Goal: Register for event/course: Sign up to attend an event or enroll in a course

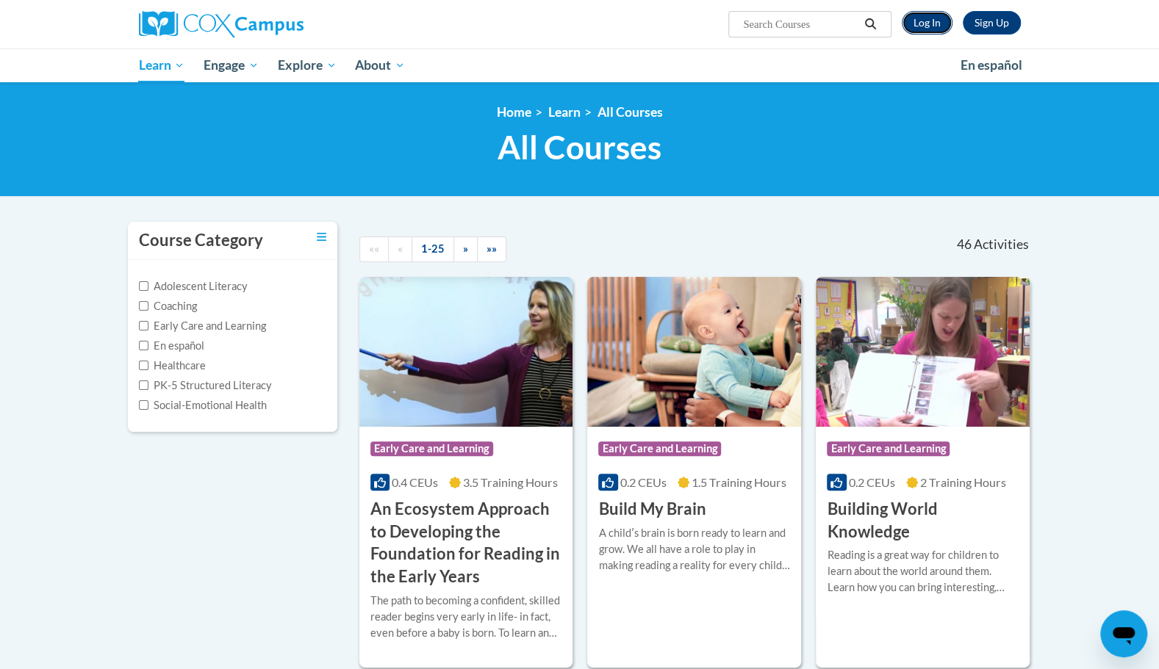
click at [913, 33] on link "Log In" at bounding box center [926, 23] width 51 height 24
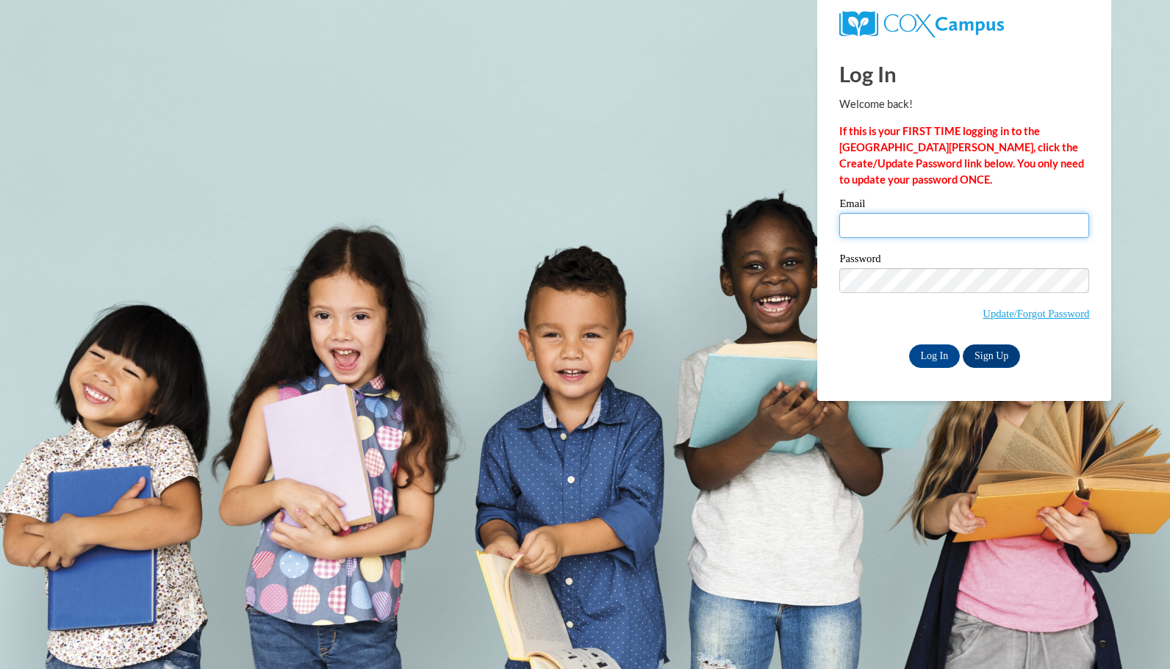
click at [908, 221] on input "Email" at bounding box center [964, 225] width 250 height 25
type input "iwebster10@ivytech.edu"
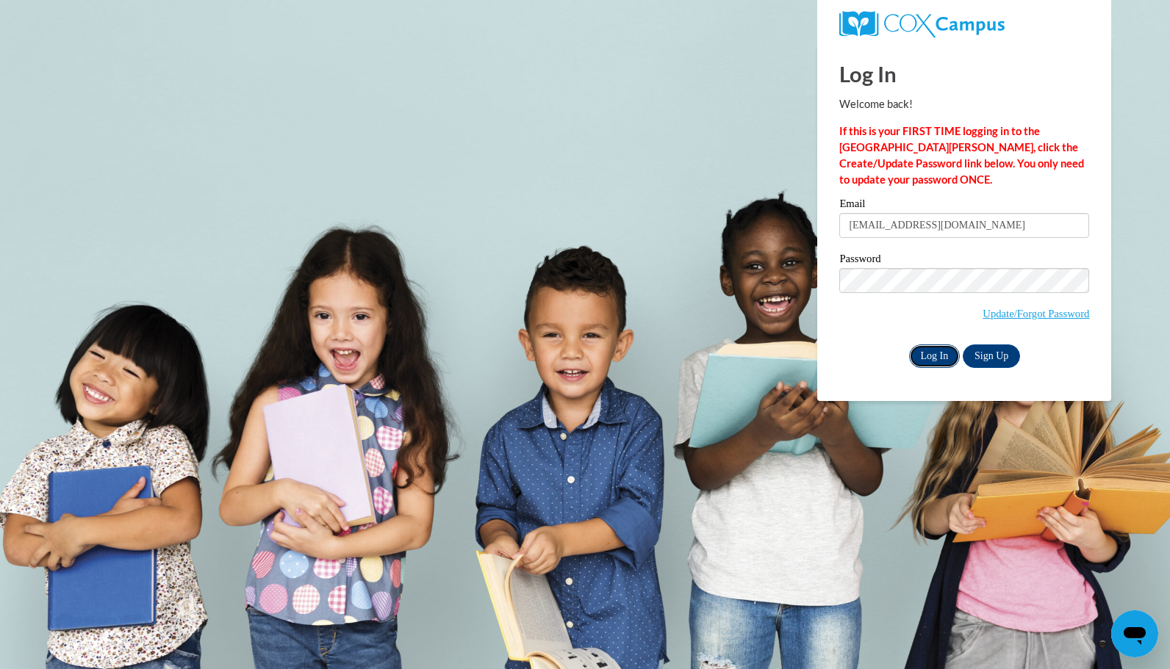
click at [920, 350] on input "Log In" at bounding box center [934, 357] width 51 height 24
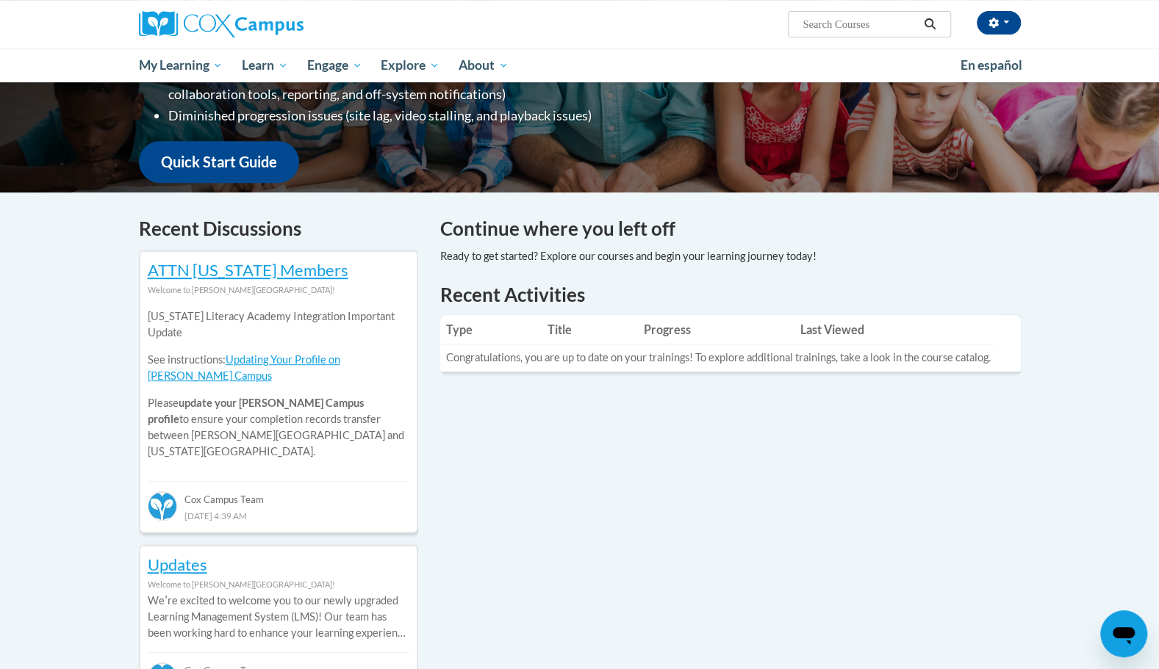
scroll to position [377, 0]
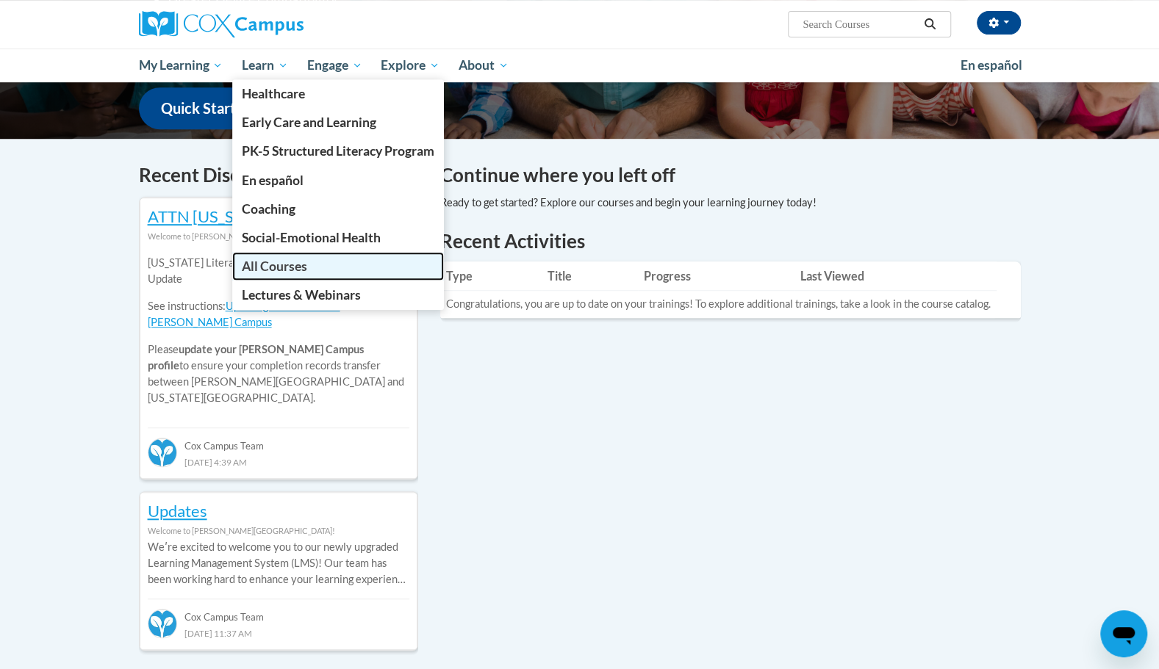
click at [292, 269] on span "All Courses" at bounding box center [274, 266] width 65 height 15
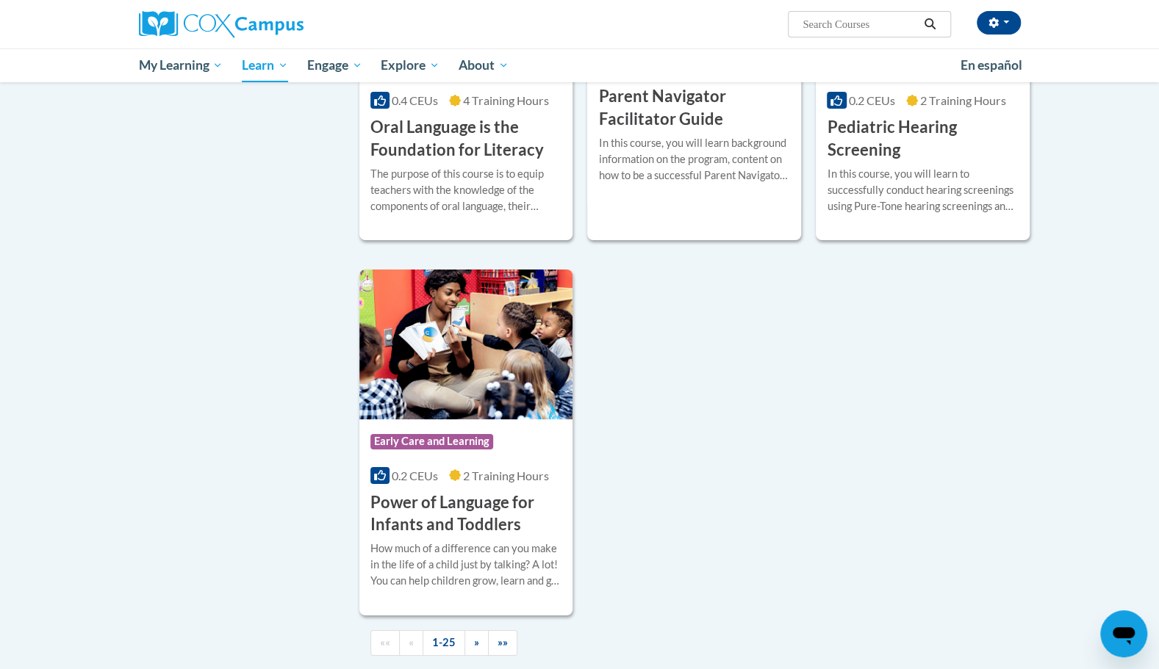
scroll to position [3194, 0]
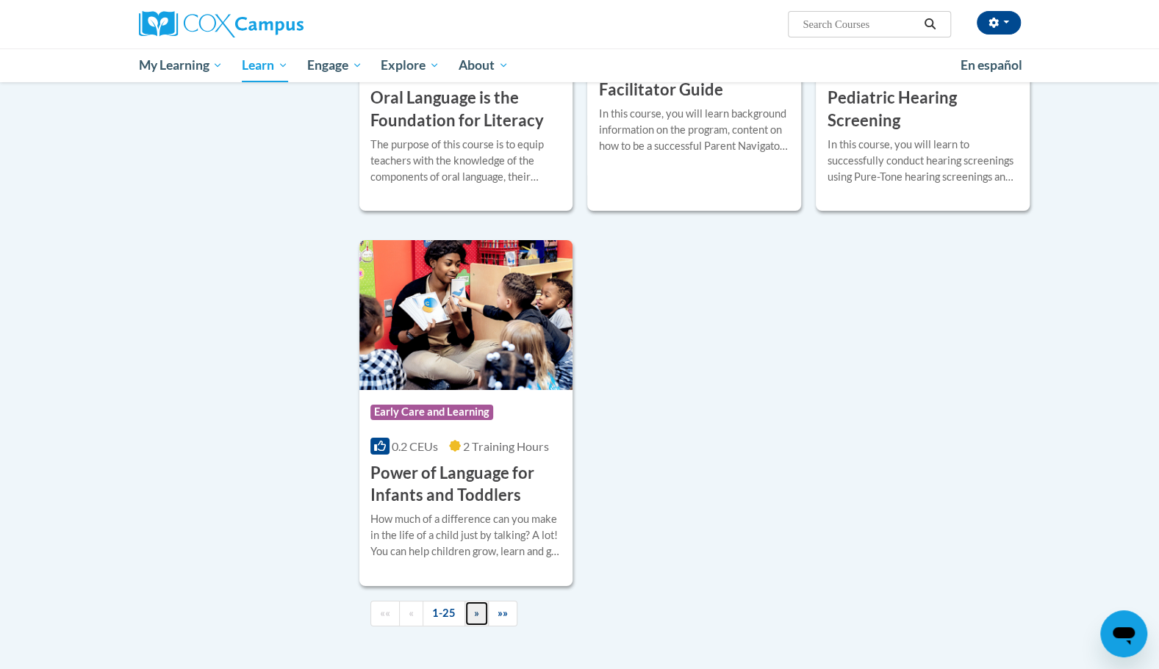
click at [478, 605] on link "»" at bounding box center [476, 614] width 24 height 26
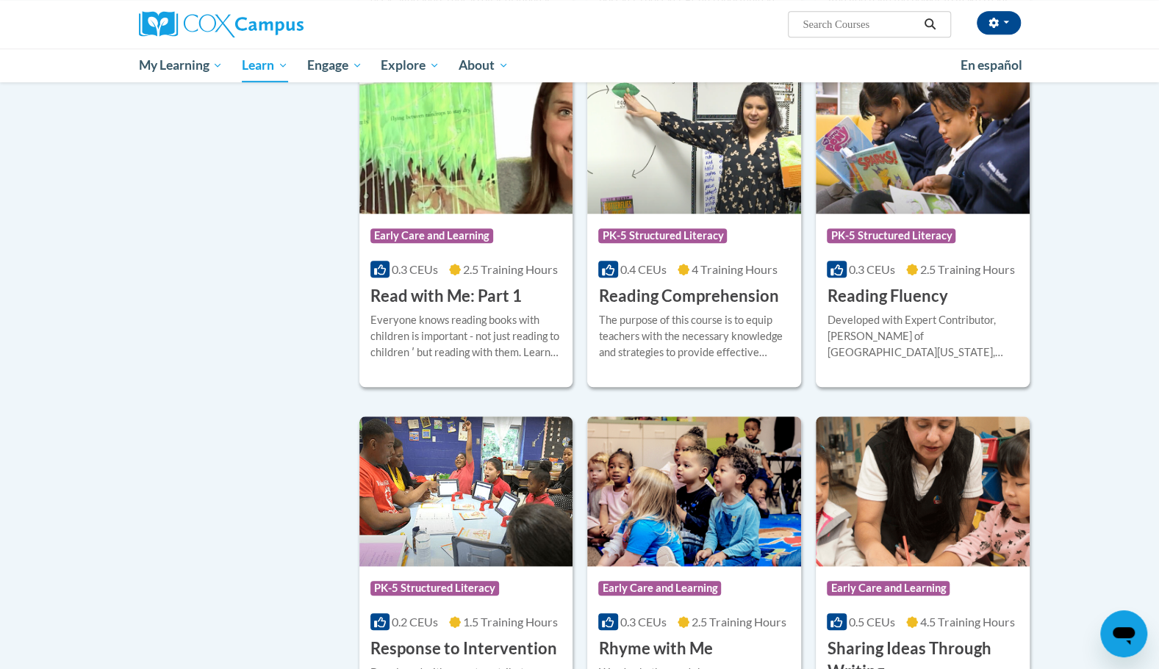
scroll to position [558, 0]
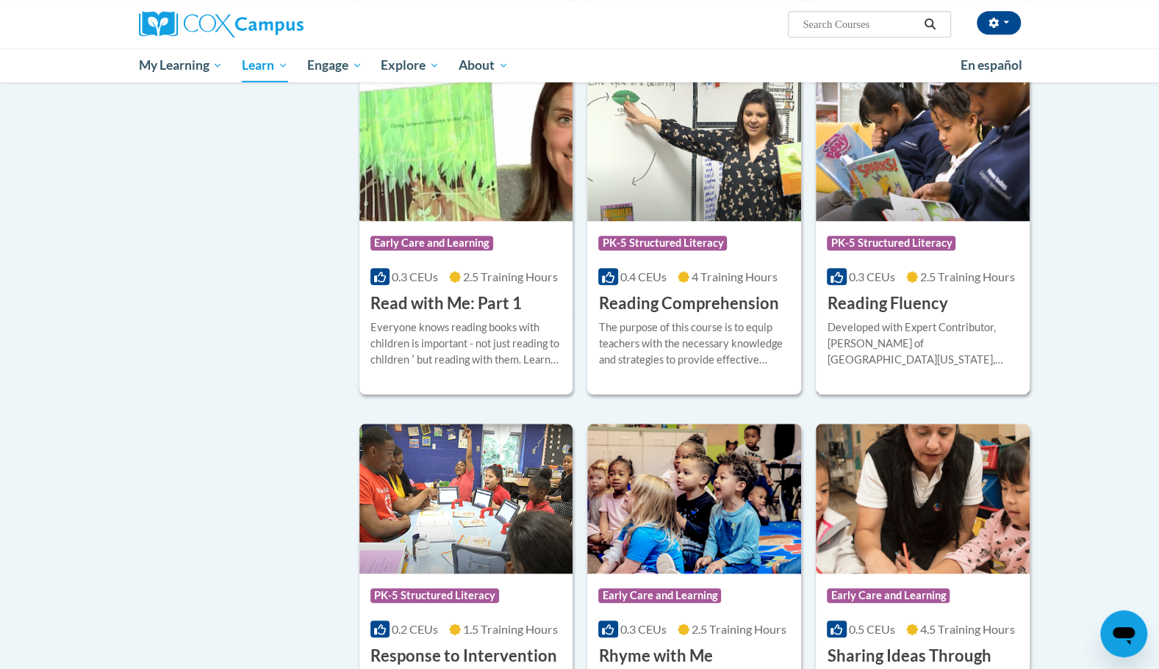
click at [933, 150] on img at bounding box center [922, 146] width 214 height 150
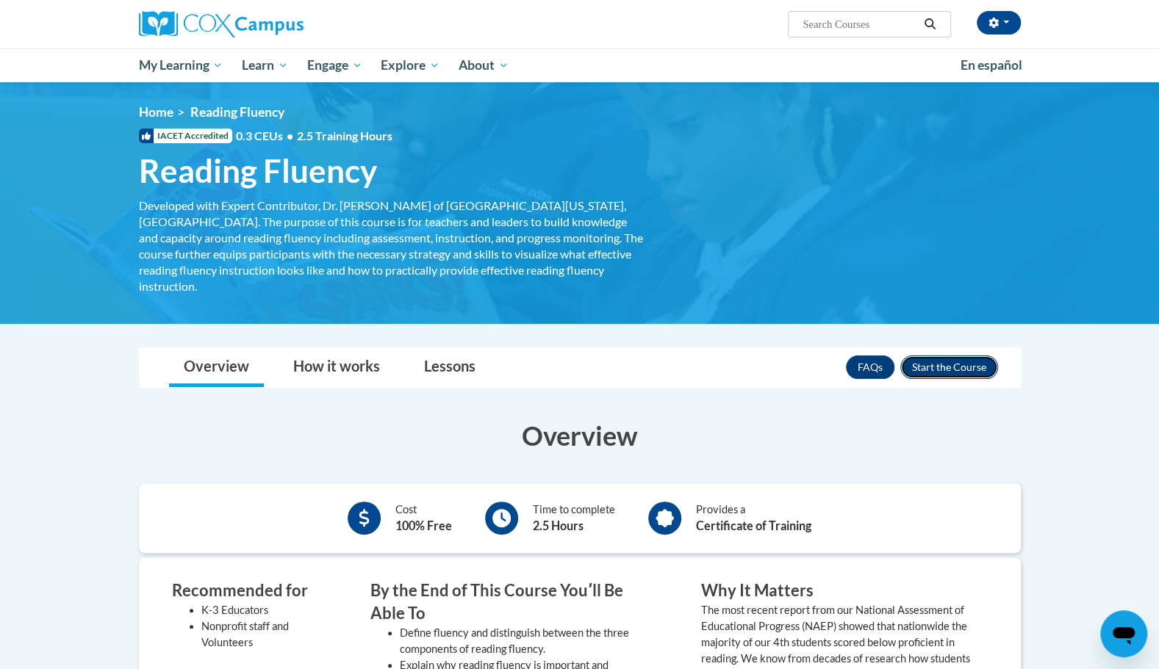
click at [945, 356] on button "Enroll" at bounding box center [949, 368] width 98 height 24
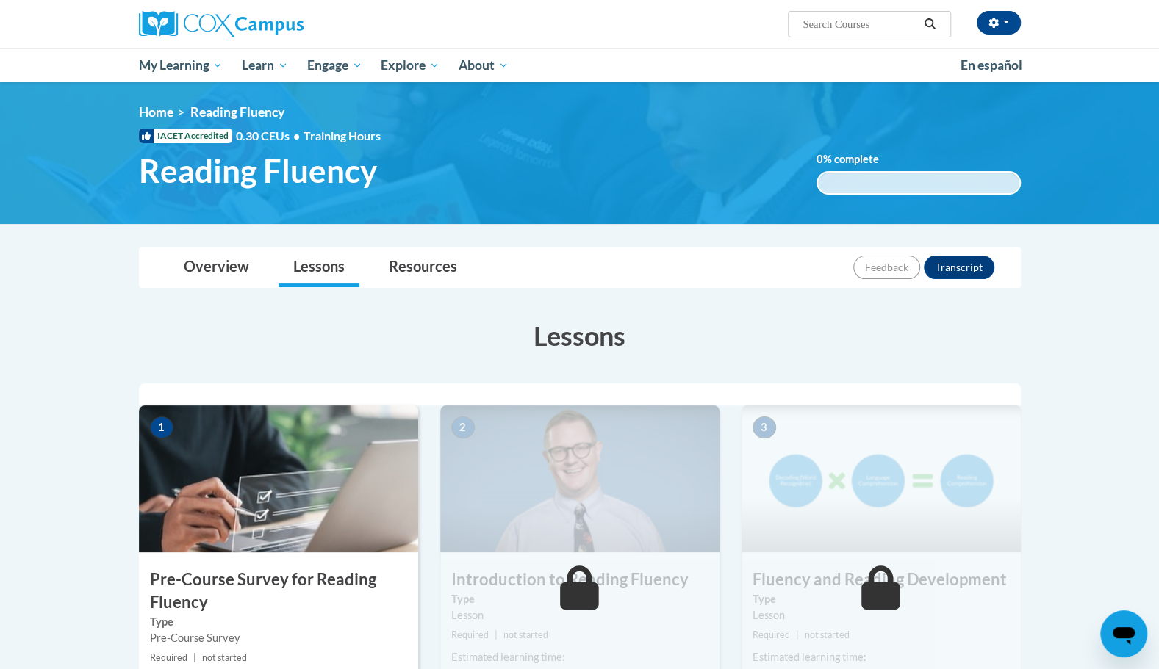
click at [298, 538] on img at bounding box center [278, 479] width 279 height 147
click at [248, 589] on h3 "Pre-Course Survey for Reading Fluency" at bounding box center [278, 592] width 279 height 46
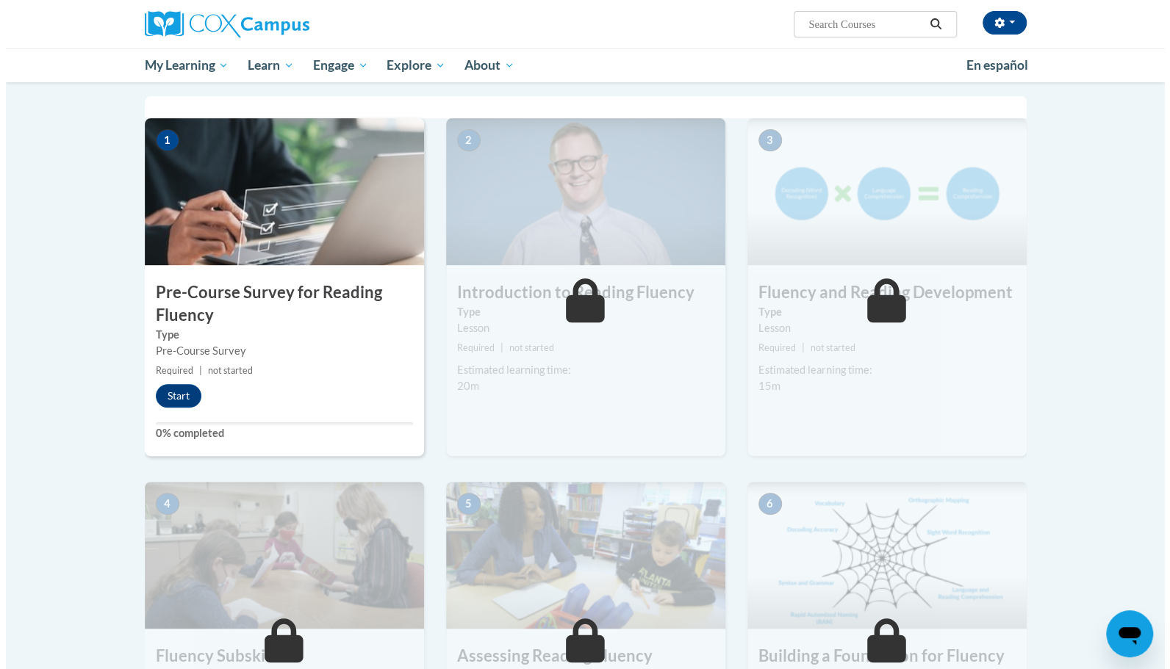
scroll to position [291, 0]
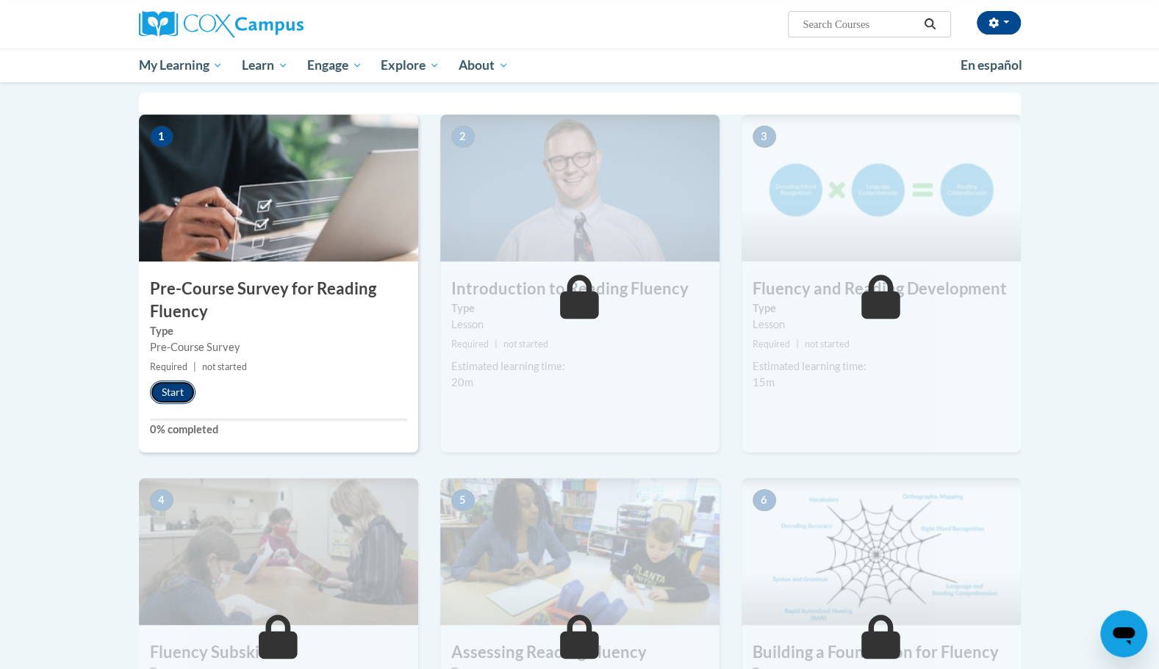
click at [156, 395] on button "Start" at bounding box center [173, 393] width 46 height 24
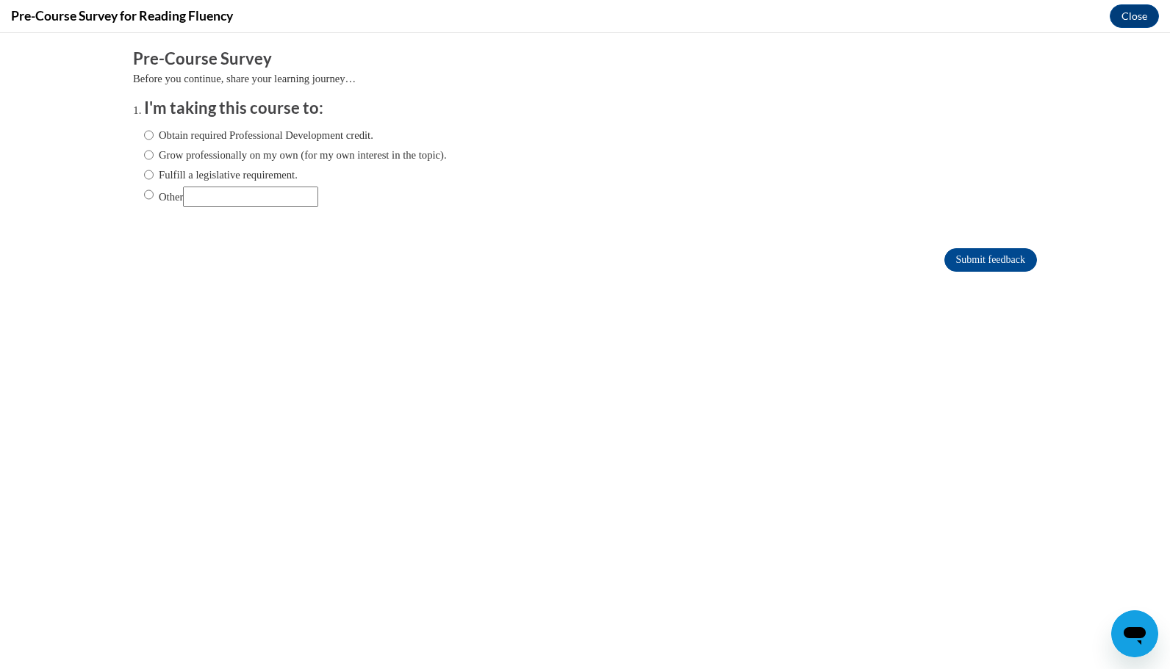
scroll to position [0, 0]
click at [269, 194] on input "Other" at bounding box center [250, 197] width 135 height 21
type input "For my college class"
click at [150, 196] on label "Other" at bounding box center [231, 197] width 174 height 21
click at [150, 196] on input "Other" at bounding box center [149, 195] width 10 height 16
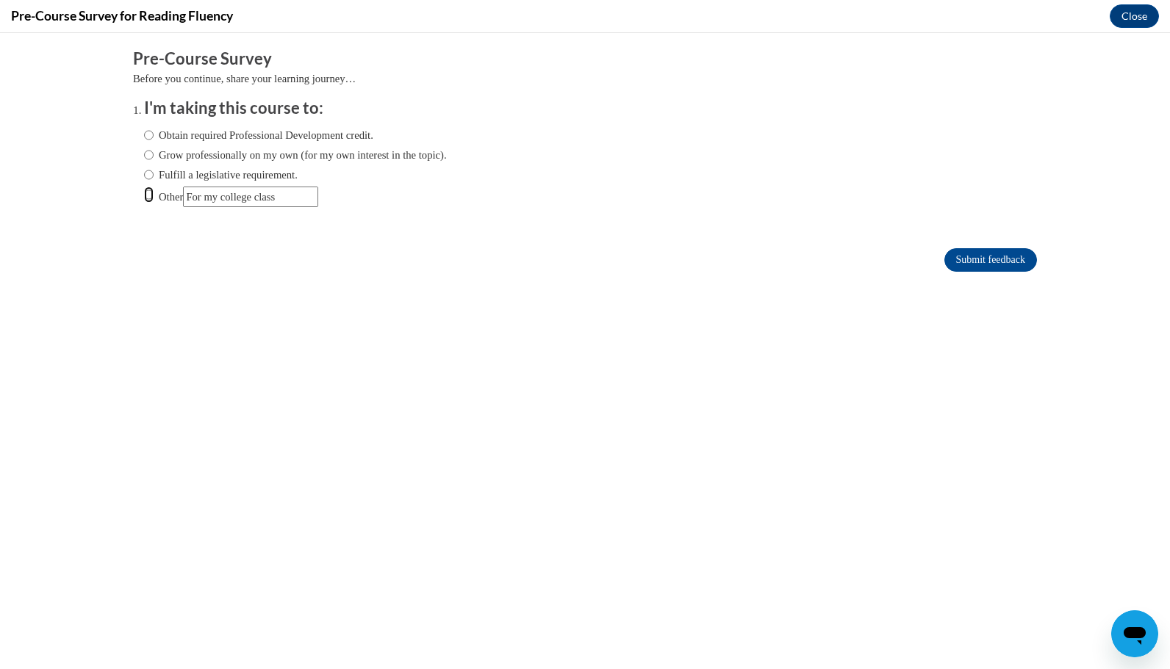
radio input "true"
click at [973, 259] on input "Submit feedback" at bounding box center [990, 260] width 93 height 24
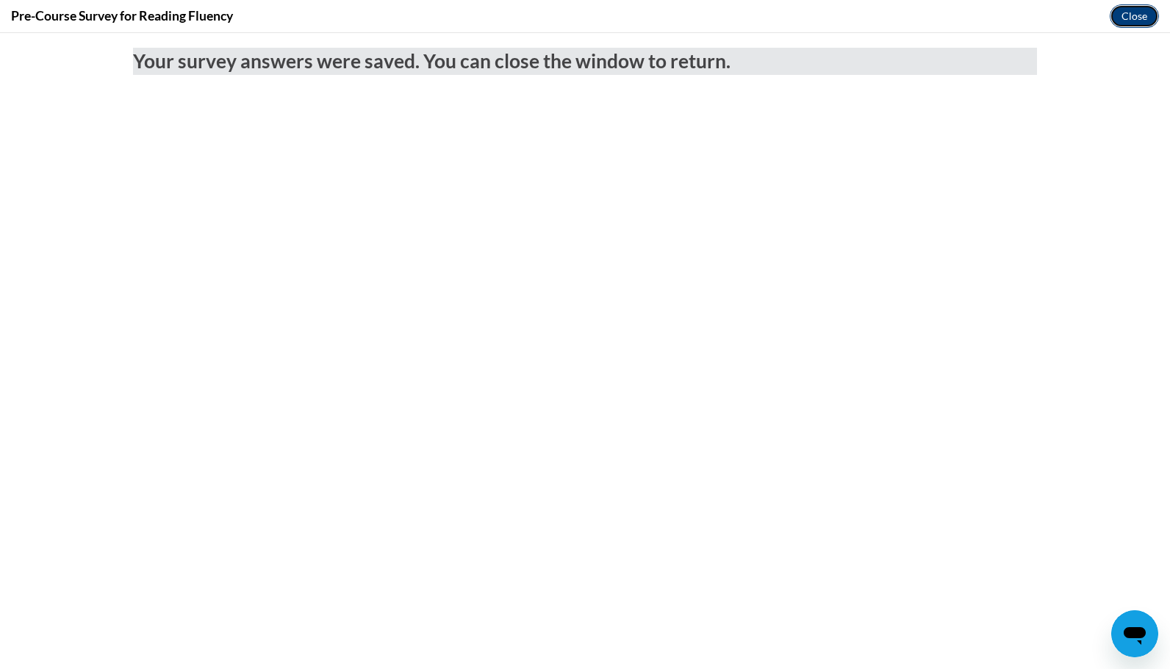
click at [1122, 8] on button "Close" at bounding box center [1133, 16] width 49 height 24
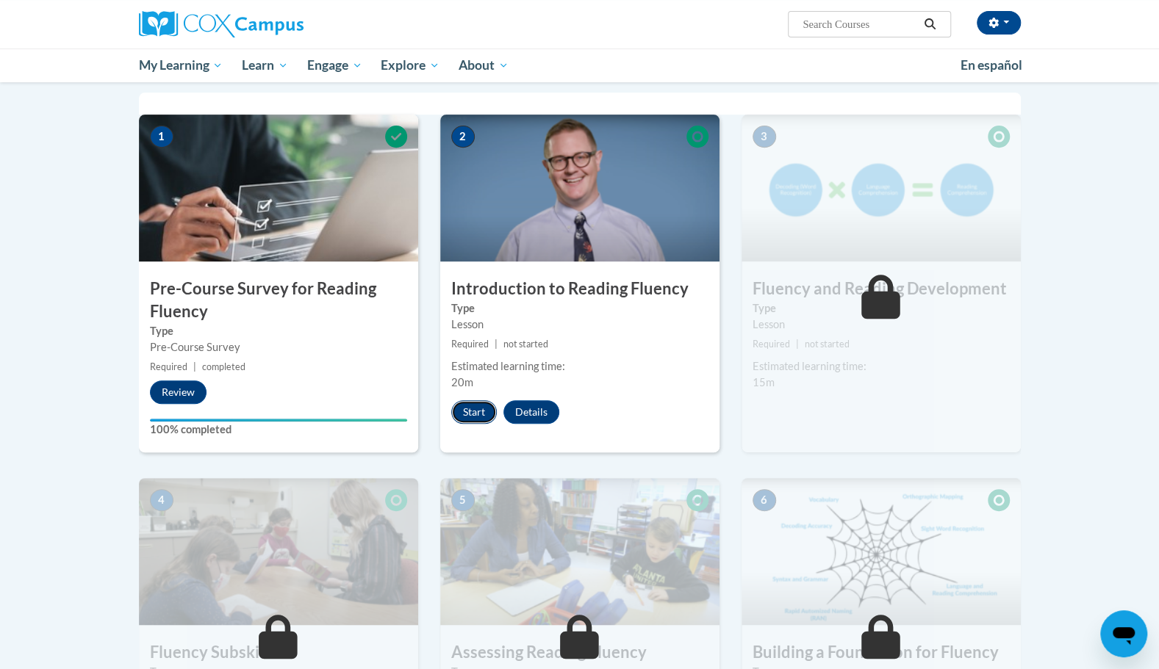
click at [478, 420] on button "Start" at bounding box center [474, 412] width 46 height 24
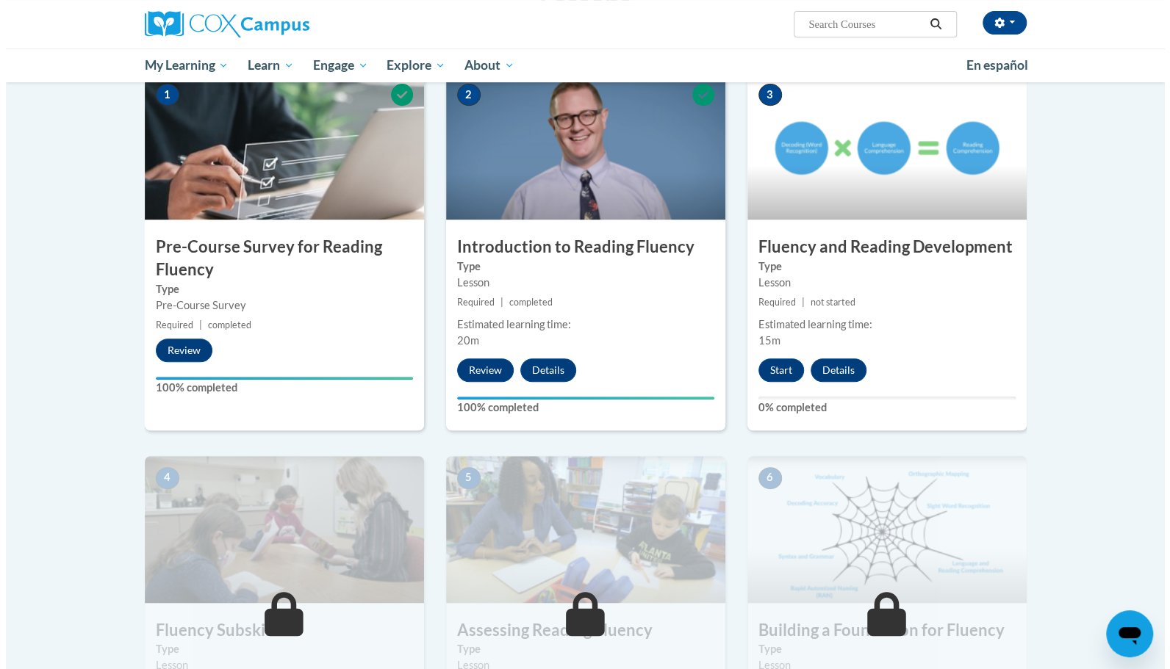
scroll to position [372, 0]
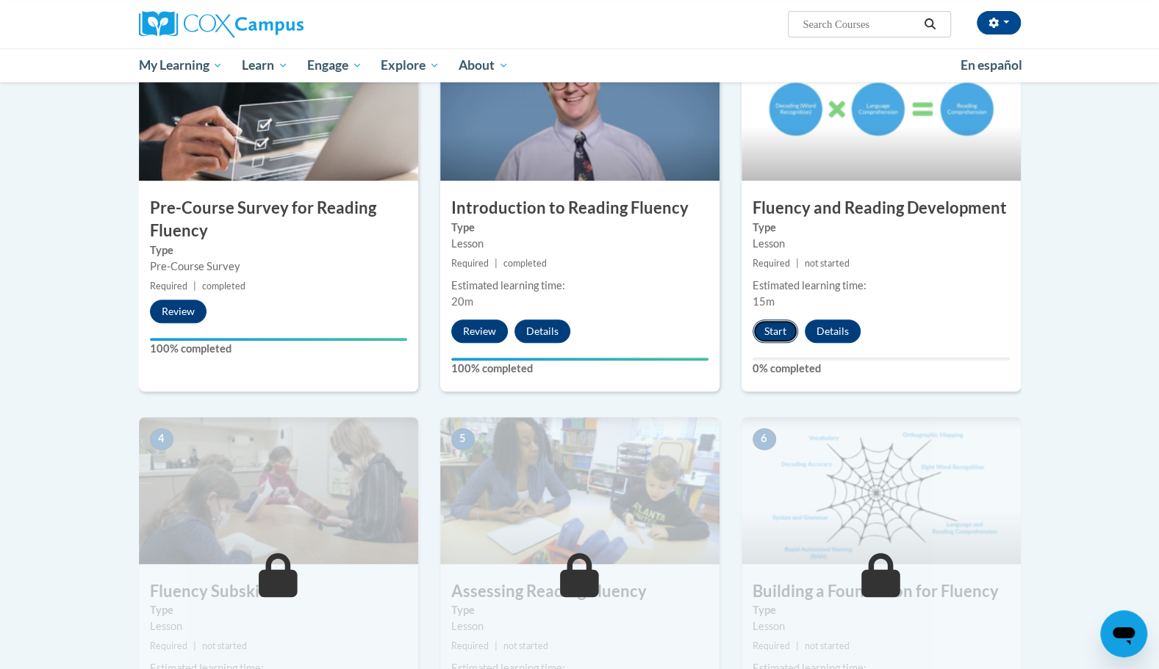
click at [774, 328] on button "Start" at bounding box center [775, 332] width 46 height 24
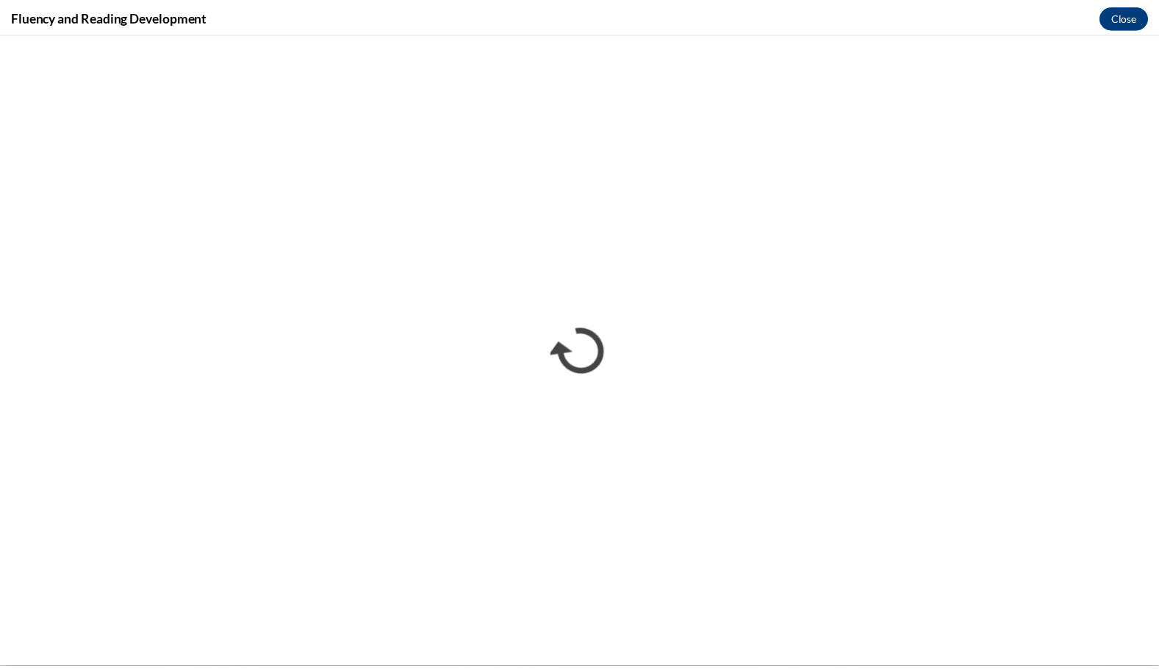
scroll to position [0, 0]
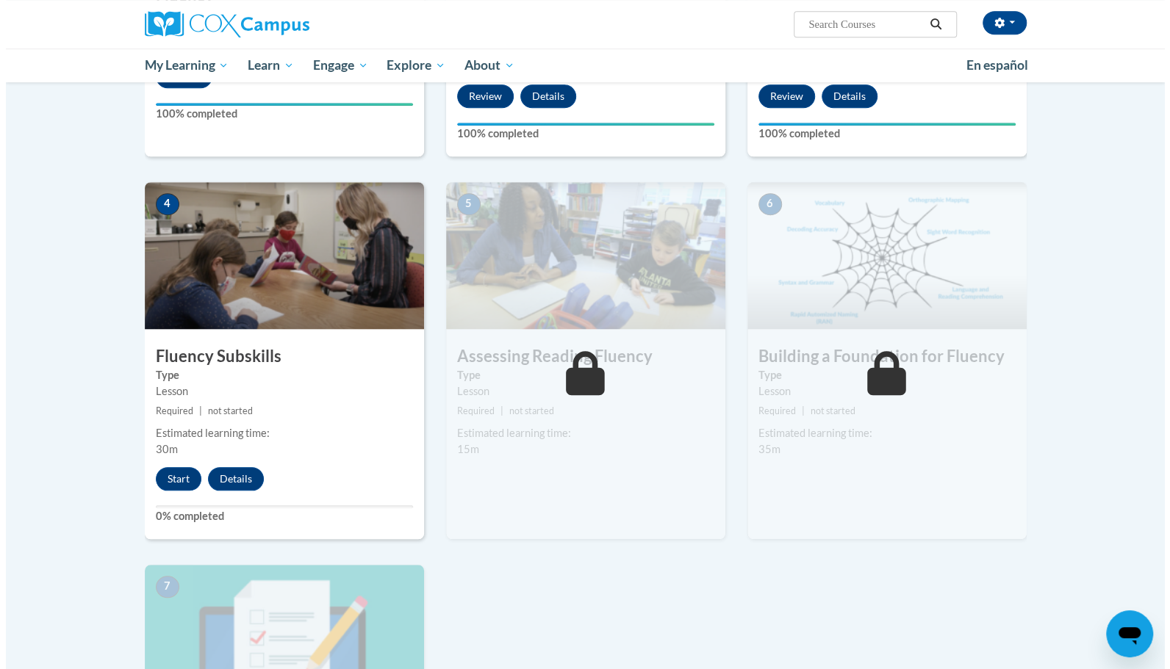
scroll to position [681, 0]
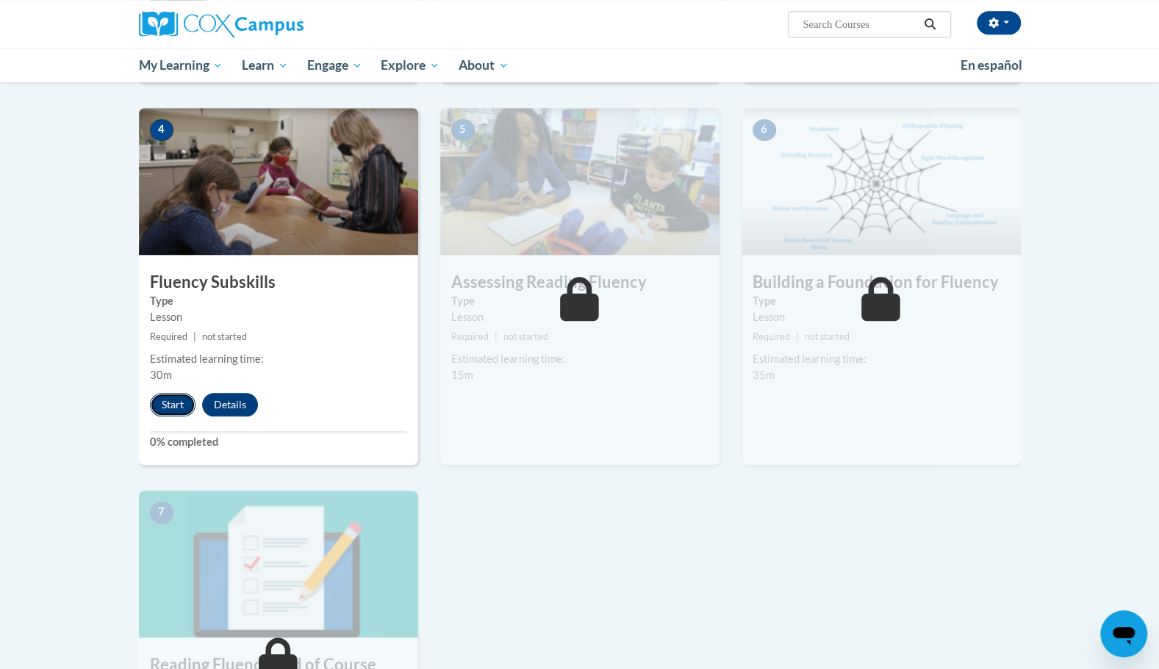
click at [170, 408] on button "Start" at bounding box center [173, 405] width 46 height 24
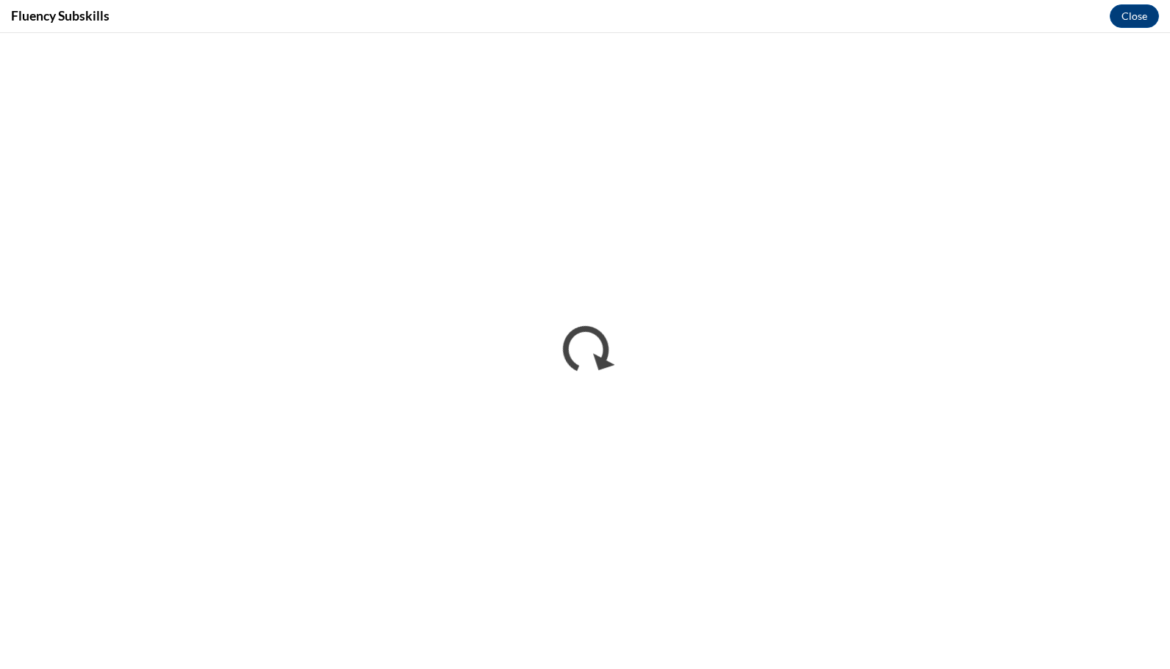
scroll to position [0, 0]
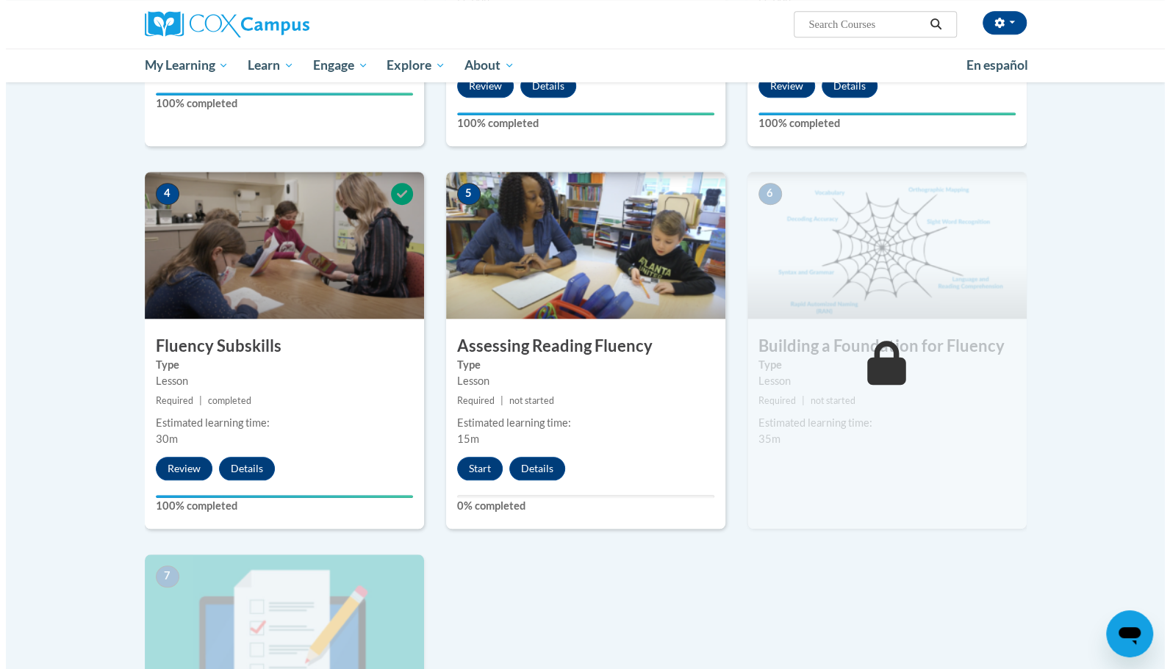
scroll to position [656, 0]
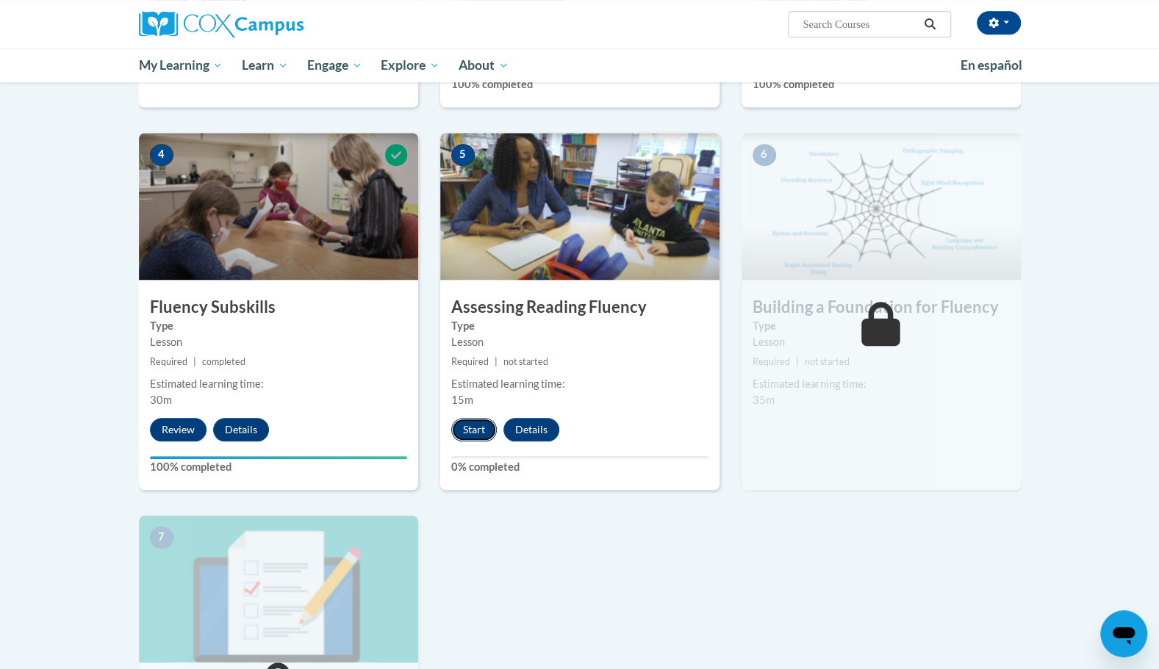
click at [475, 425] on button "Start" at bounding box center [474, 430] width 46 height 24
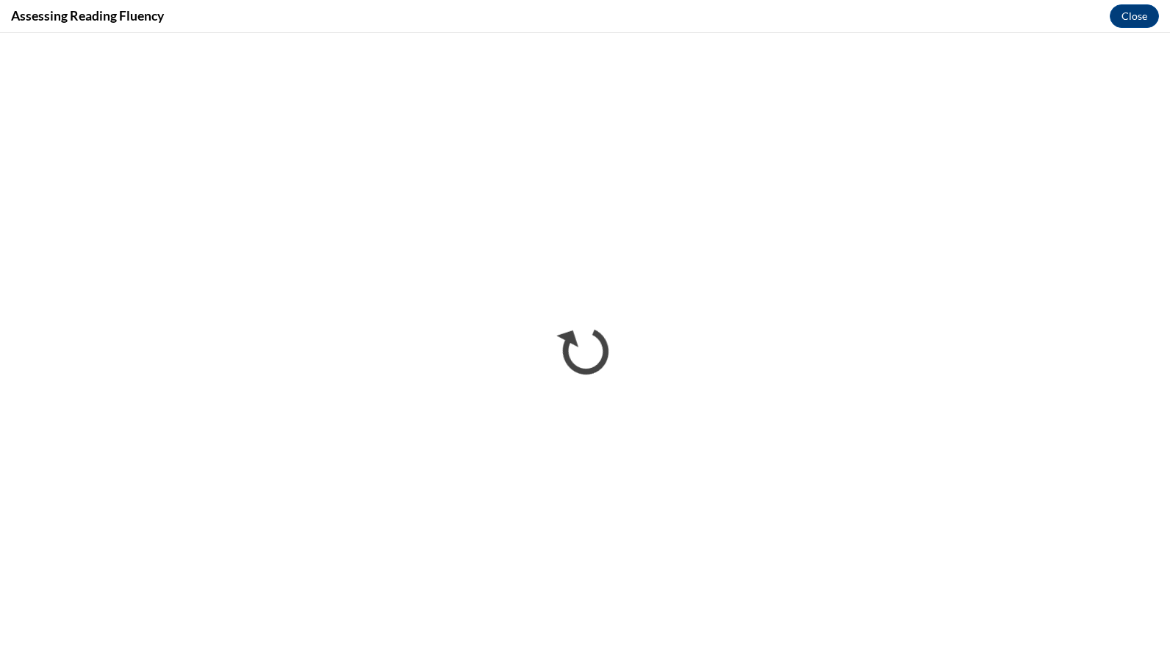
scroll to position [0, 0]
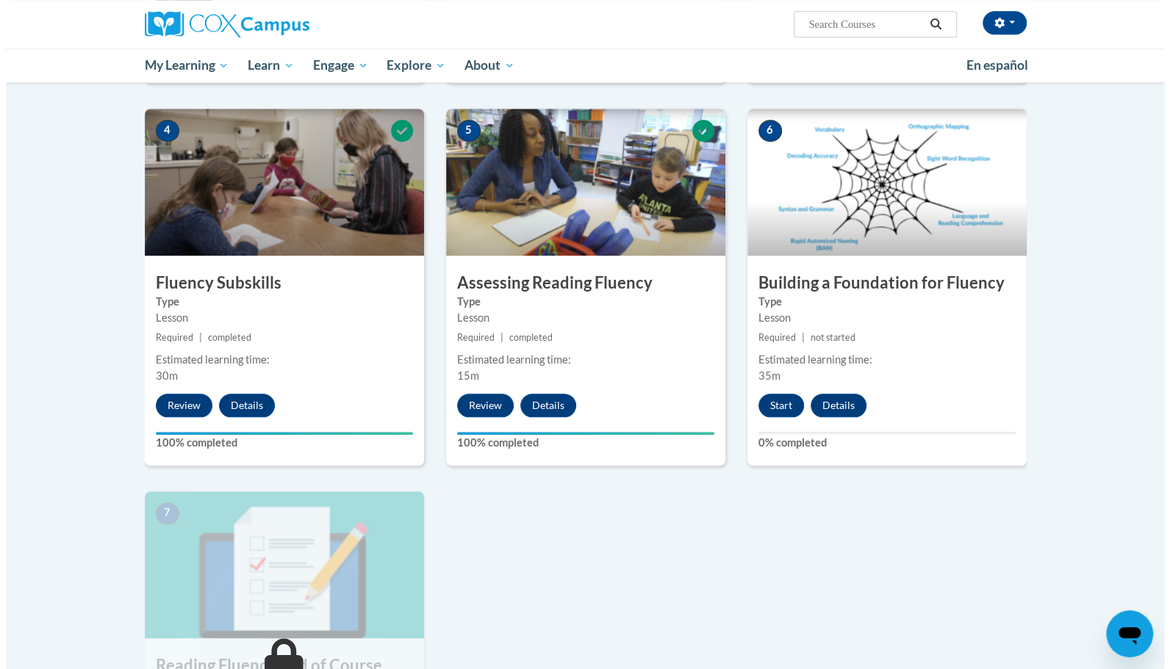
scroll to position [724, 0]
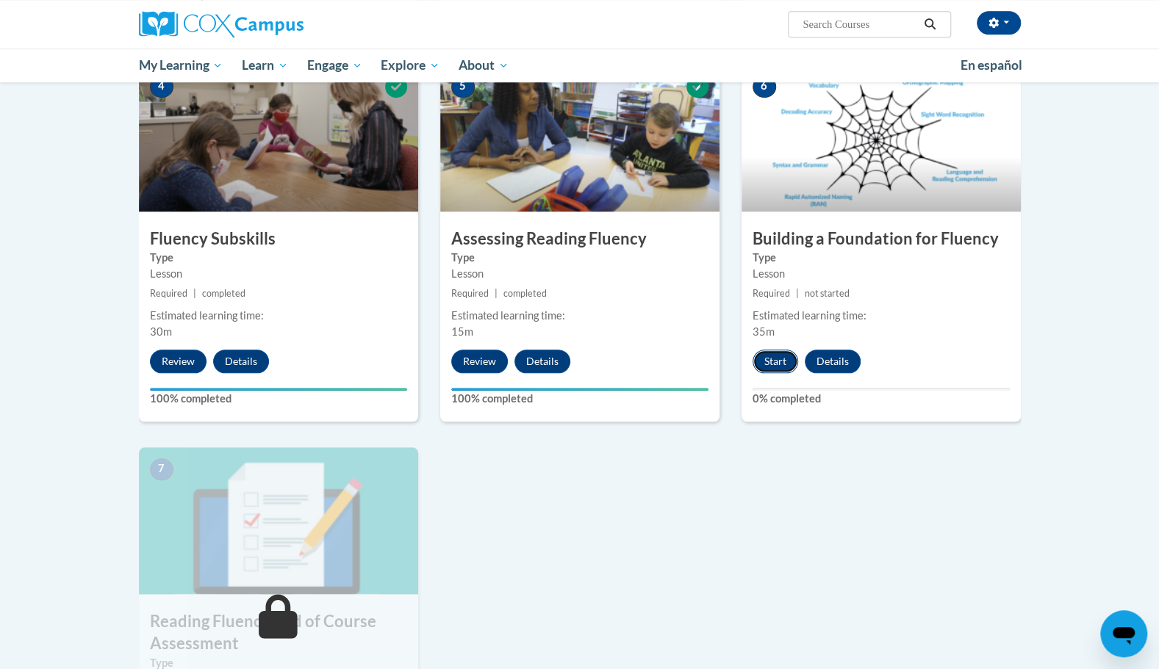
click at [785, 351] on button "Start" at bounding box center [775, 362] width 46 height 24
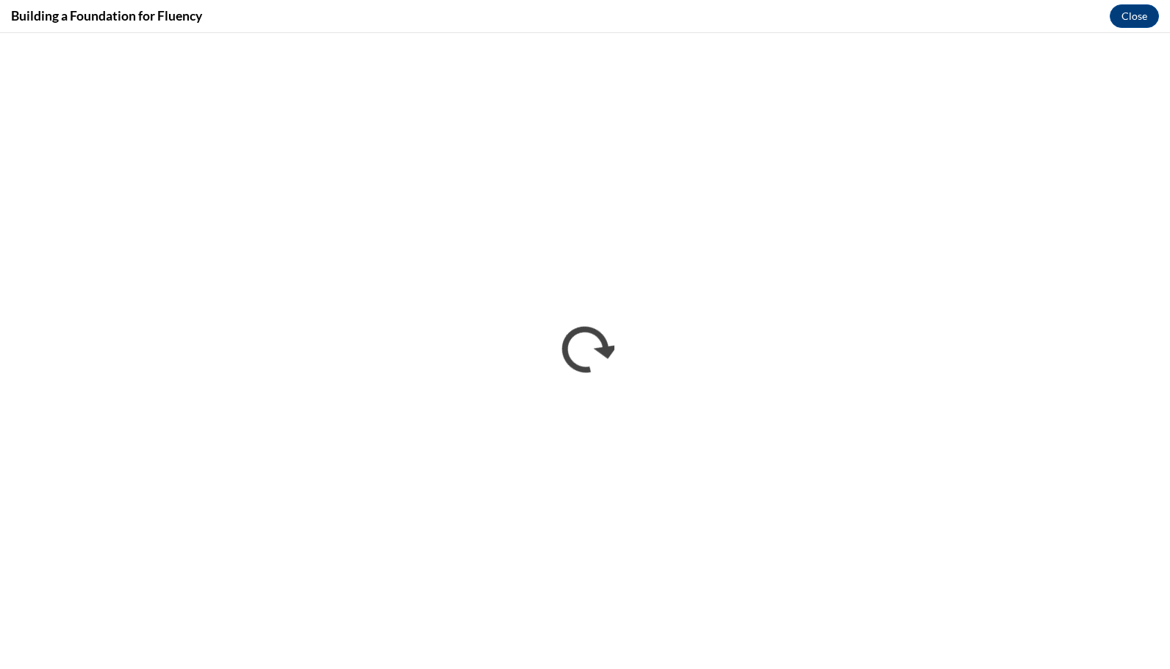
scroll to position [0, 0]
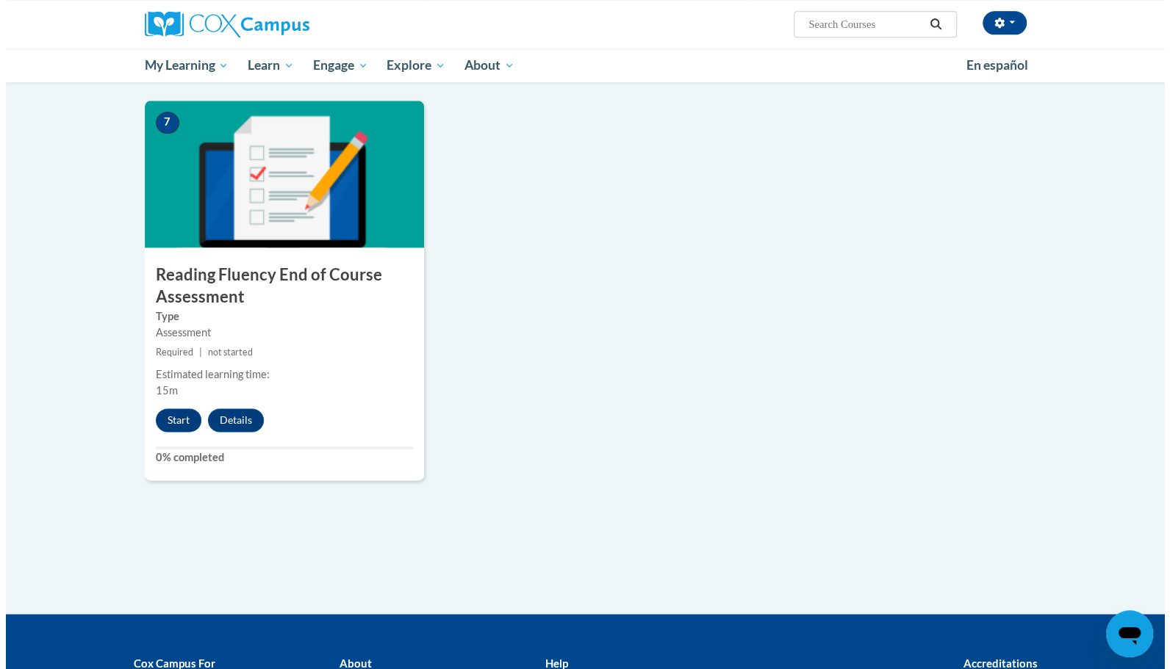
scroll to position [1074, 0]
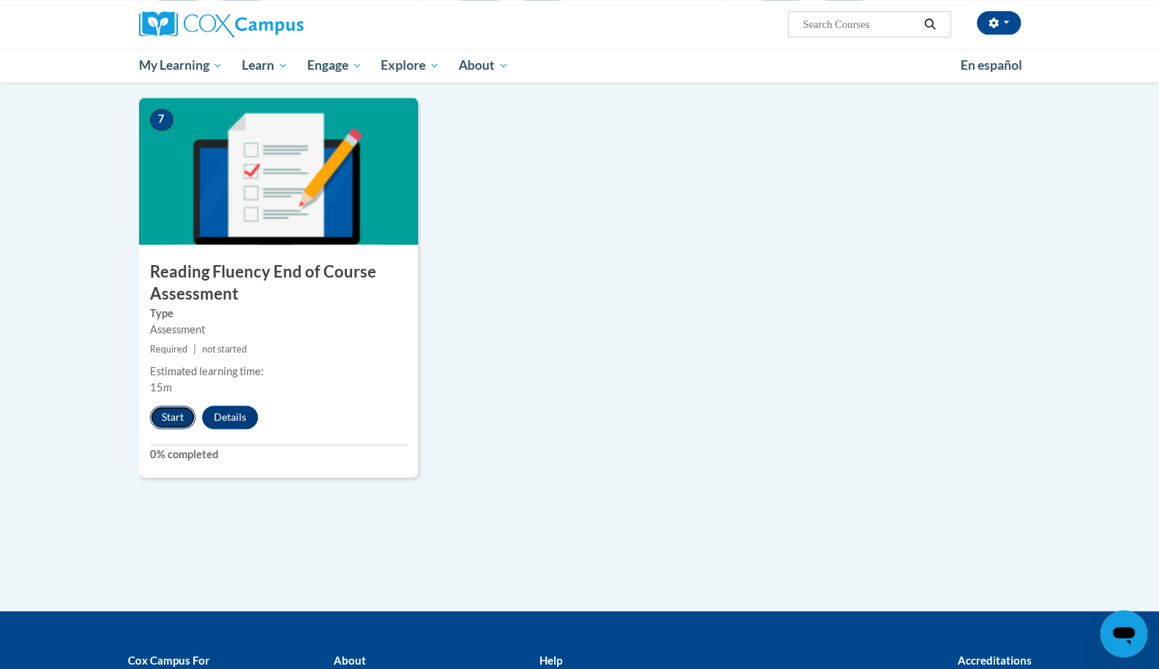
click at [181, 414] on button "Start" at bounding box center [173, 418] width 46 height 24
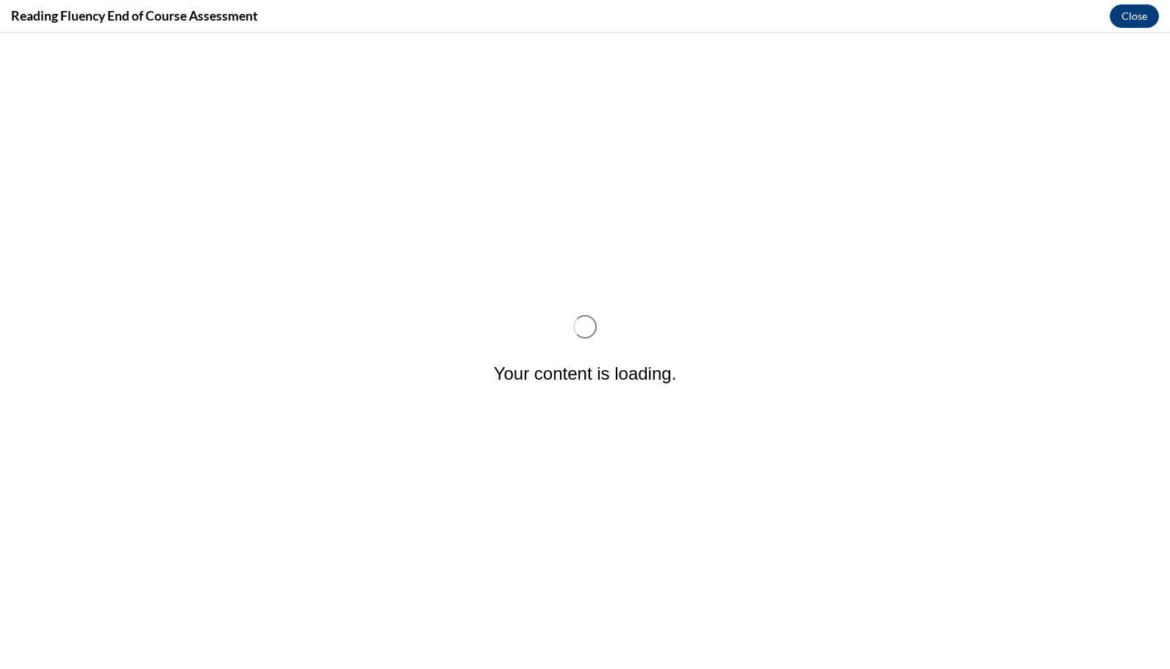
scroll to position [0, 0]
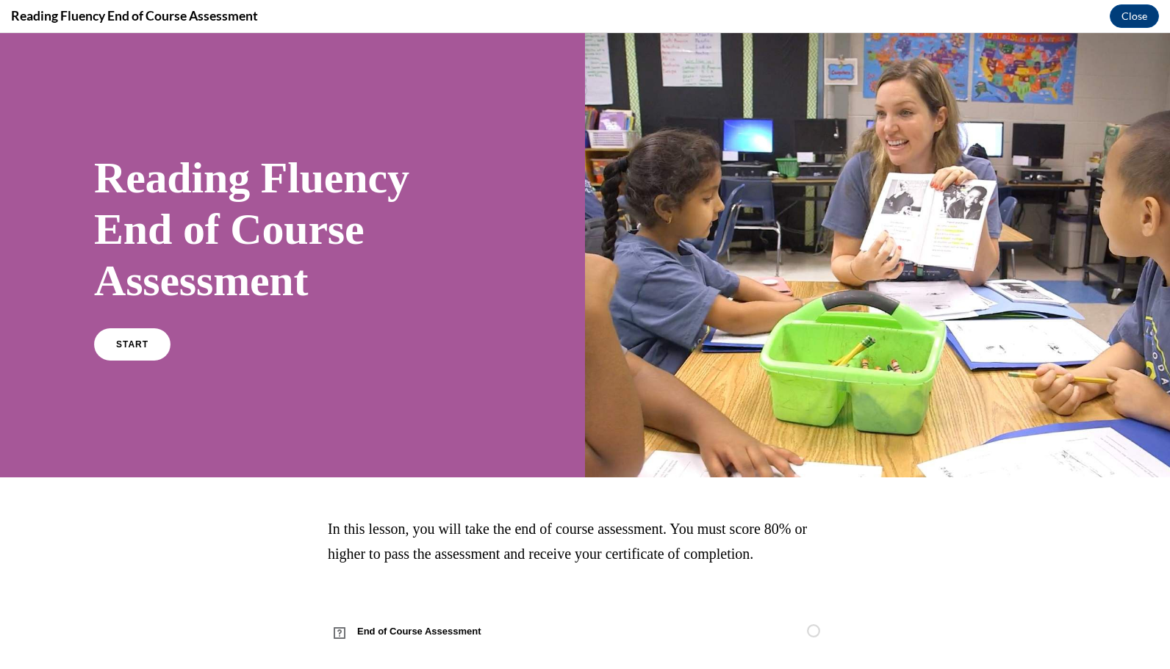
click at [129, 369] on div "START" at bounding box center [292, 350] width 397 height 45
click at [140, 342] on span "START" at bounding box center [132, 344] width 34 height 11
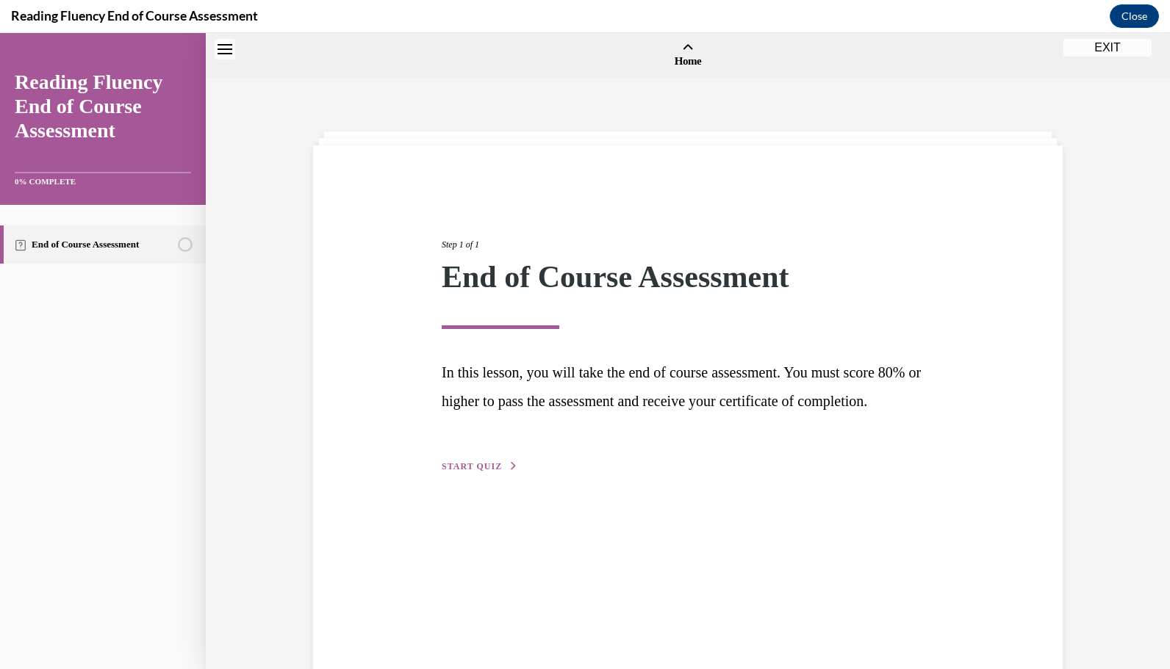
scroll to position [46, 0]
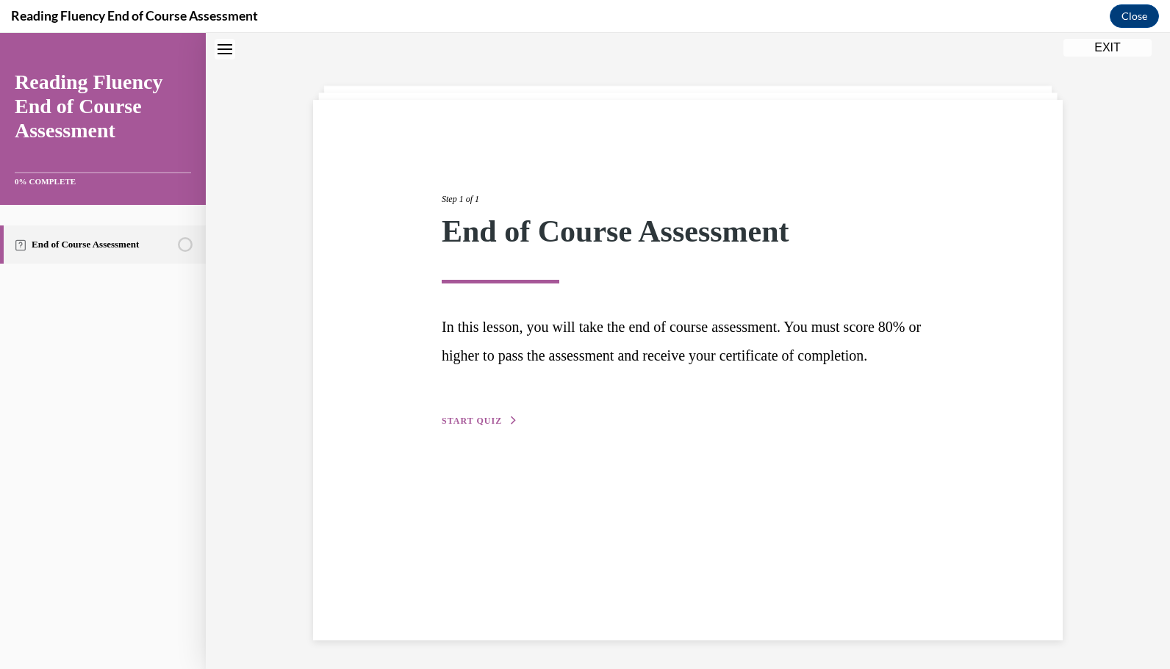
click at [469, 426] on span "START QUIZ" at bounding box center [472, 421] width 60 height 10
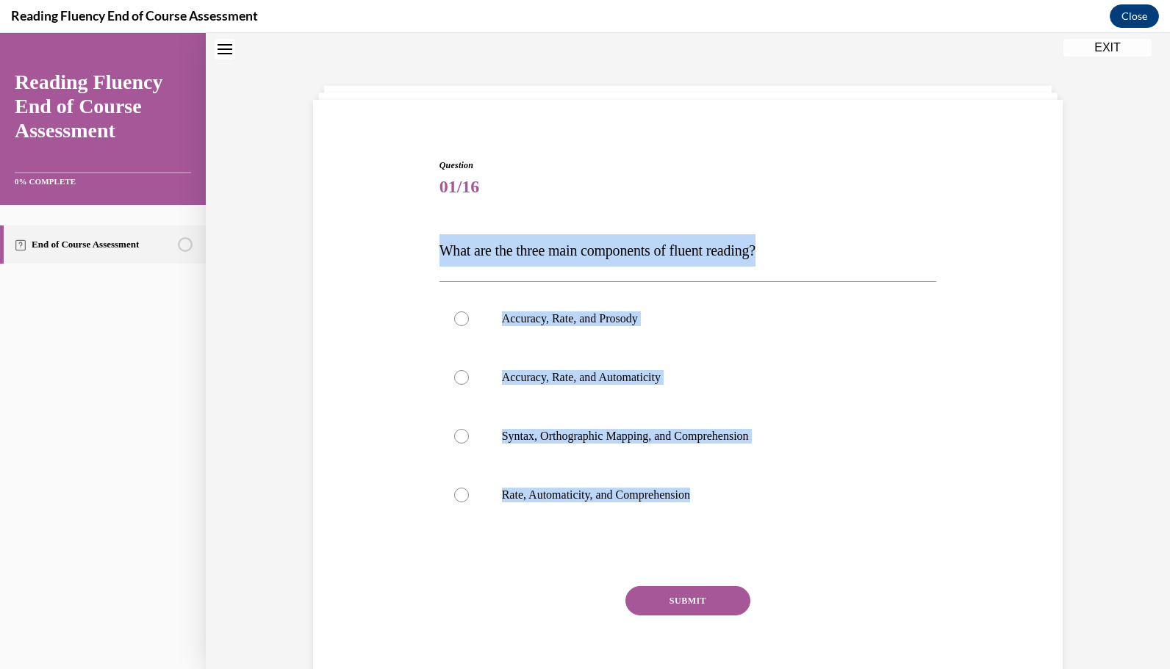
drag, startPoint x: 730, startPoint y: 494, endPoint x: 434, endPoint y: 254, distance: 380.7
click at [439, 254] on div "Question 01/16 What are the three main components of fluent reading?  Accuracy,…" at bounding box center [687, 433] width 497 height 548
copy div "What are the three main components of fluent reading?  Accuracy, Rate, and Pros…"
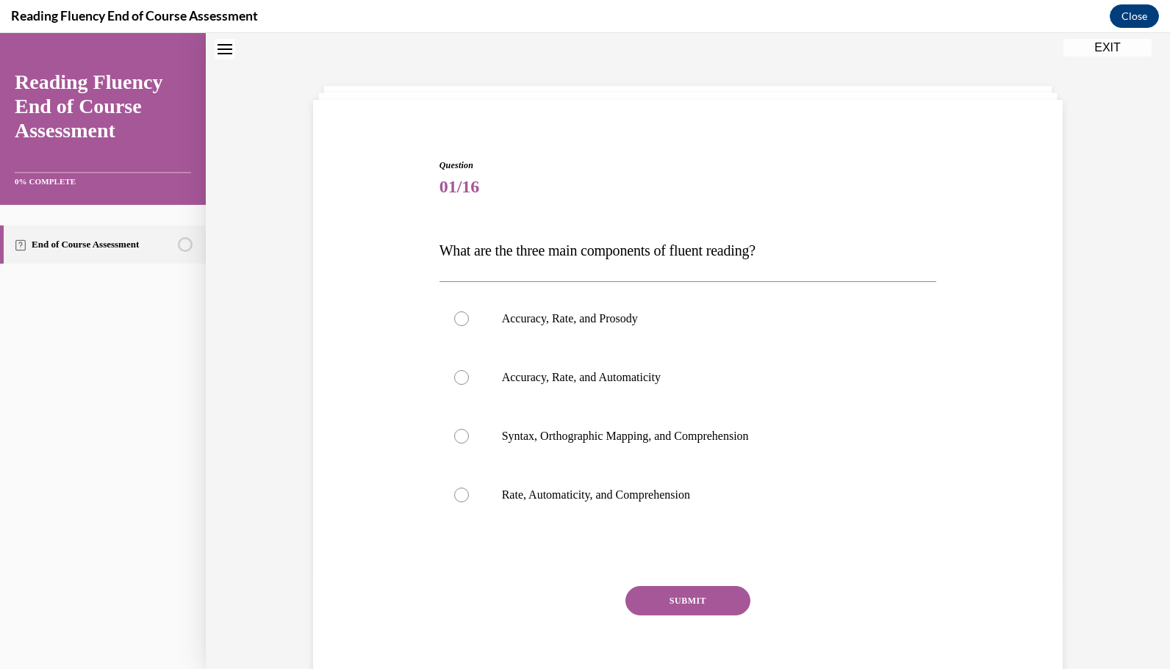
click at [480, 544] on div "Question 01/16 What are the three main components of fluent reading?  Accuracy,…" at bounding box center [687, 433] width 497 height 548
click at [464, 322] on label "Accuracy, Rate, and Prosody" at bounding box center [687, 318] width 497 height 59
click at [464, 322] on input "Accuracy, Rate, and Prosody" at bounding box center [461, 318] width 15 height 15
radio input "true"
click at [691, 598] on button "SUBMIT" at bounding box center [687, 600] width 125 height 29
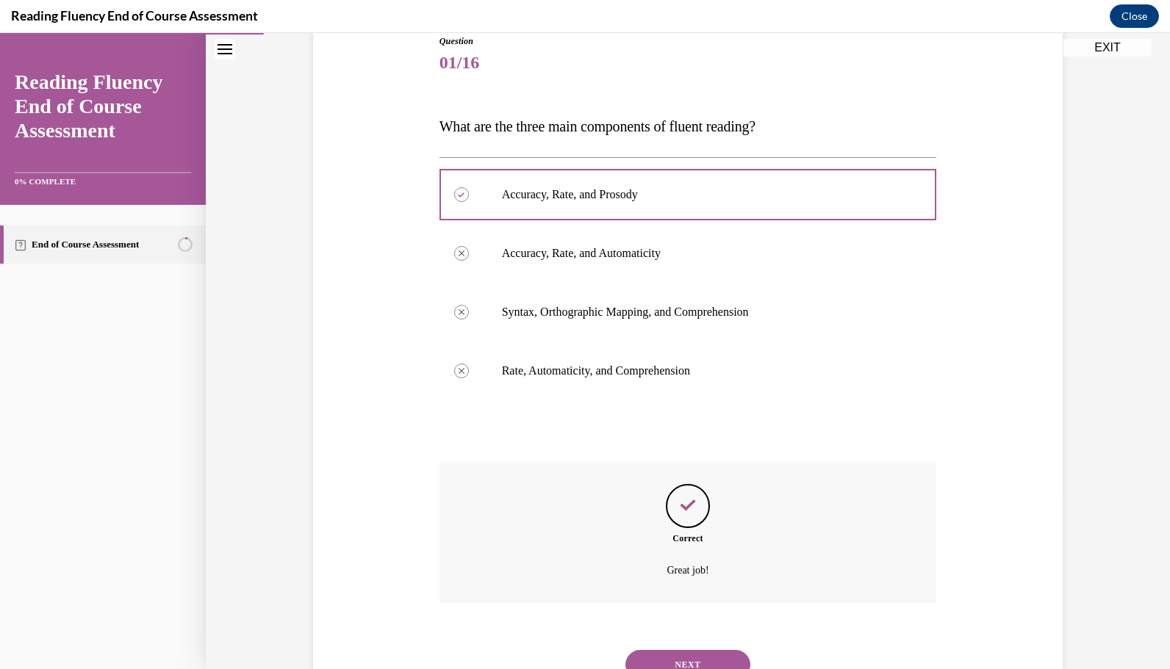
scroll to position [231, 0]
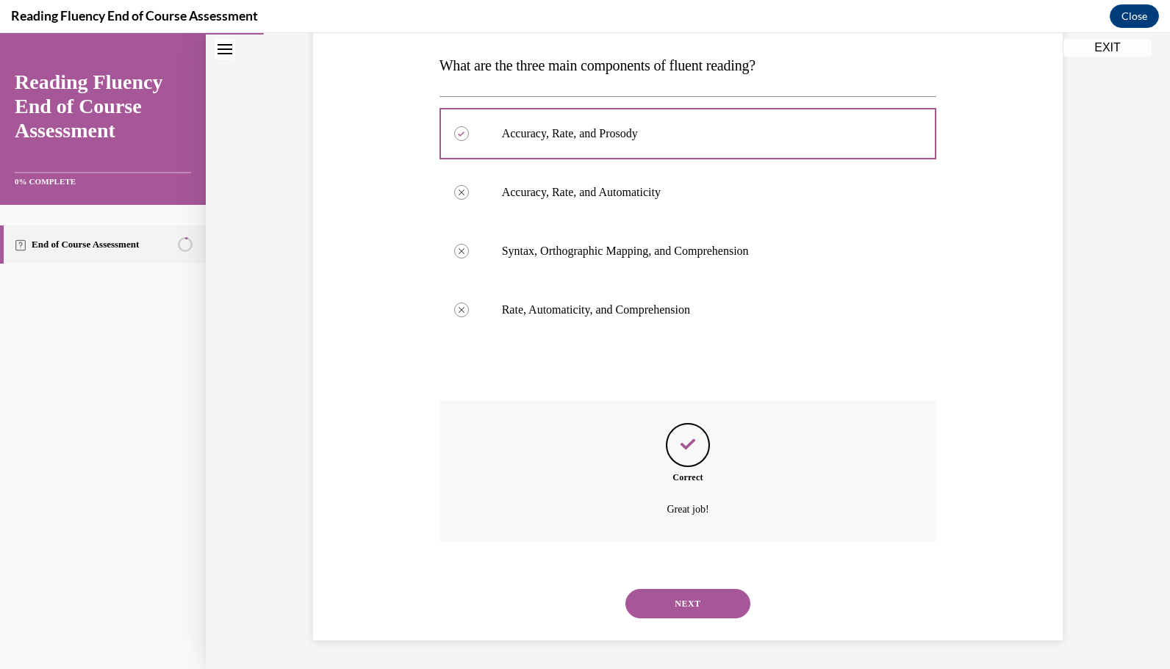
click at [691, 598] on button "NEXT" at bounding box center [687, 603] width 125 height 29
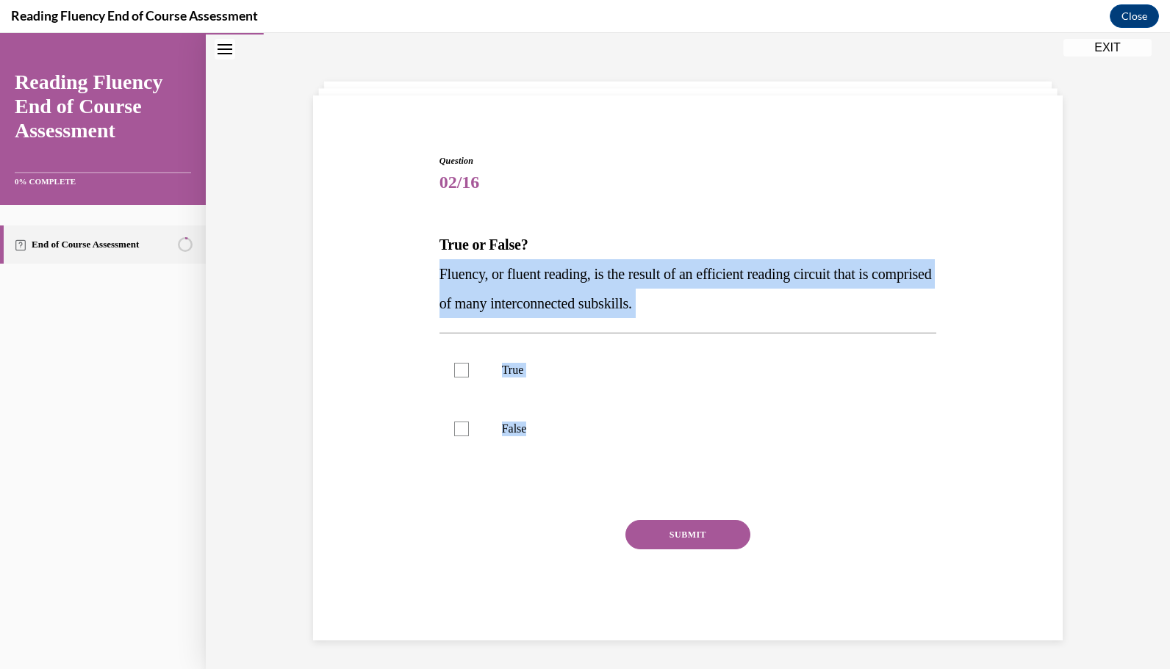
drag, startPoint x: 541, startPoint y: 428, endPoint x: 436, endPoint y: 275, distance: 185.0
click at [439, 275] on div "Question 02/16 True or False? Fluency, or fluent reading, is the result of an e…" at bounding box center [687, 397] width 497 height 486
copy div "Fluency, or fluent reading, is the result of an efficient reading circuit that …"
click at [455, 372] on div at bounding box center [461, 370] width 15 height 15
click at [455, 372] on input "True" at bounding box center [461, 370] width 15 height 15
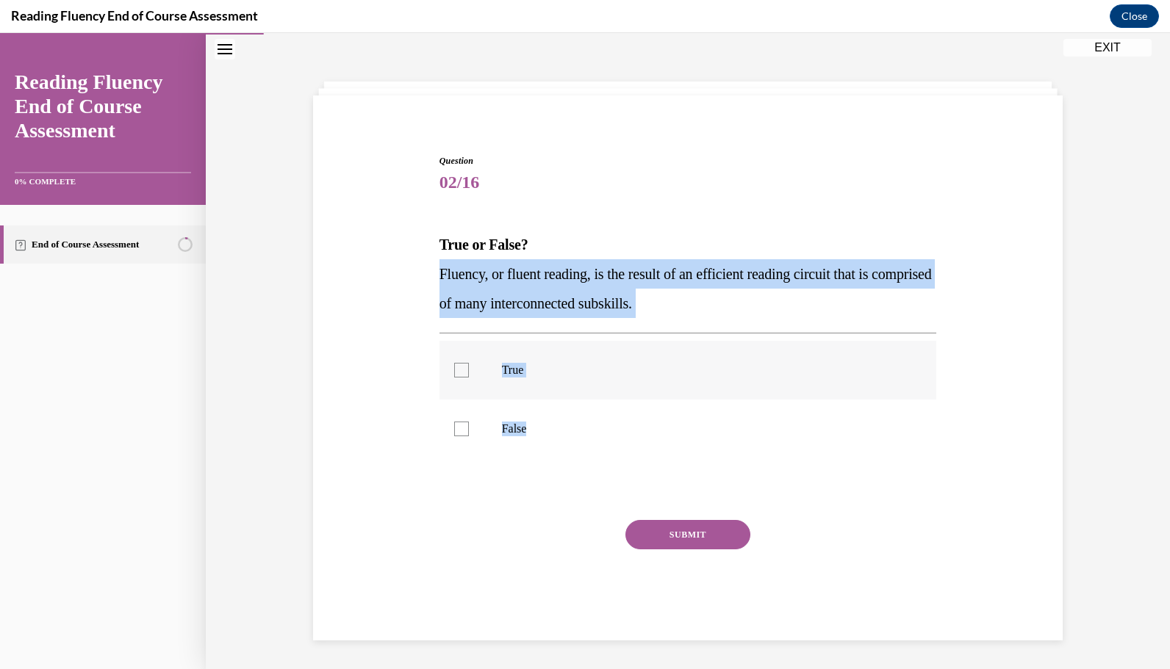
checkbox input "true"
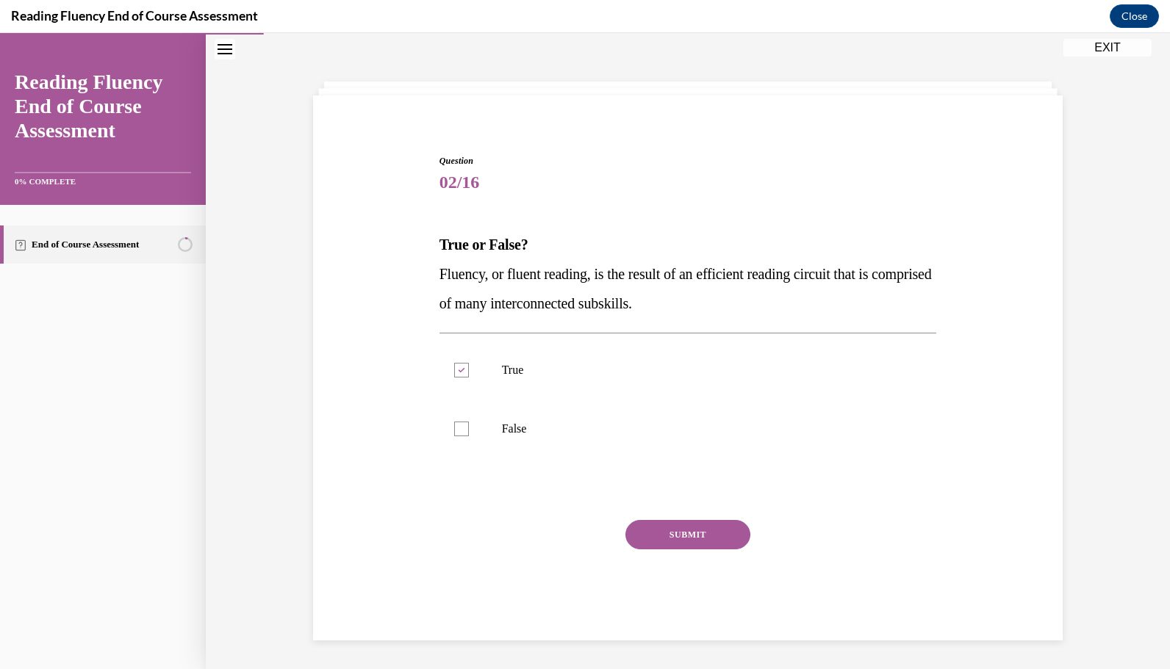
click at [710, 541] on button "SUBMIT" at bounding box center [687, 534] width 125 height 29
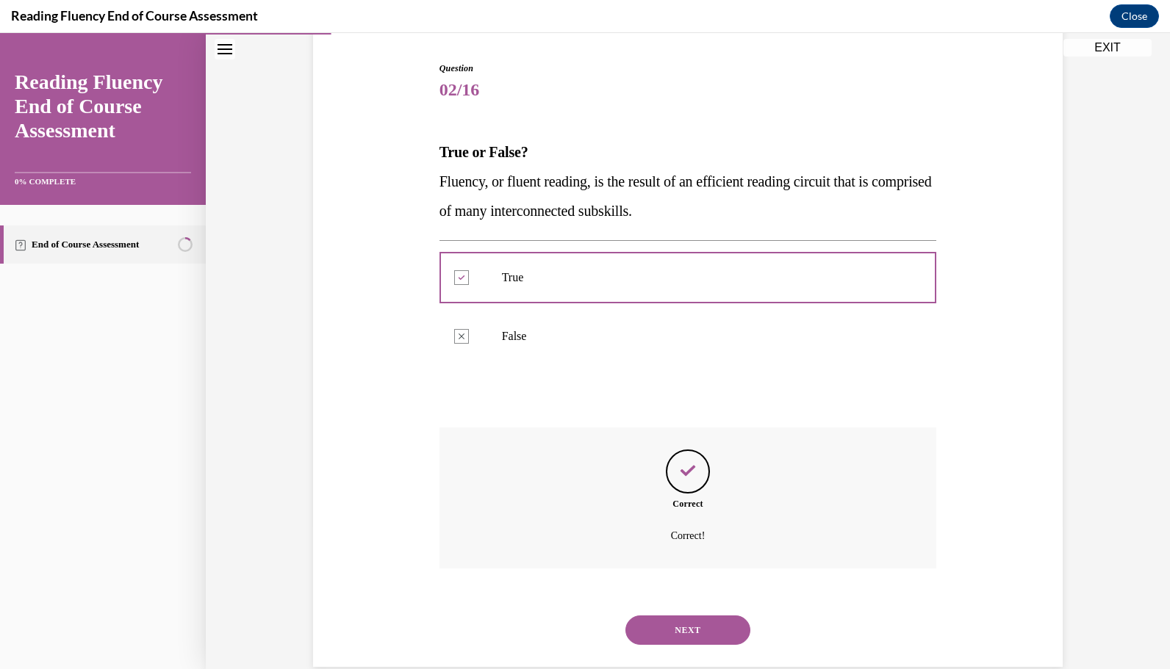
scroll to position [169, 0]
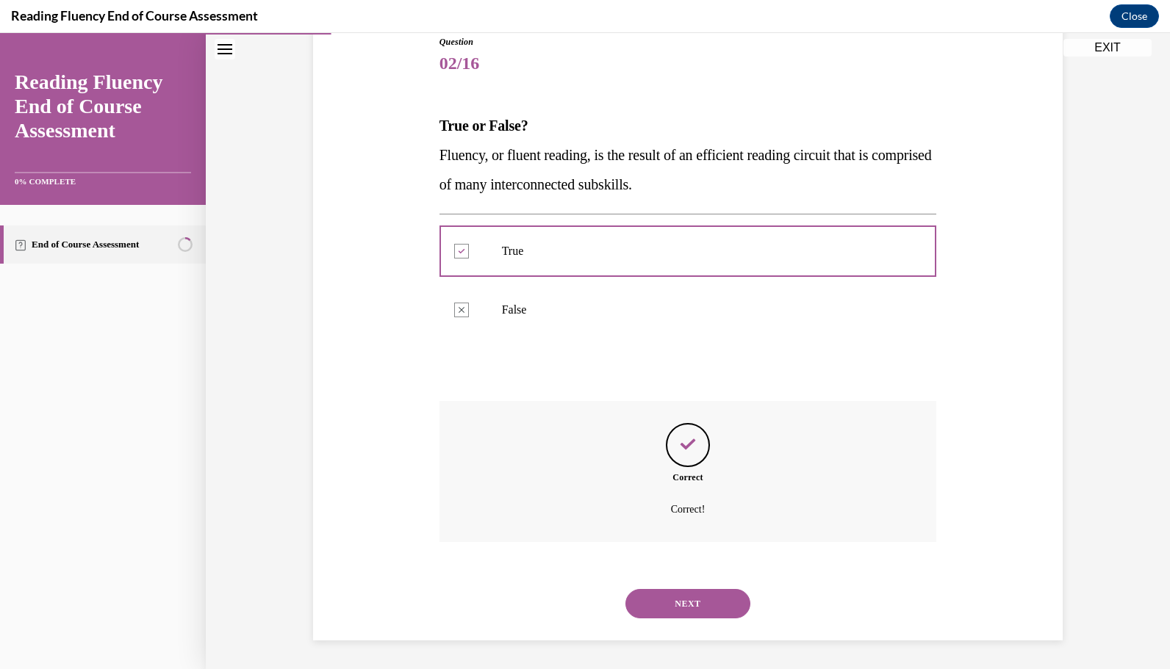
click at [703, 602] on button "NEXT" at bounding box center [687, 603] width 125 height 29
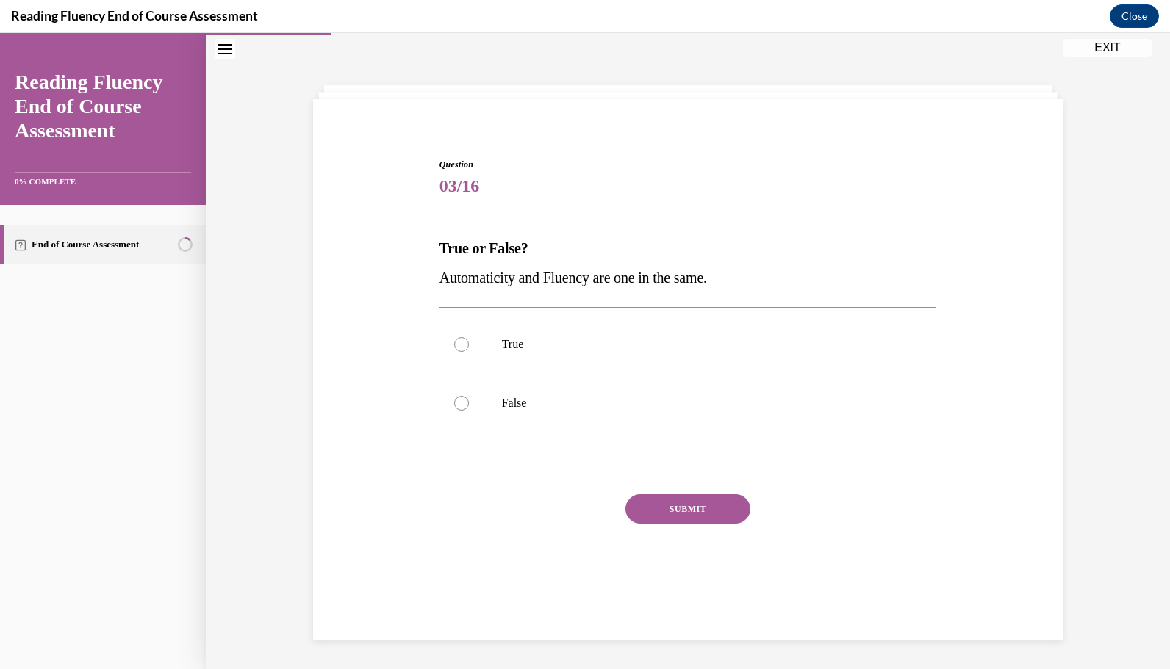
scroll to position [46, 0]
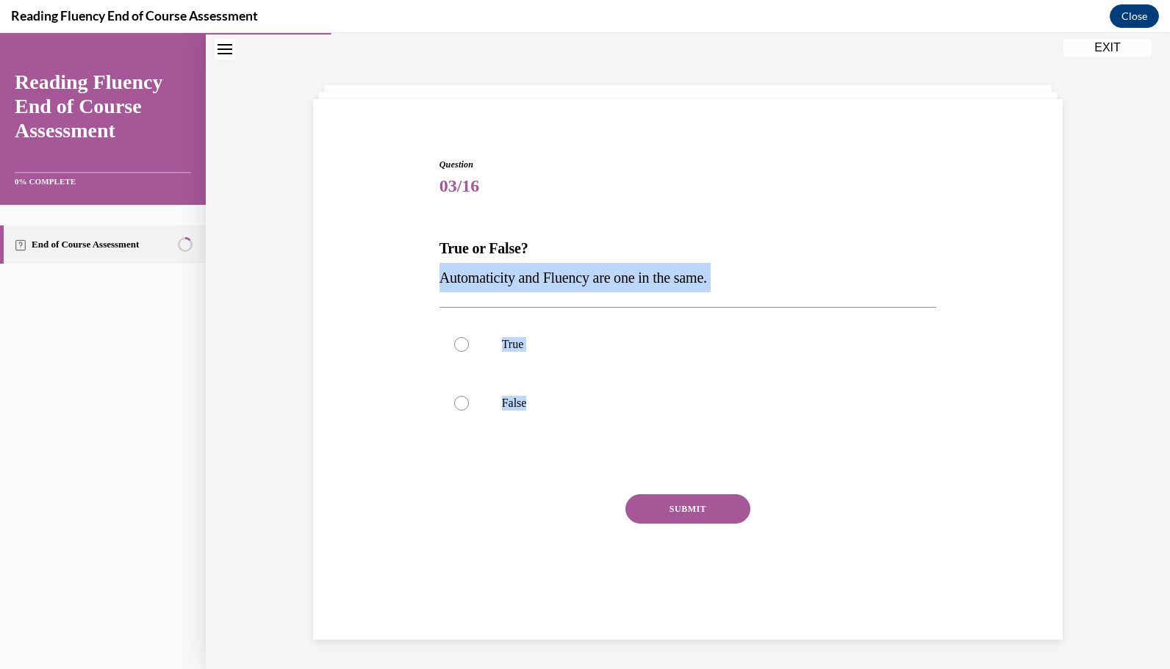
drag, startPoint x: 545, startPoint y: 402, endPoint x: 428, endPoint y: 284, distance: 166.8
click at [428, 284] on div "Question 03/16 True or False? Automaticity and Fluency are one in the same.  Tr…" at bounding box center [687, 364] width 757 height 501
copy div "Automaticity and Fluency are one in the same.  True False"
click at [457, 408] on div at bounding box center [461, 403] width 15 height 15
click at [457, 408] on input "False" at bounding box center [461, 403] width 15 height 15
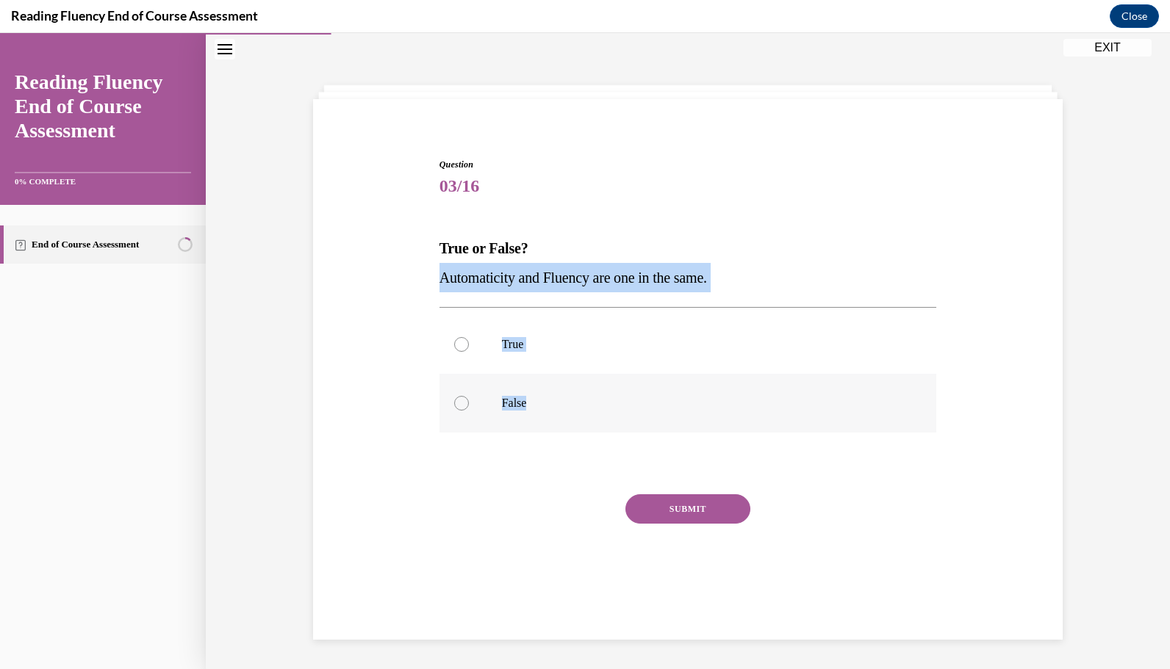
radio input "true"
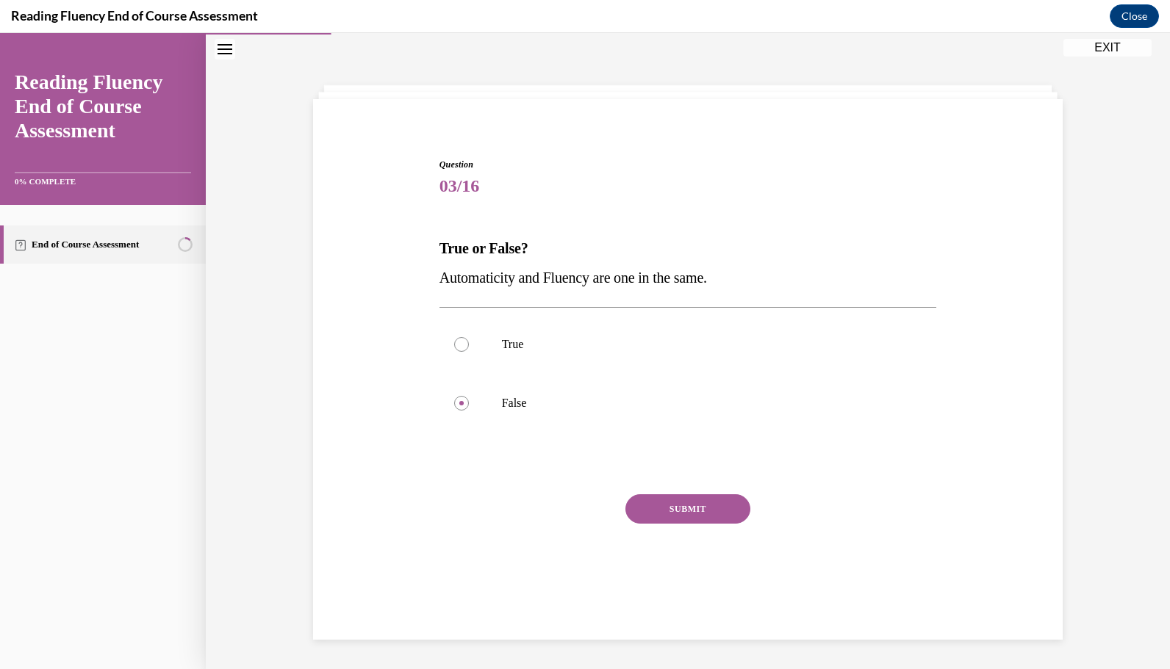
click at [694, 506] on button "SUBMIT" at bounding box center [687, 508] width 125 height 29
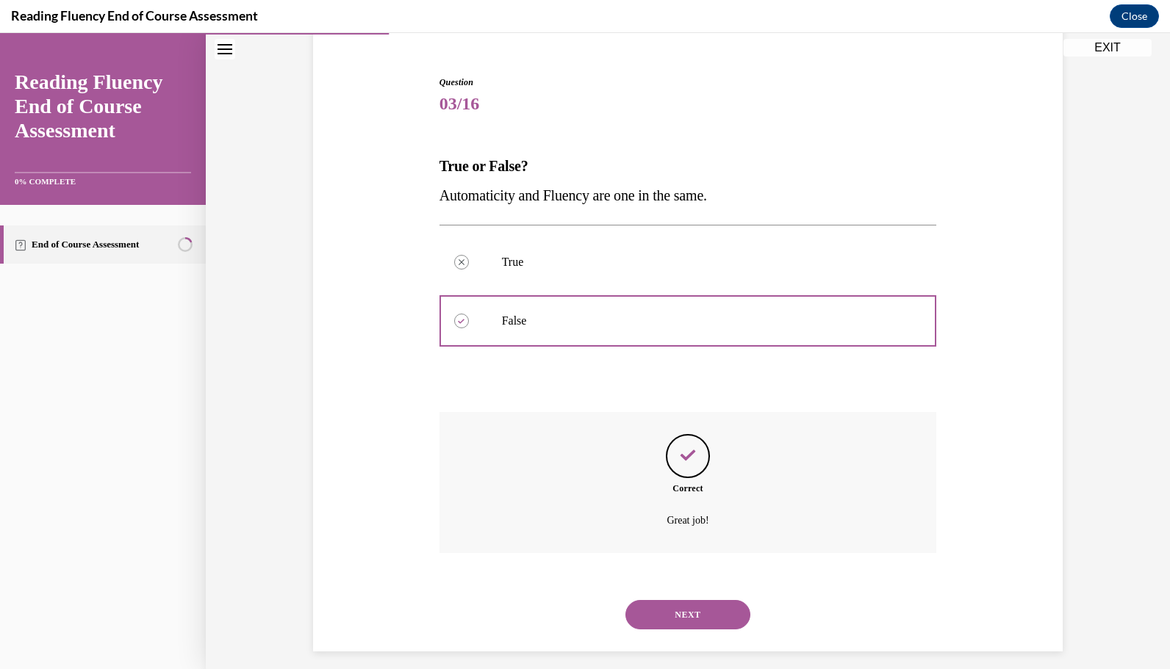
scroll to position [140, 0]
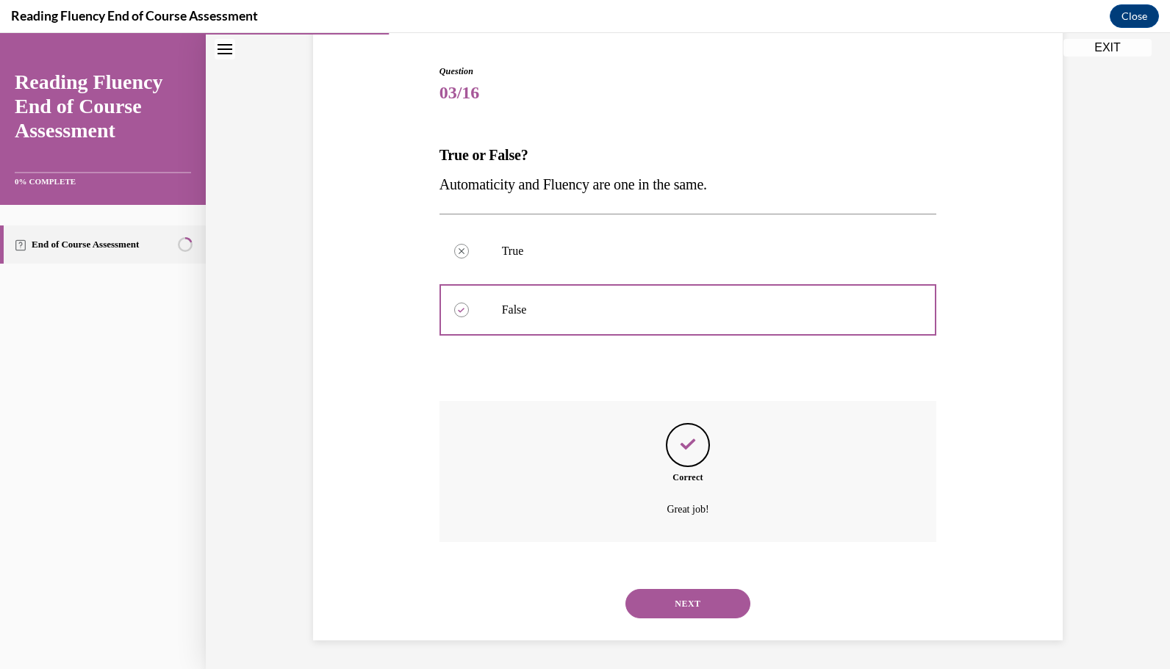
click at [685, 588] on div "NEXT" at bounding box center [687, 604] width 497 height 59
click at [686, 613] on button "NEXT" at bounding box center [687, 603] width 125 height 29
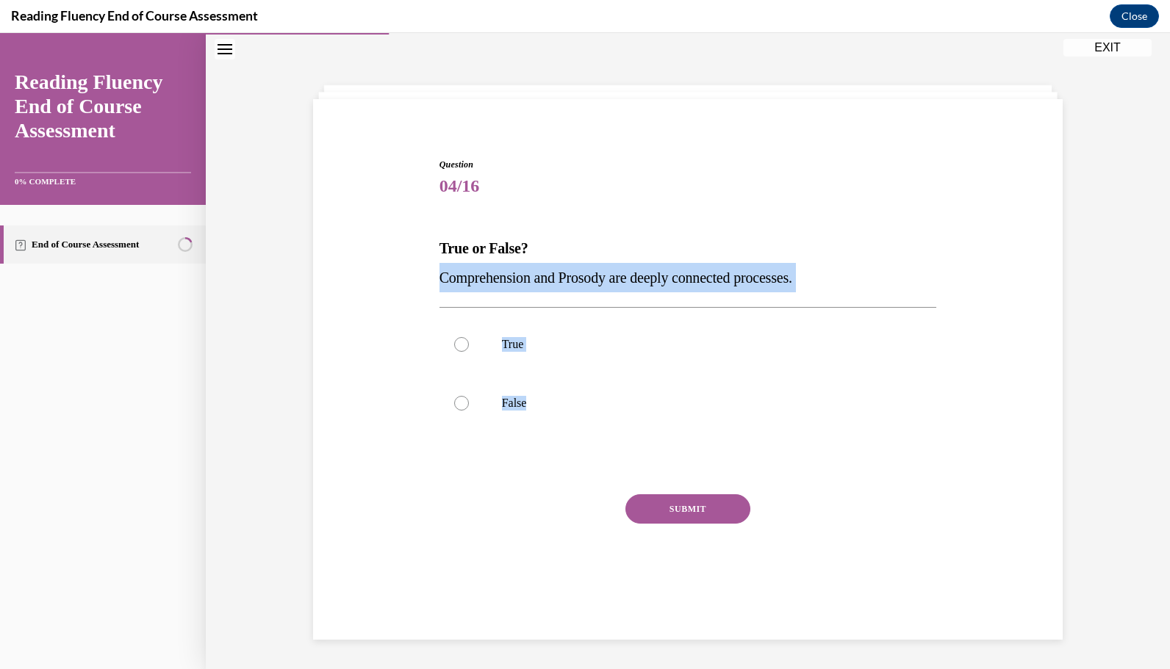
drag, startPoint x: 550, startPoint y: 403, endPoint x: 431, endPoint y: 289, distance: 165.3
click at [436, 289] on div "Question 04/16 True or False? Comprehension and Prosody are deeply connected pr…" at bounding box center [688, 375] width 505 height 479
copy div "Comprehension and Prosody are deeply connected processes.  True False"
click at [451, 335] on label "True" at bounding box center [687, 344] width 497 height 59
click at [454, 337] on input "True" at bounding box center [461, 344] width 15 height 15
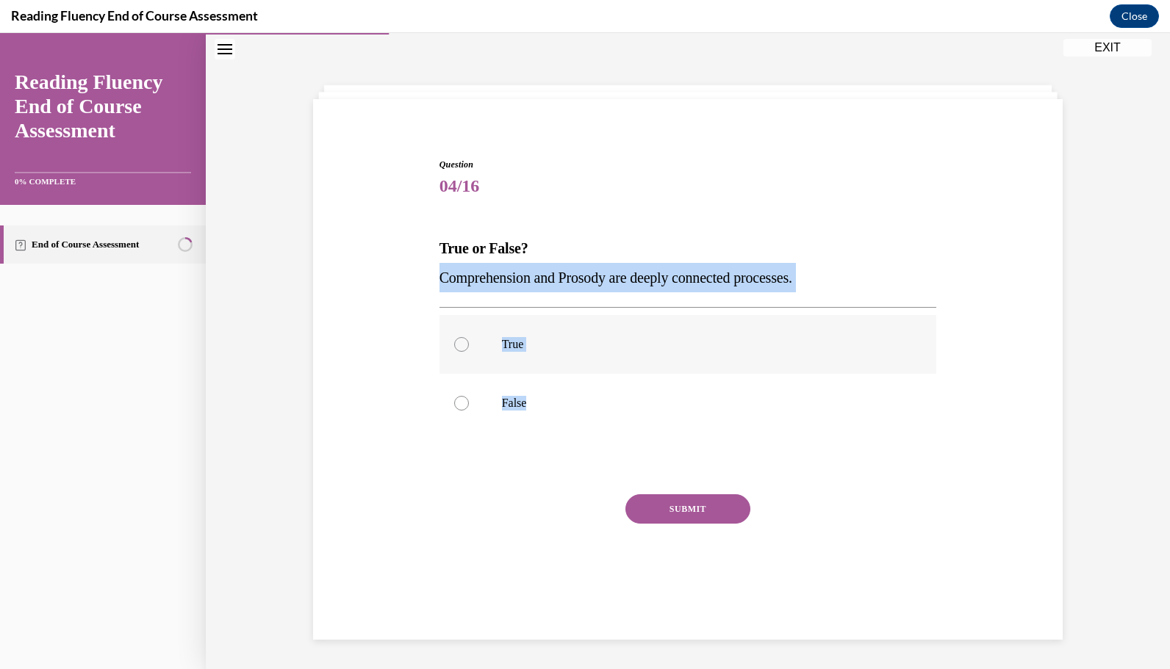
radio input "true"
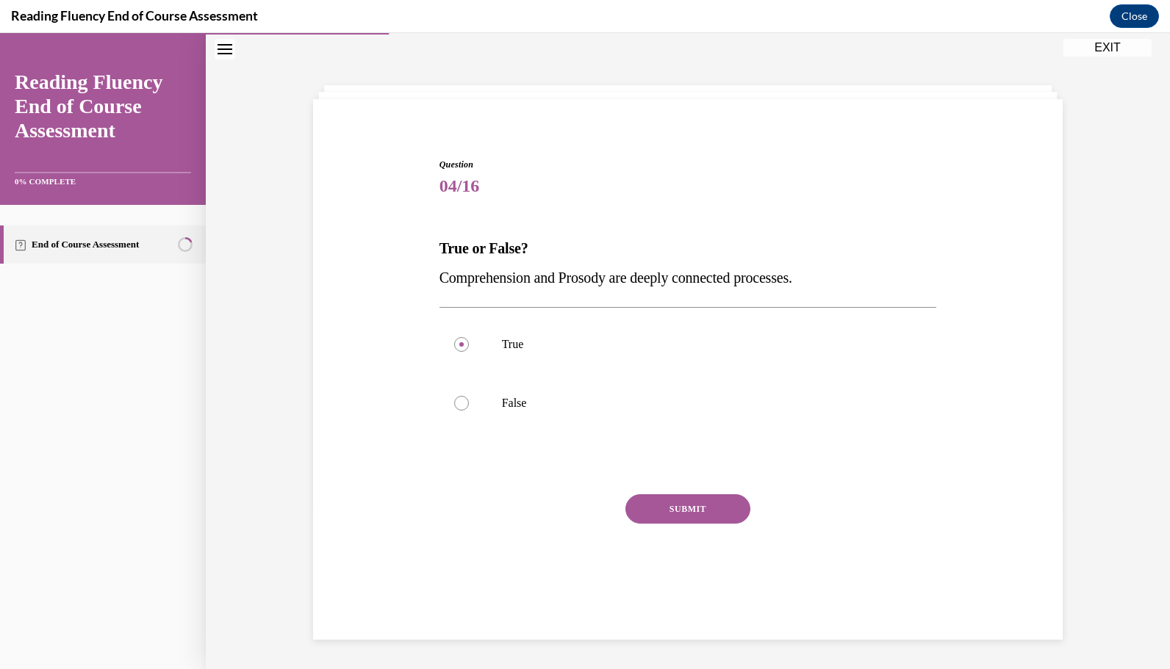
click at [652, 505] on button "SUBMIT" at bounding box center [687, 508] width 125 height 29
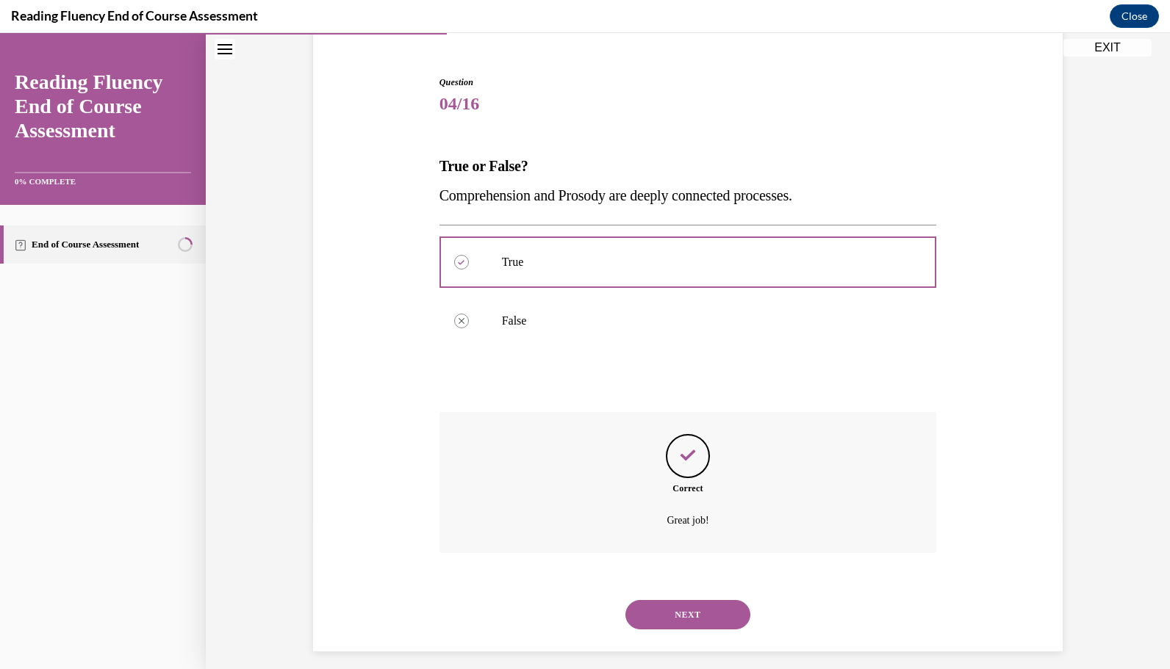
scroll to position [140, 0]
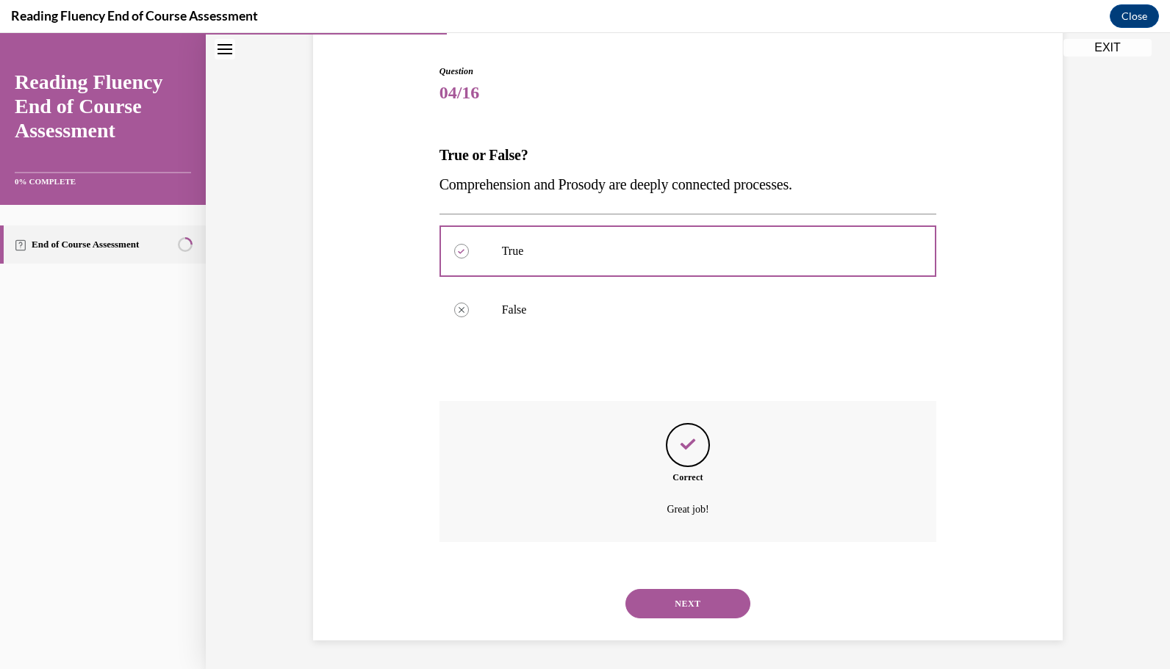
click at [702, 602] on button "NEXT" at bounding box center [687, 603] width 125 height 29
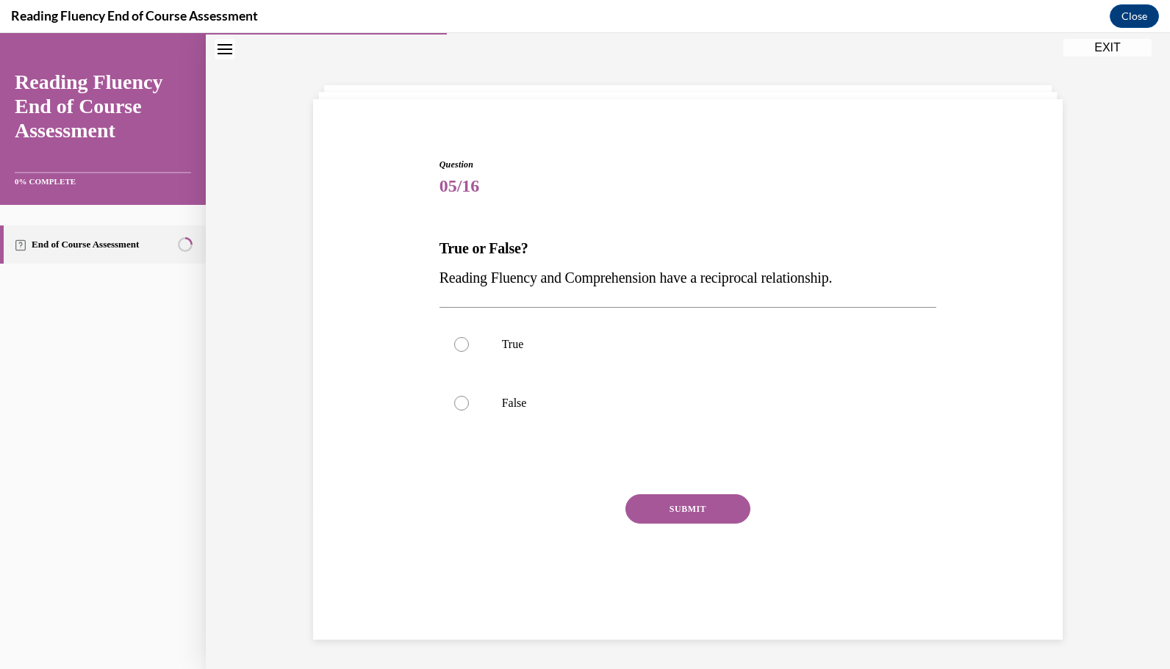
scroll to position [46, 0]
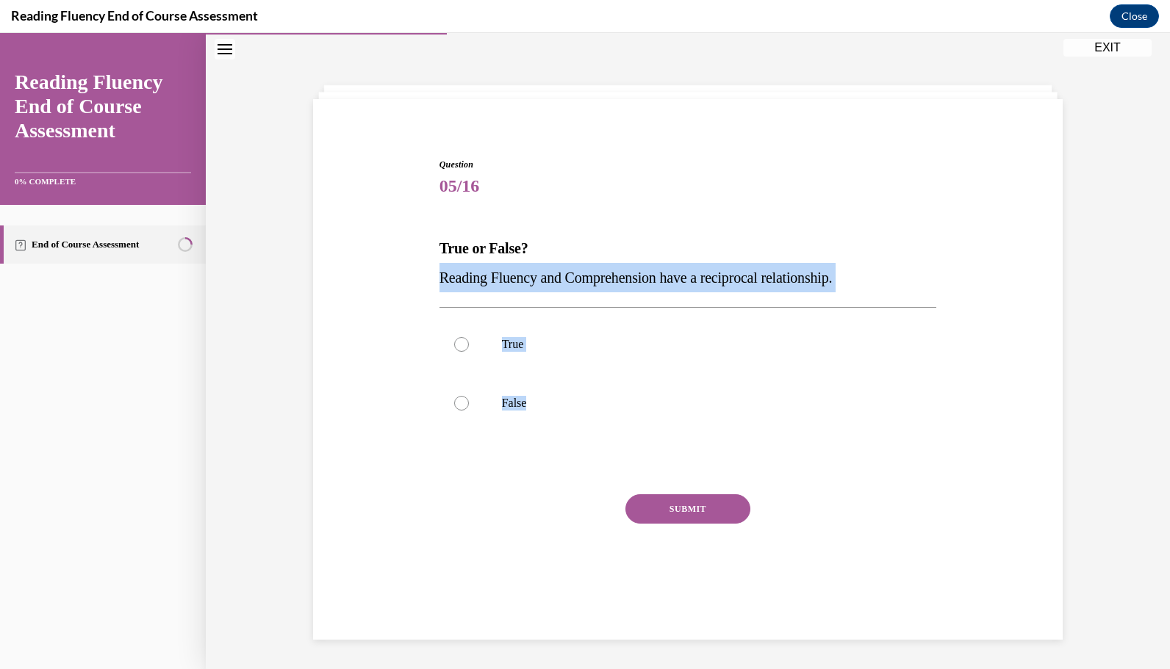
drag, startPoint x: 532, startPoint y: 400, endPoint x: 432, endPoint y: 281, distance: 156.0
click at [436, 281] on div "Question 05/16 True or False? Reading Fluency and Comprehension have a reciproc…" at bounding box center [688, 375] width 505 height 479
copy div "Reading Fluency and Comprehension have a reciprocal relationship.  True False"
click at [456, 342] on div at bounding box center [461, 344] width 15 height 15
click at [456, 342] on input "True" at bounding box center [461, 344] width 15 height 15
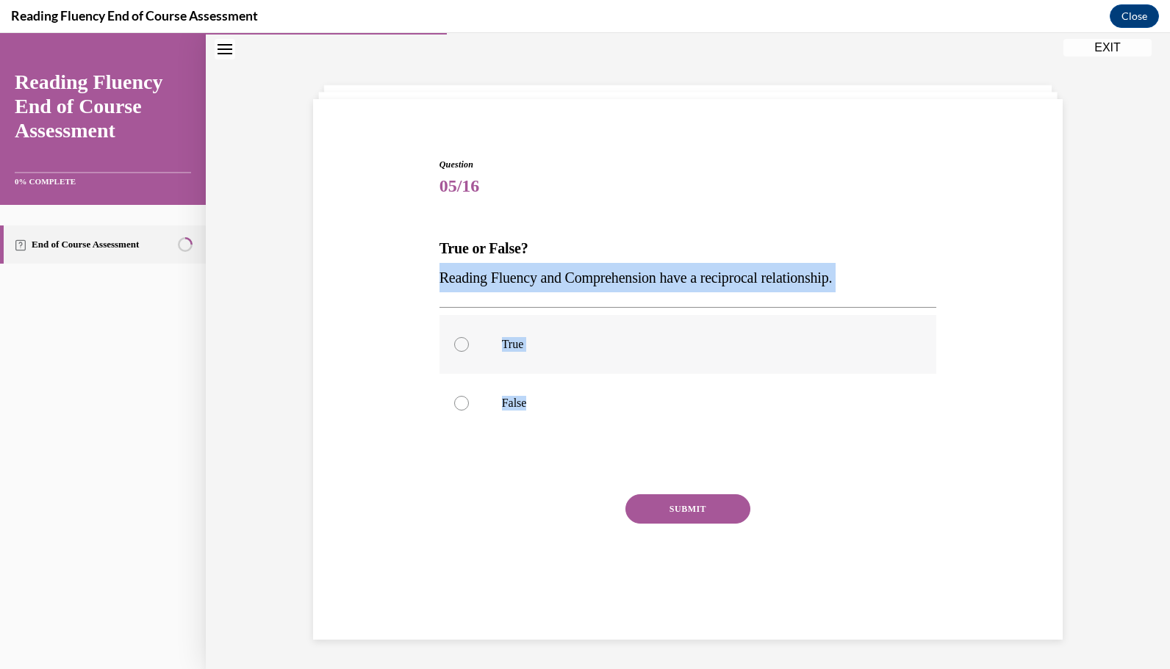
radio input "true"
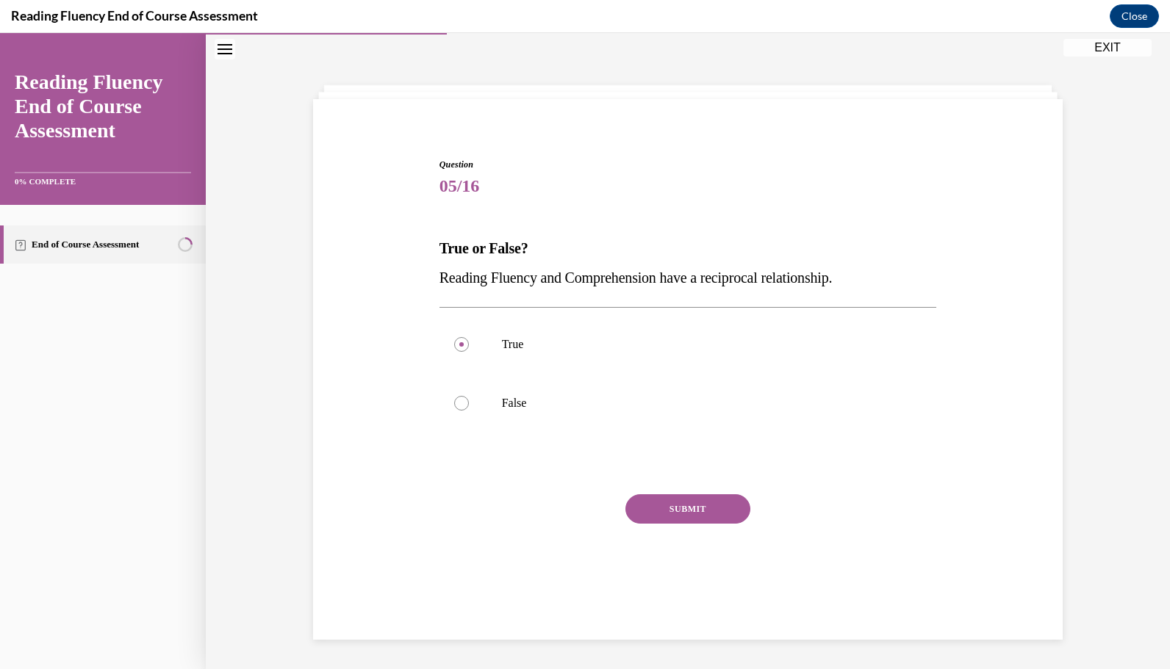
click at [648, 510] on button "SUBMIT" at bounding box center [687, 508] width 125 height 29
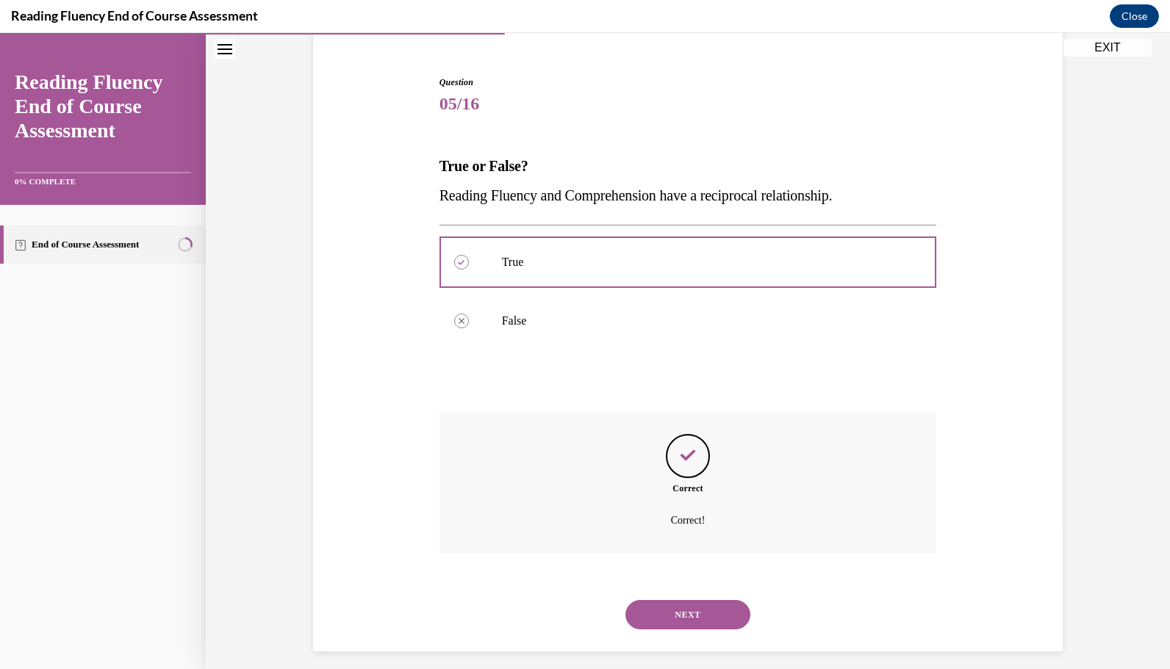
scroll to position [140, 0]
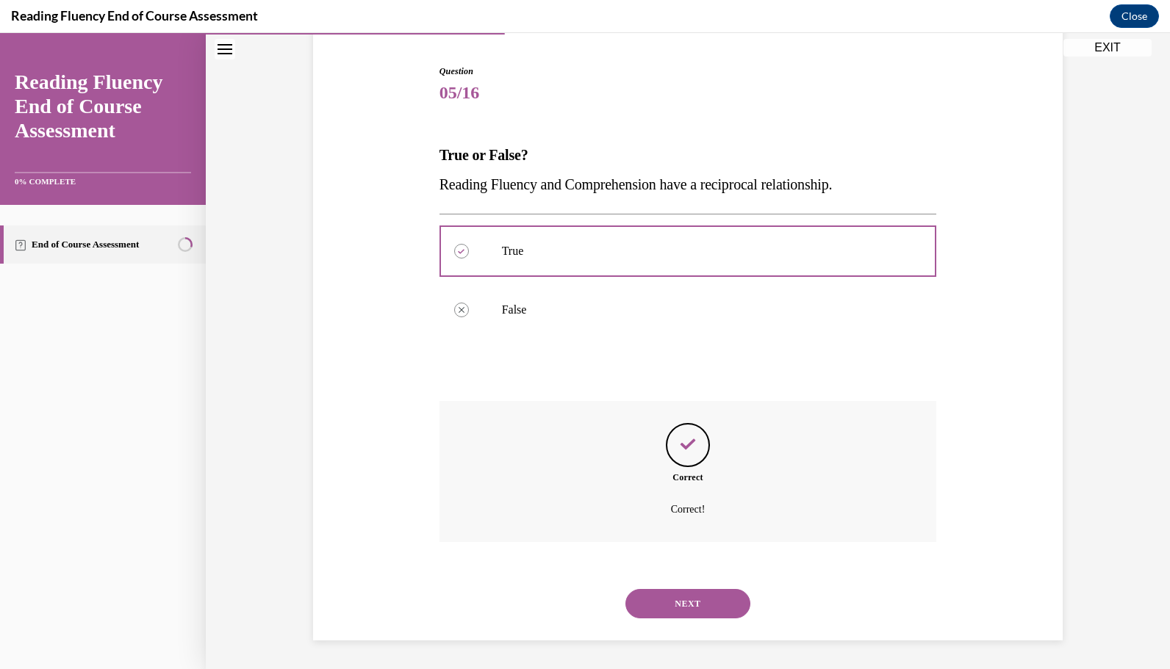
click at [691, 588] on div "NEXT" at bounding box center [687, 604] width 497 height 59
click at [688, 598] on button "NEXT" at bounding box center [687, 603] width 125 height 29
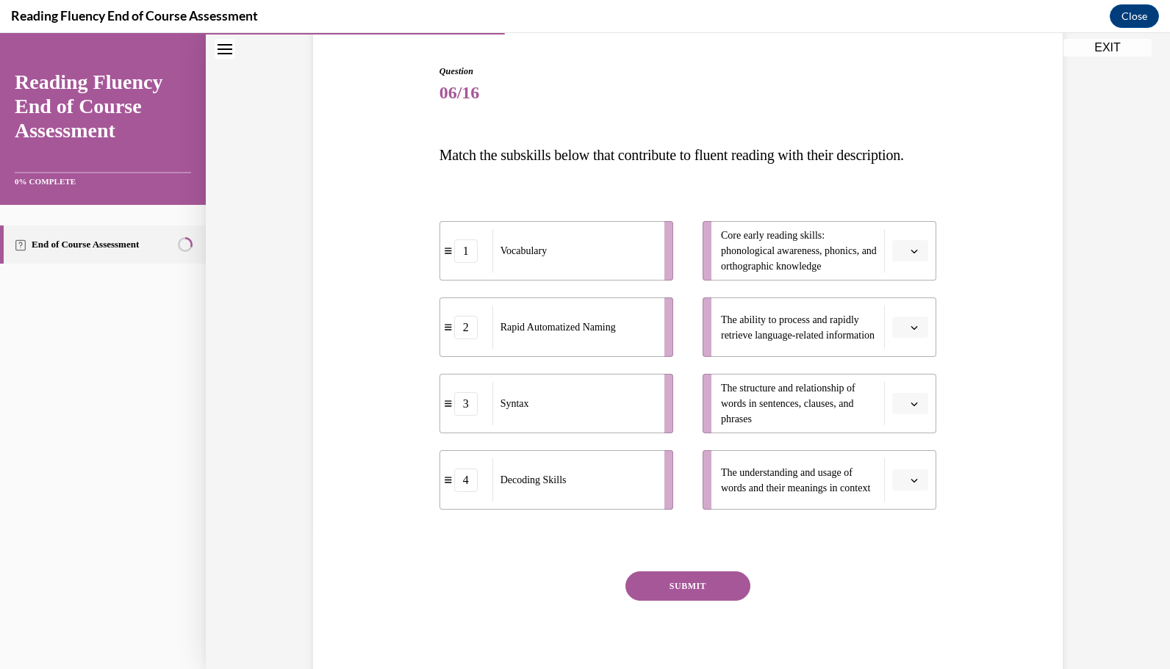
scroll to position [76, 0]
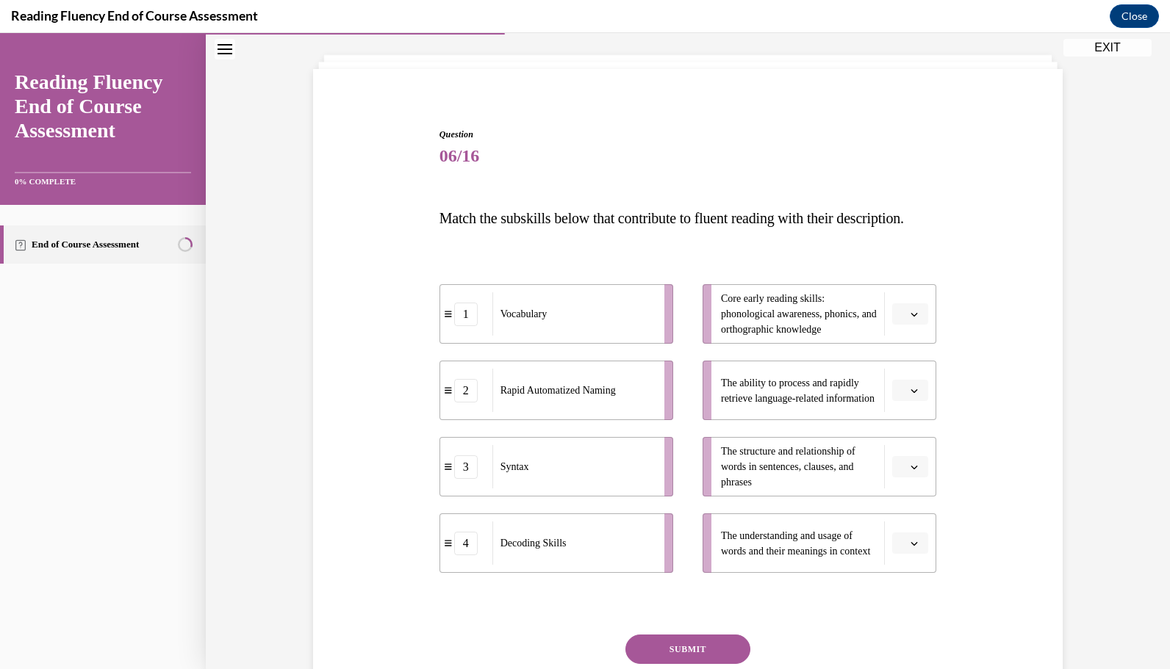
click at [910, 318] on icon "button" at bounding box center [913, 314] width 7 height 7
click at [905, 404] on div "1" at bounding box center [903, 404] width 36 height 29
click at [904, 402] on button "button" at bounding box center [910, 391] width 36 height 22
click at [901, 506] on span "2" at bounding box center [898, 511] width 5 height 12
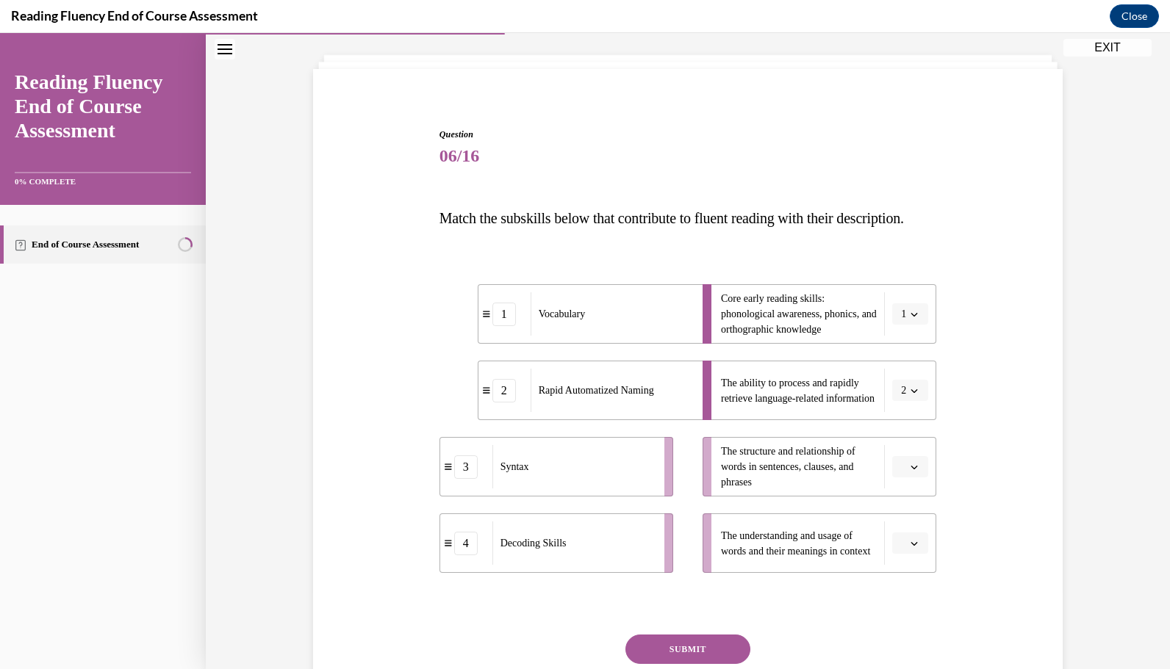
click at [910, 318] on icon "button" at bounding box center [913, 314] width 7 height 7
click at [898, 486] on div "4" at bounding box center [900, 492] width 36 height 29
click at [894, 478] on button "button" at bounding box center [910, 467] width 36 height 22
click at [896, 611] on div "3" at bounding box center [903, 616] width 36 height 29
click at [902, 555] on button "button" at bounding box center [910, 544] width 36 height 22
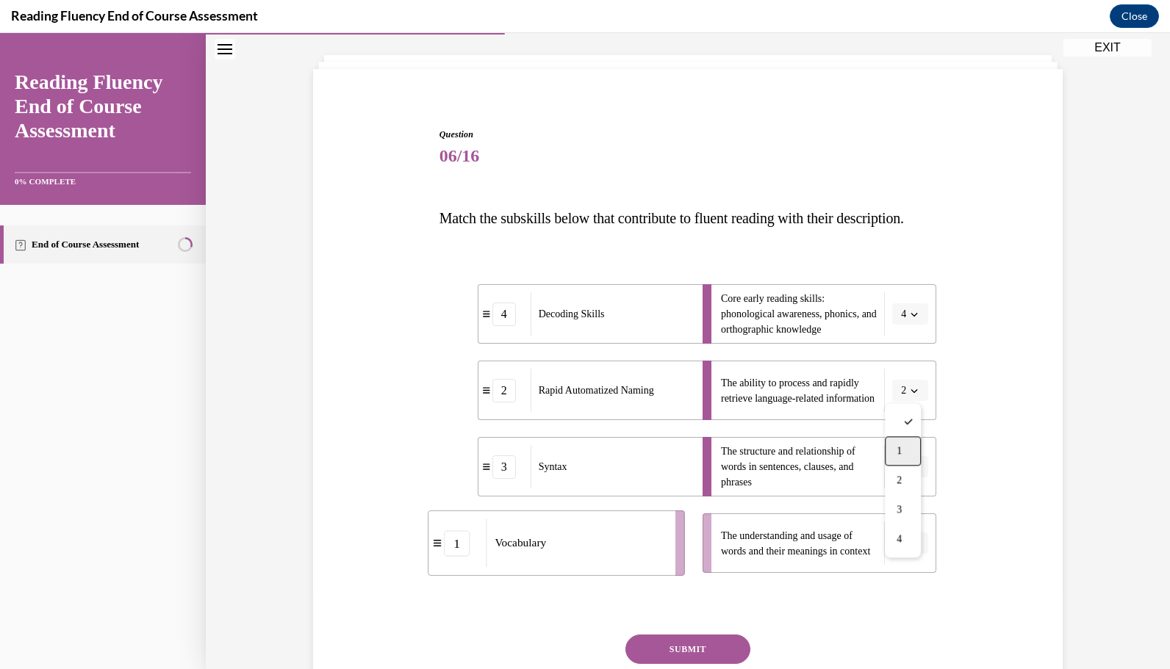
click at [905, 451] on div "1" at bounding box center [903, 450] width 36 height 29
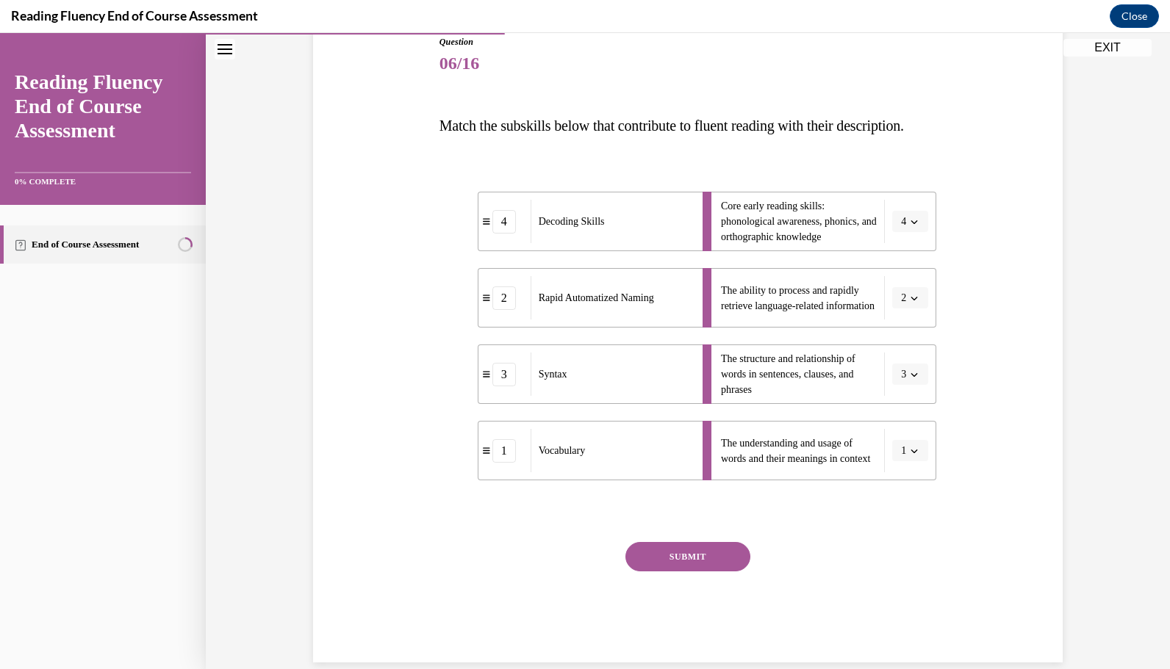
scroll to position [220, 0]
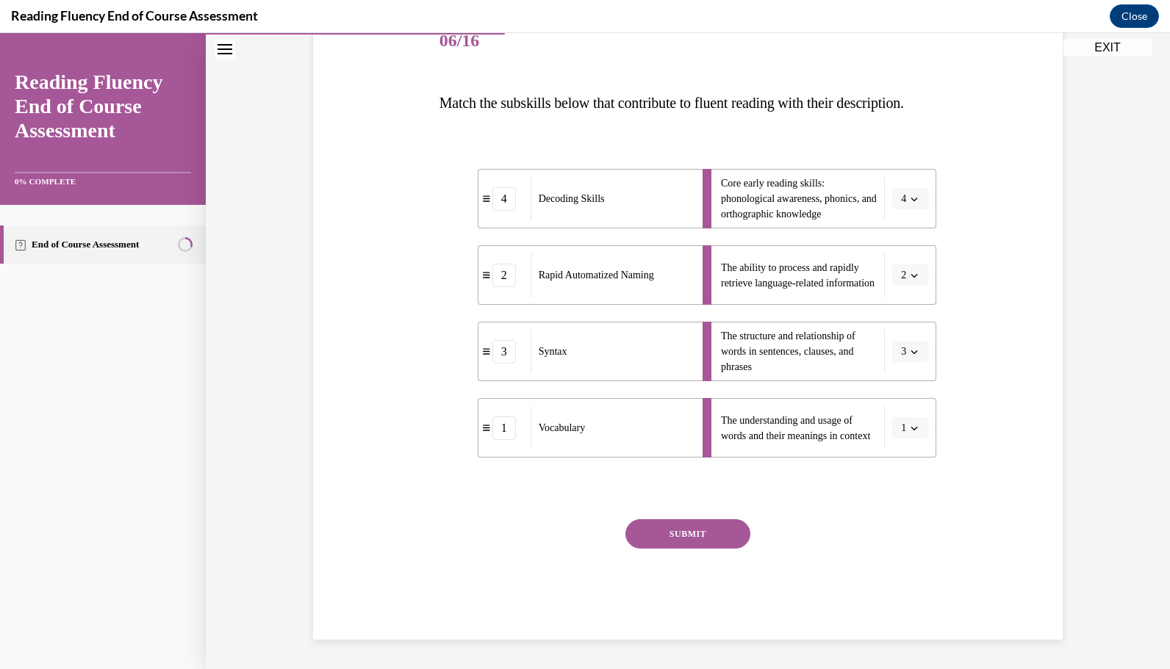
click at [699, 527] on button "SUBMIT" at bounding box center [687, 533] width 125 height 29
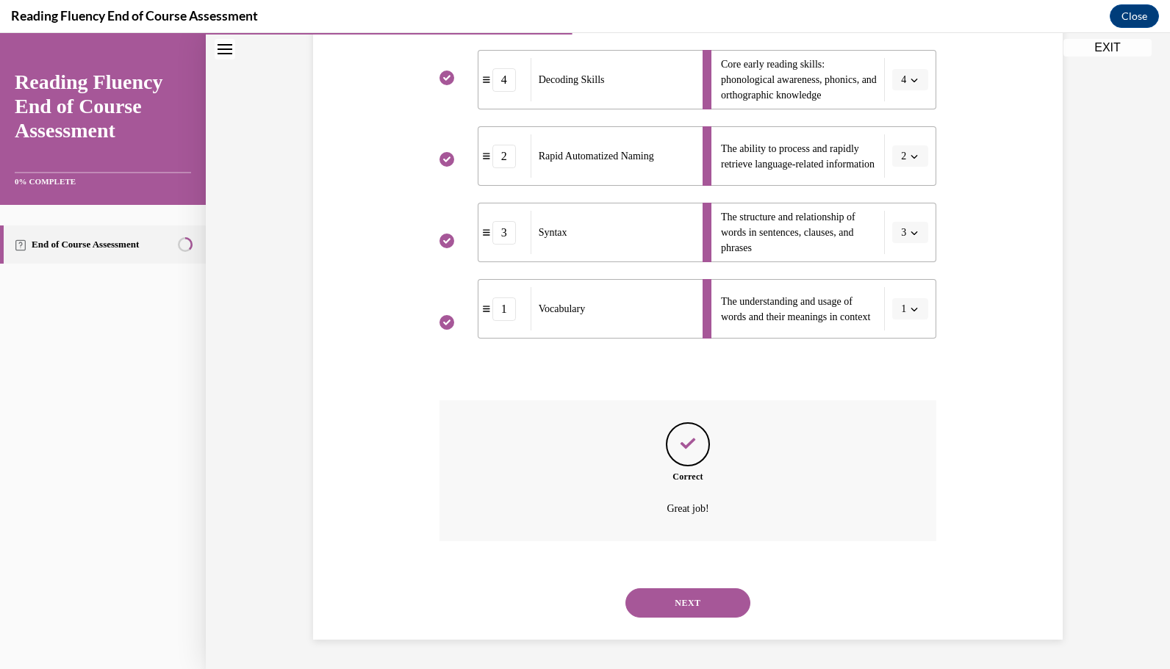
scroll to position [339, 0]
click at [685, 608] on button "NEXT" at bounding box center [687, 602] width 125 height 29
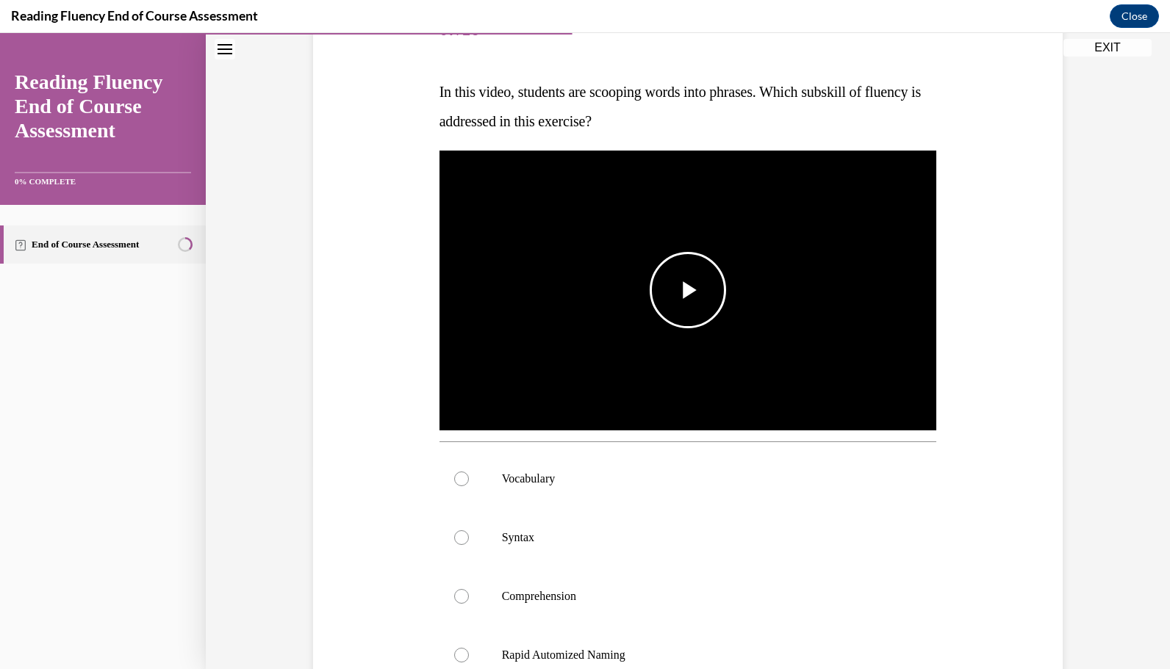
scroll to position [204, 0]
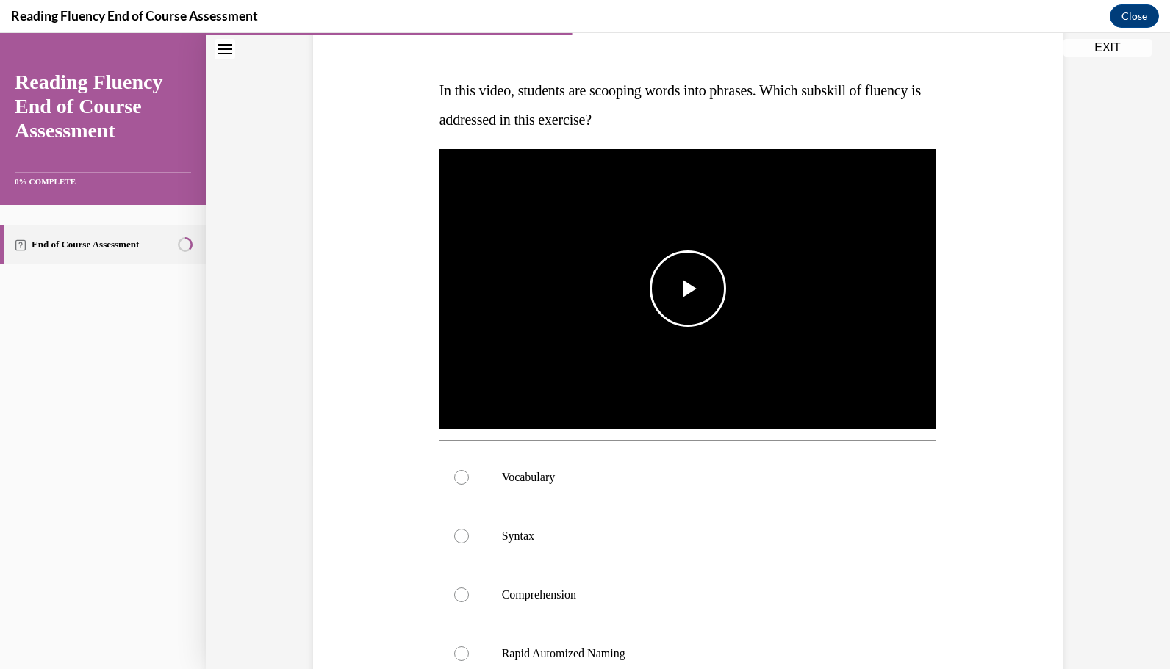
click at [688, 289] on span "Video player" at bounding box center [688, 289] width 0 height 0
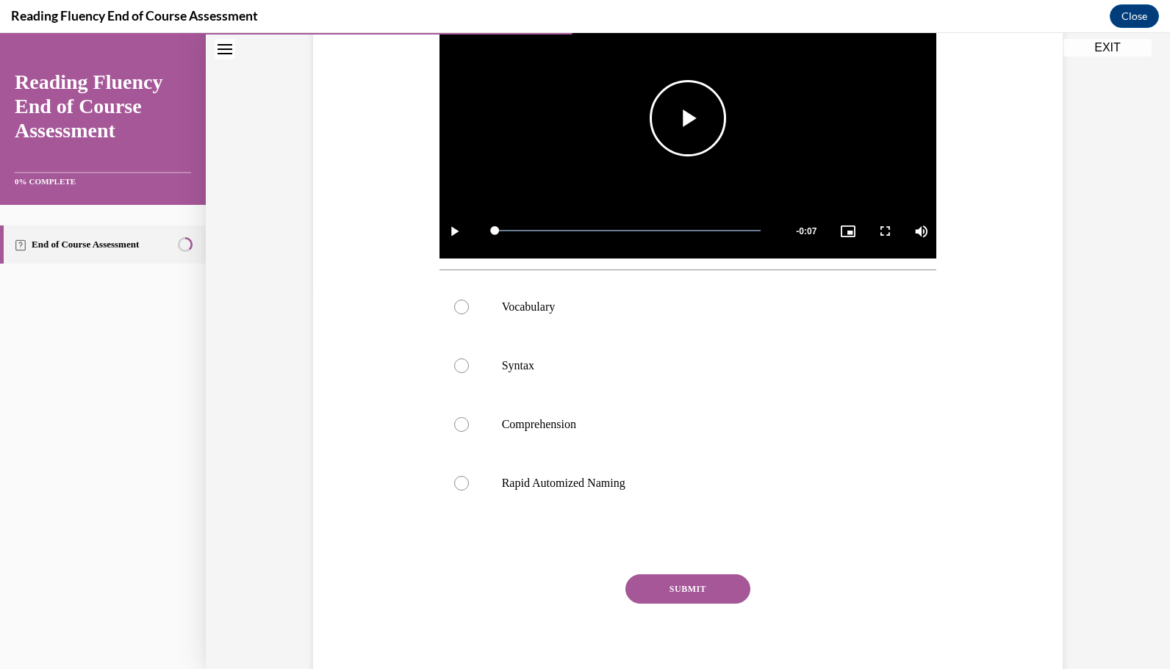
scroll to position [369, 0]
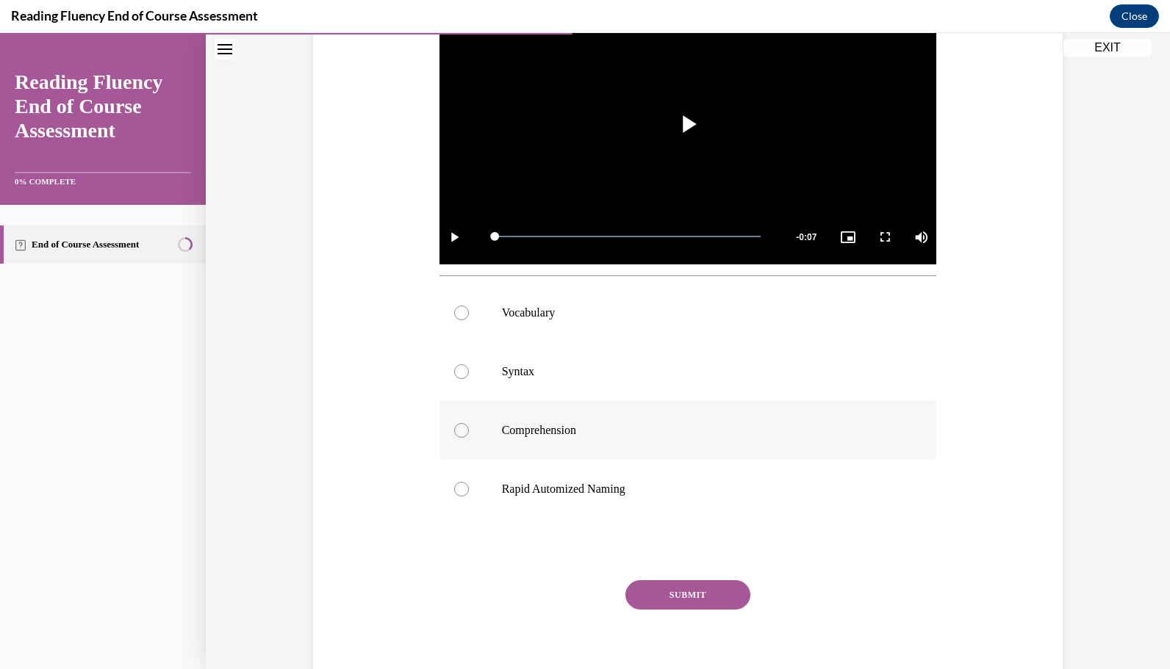
click at [452, 438] on label "Comprehension" at bounding box center [687, 430] width 497 height 59
click at [454, 438] on input "Comprehension" at bounding box center [461, 430] width 15 height 15
radio input "true"
click at [536, 501] on label "Rapid Automized Naming" at bounding box center [687, 489] width 497 height 59
click at [469, 497] on input "Rapid Automized Naming" at bounding box center [461, 489] width 15 height 15
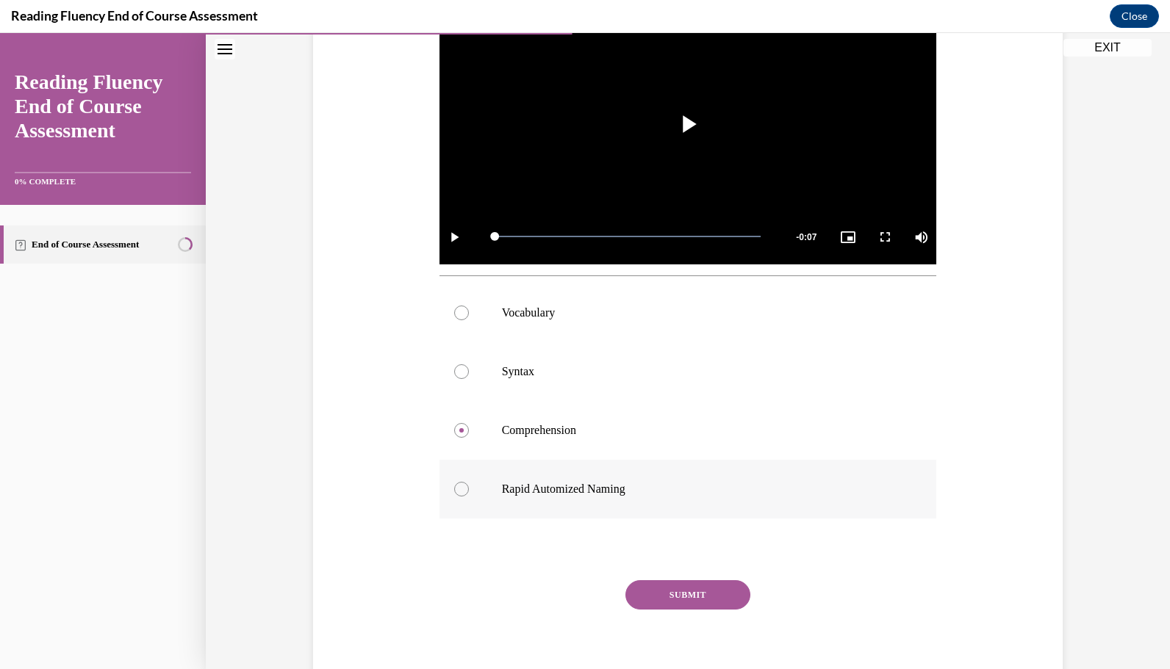
radio input "true"
click at [674, 588] on button "SUBMIT" at bounding box center [687, 594] width 125 height 29
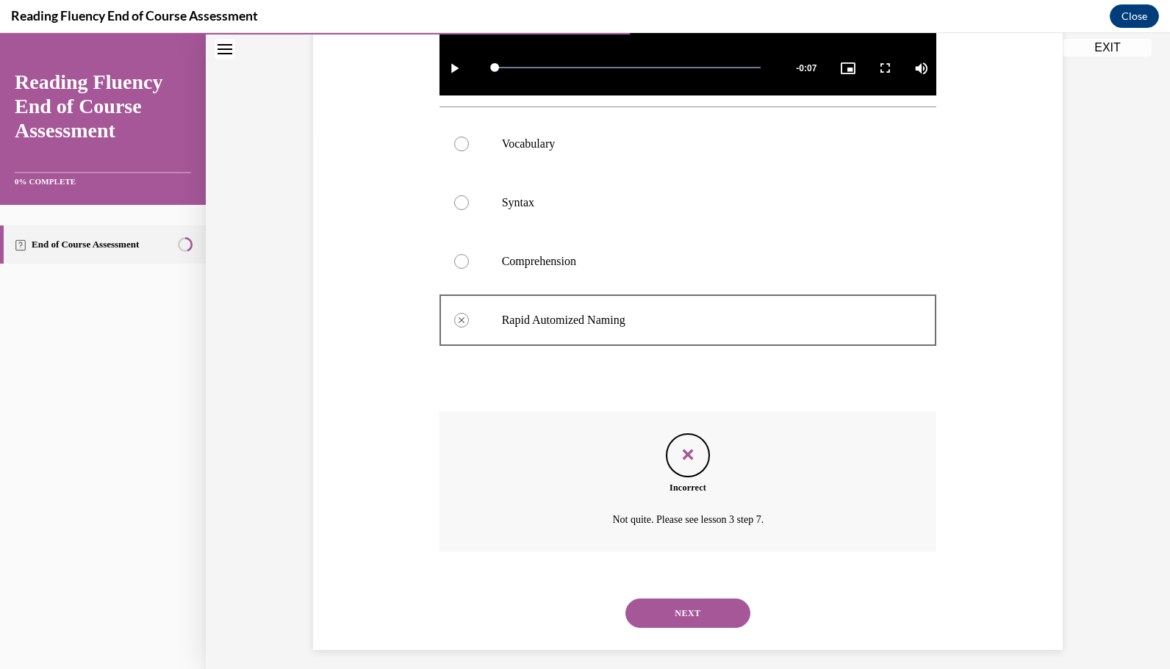
scroll to position [547, 0]
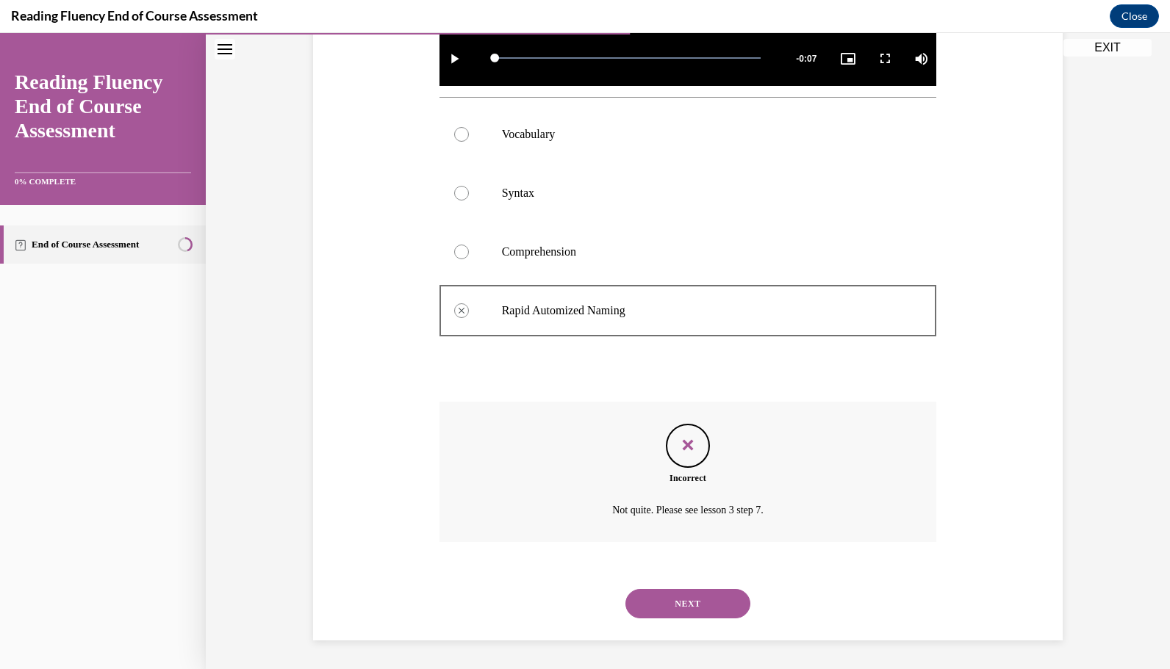
click at [676, 598] on button "NEXT" at bounding box center [687, 603] width 125 height 29
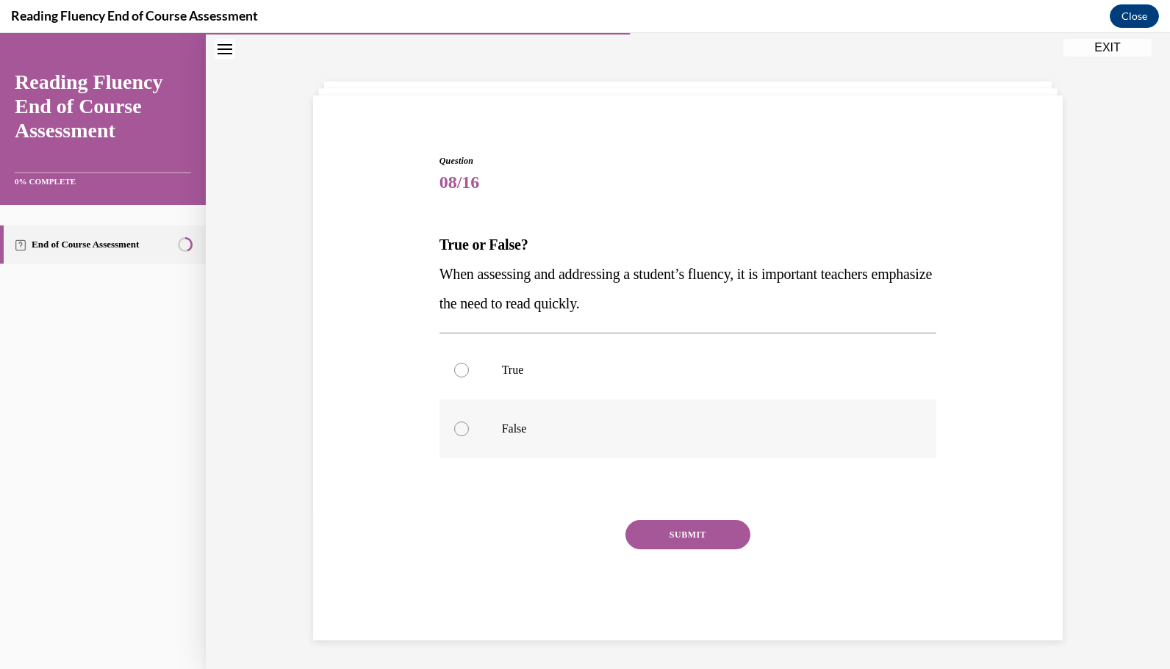
click at [535, 429] on p "False" at bounding box center [701, 429] width 398 height 15
click at [469, 429] on input "False" at bounding box center [461, 429] width 15 height 15
radio input "true"
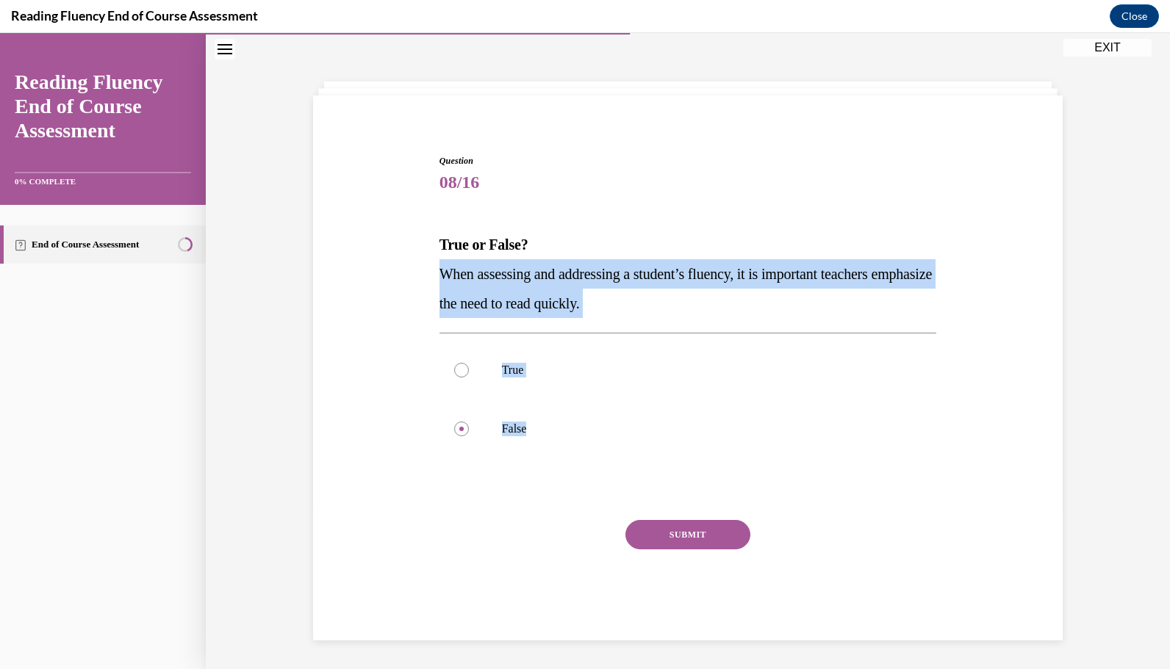
drag, startPoint x: 530, startPoint y: 432, endPoint x: 432, endPoint y: 282, distance: 179.3
click at [436, 282] on div "Question 08/16 True or False? When assessing and addressing a student’s fluency…" at bounding box center [688, 386] width 505 height 508
copy div "When assessing and addressing a student’s fluency, it is important teachers emp…"
click at [716, 532] on button "SUBMIT" at bounding box center [687, 534] width 125 height 29
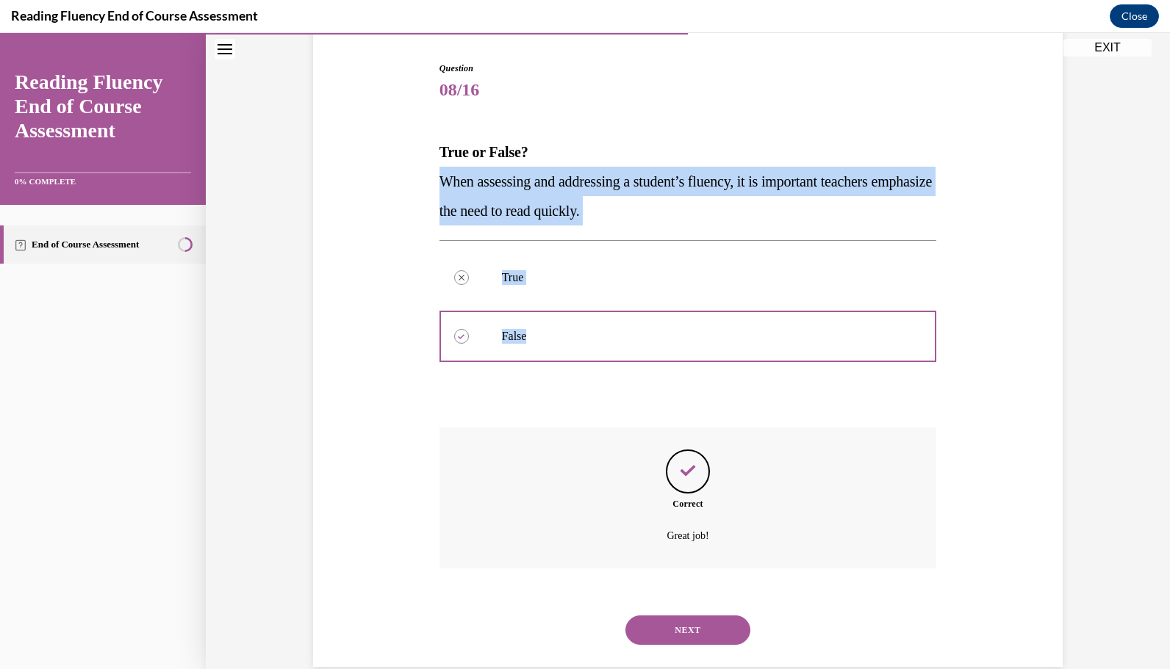
scroll to position [169, 0]
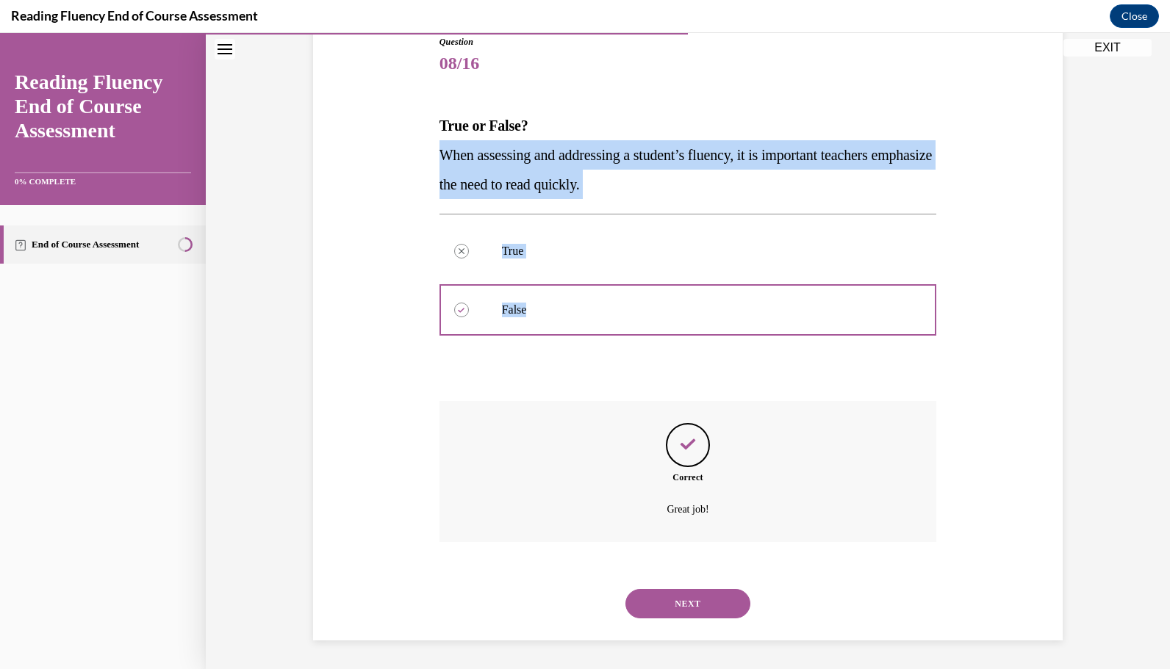
click at [674, 617] on button "NEXT" at bounding box center [687, 603] width 125 height 29
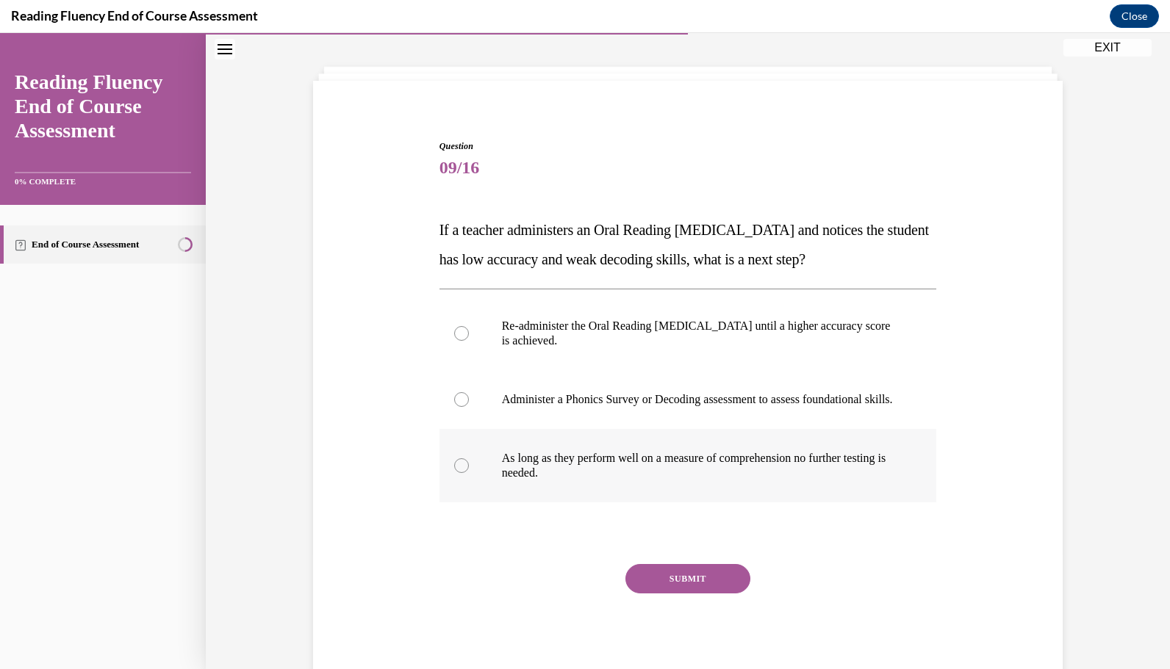
scroll to position [68, 0]
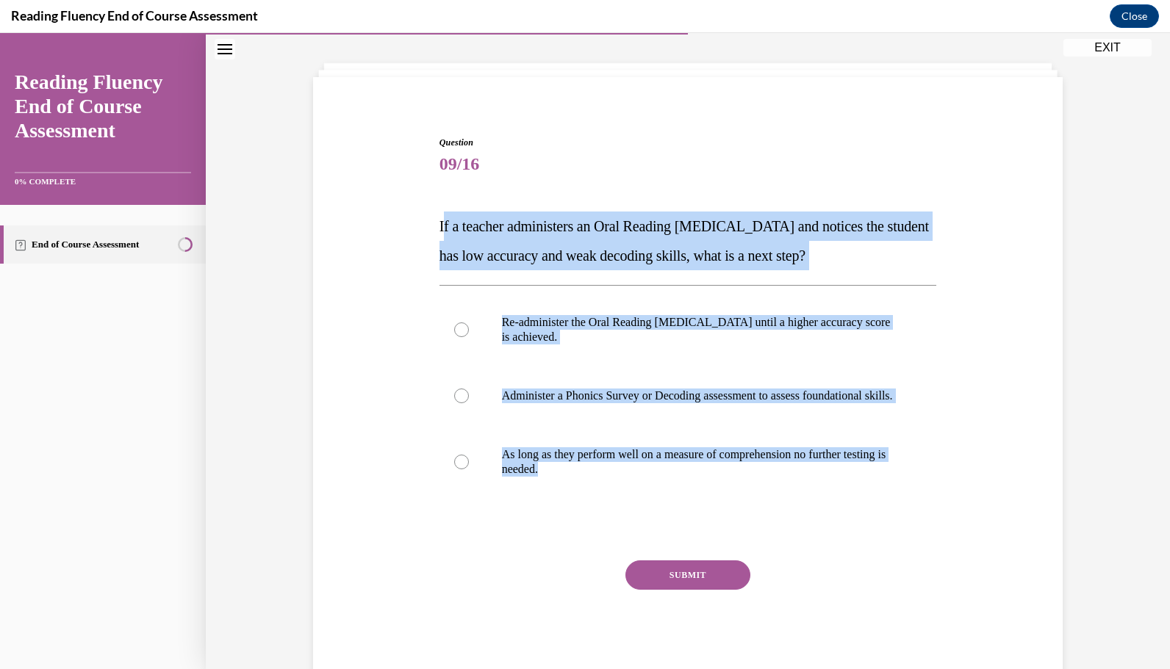
drag, startPoint x: 610, startPoint y: 488, endPoint x: 436, endPoint y: 238, distance: 304.5
click at [439, 238] on div "Question 09/16 If a teacher administers an Oral Reading Fluency assessment and …" at bounding box center [687, 408] width 497 height 545
drag, startPoint x: 436, startPoint y: 238, endPoint x: 425, endPoint y: 287, distance: 49.7
click at [425, 287] on div "Question 09/16 If a teacher administers an Oral Reading Fluency assessment and …" at bounding box center [687, 386] width 757 height 589
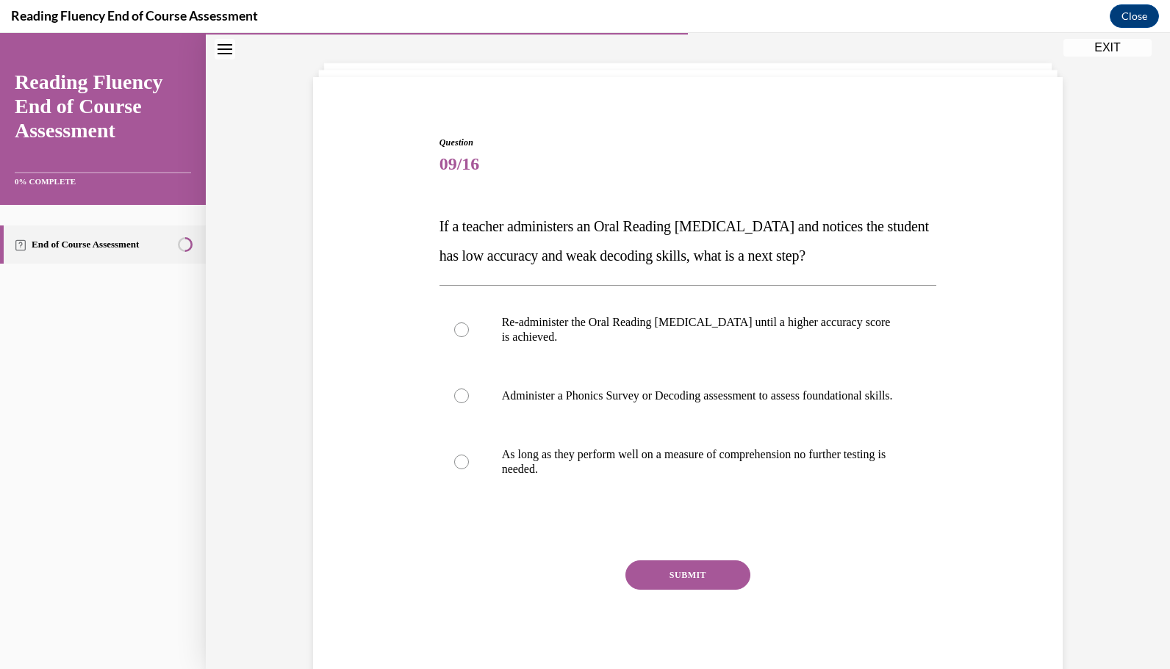
click at [427, 236] on div "Question 09/16 If a teacher administers an Oral Reading Fluency assessment and …" at bounding box center [687, 386] width 757 height 589
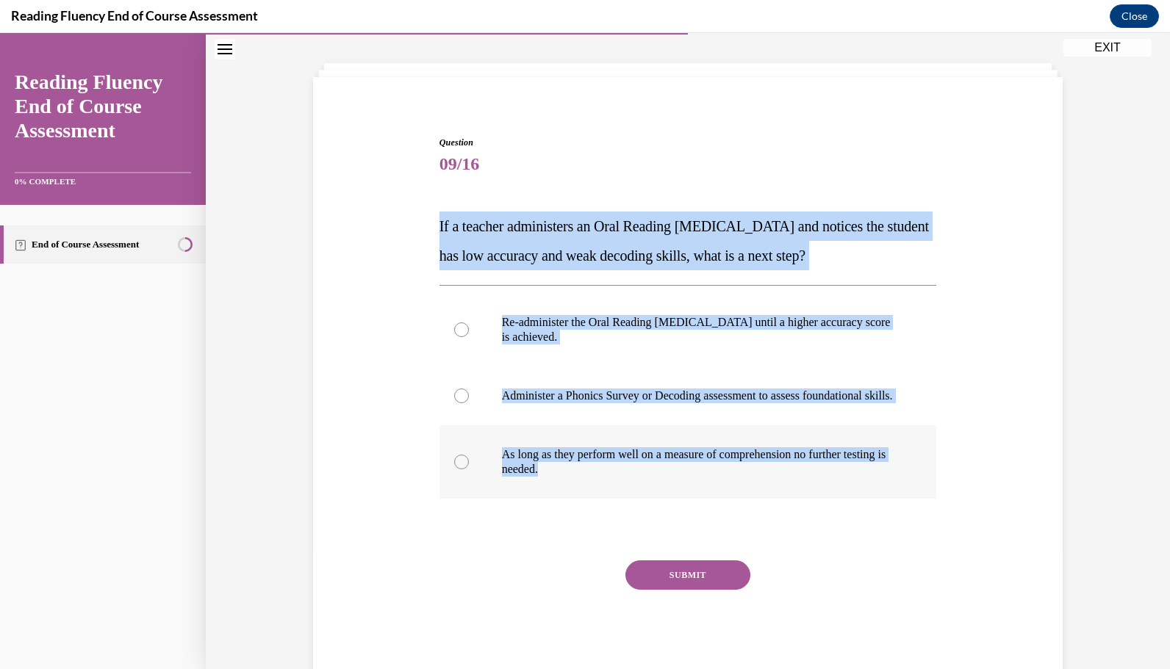
drag, startPoint x: 428, startPoint y: 226, endPoint x: 597, endPoint y: 497, distance: 319.8
click at [597, 497] on div "Question 09/16 If a teacher administers an Oral Reading Fluency assessment and …" at bounding box center [687, 386] width 757 height 589
copy div "If a teacher administers an Oral Reading Fluency assessment and notices the stu…"
click at [458, 401] on div at bounding box center [461, 396] width 15 height 15
click at [458, 401] on input "Administer a Phonics Survey or Decoding assessment to assess foundational skill…" at bounding box center [461, 396] width 15 height 15
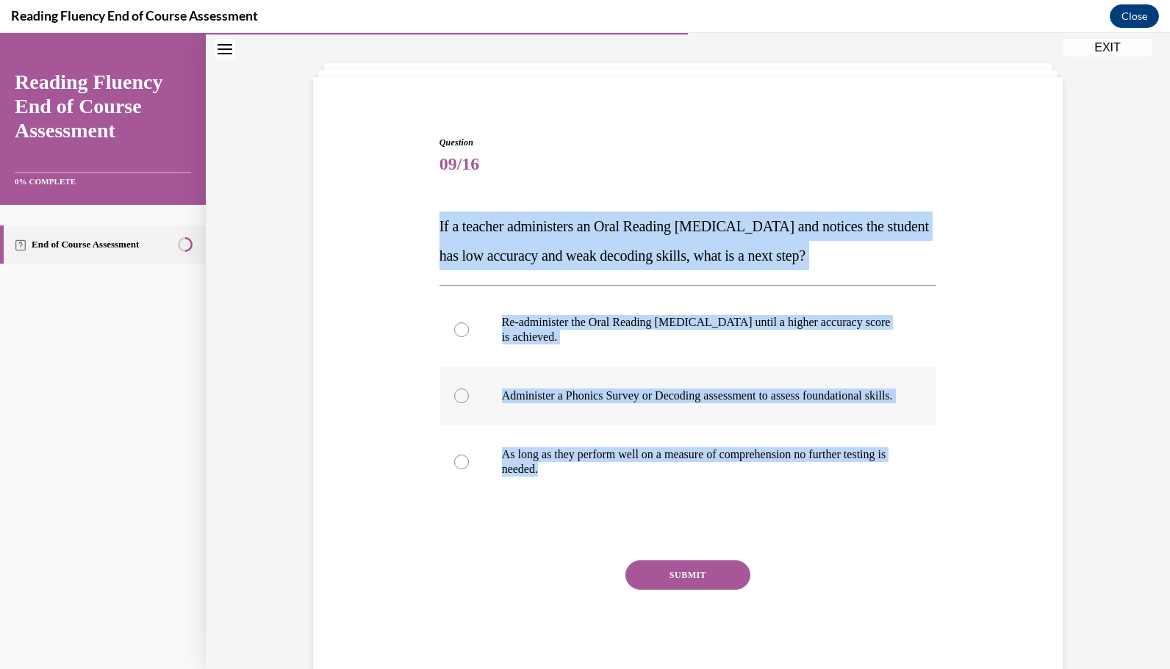
radio input "true"
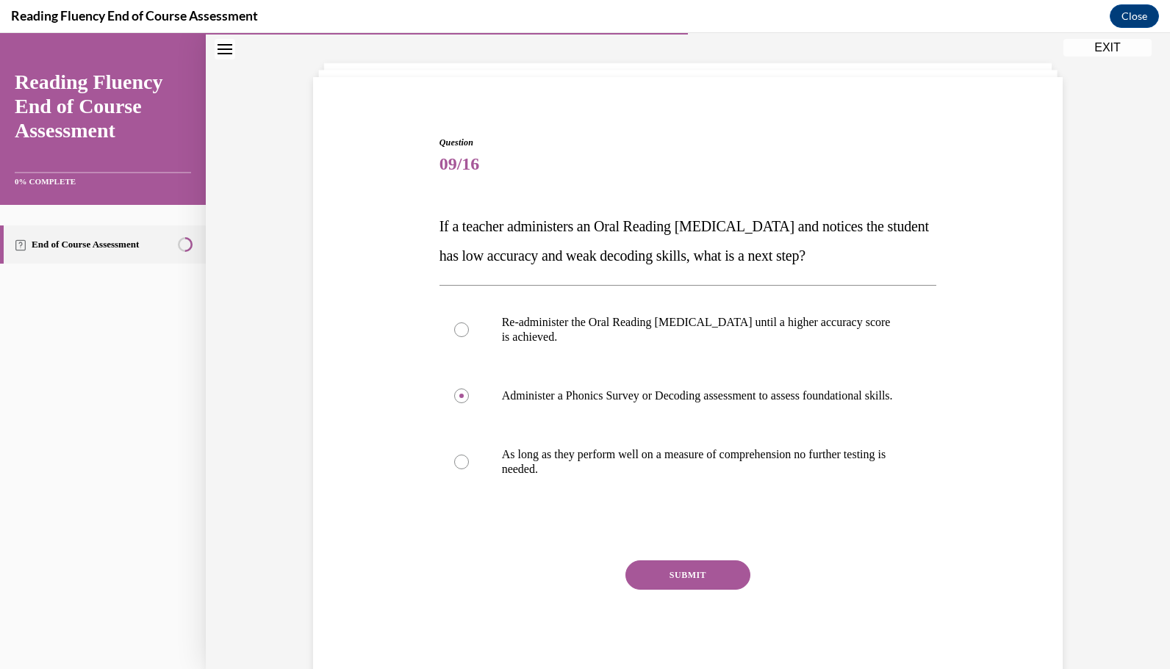
click at [638, 583] on button "SUBMIT" at bounding box center [687, 575] width 125 height 29
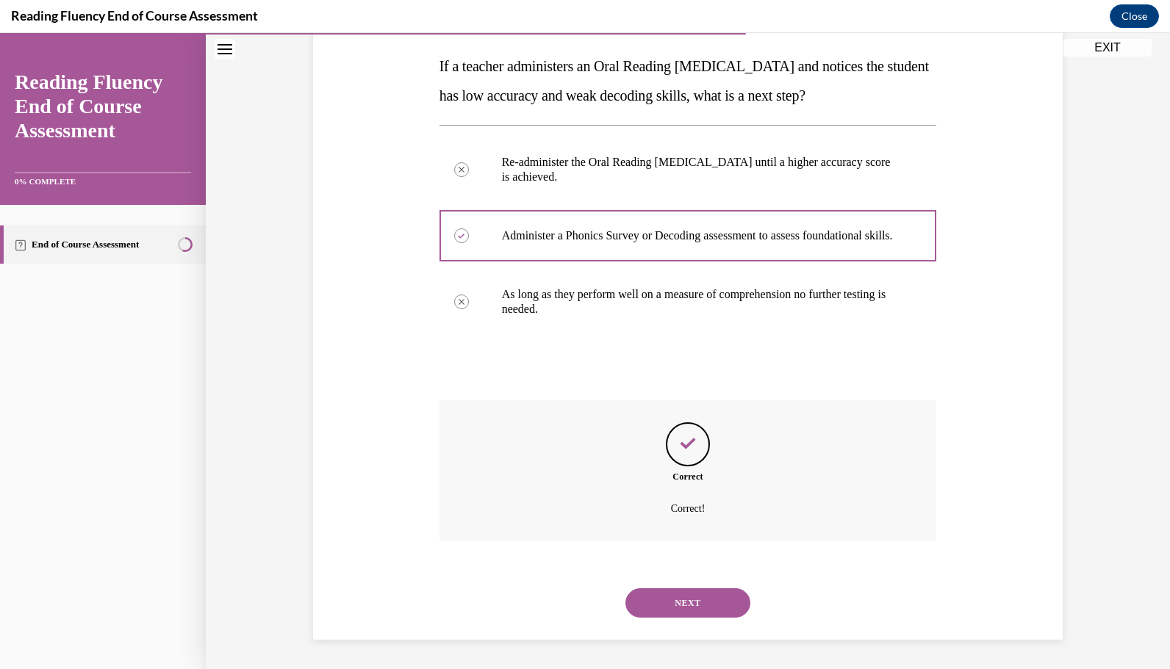
scroll to position [242, 0]
click at [673, 622] on div "NEXT" at bounding box center [687, 603] width 497 height 59
click at [666, 592] on button "NEXT" at bounding box center [687, 602] width 125 height 29
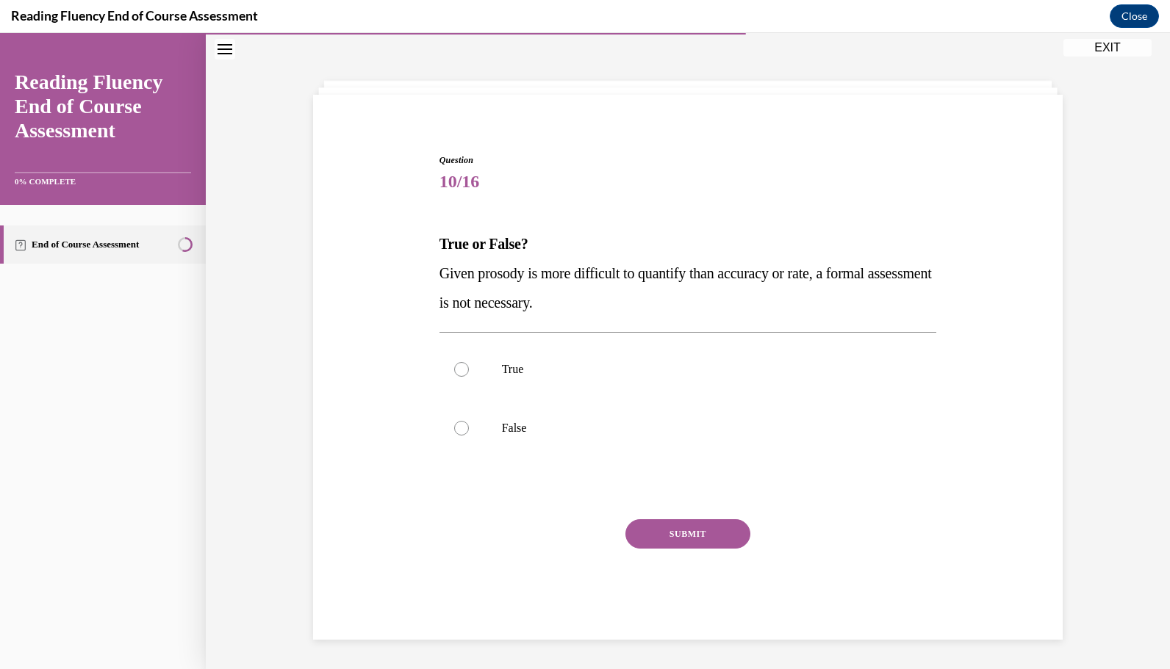
scroll to position [50, 0]
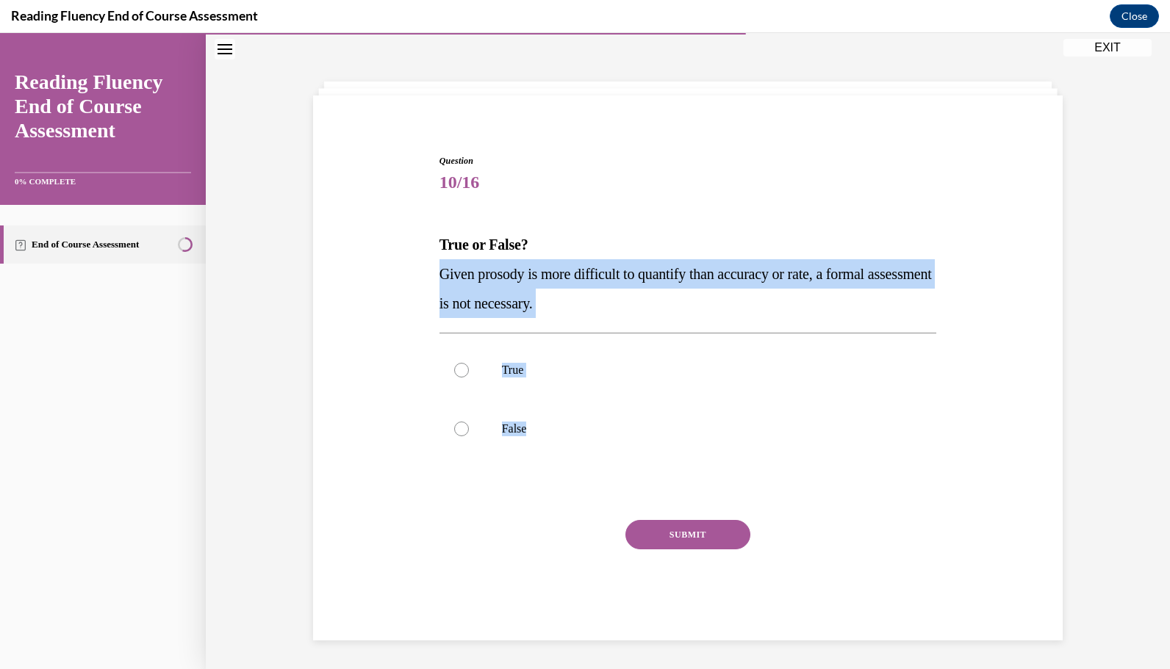
drag, startPoint x: 526, startPoint y: 431, endPoint x: 434, endPoint y: 281, distance: 175.1
click at [439, 281] on div "Question 10/16 True or False? Given prosody is more difficult to quantify than …" at bounding box center [687, 397] width 497 height 486
copy div "Given prosody is more difficult to quantify than accuracy or rate, a formal ass…"
click at [459, 428] on div at bounding box center [461, 429] width 15 height 15
click at [459, 428] on input "False" at bounding box center [461, 429] width 15 height 15
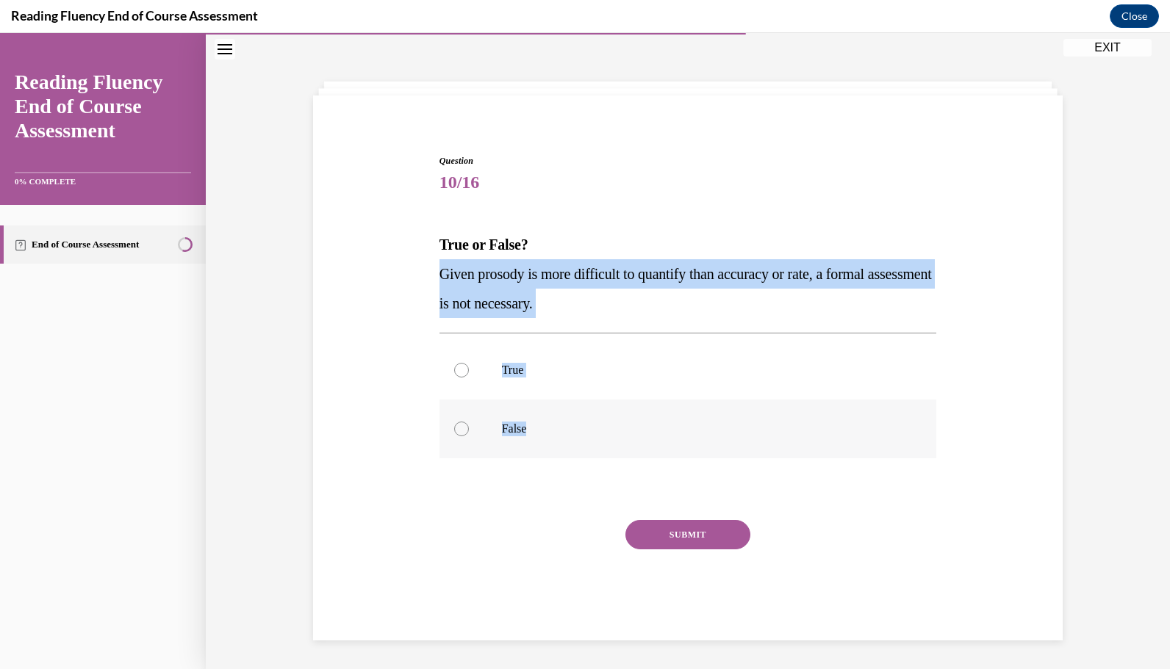
radio input "true"
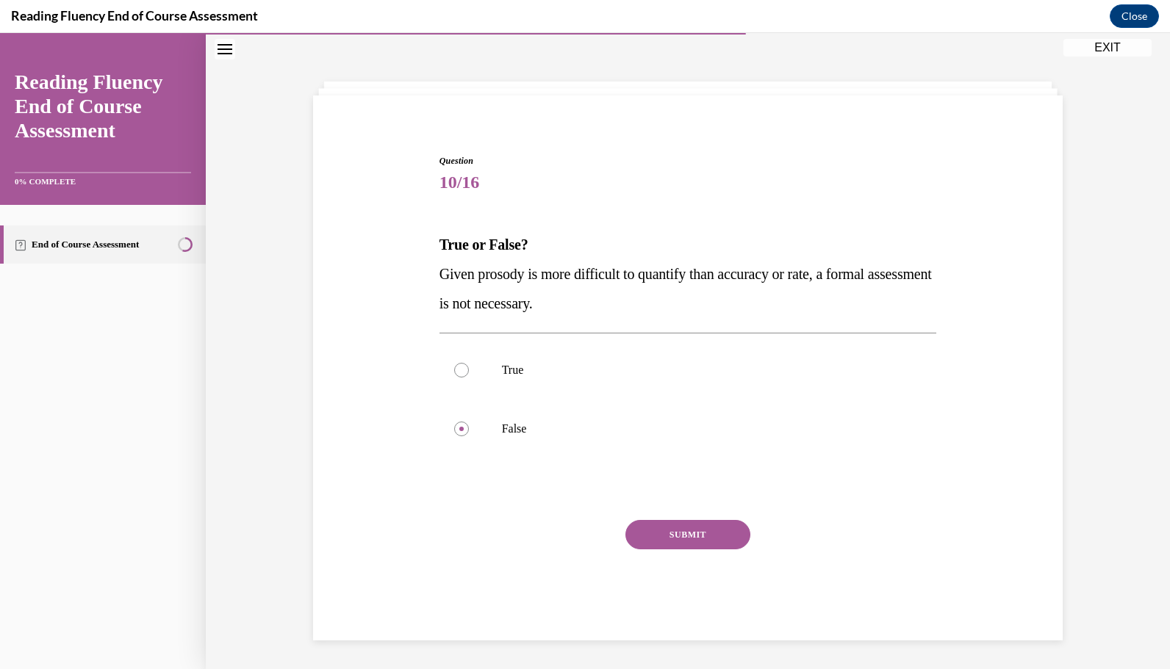
click at [660, 526] on button "SUBMIT" at bounding box center [687, 534] width 125 height 29
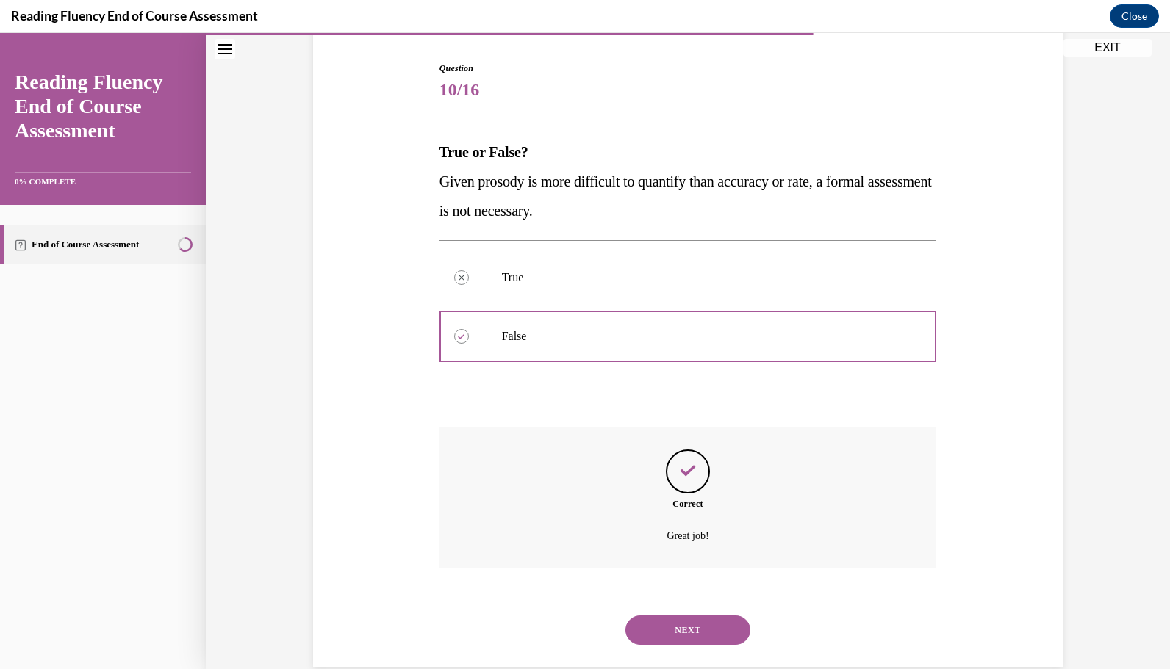
scroll to position [169, 0]
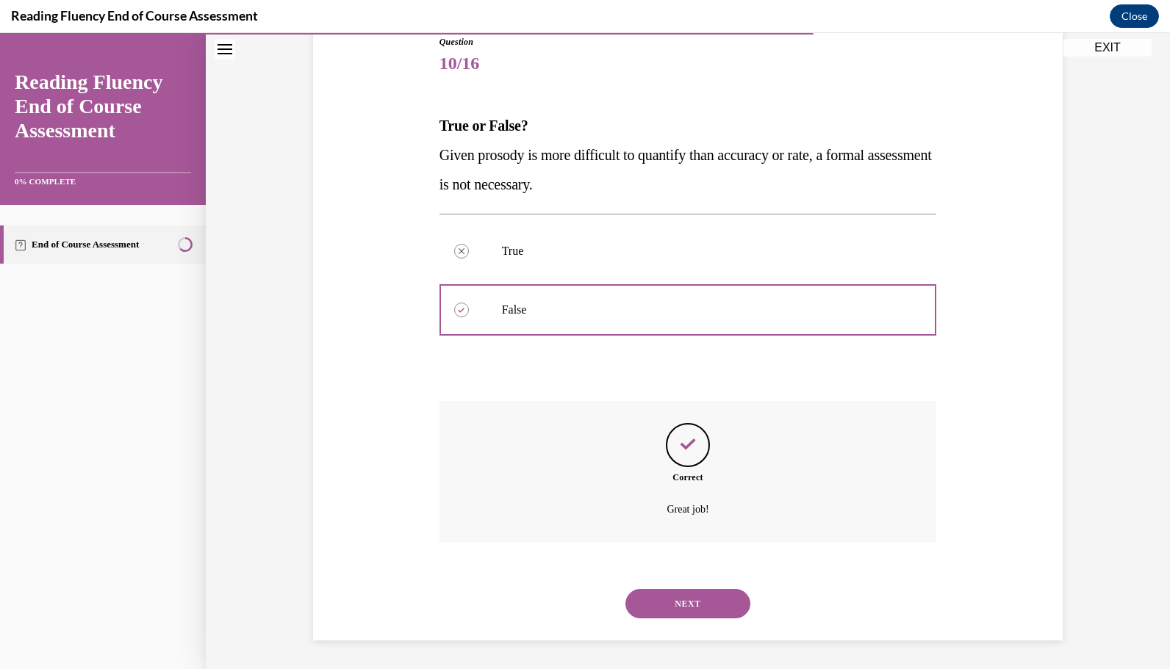
click at [678, 597] on button "NEXT" at bounding box center [687, 603] width 125 height 29
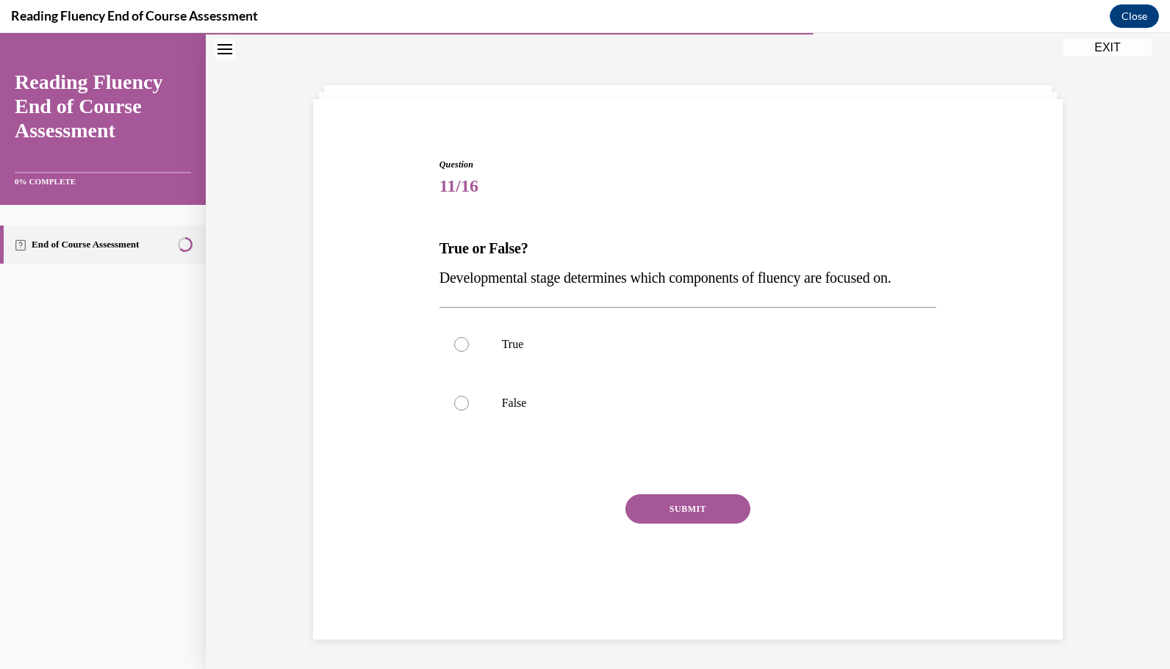
scroll to position [46, 0]
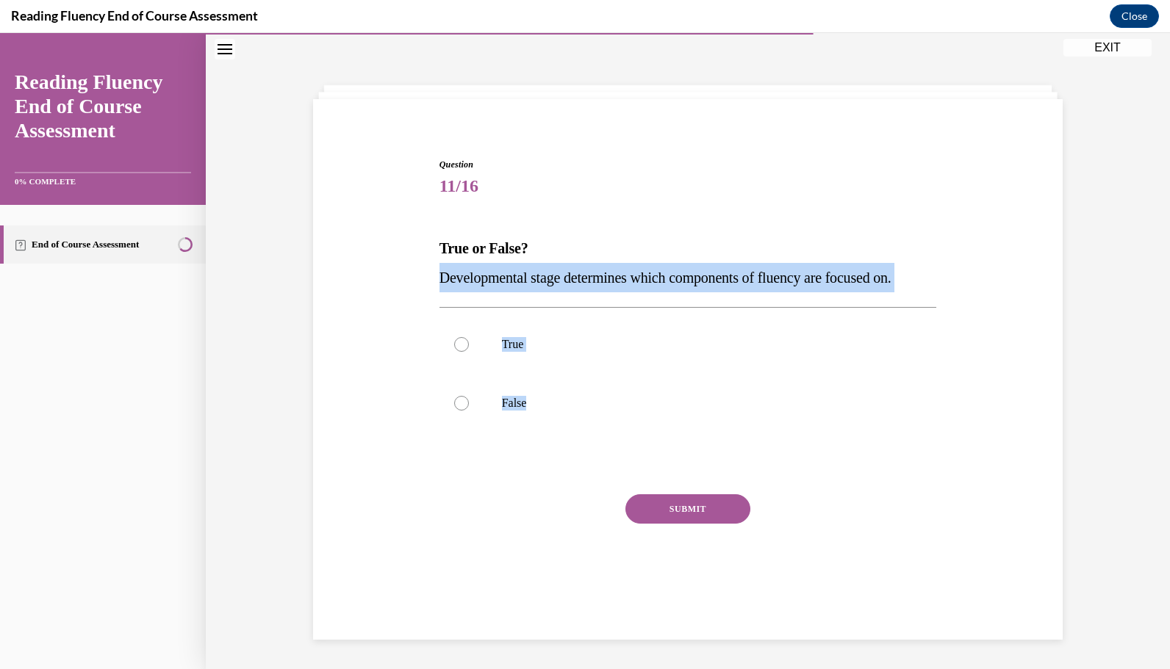
drag, startPoint x: 547, startPoint y: 400, endPoint x: 433, endPoint y: 279, distance: 166.3
click at [439, 279] on div "Question 11/16 True or False? Developmental stage determines which components o…" at bounding box center [687, 386] width 497 height 457
copy div "Developmental stage determines which components of fluency are focused on. True…"
click at [457, 349] on div at bounding box center [461, 344] width 15 height 15
click at [457, 349] on input "True" at bounding box center [461, 344] width 15 height 15
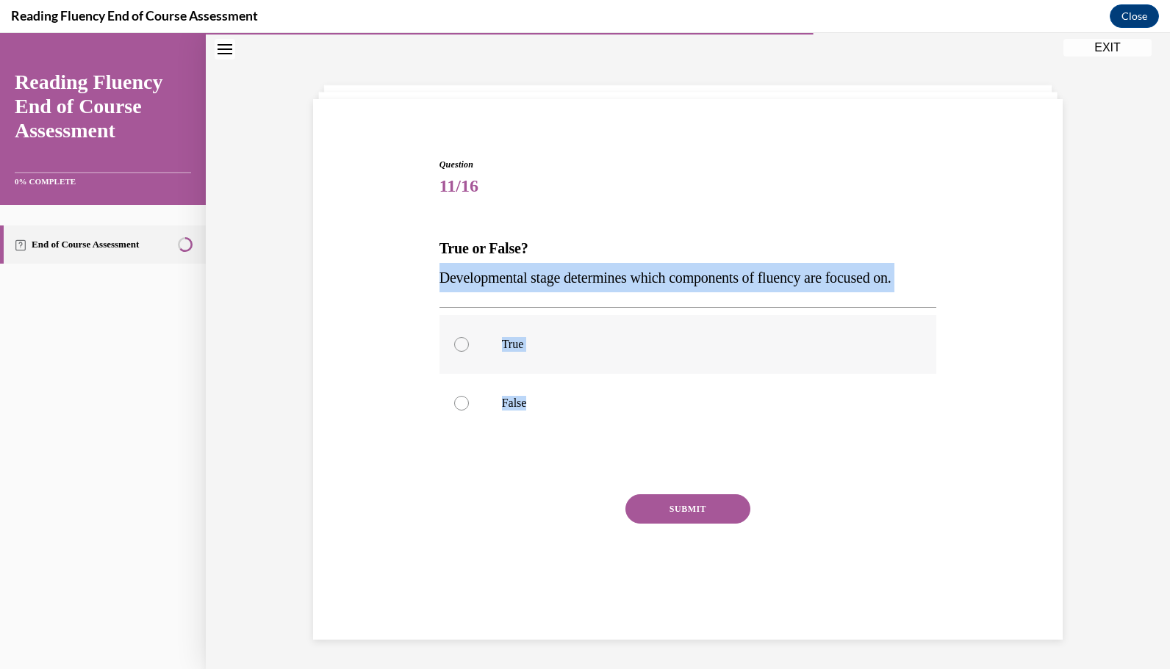
radio input "true"
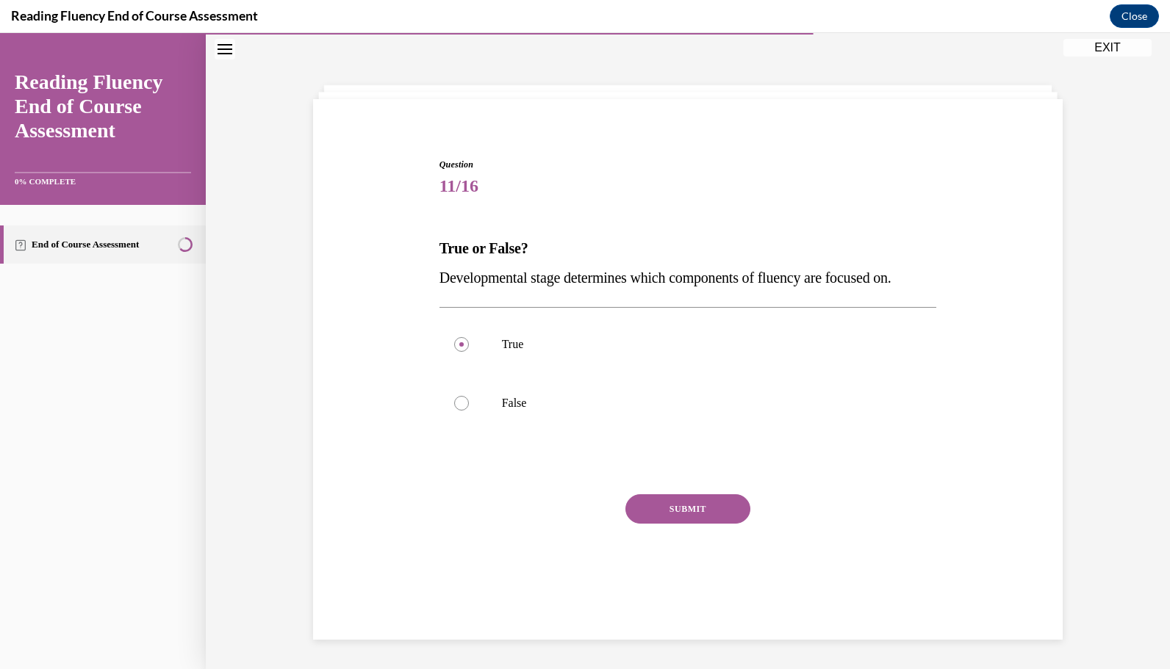
click at [672, 505] on button "SUBMIT" at bounding box center [687, 508] width 125 height 29
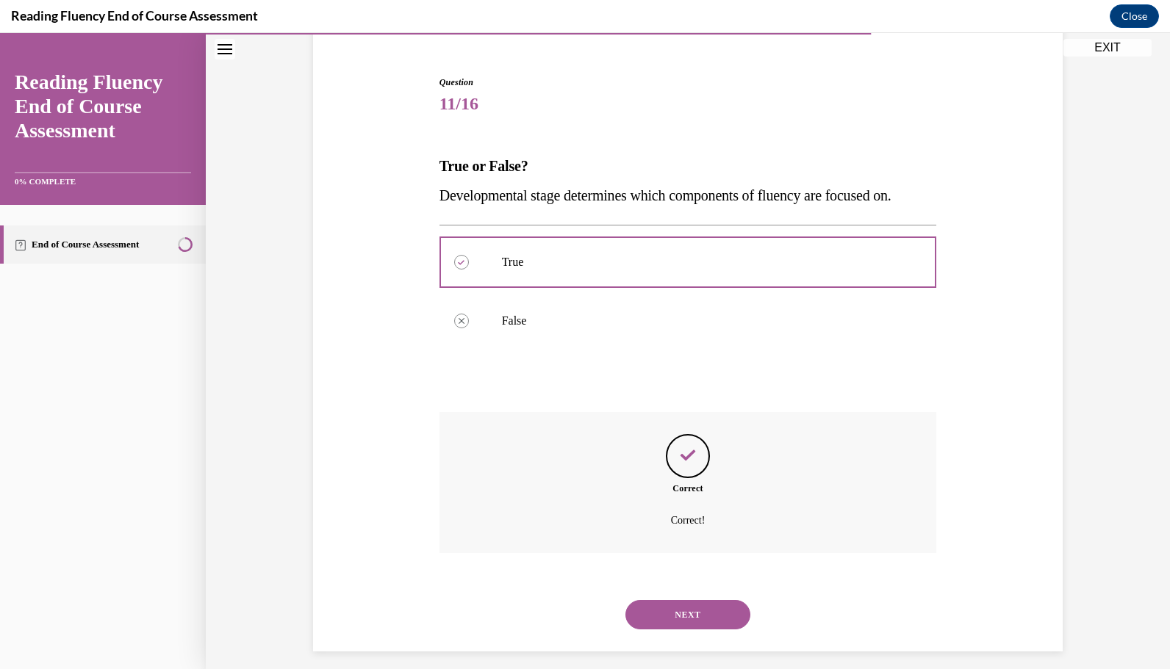
scroll to position [140, 0]
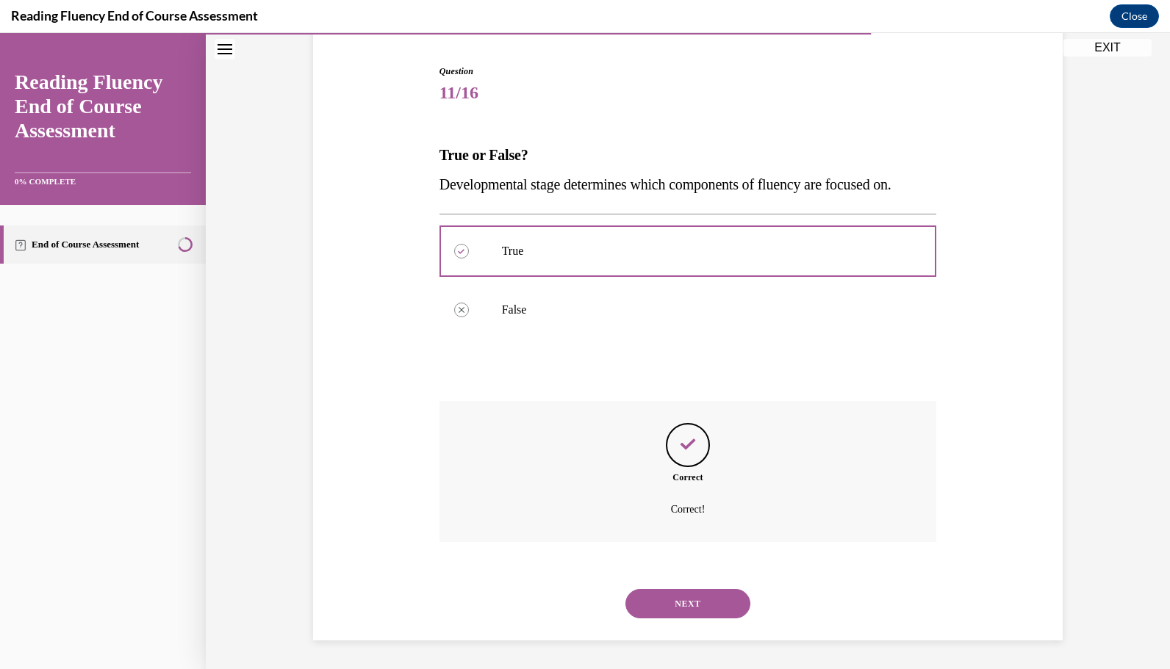
click at [716, 597] on button "NEXT" at bounding box center [687, 603] width 125 height 29
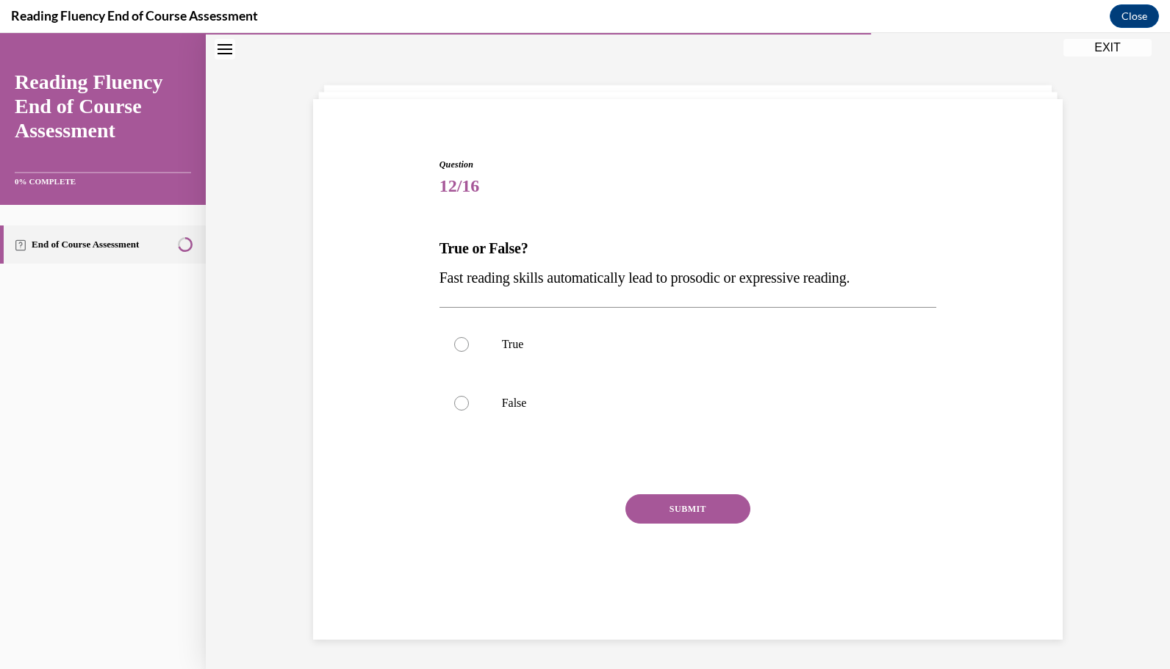
scroll to position [46, 0]
click at [560, 385] on label "False" at bounding box center [687, 403] width 497 height 59
click at [469, 396] on input "False" at bounding box center [461, 403] width 15 height 15
radio input "true"
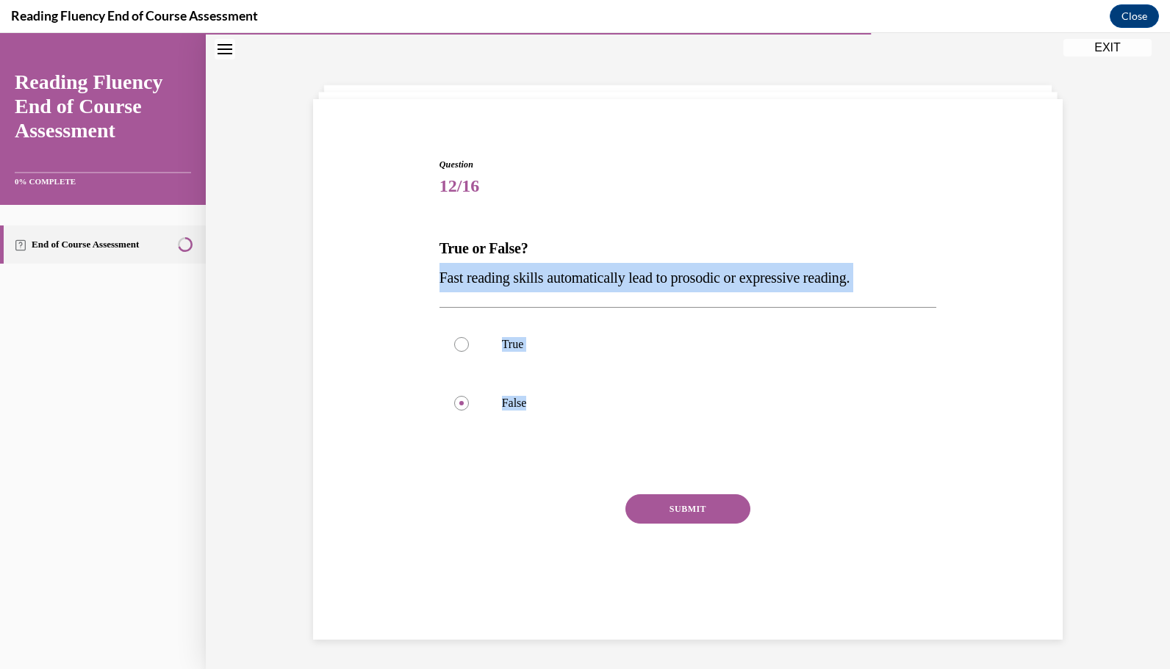
drag, startPoint x: 541, startPoint y: 400, endPoint x: 430, endPoint y: 278, distance: 164.9
click at [436, 278] on div "Question 12/16 True or False? Fast reading skills automatically lead to prosodi…" at bounding box center [688, 375] width 505 height 479
copy div "Fast reading skills automatically lead to prosodic or expressive reading.  True…"
click at [672, 511] on button "SUBMIT" at bounding box center [687, 508] width 125 height 29
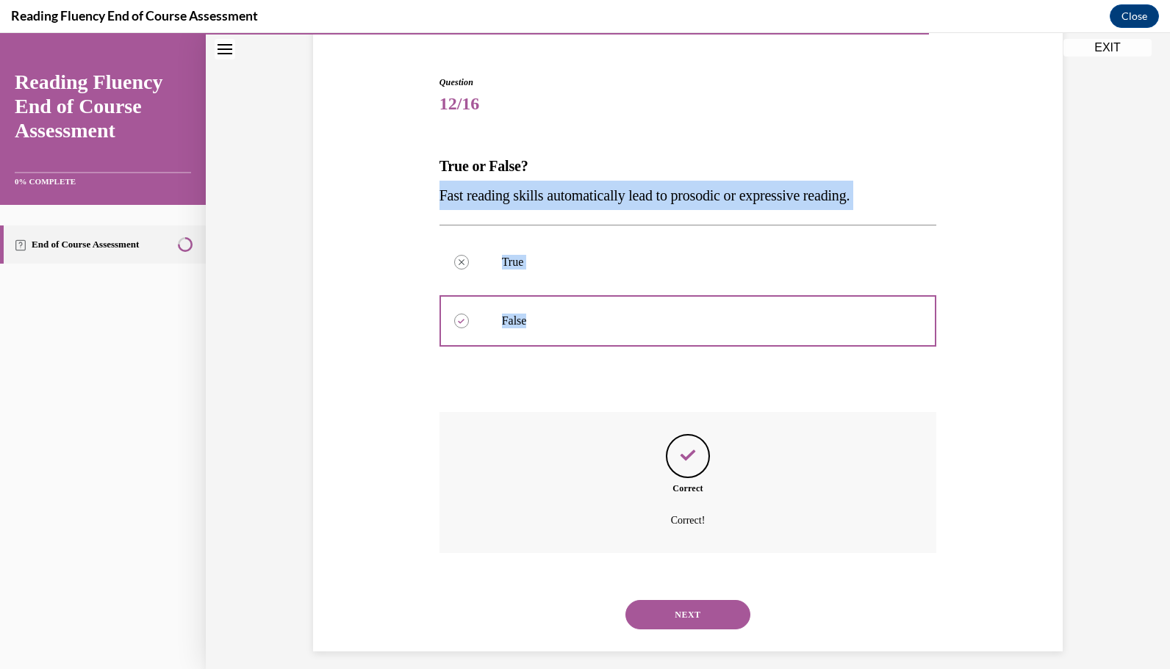
scroll to position [140, 0]
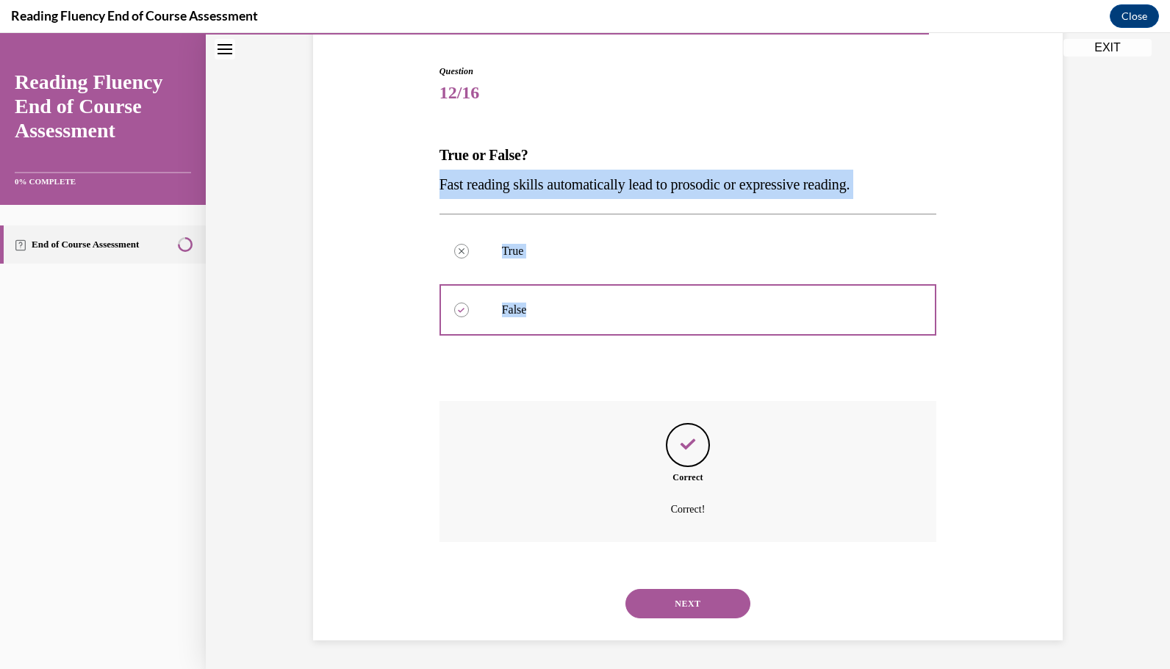
click at [667, 601] on button "NEXT" at bounding box center [687, 603] width 125 height 29
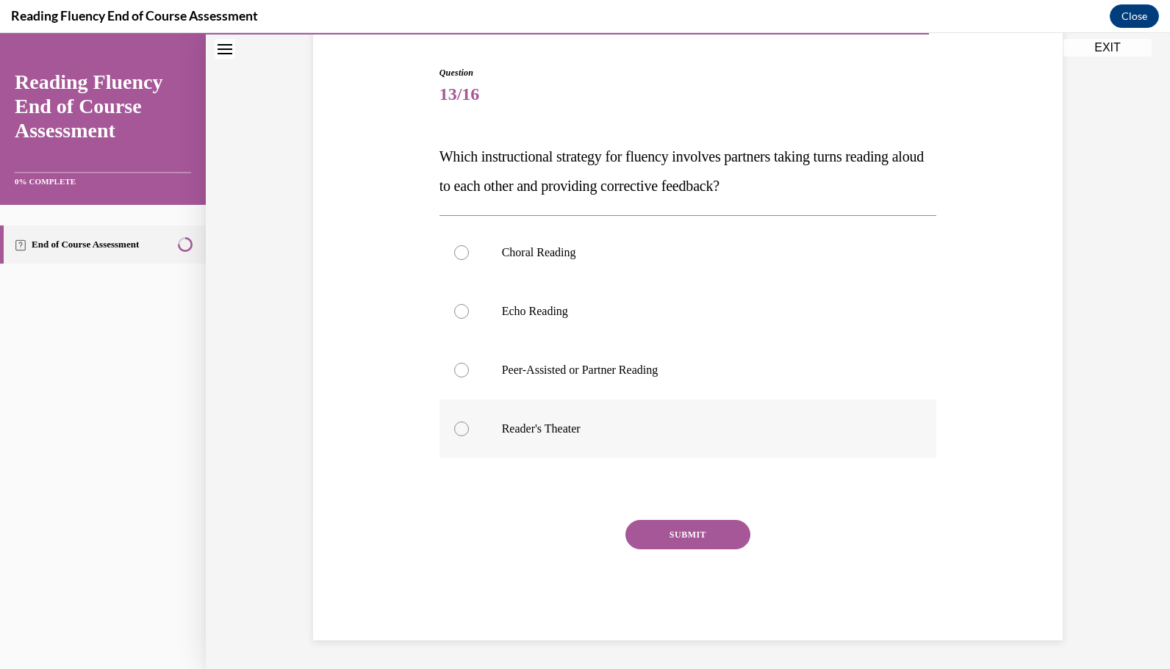
scroll to position [75, 0]
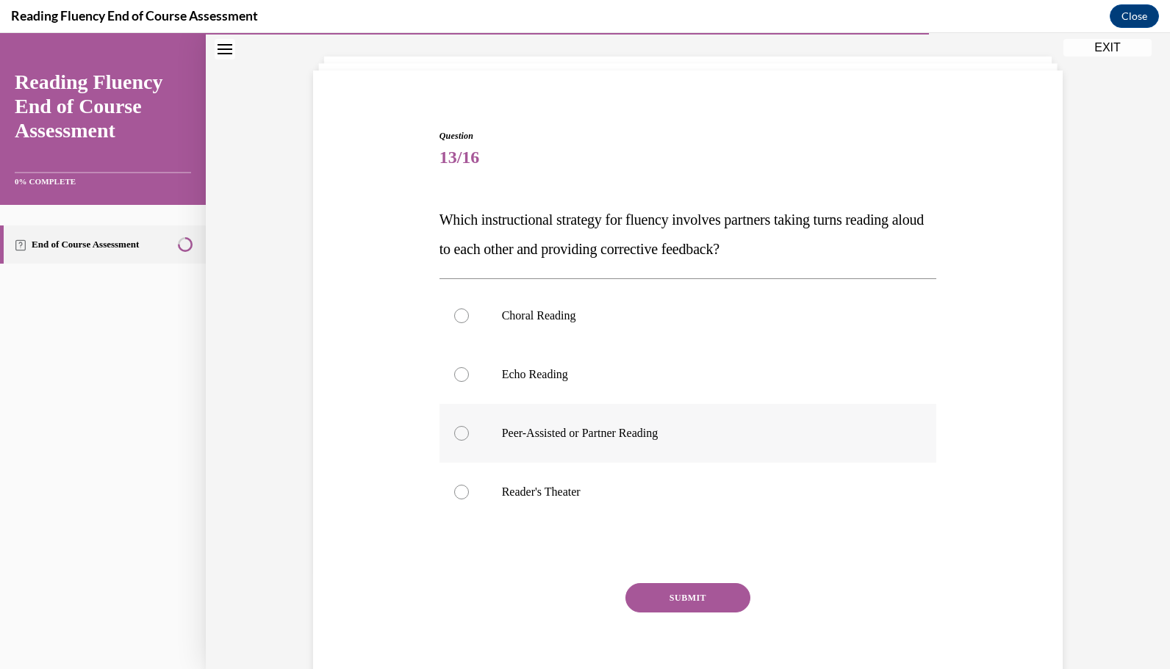
click at [626, 445] on label "Peer-Assisted or Partner Reading" at bounding box center [687, 433] width 497 height 59
click at [469, 441] on input "Peer-Assisted or Partner Reading" at bounding box center [461, 433] width 15 height 15
radio input "true"
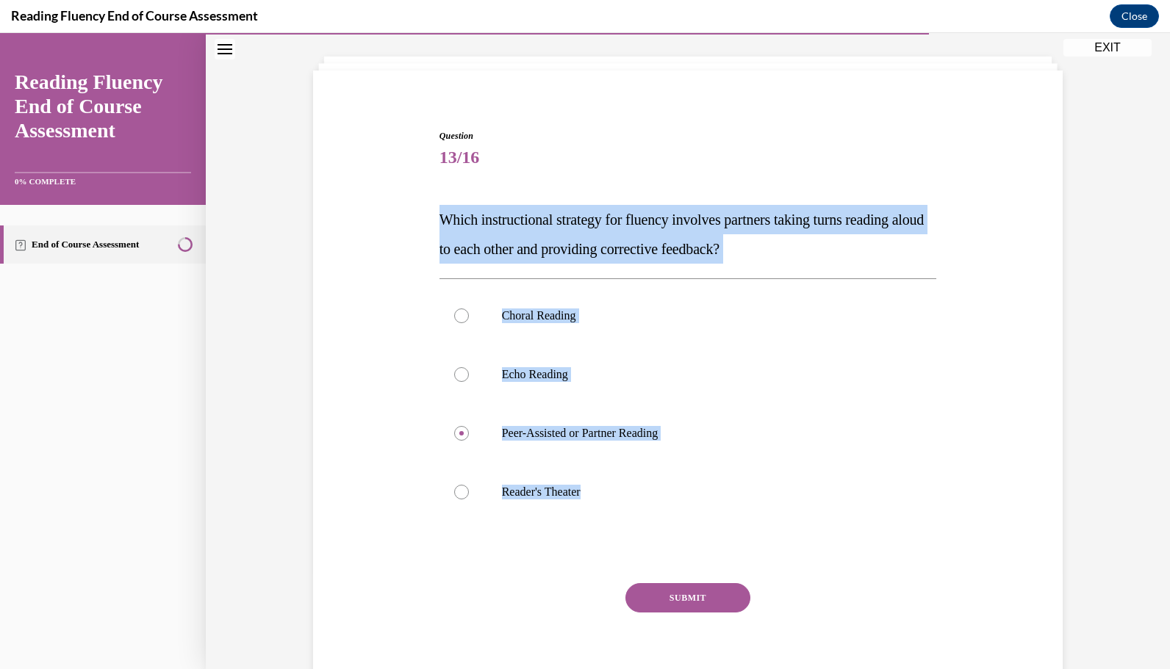
drag, startPoint x: 580, startPoint y: 508, endPoint x: 432, endPoint y: 228, distance: 317.5
click at [436, 228] on div "Question 13/16 Which instructional strategy for fluency involves partners takin…" at bounding box center [688, 405] width 505 height 597
click at [682, 597] on button "SUBMIT" at bounding box center [687, 597] width 125 height 29
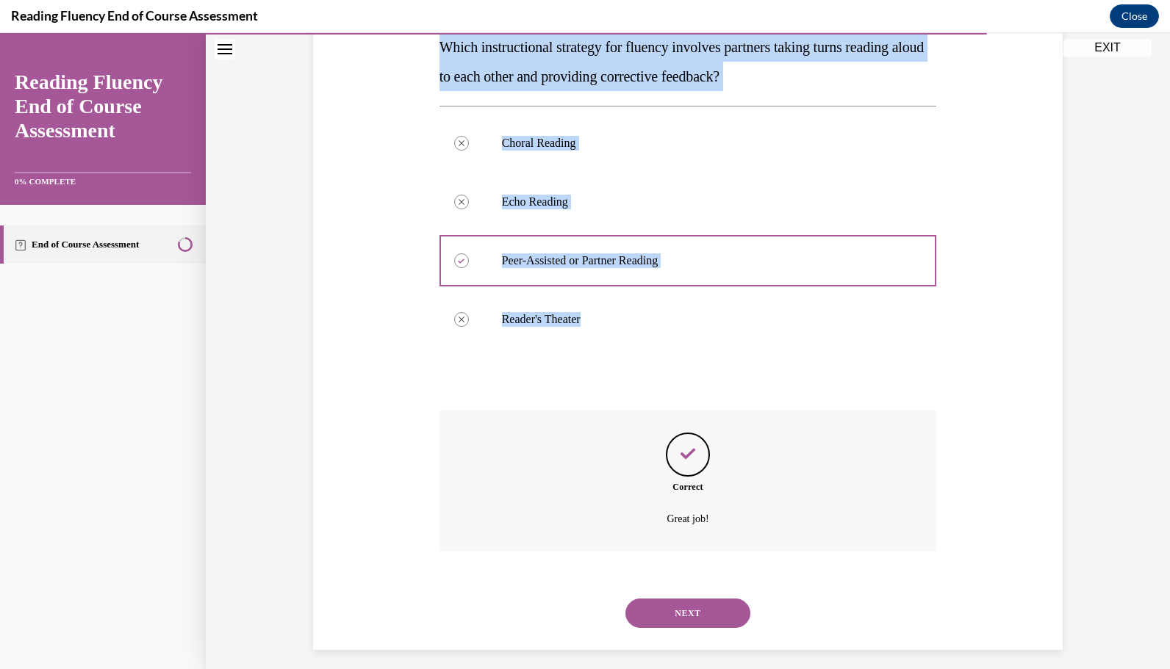
scroll to position [257, 0]
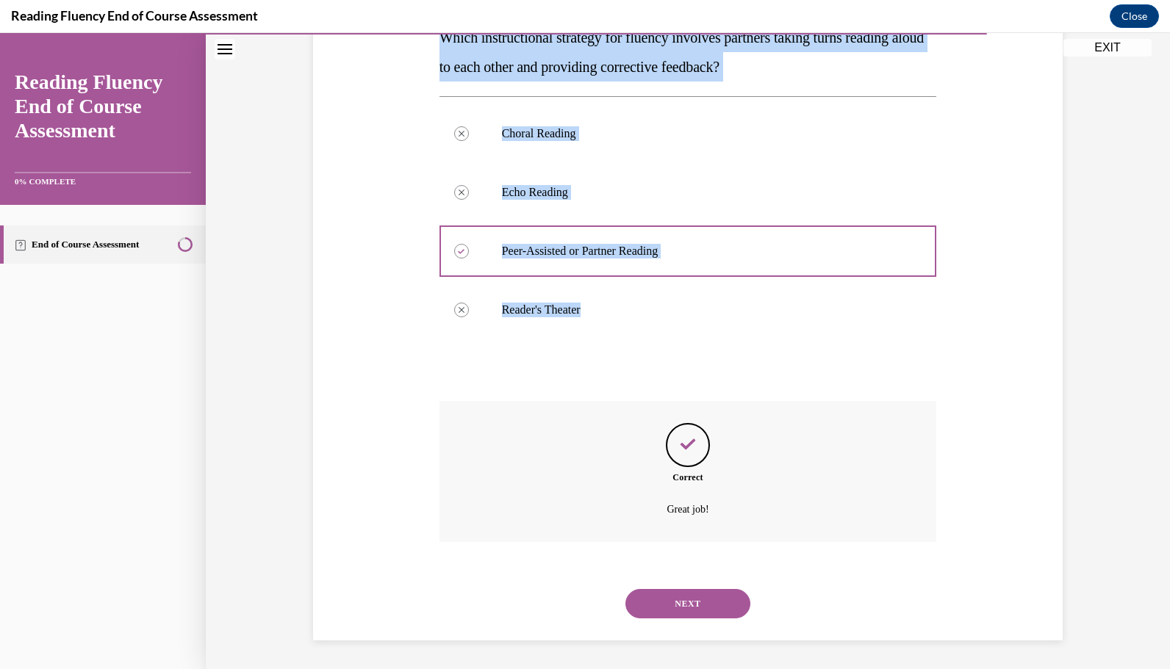
click at [682, 601] on button "NEXT" at bounding box center [687, 603] width 125 height 29
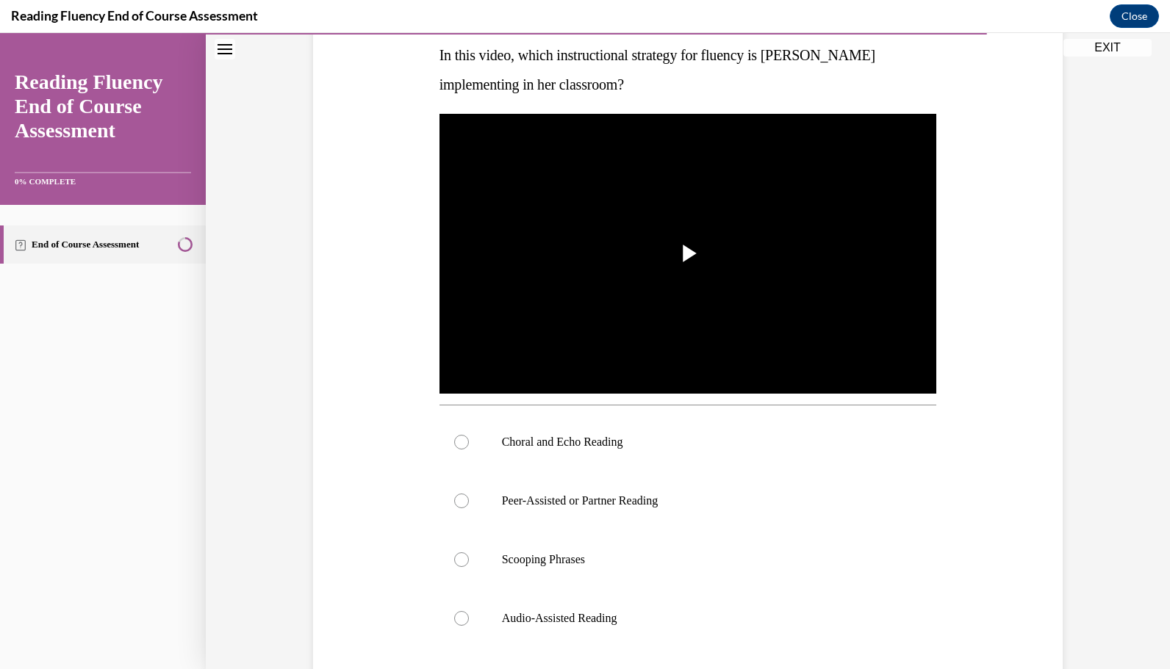
scroll to position [238, 0]
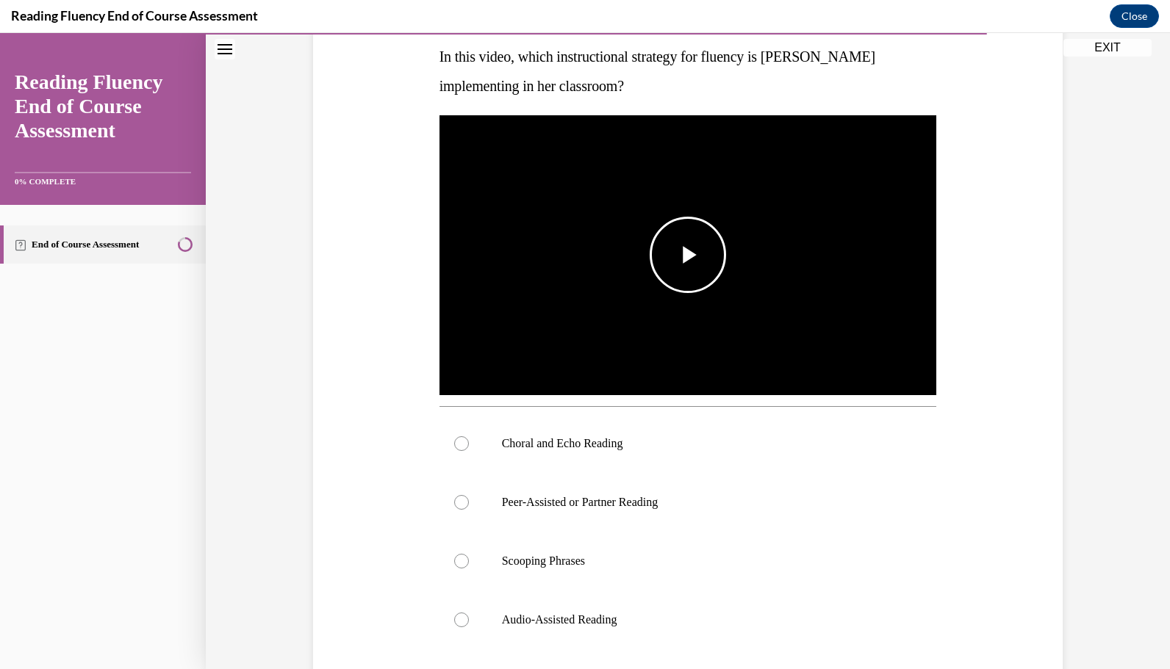
click at [688, 255] on span "Video player" at bounding box center [688, 255] width 0 height 0
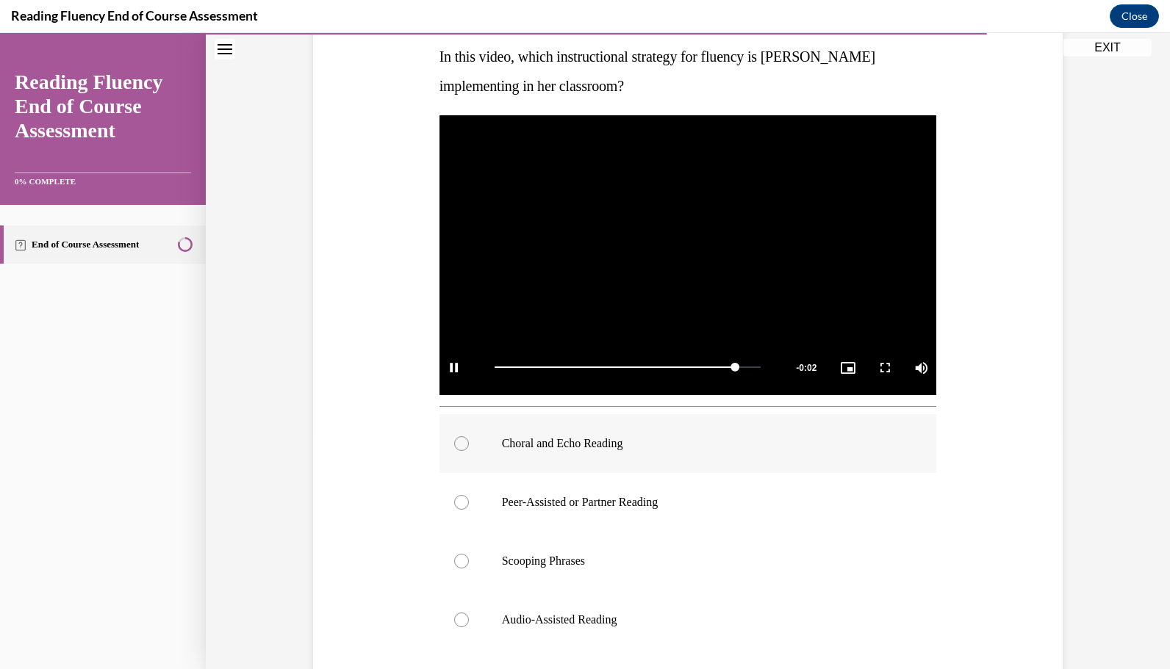
click at [457, 444] on div at bounding box center [461, 443] width 15 height 15
click at [457, 444] on input "Choral and Echo Reading" at bounding box center [461, 443] width 15 height 15
radio input "true"
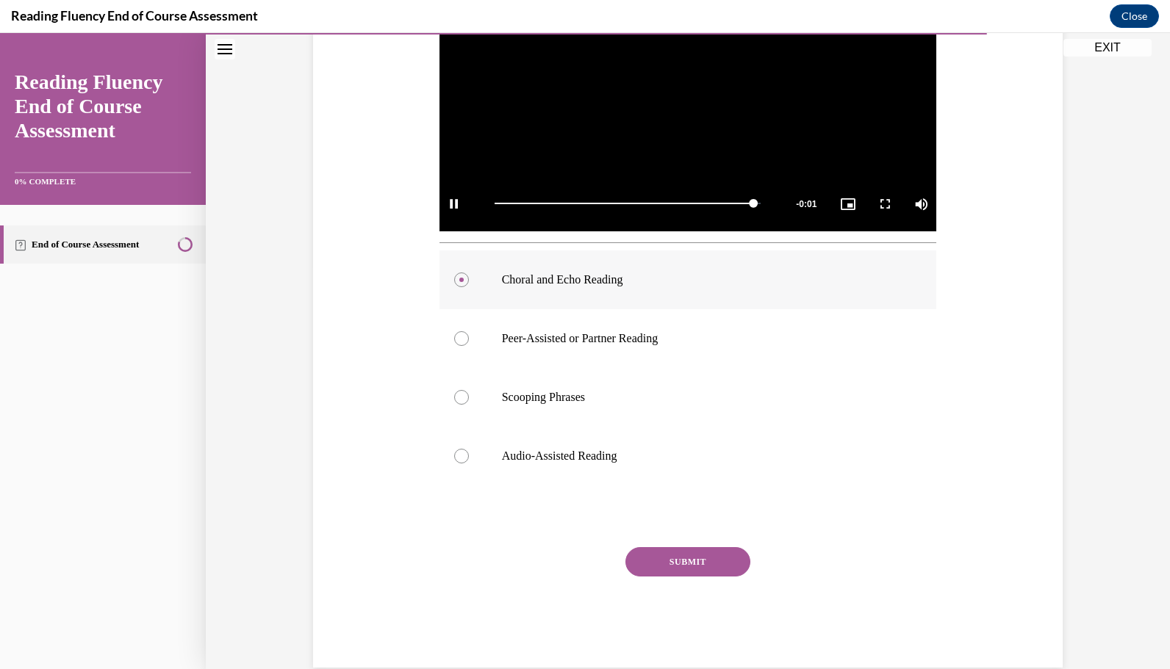
scroll to position [428, 0]
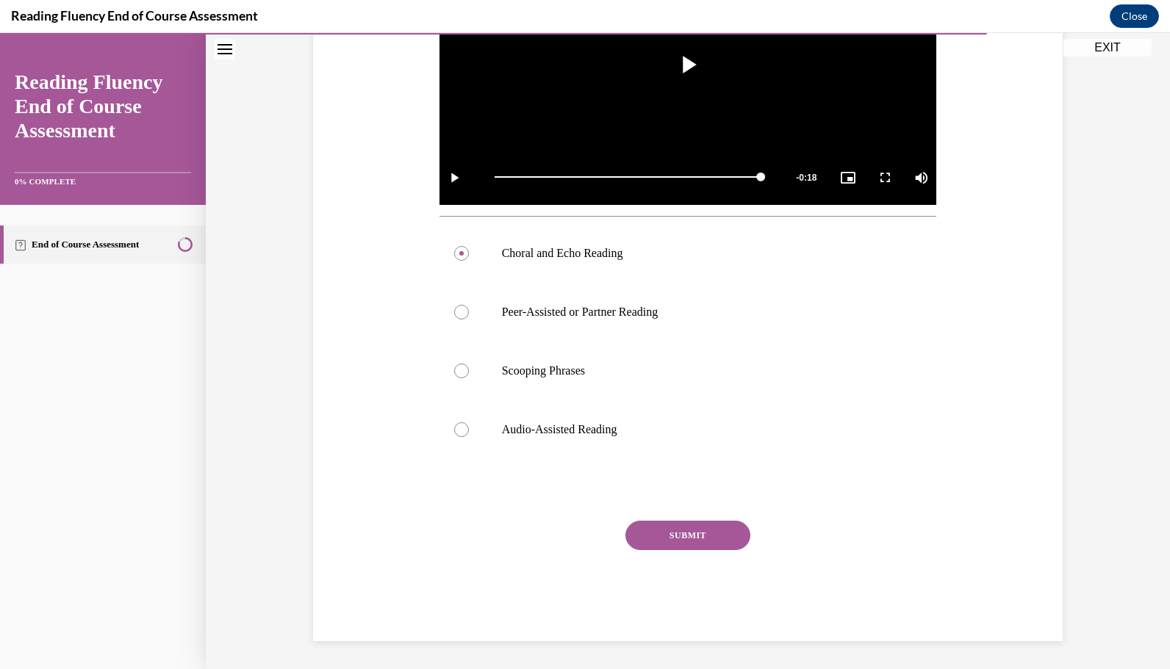
click at [738, 542] on button "SUBMIT" at bounding box center [687, 535] width 125 height 29
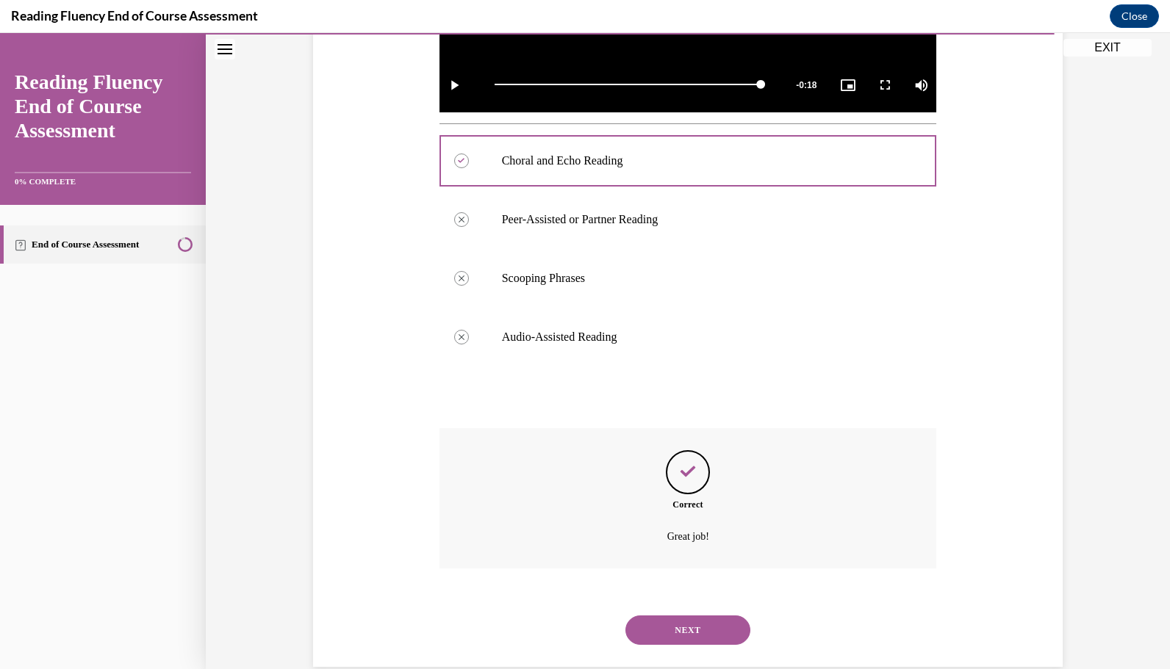
scroll to position [547, 0]
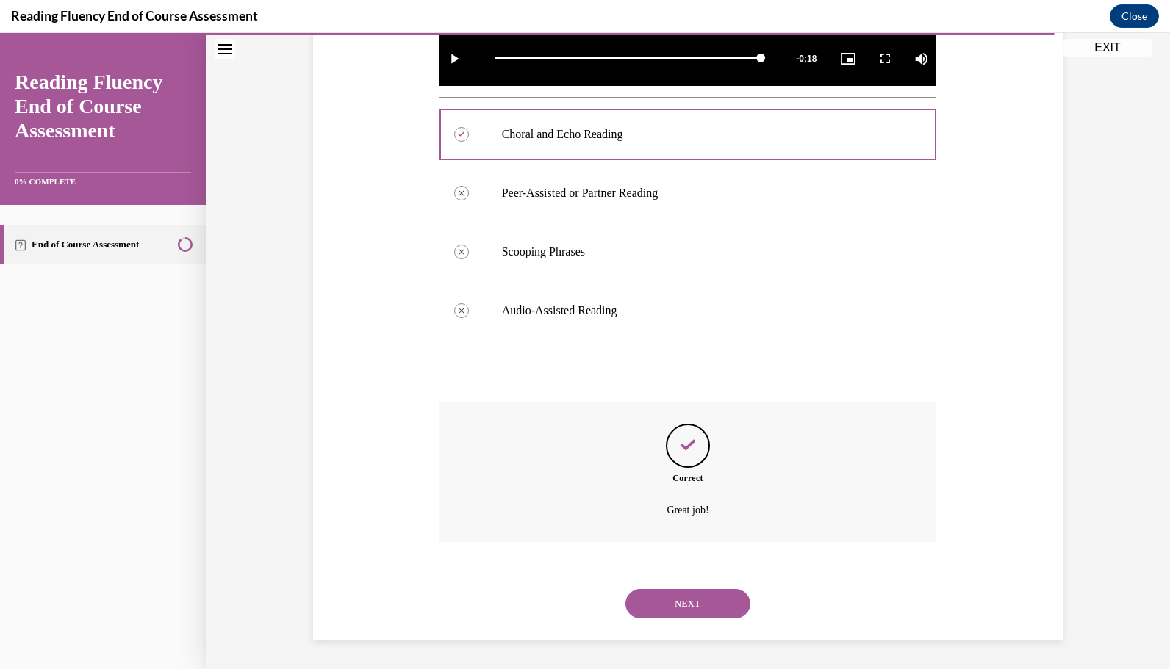
click at [660, 591] on button "NEXT" at bounding box center [687, 603] width 125 height 29
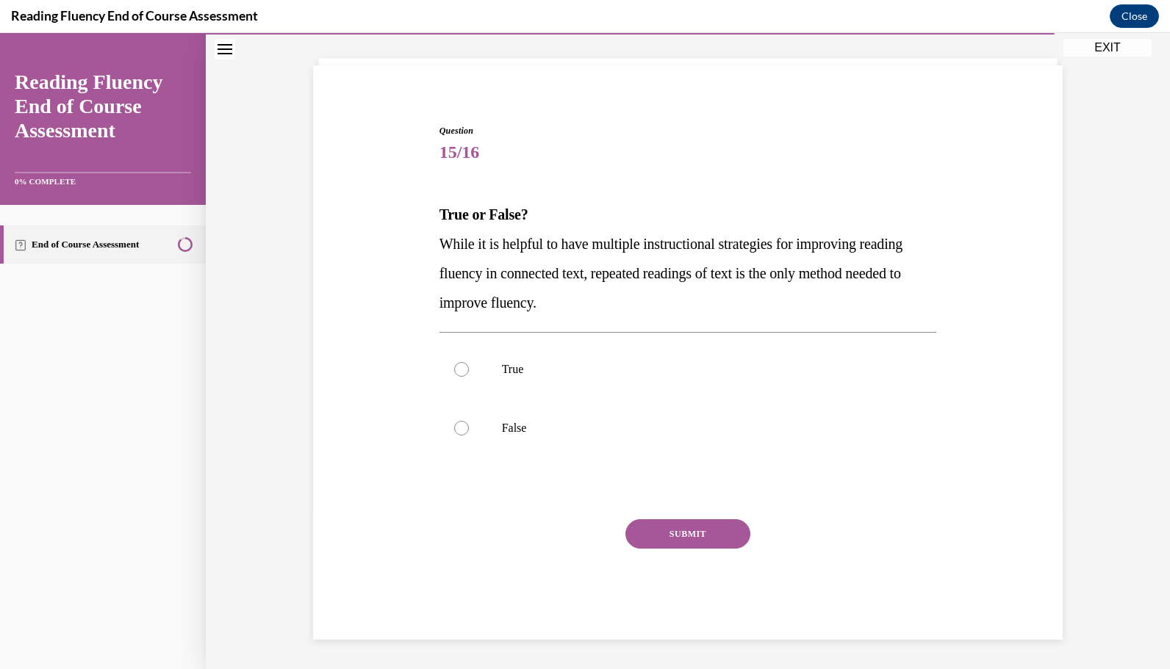
scroll to position [79, 0]
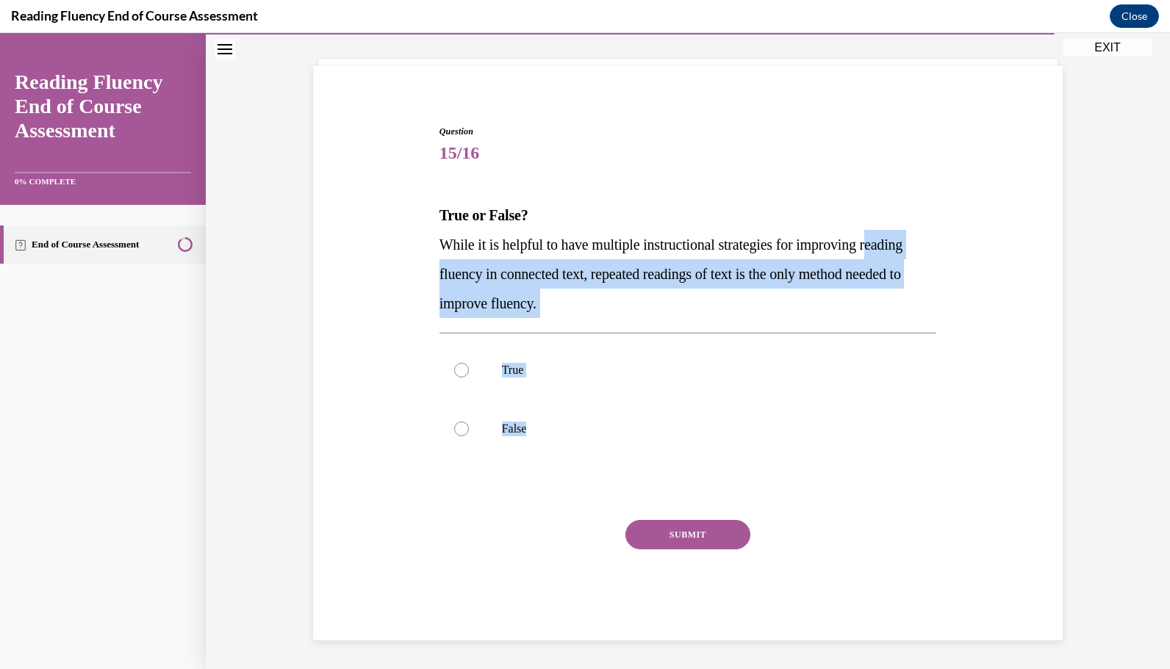
drag, startPoint x: 543, startPoint y: 427, endPoint x: 436, endPoint y: 262, distance: 197.1
click at [439, 262] on div "Question 15/16 True or False? While it is helpful to have multiple instructiona…" at bounding box center [687, 383] width 497 height 516
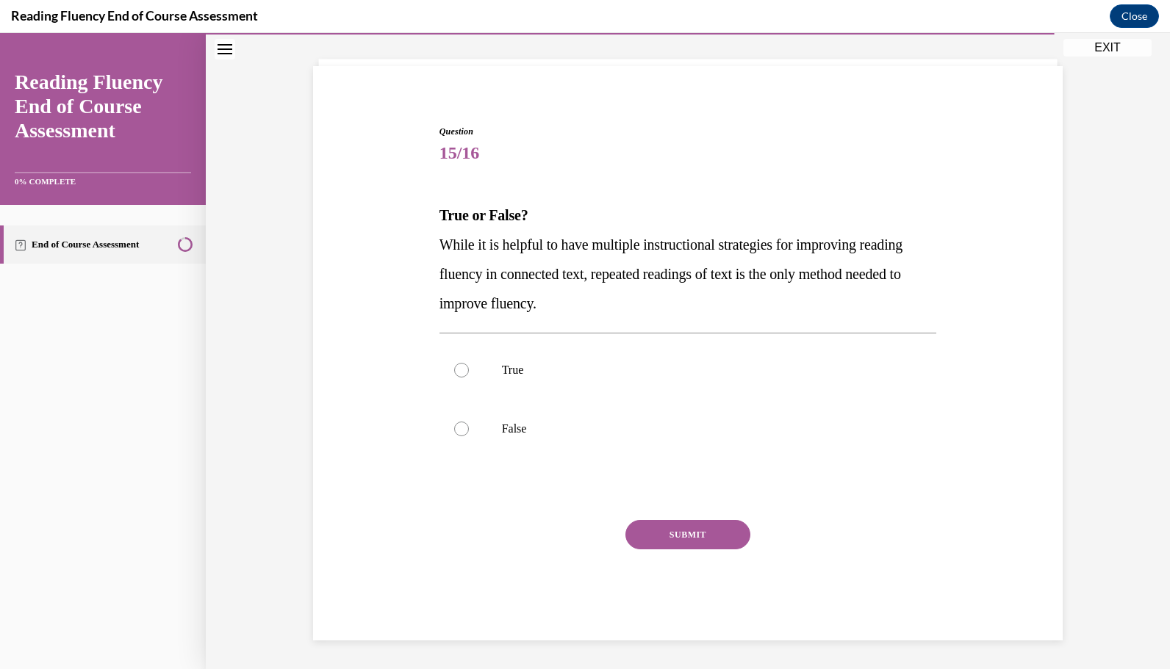
drag, startPoint x: 436, startPoint y: 262, endPoint x: 407, endPoint y: 239, distance: 36.6
click at [407, 239] on div "Question 15/16 True or False? While it is helpful to have multiple instructiona…" at bounding box center [687, 361] width 757 height 560
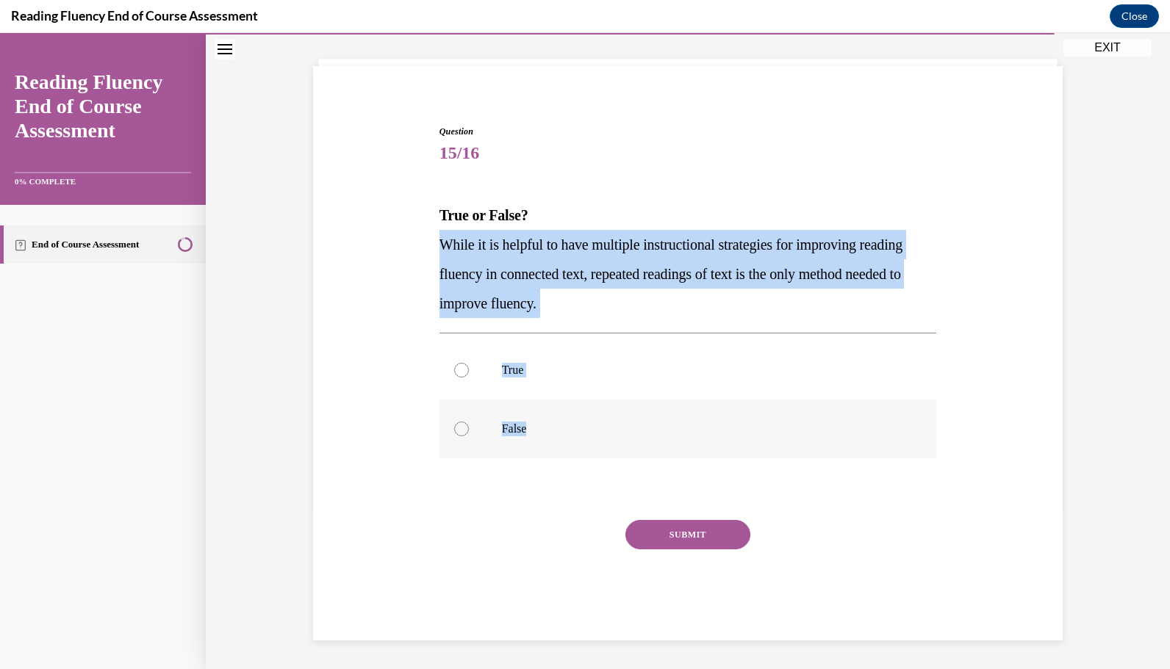
drag, startPoint x: 435, startPoint y: 245, endPoint x: 532, endPoint y: 427, distance: 205.8
click at [532, 427] on div "Question 15/16 True or False? While it is helpful to have multiple instructiona…" at bounding box center [687, 383] width 497 height 516
click at [464, 441] on label "False" at bounding box center [687, 429] width 497 height 59
click at [464, 436] on input "False" at bounding box center [461, 429] width 15 height 15
radio input "true"
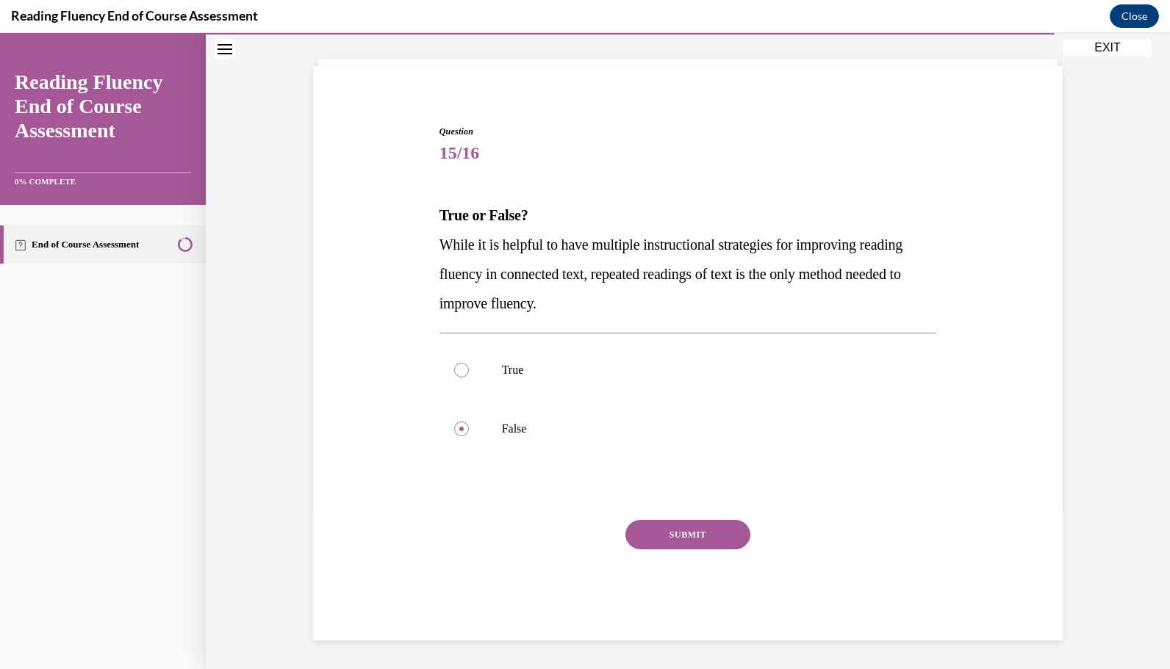
click at [673, 531] on button "SUBMIT" at bounding box center [687, 534] width 125 height 29
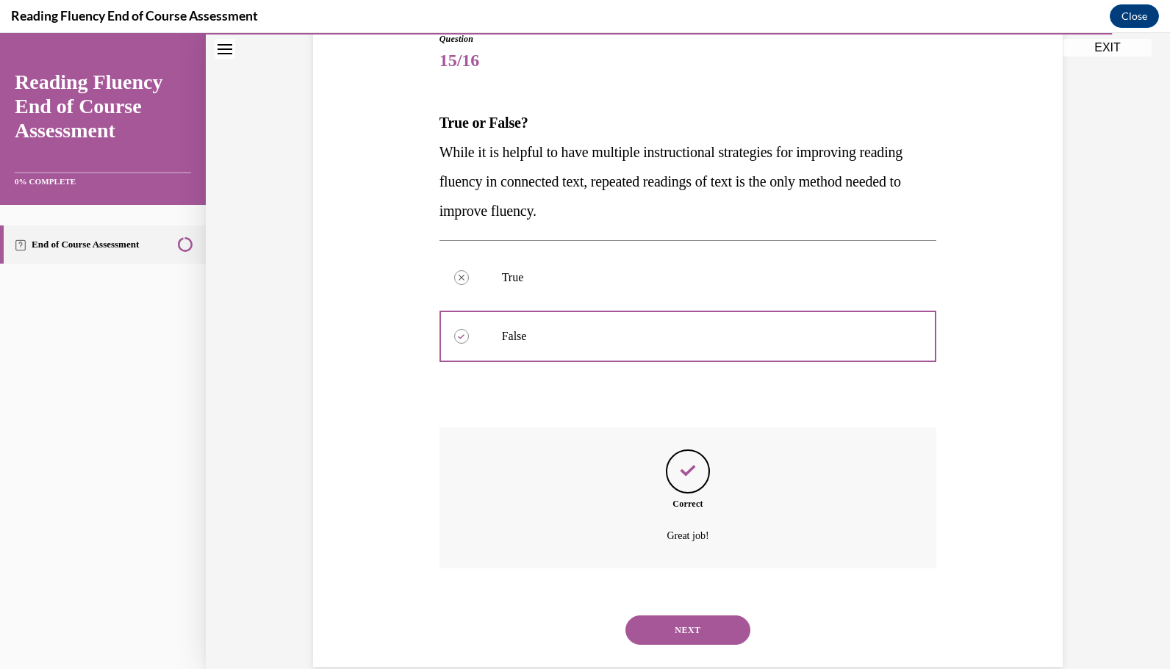
scroll to position [198, 0]
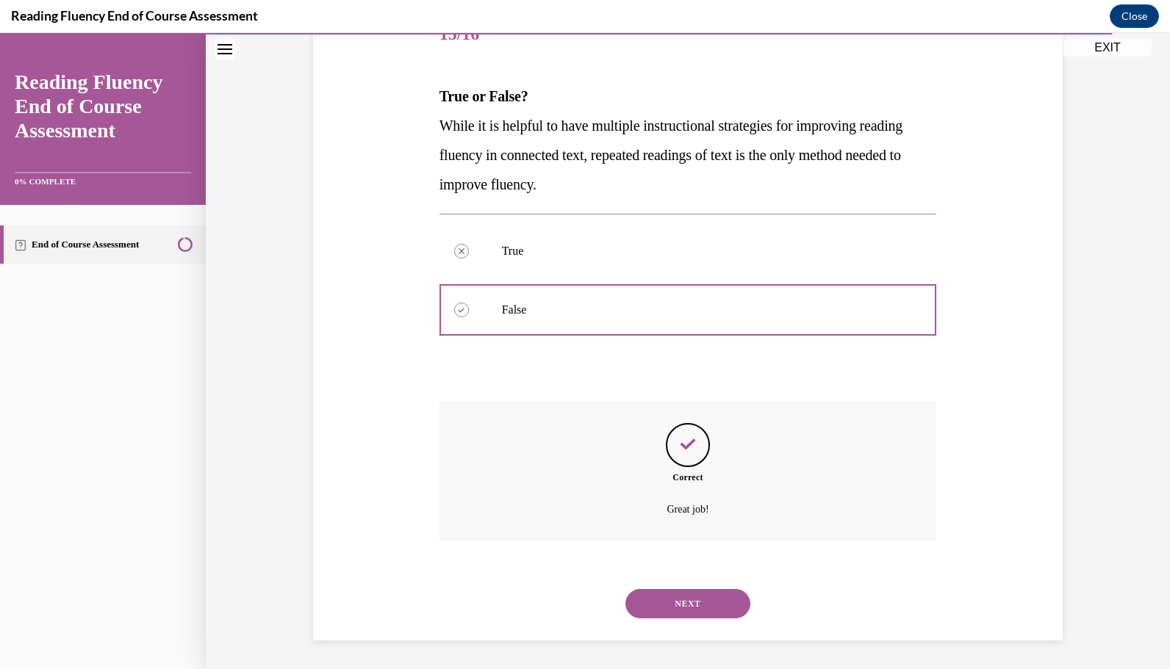
click at [699, 597] on button "NEXT" at bounding box center [687, 603] width 125 height 29
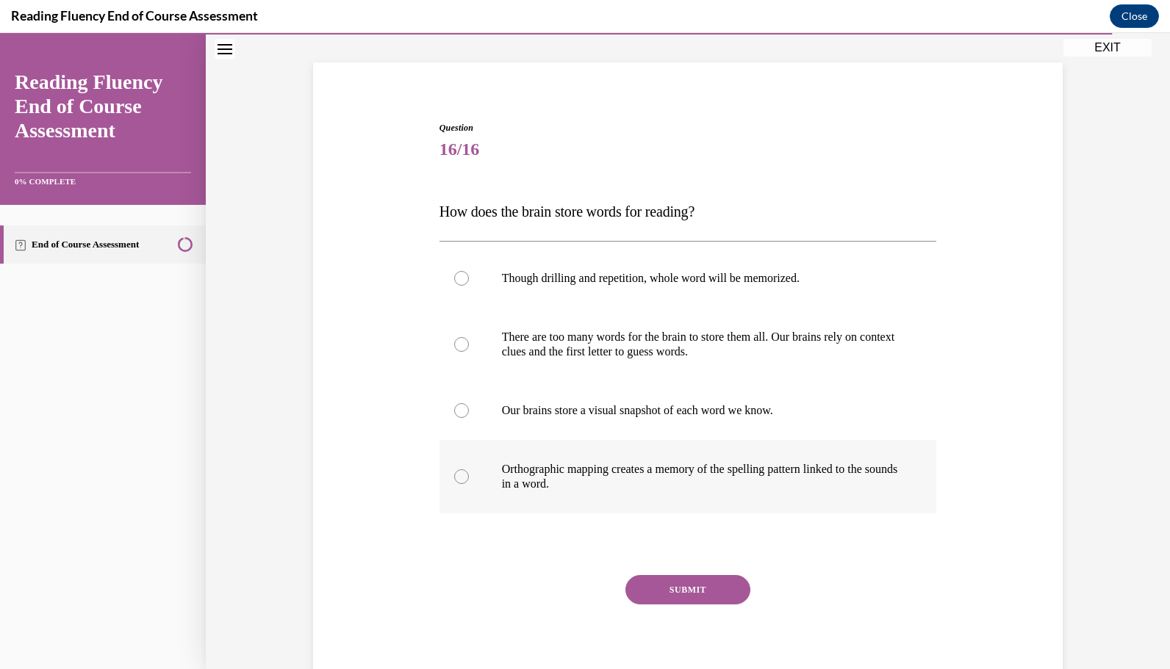
scroll to position [83, 0]
click at [443, 464] on label "Orthographic mapping creates a memory of the spelling pattern linked to the sou…" at bounding box center [687, 476] width 497 height 73
click at [454, 469] on input "Orthographic mapping creates a memory of the spelling pattern linked to the sou…" at bounding box center [461, 476] width 15 height 15
radio input "true"
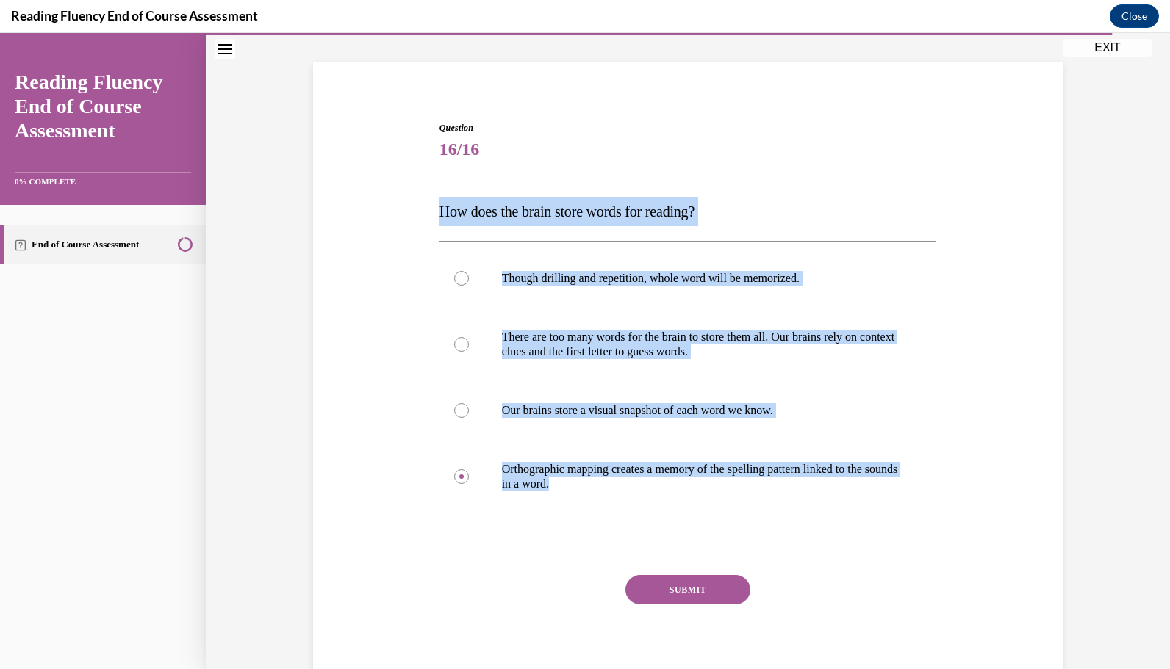
drag, startPoint x: 592, startPoint y: 489, endPoint x: 439, endPoint y: 166, distance: 357.9
click at [439, 166] on div "Question 16/16 How does the brain store words for reading? Though drilling and …" at bounding box center [687, 408] width 497 height 575
click at [707, 583] on button "SUBMIT" at bounding box center [687, 589] width 125 height 29
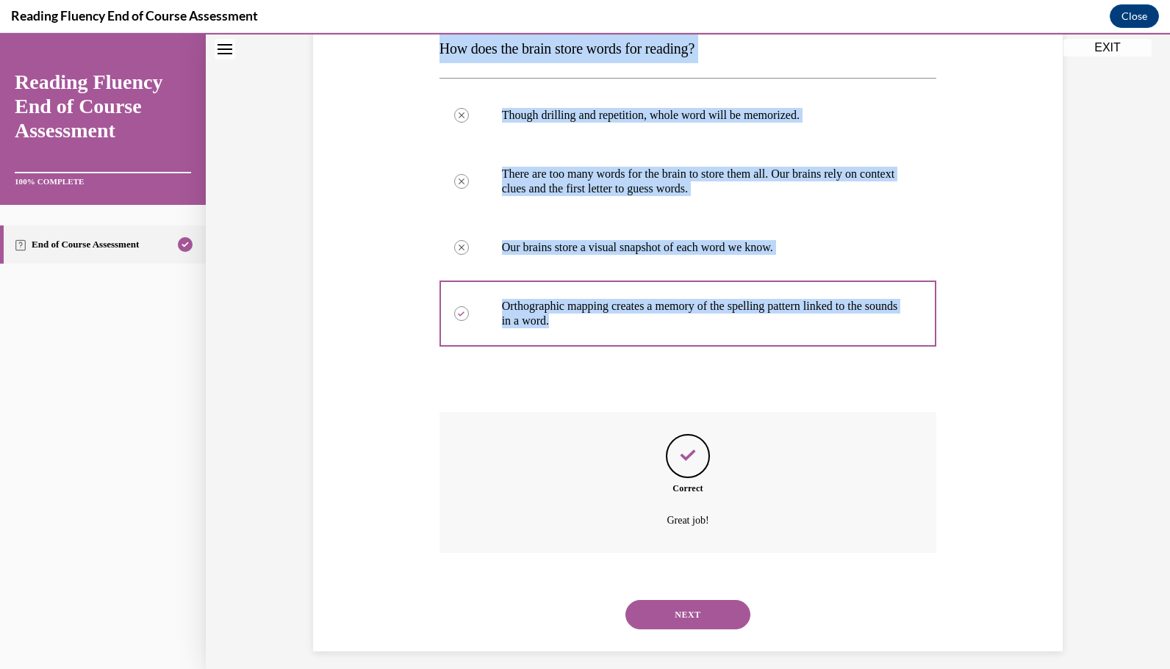
scroll to position [257, 0]
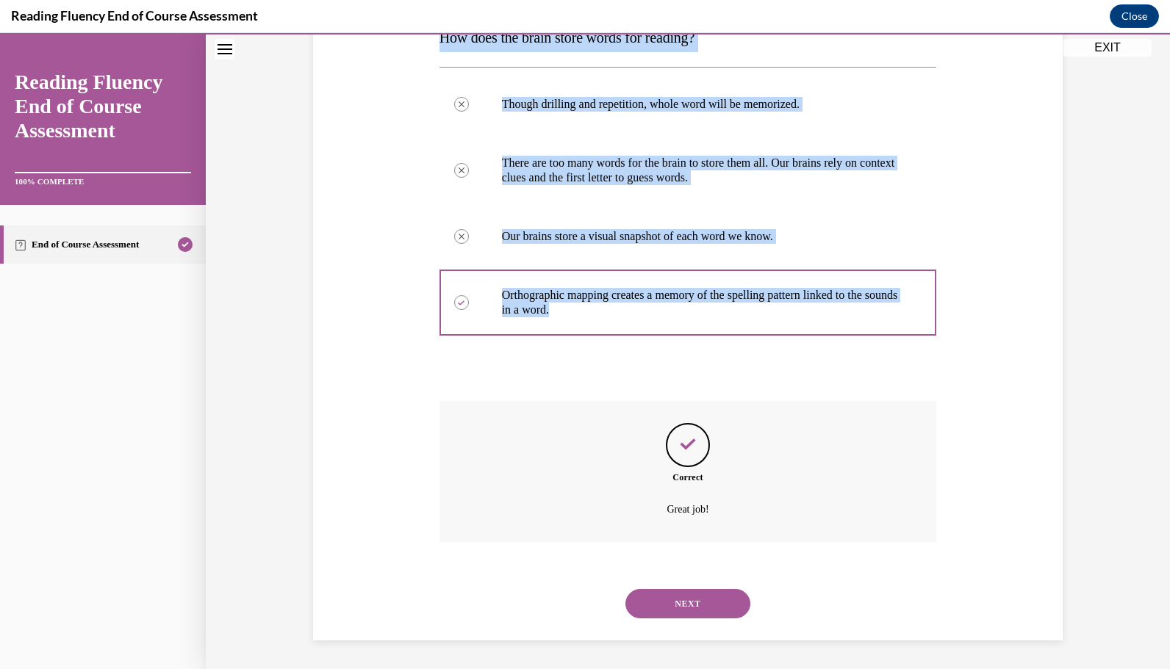
click at [704, 608] on button "NEXT" at bounding box center [687, 603] width 125 height 29
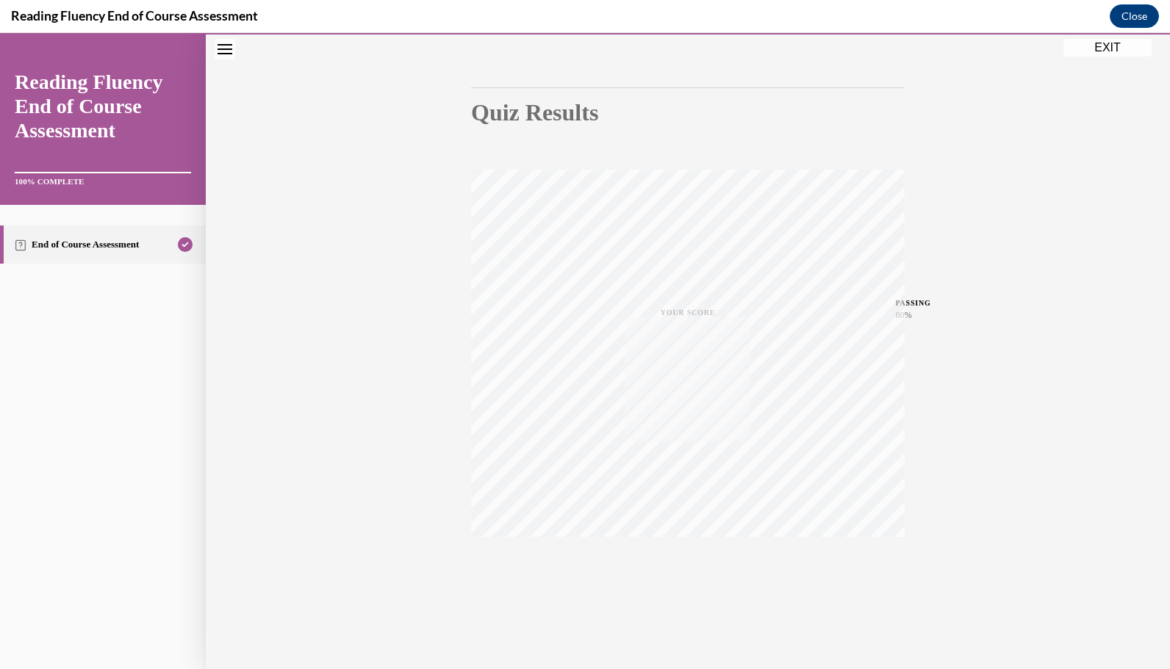
scroll to position [116, 0]
click at [1129, 41] on button "EXIT" at bounding box center [1107, 48] width 88 height 18
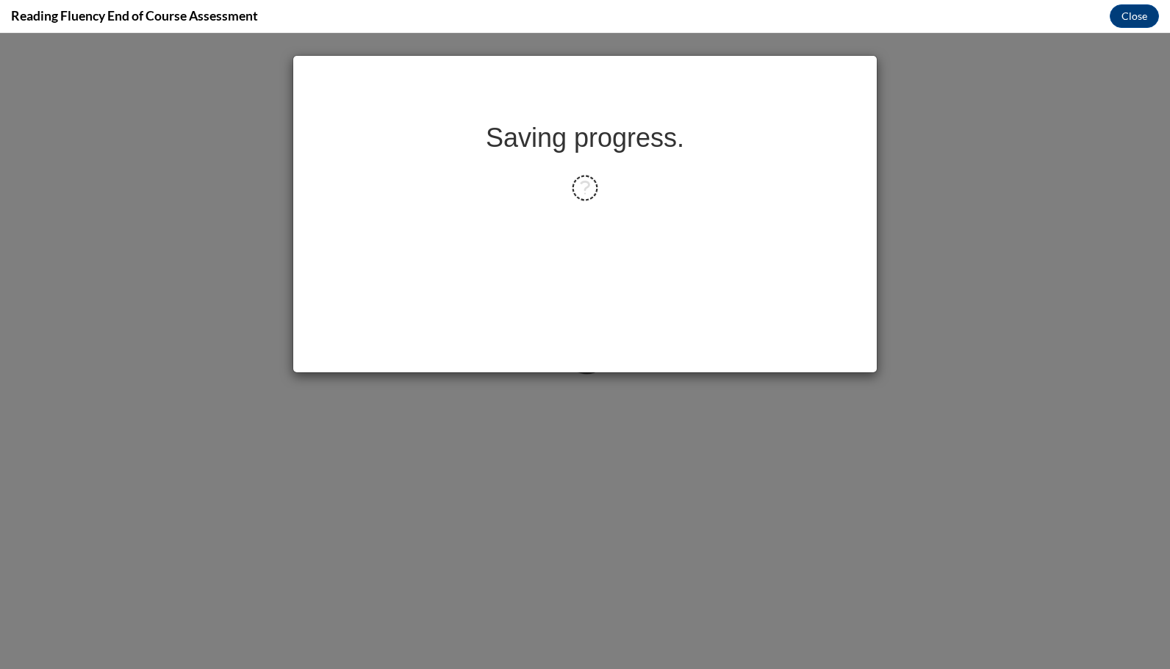
scroll to position [0, 0]
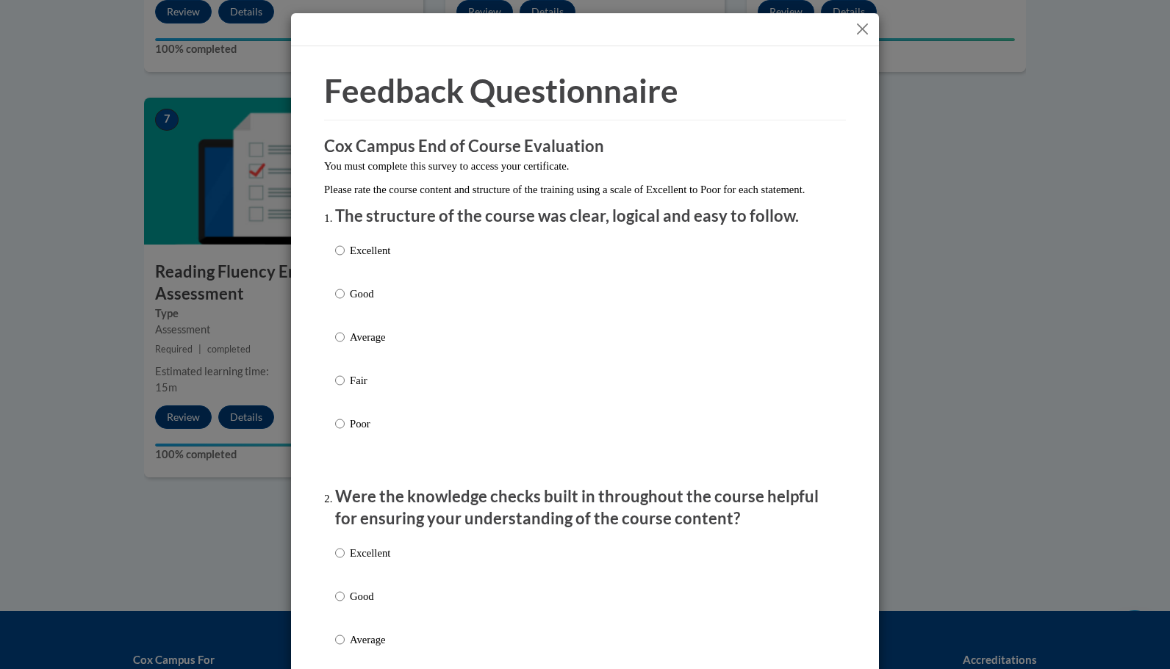
click at [363, 320] on label "Good" at bounding box center [362, 306] width 55 height 40
click at [345, 302] on input "Good" at bounding box center [340, 294] width 10 height 16
radio input "true"
click at [354, 602] on div "Excellent Good Average Fair Poor" at bounding box center [362, 652] width 55 height 228
click at [356, 605] on p "Good" at bounding box center [370, 596] width 40 height 16
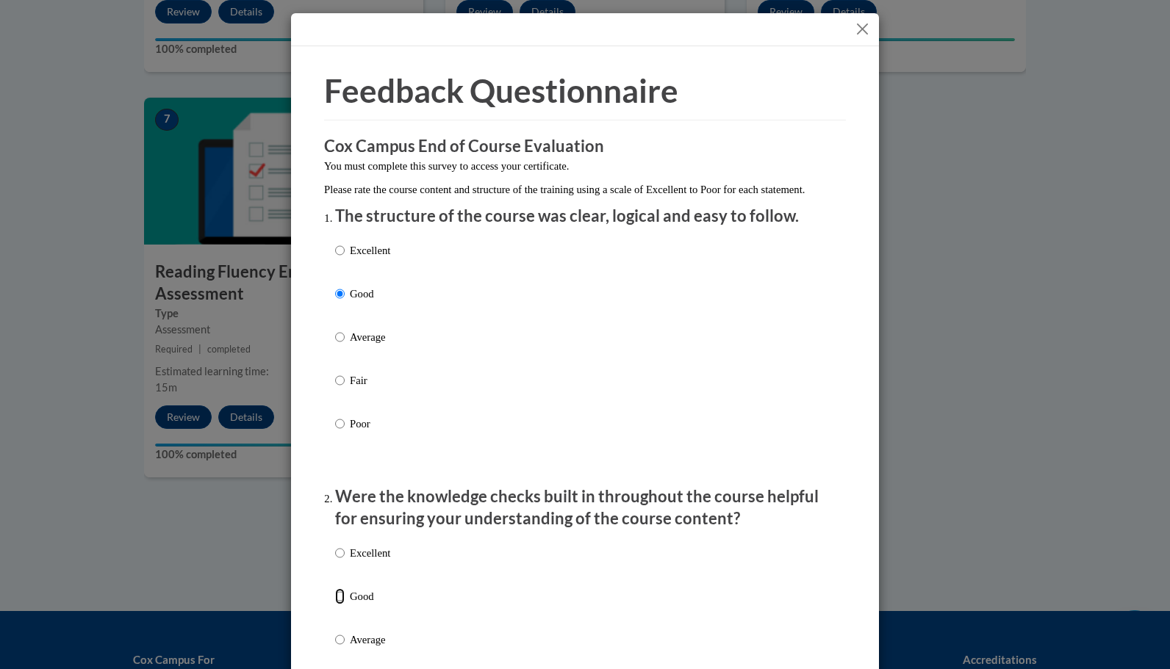
click at [345, 605] on input "Good" at bounding box center [340, 596] width 10 height 16
radio input "true"
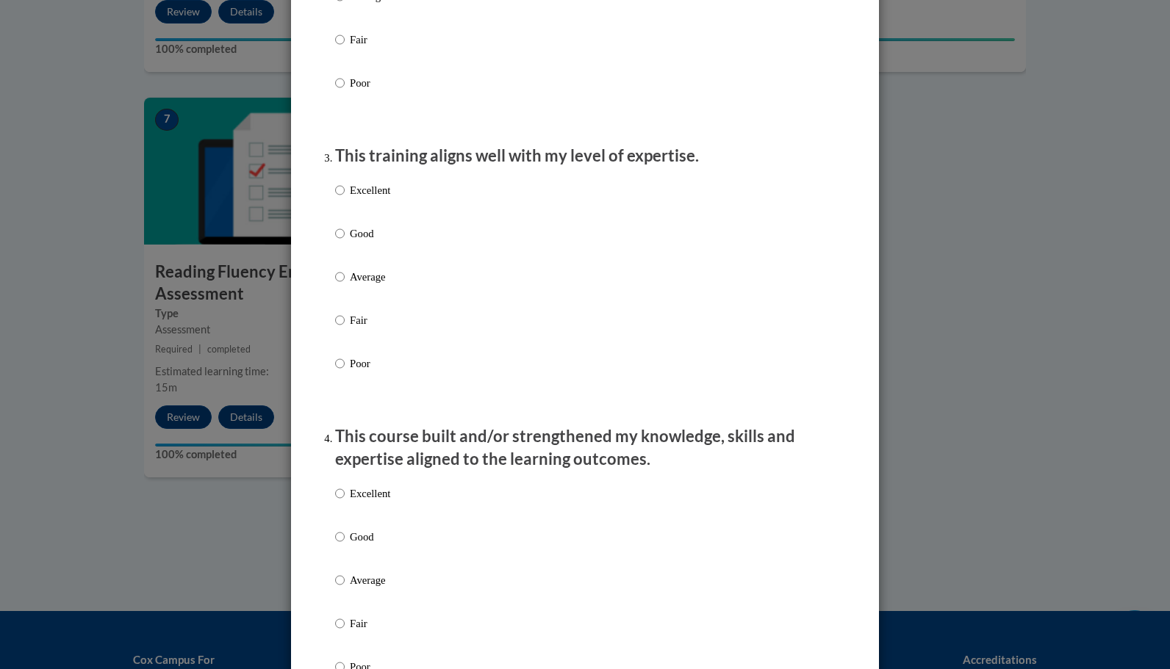
scroll to position [646, 0]
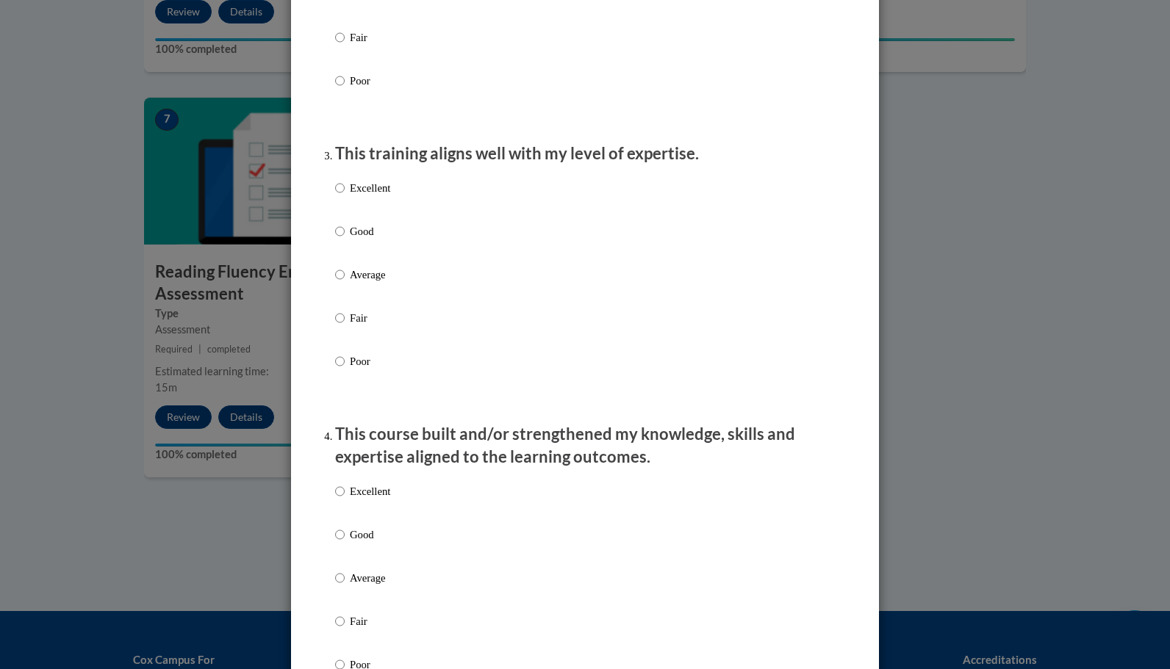
click at [376, 240] on p "Good" at bounding box center [370, 231] width 40 height 16
click at [345, 240] on input "Good" at bounding box center [340, 231] width 10 height 16
radio input "true"
click at [367, 542] on p "Good" at bounding box center [370, 535] width 40 height 16
click at [345, 542] on input "Good" at bounding box center [340, 535] width 10 height 16
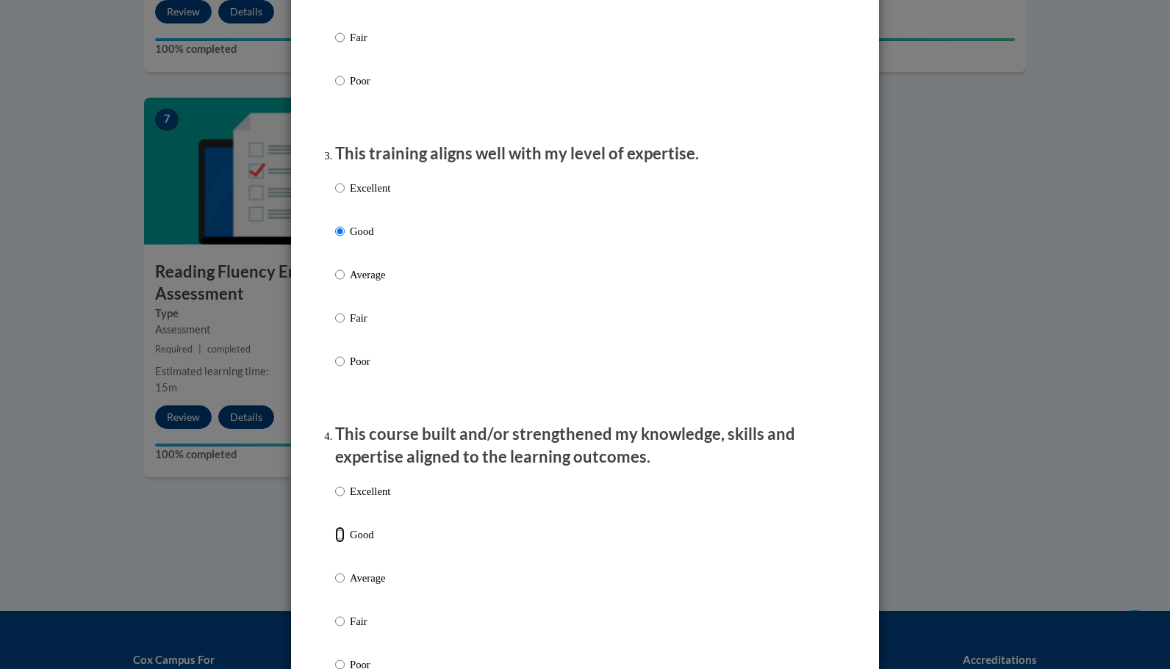
radio input "true"
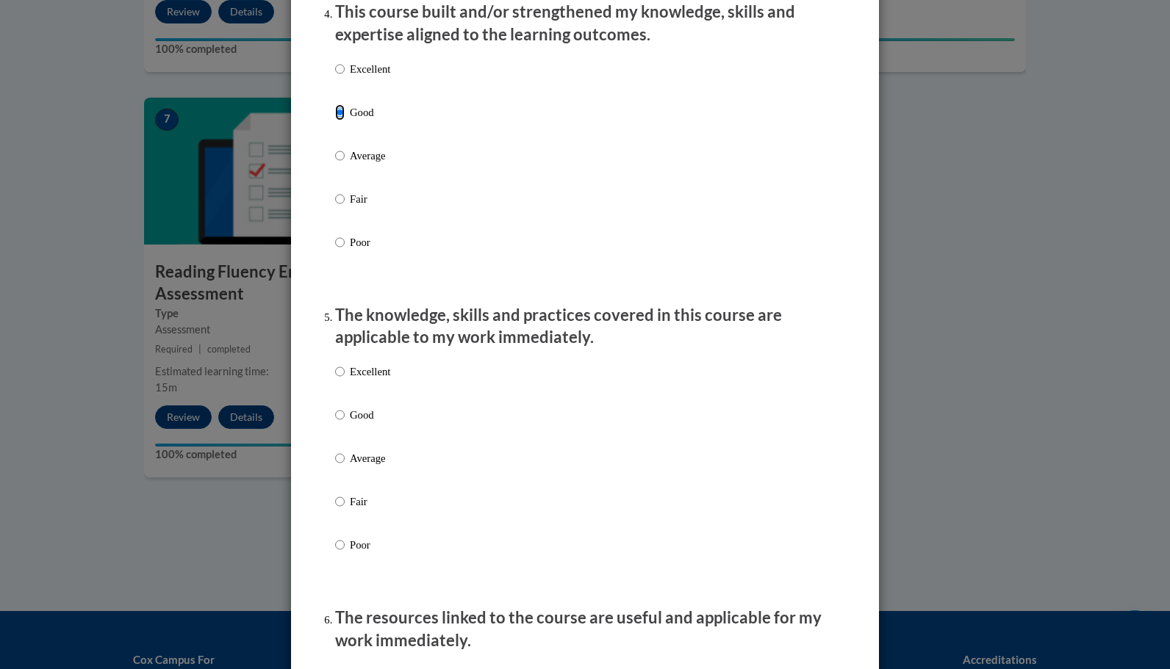
scroll to position [1070, 0]
click at [372, 422] on p "Good" at bounding box center [370, 414] width 40 height 16
click at [345, 422] on input "Good" at bounding box center [340, 414] width 10 height 16
radio input "true"
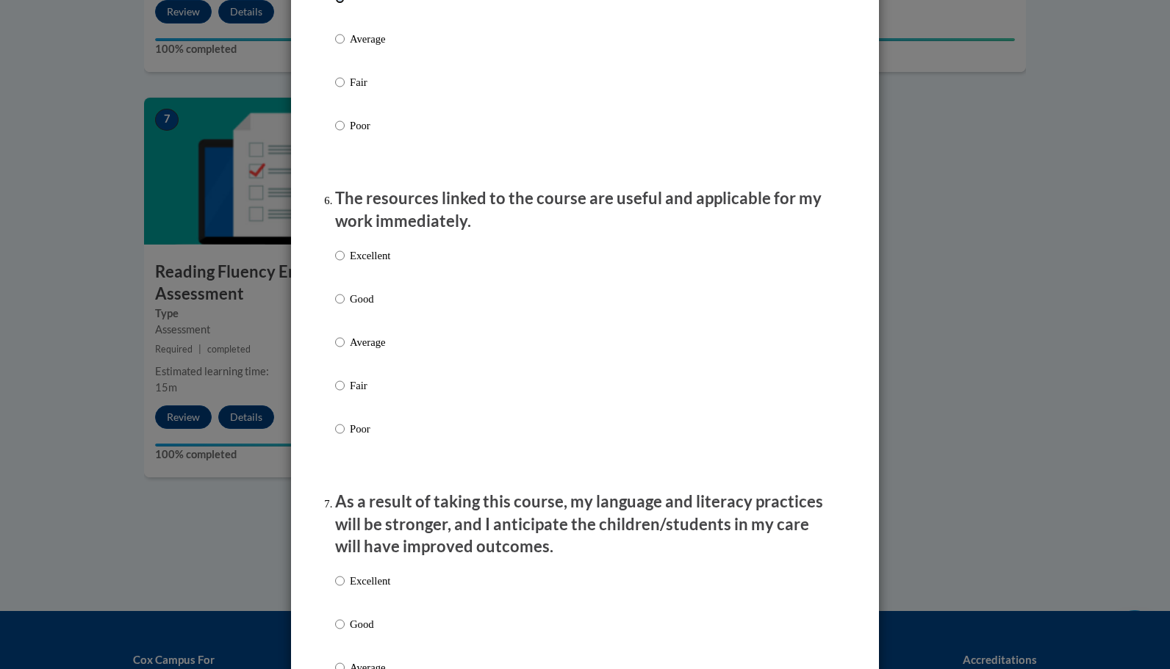
scroll to position [1490, 0]
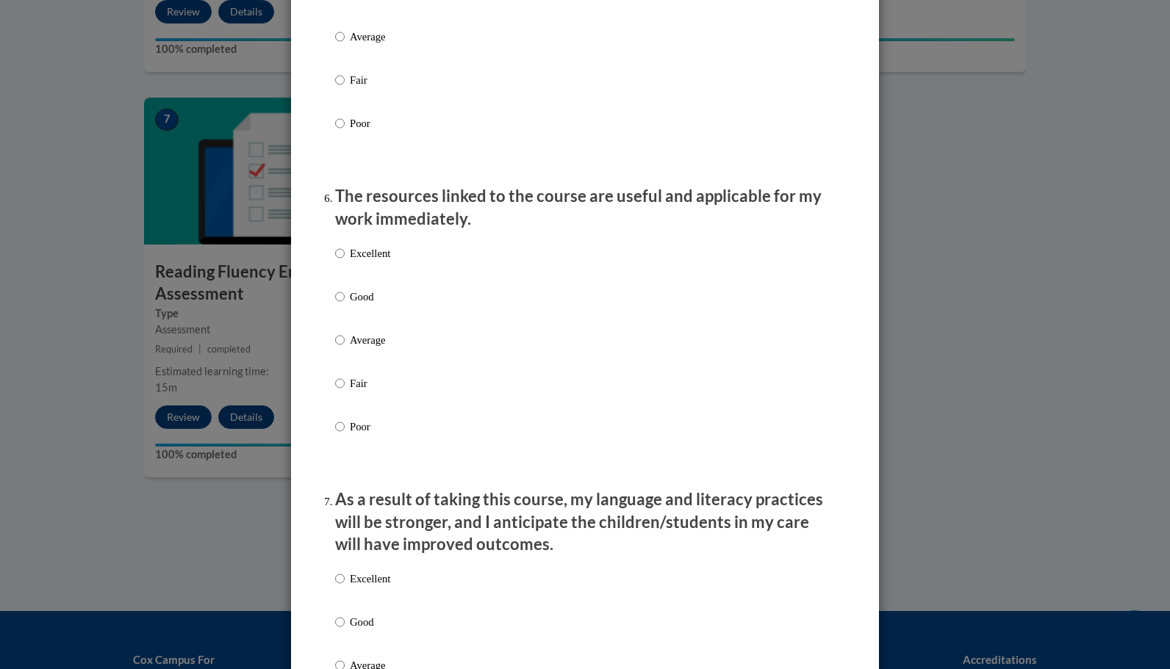
click at [372, 305] on p "Good" at bounding box center [370, 297] width 40 height 16
click at [345, 305] on input "Good" at bounding box center [340, 297] width 10 height 16
radio input "true"
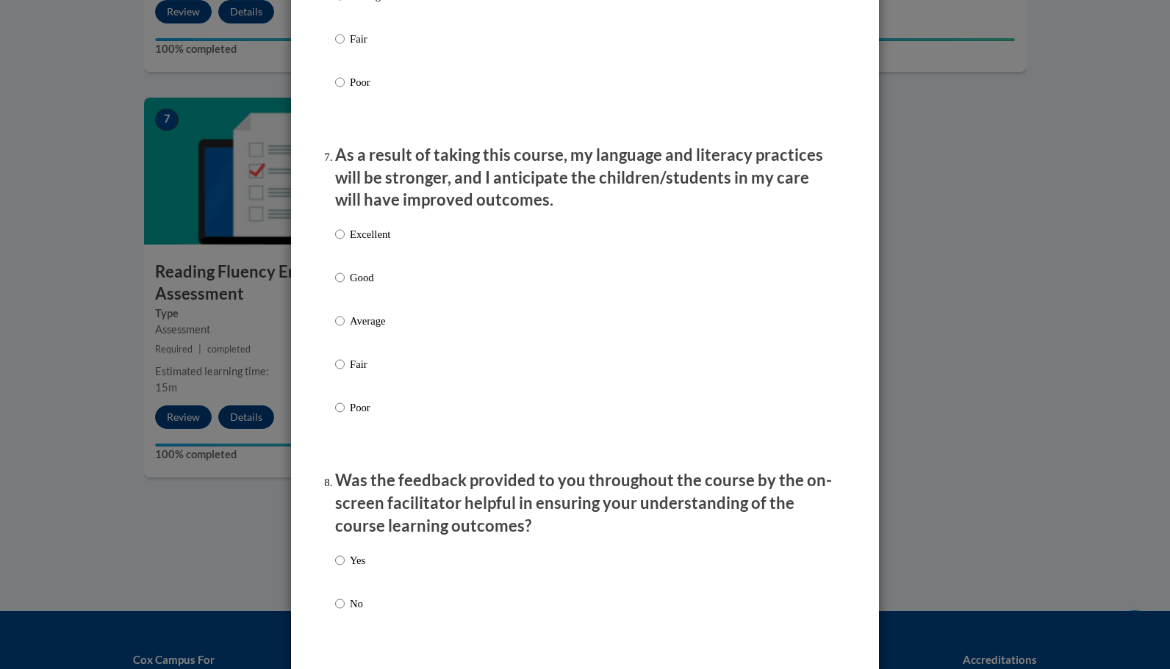
scroll to position [1835, 0]
click at [354, 265] on label "Excellent" at bounding box center [362, 246] width 55 height 40
click at [345, 242] on input "Excellent" at bounding box center [340, 234] width 10 height 16
radio input "true"
click at [358, 285] on p "Good" at bounding box center [370, 277] width 40 height 16
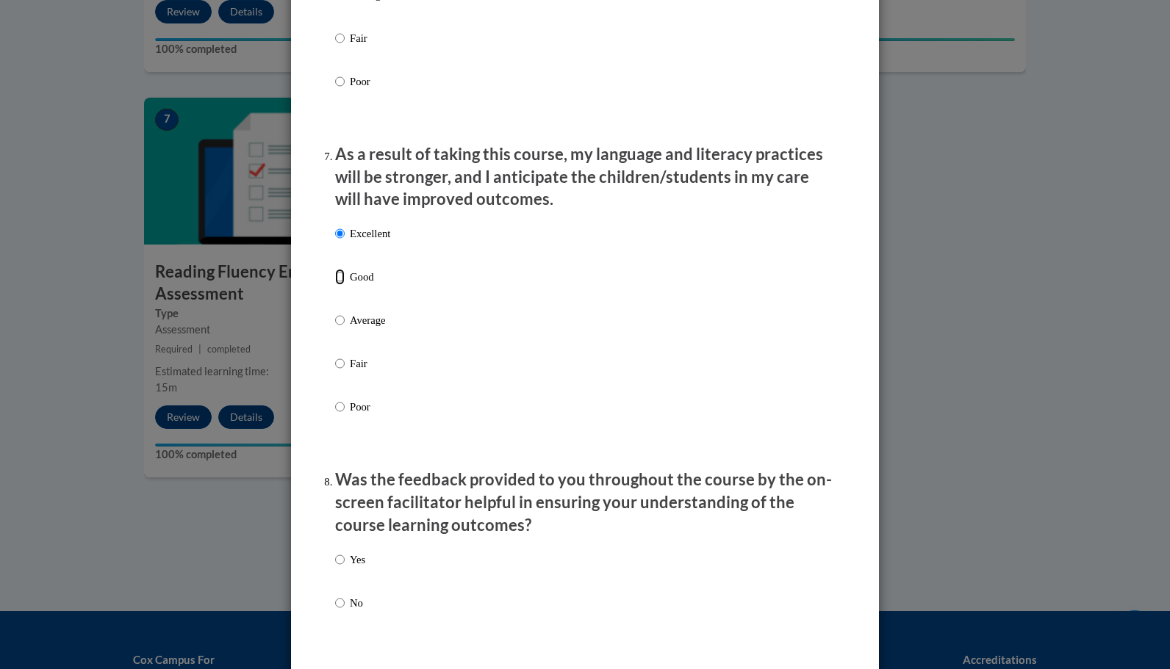
click at [345, 285] on input "Good" at bounding box center [340, 277] width 10 height 16
radio input "true"
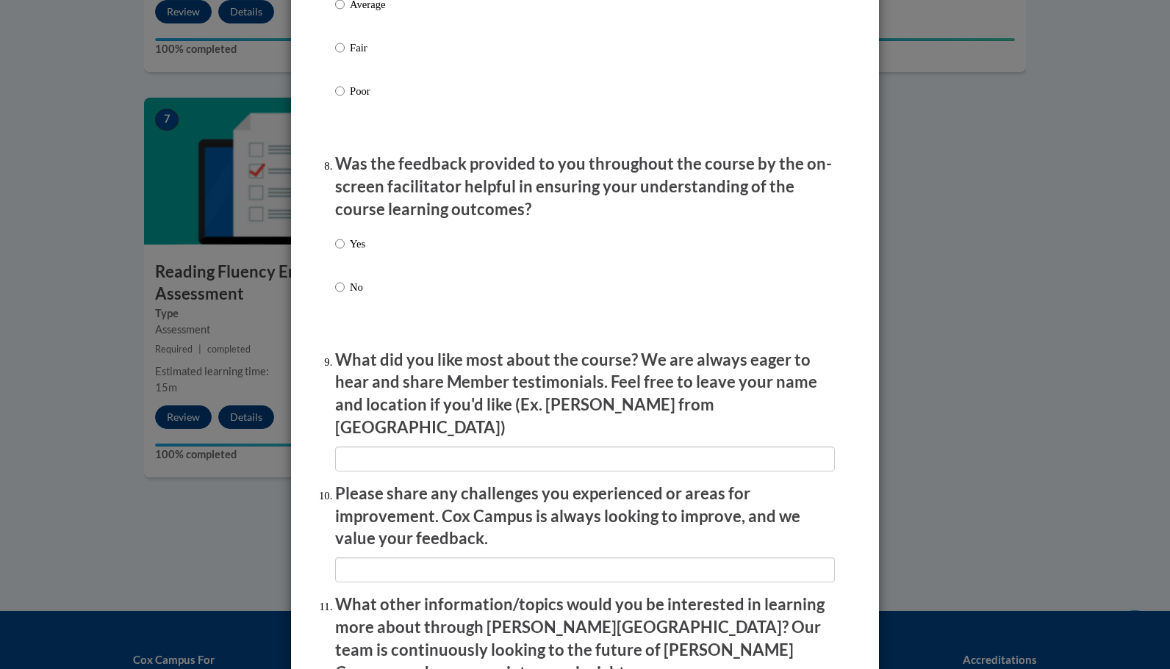
scroll to position [2153, 0]
click at [352, 250] on p "Yes" at bounding box center [357, 242] width 15 height 16
click at [345, 250] on input "Yes" at bounding box center [340, 242] width 10 height 16
radio input "true"
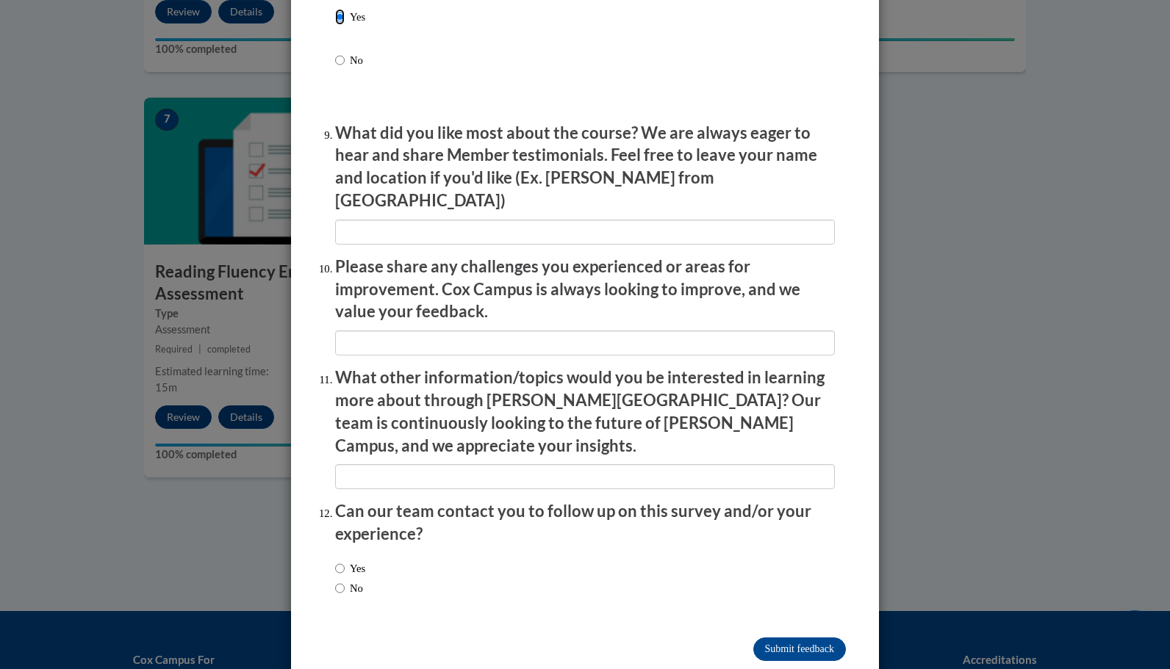
scroll to position [2385, 0]
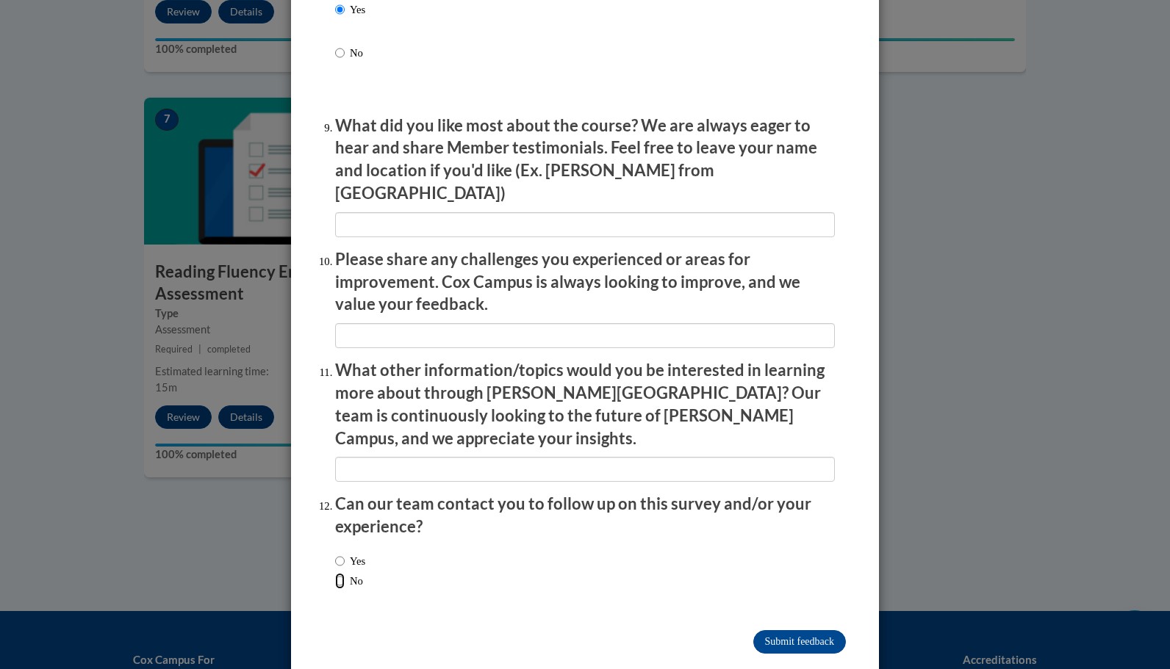
click at [335, 573] on input "No" at bounding box center [340, 581] width 10 height 16
radio input "true"
click at [797, 630] on input "Submit feedback" at bounding box center [799, 642] width 93 height 24
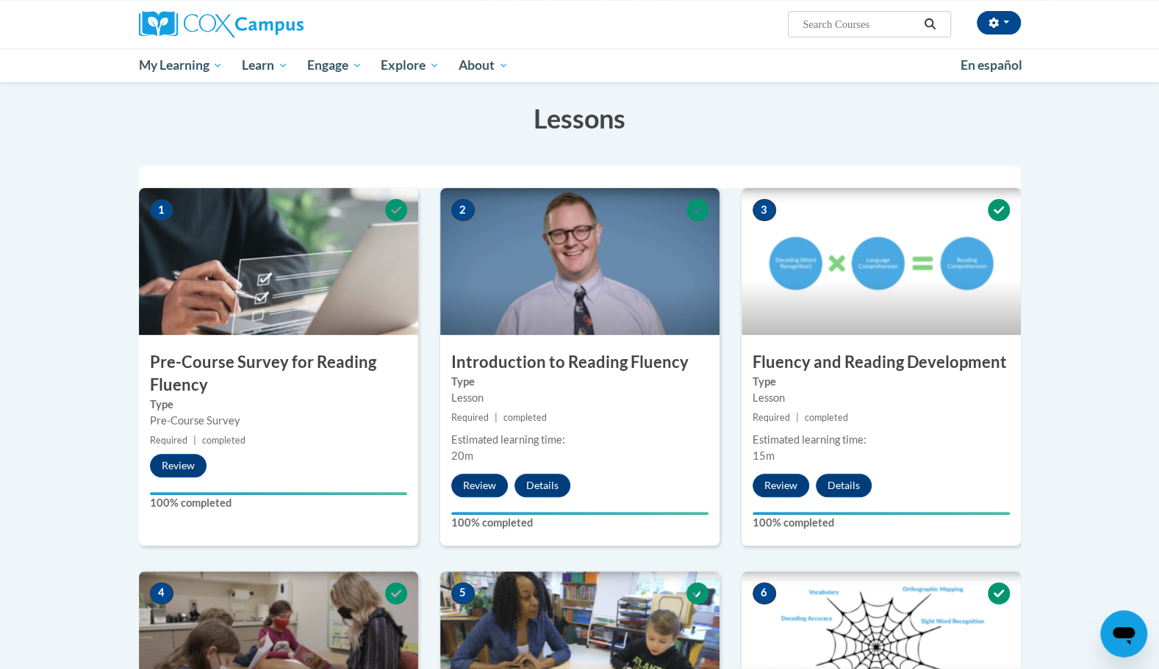
scroll to position [0, 0]
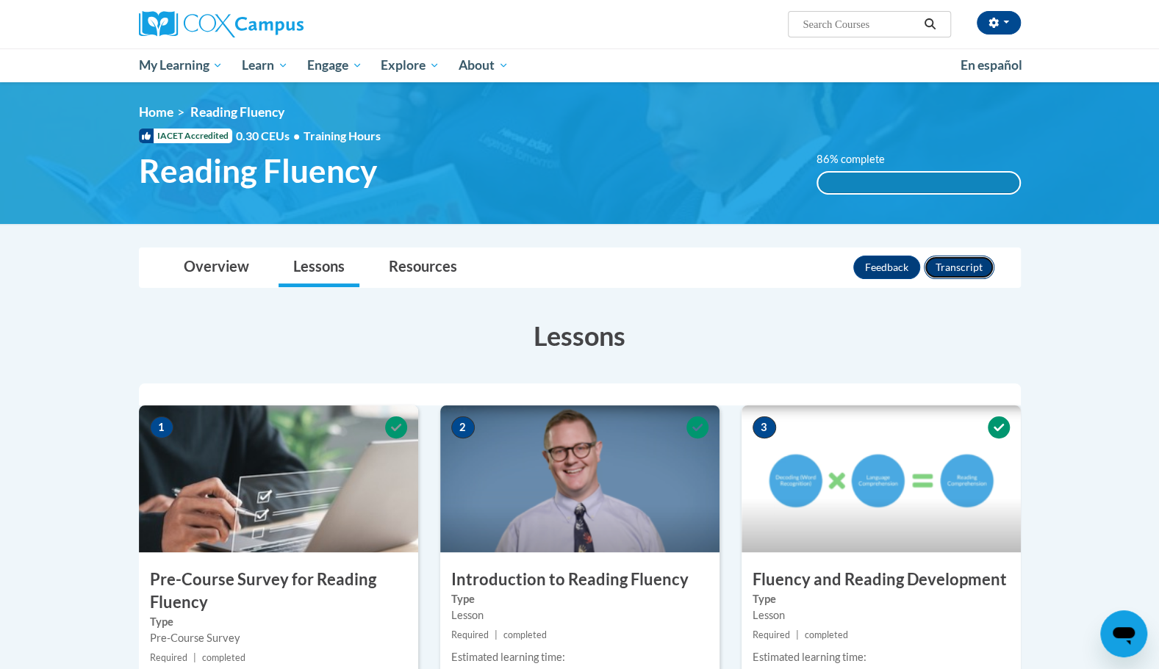
click at [946, 266] on button "Transcript" at bounding box center [958, 268] width 71 height 24
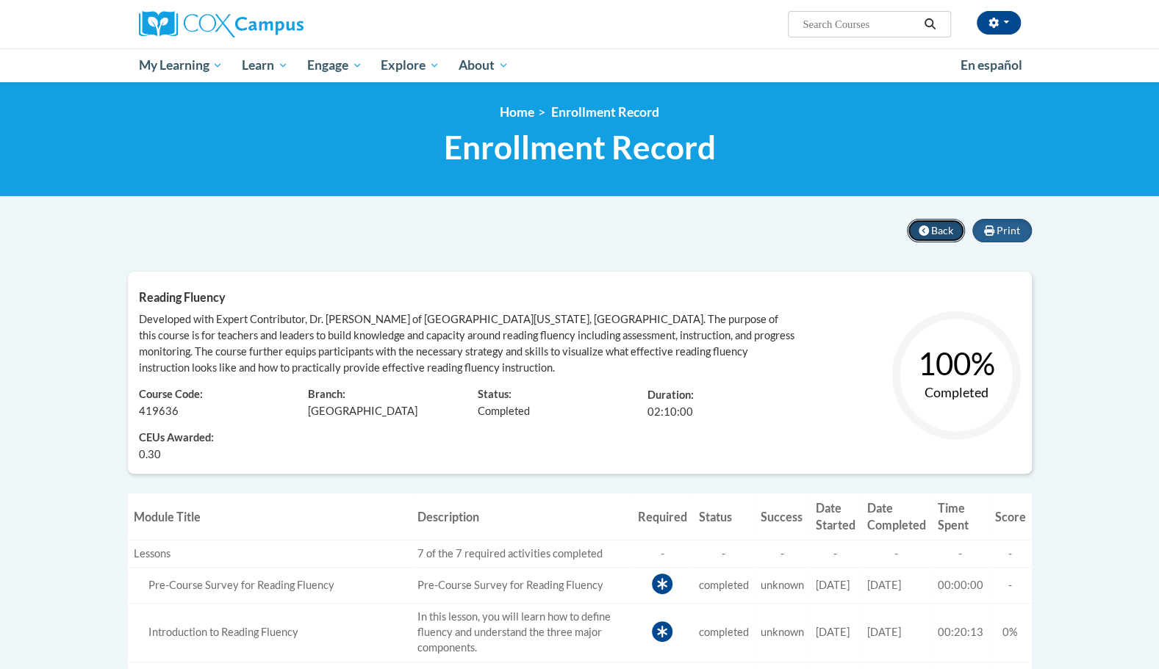
click at [932, 228] on button "Back" at bounding box center [936, 231] width 58 height 24
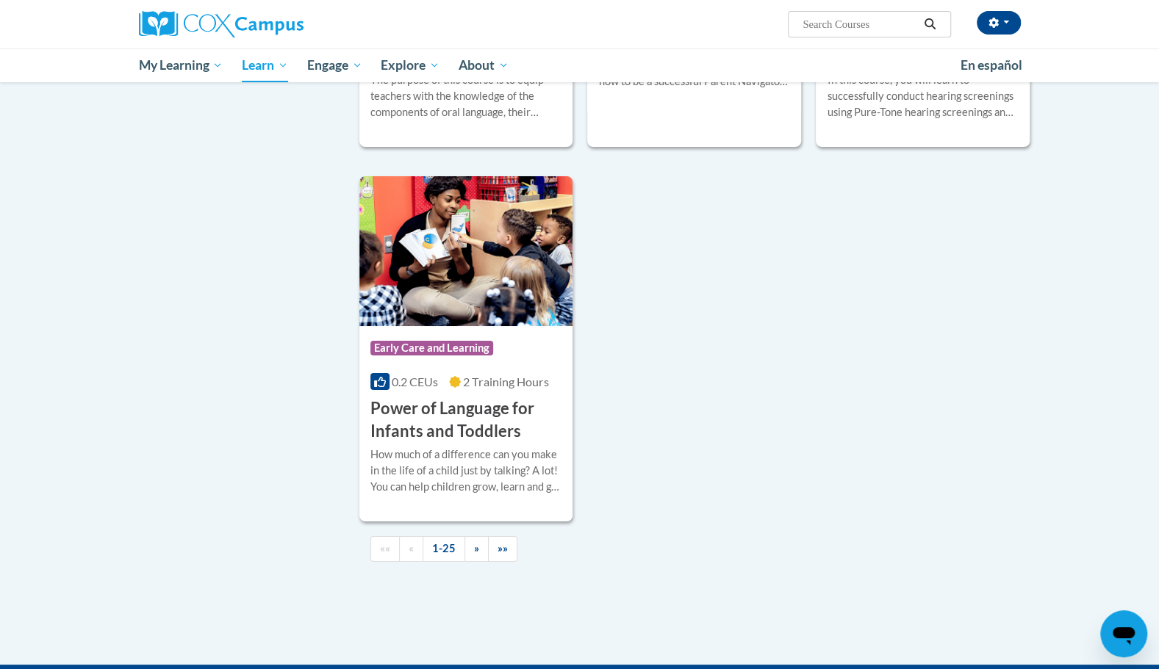
scroll to position [3244, 0]
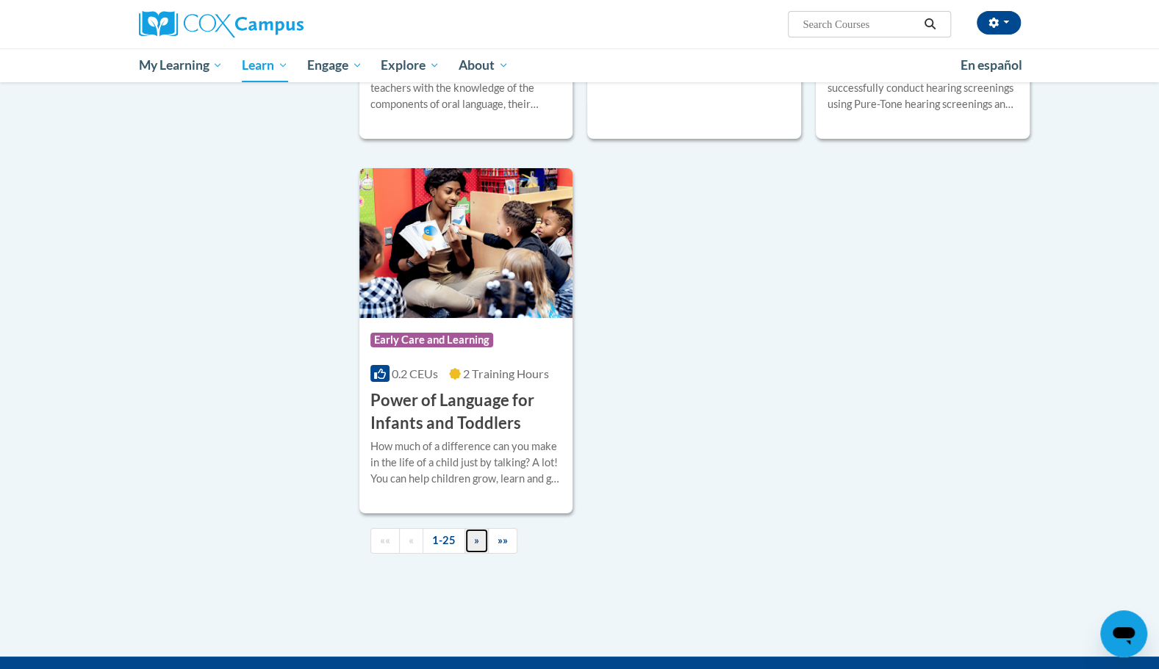
click at [474, 547] on span "»" at bounding box center [476, 540] width 5 height 12
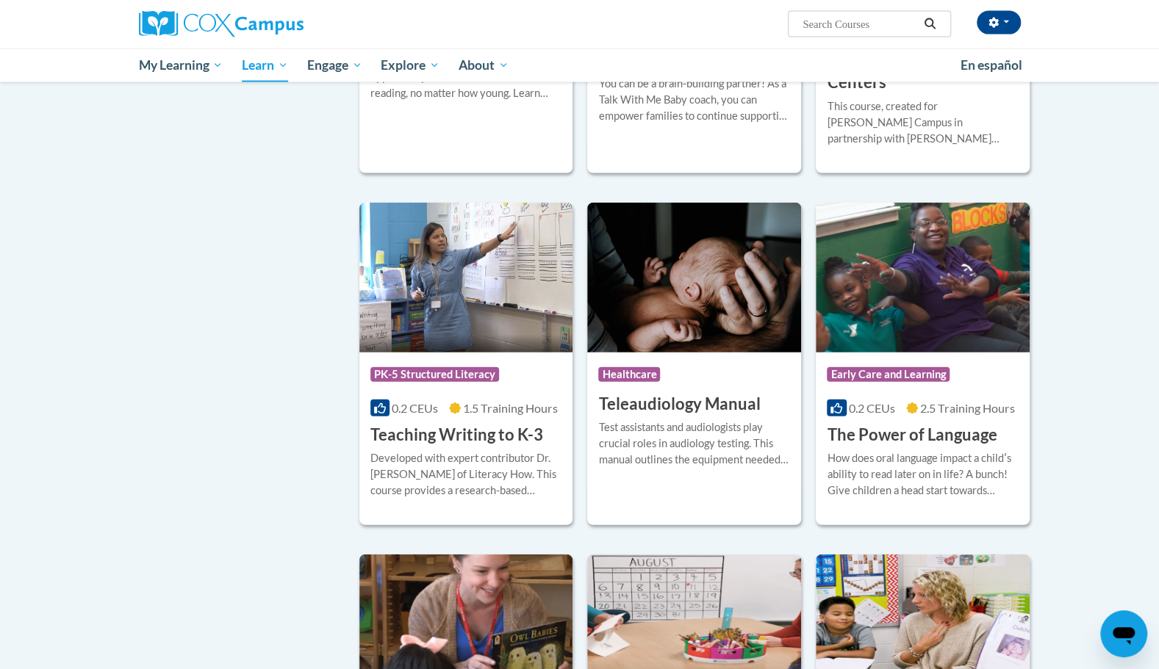
scroll to position [1973, 0]
click at [440, 279] on img at bounding box center [466, 277] width 214 height 150
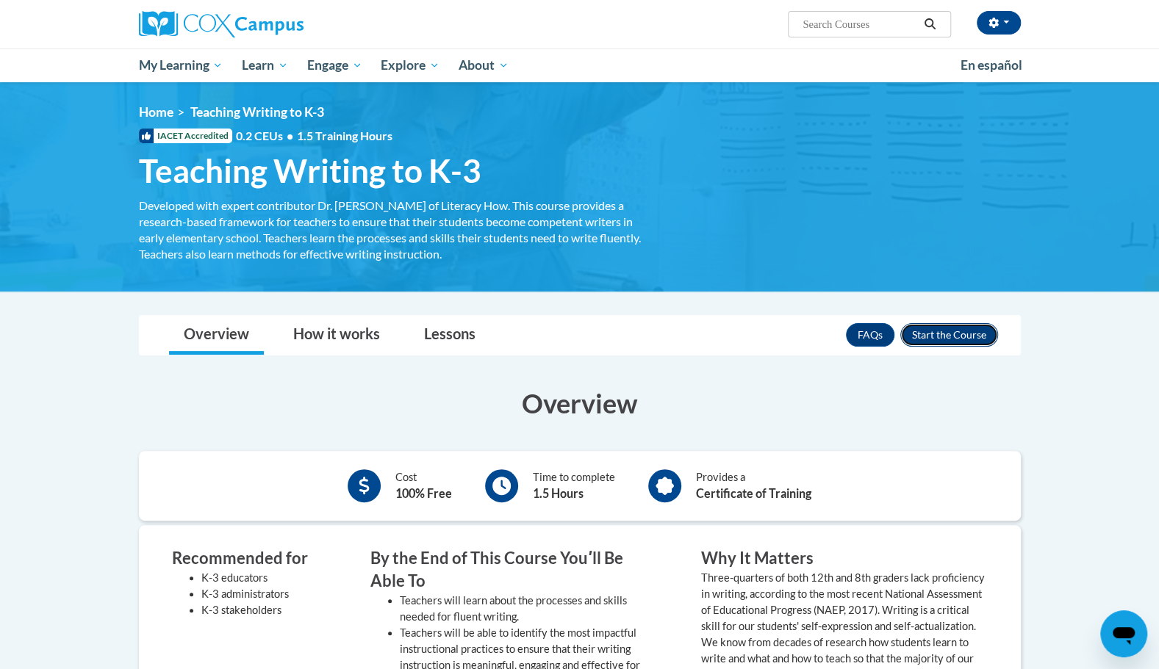
click at [951, 341] on button "Enroll" at bounding box center [949, 335] width 98 height 24
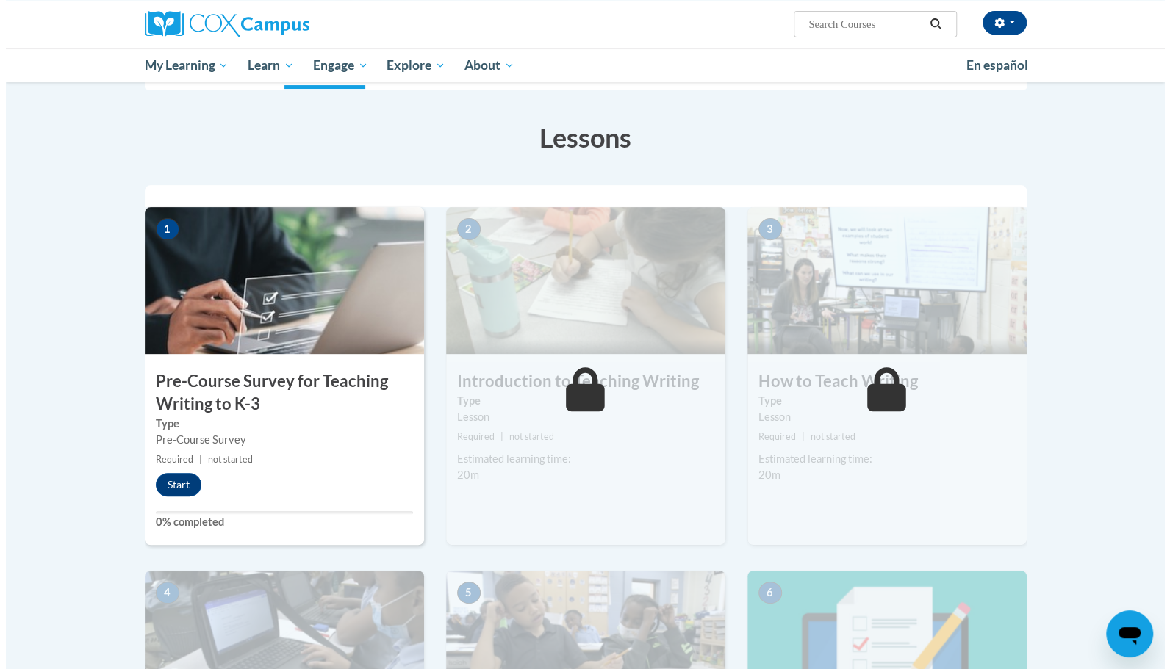
scroll to position [206, 0]
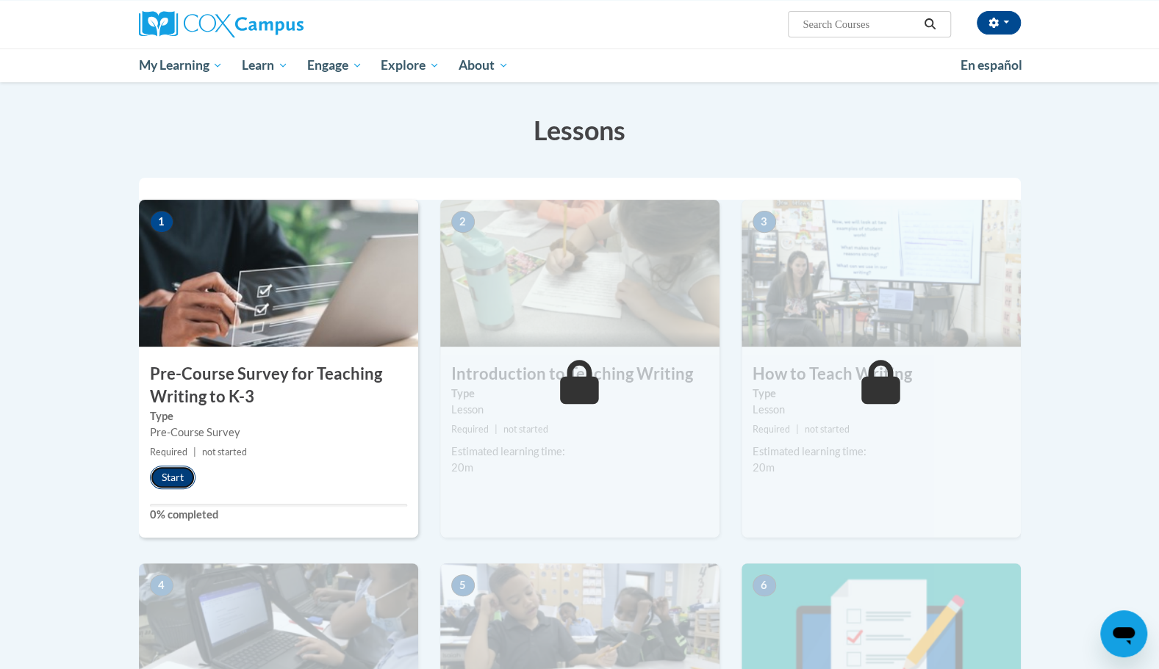
click at [174, 469] on button "Start" at bounding box center [173, 478] width 46 height 24
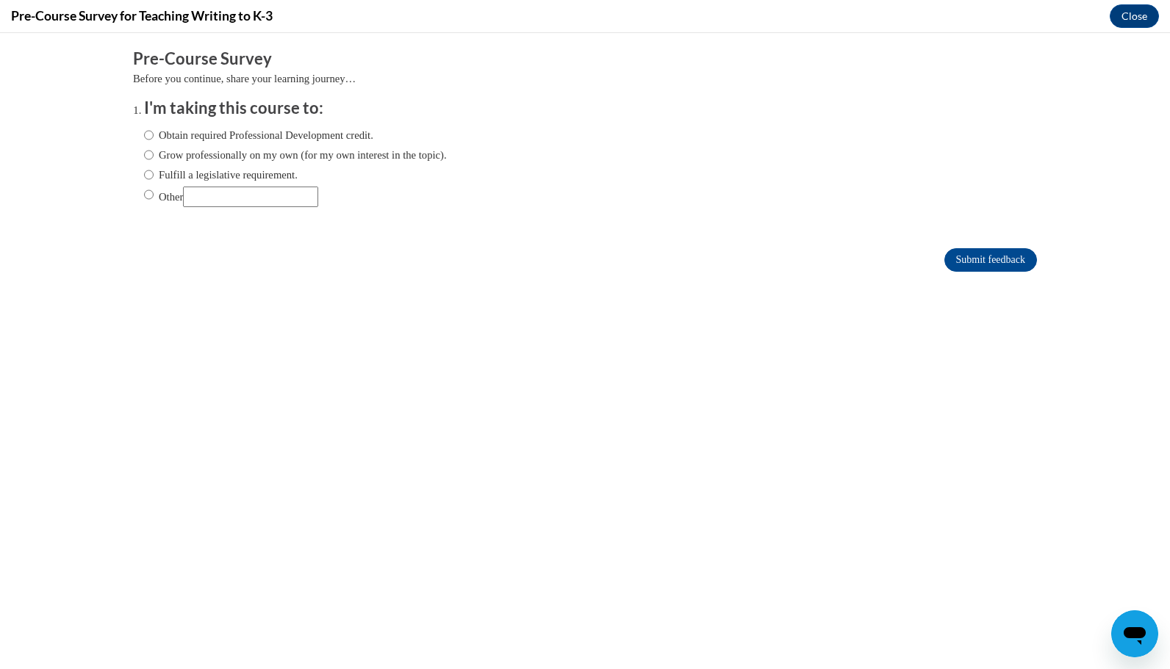
scroll to position [0, 0]
click at [145, 198] on label "Other" at bounding box center [231, 197] width 174 height 21
click at [145, 198] on input "Other" at bounding box center [149, 195] width 10 height 16
radio input "true"
click at [206, 194] on input "Other" at bounding box center [250, 197] width 135 height 21
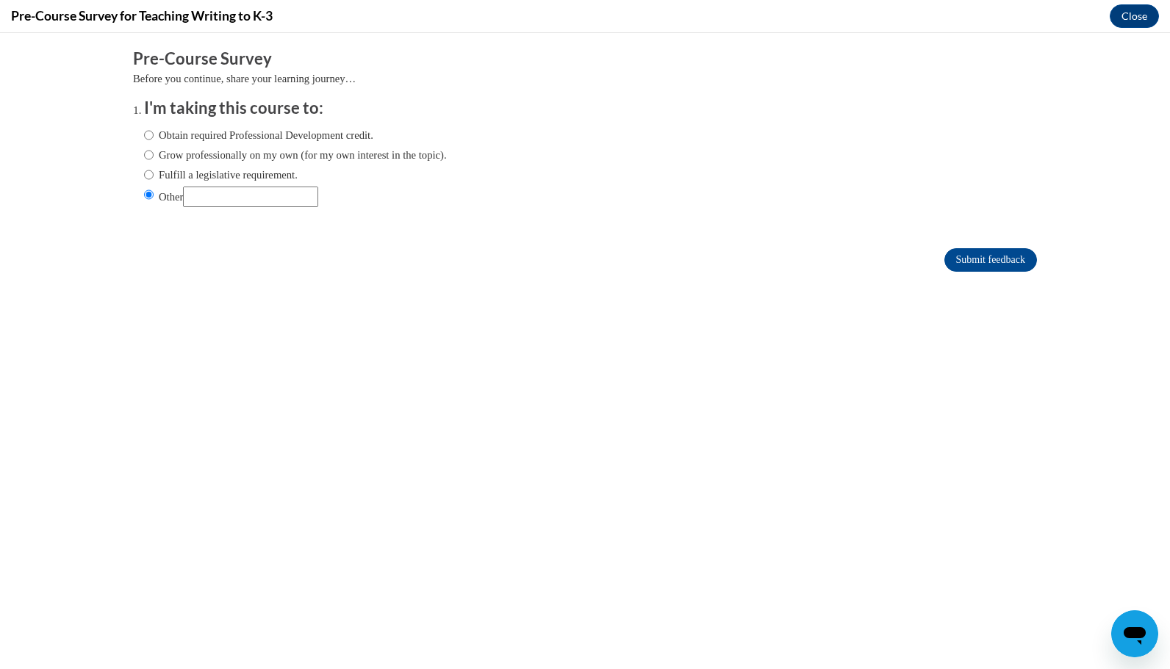
type input "For my college class"
click at [984, 259] on input "Submit feedback" at bounding box center [990, 260] width 93 height 24
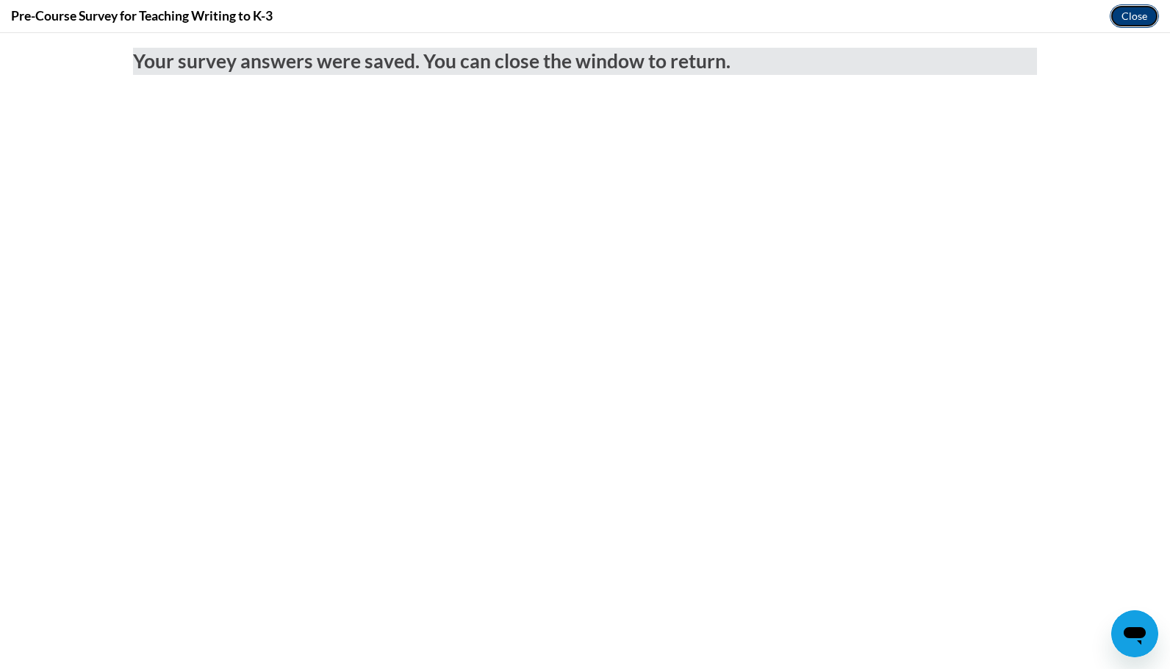
click at [1111, 18] on button "Close" at bounding box center [1133, 16] width 49 height 24
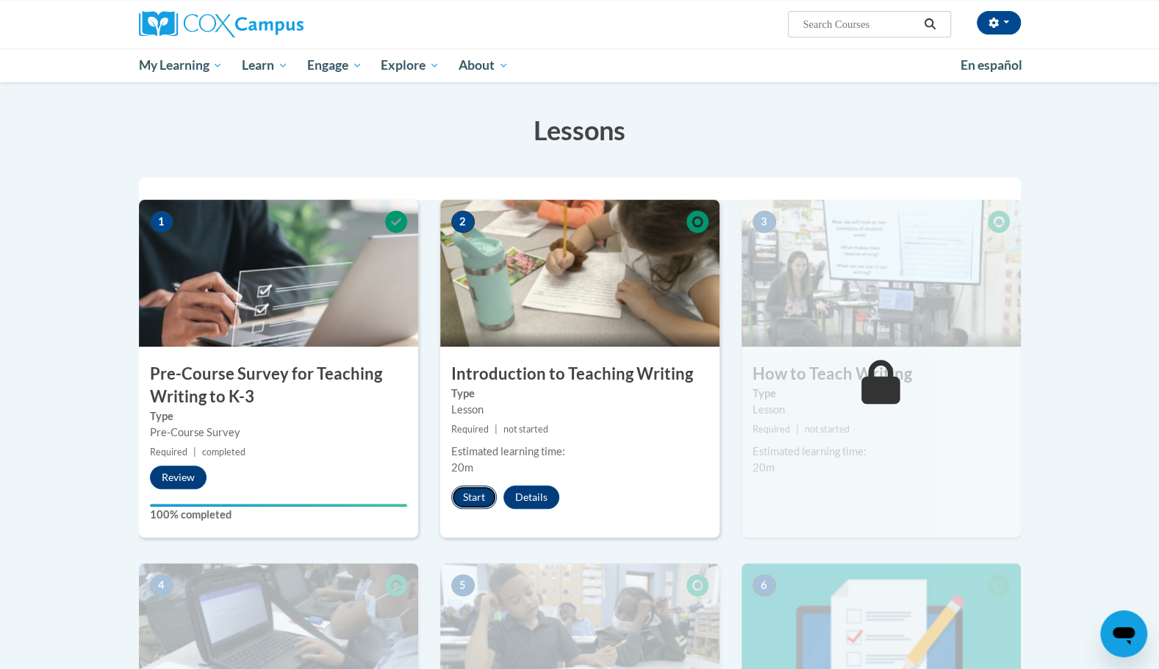
click at [481, 498] on button "Start" at bounding box center [474, 498] width 46 height 24
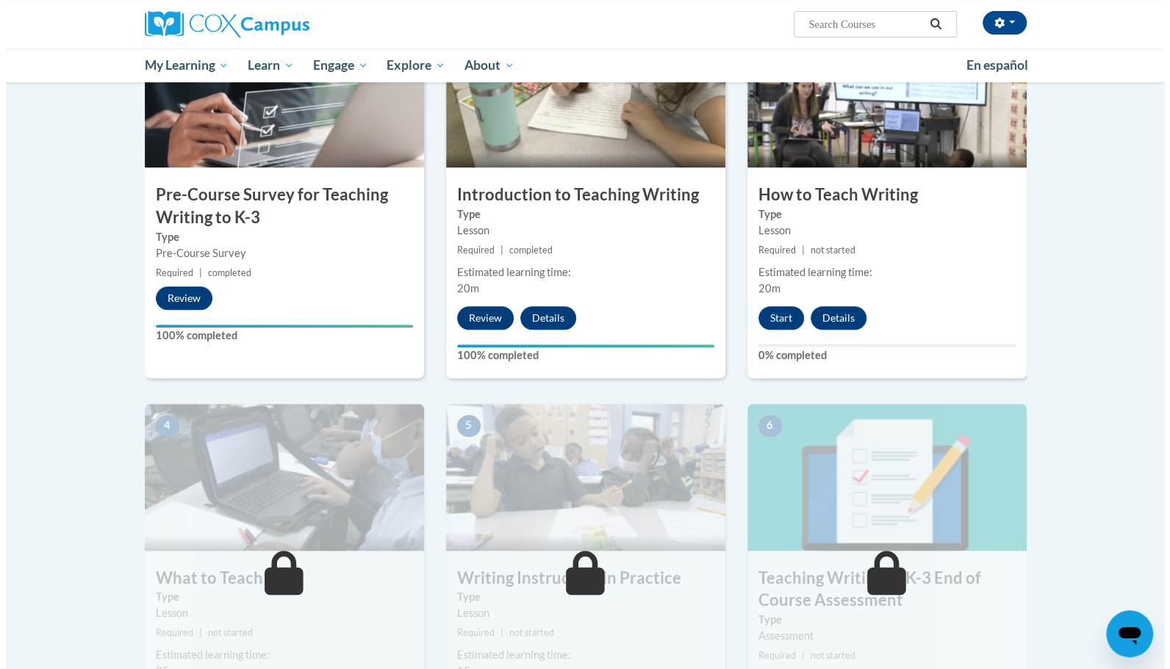
scroll to position [386, 0]
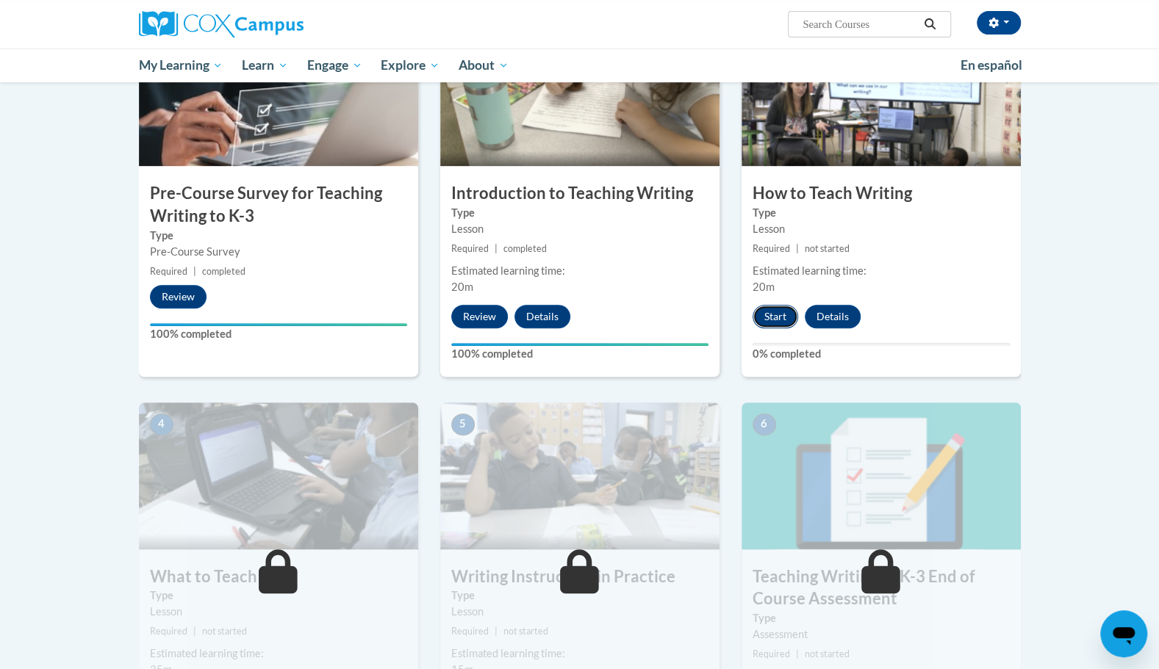
click at [776, 314] on button "Start" at bounding box center [775, 317] width 46 height 24
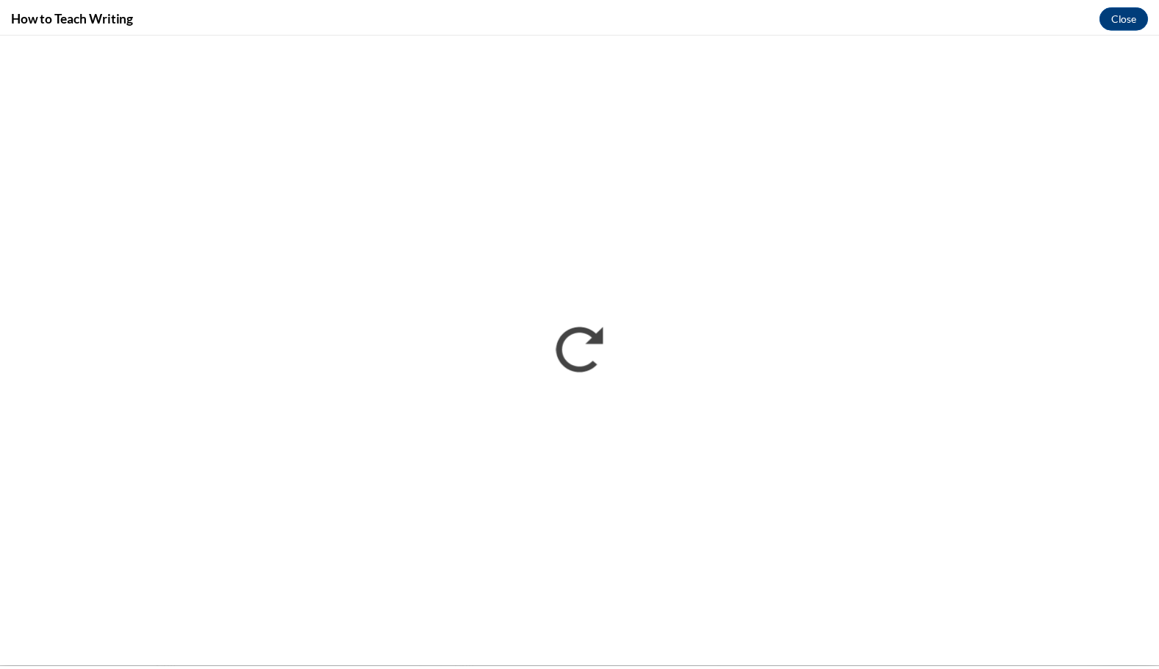
scroll to position [0, 0]
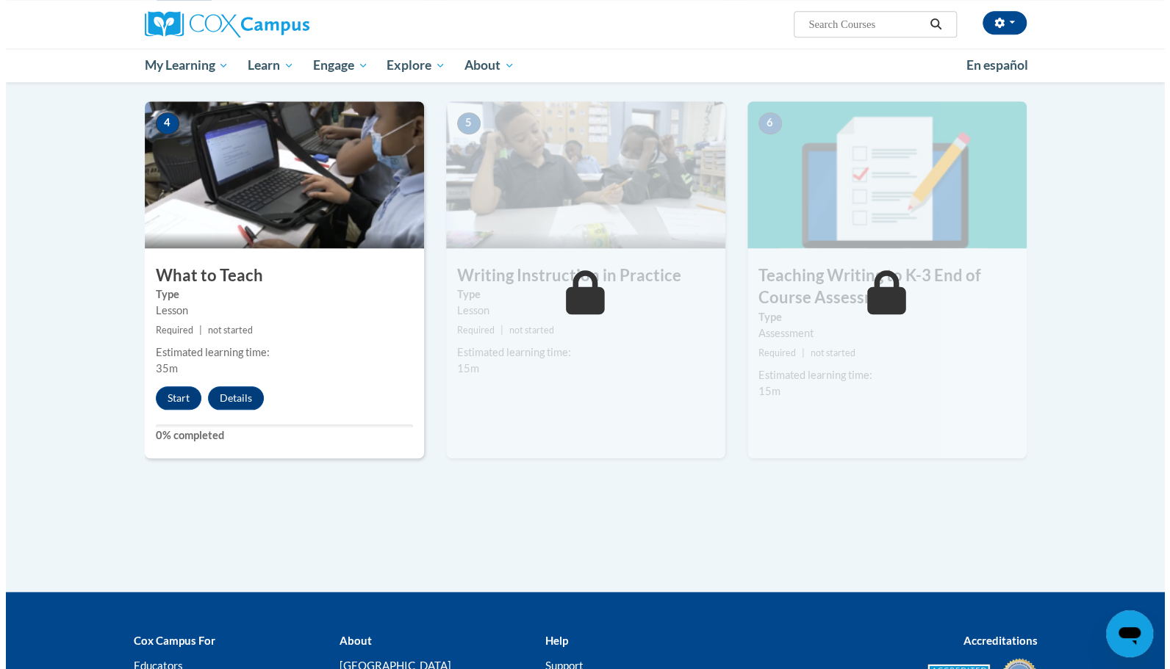
scroll to position [691, 0]
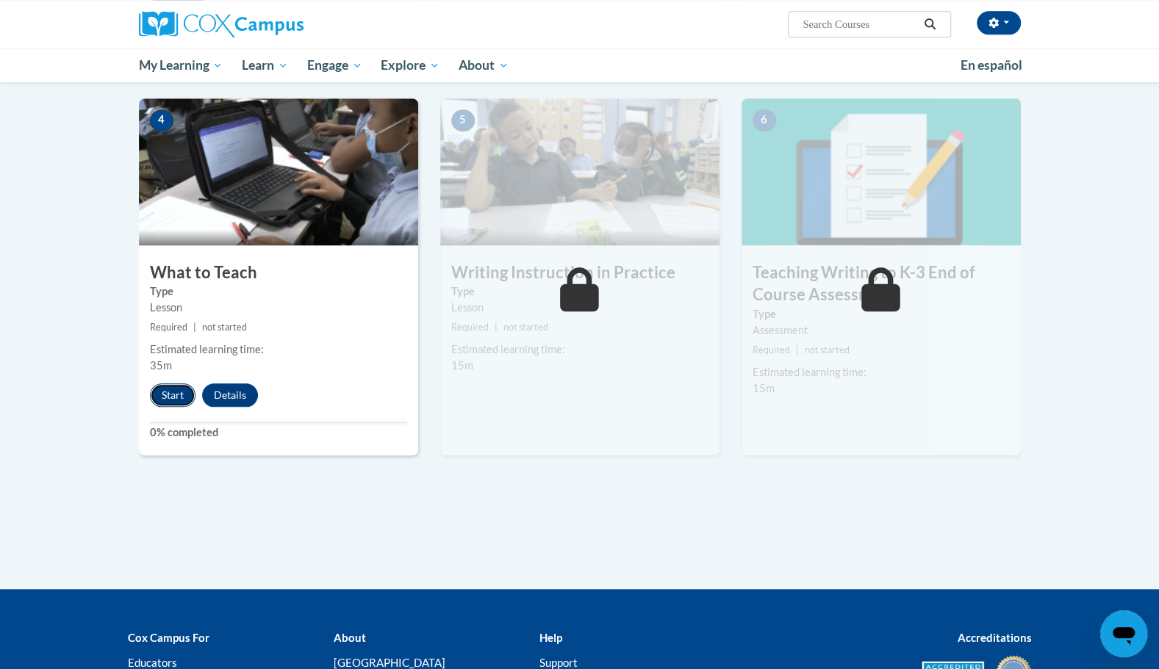
click at [157, 391] on button "Start" at bounding box center [173, 395] width 46 height 24
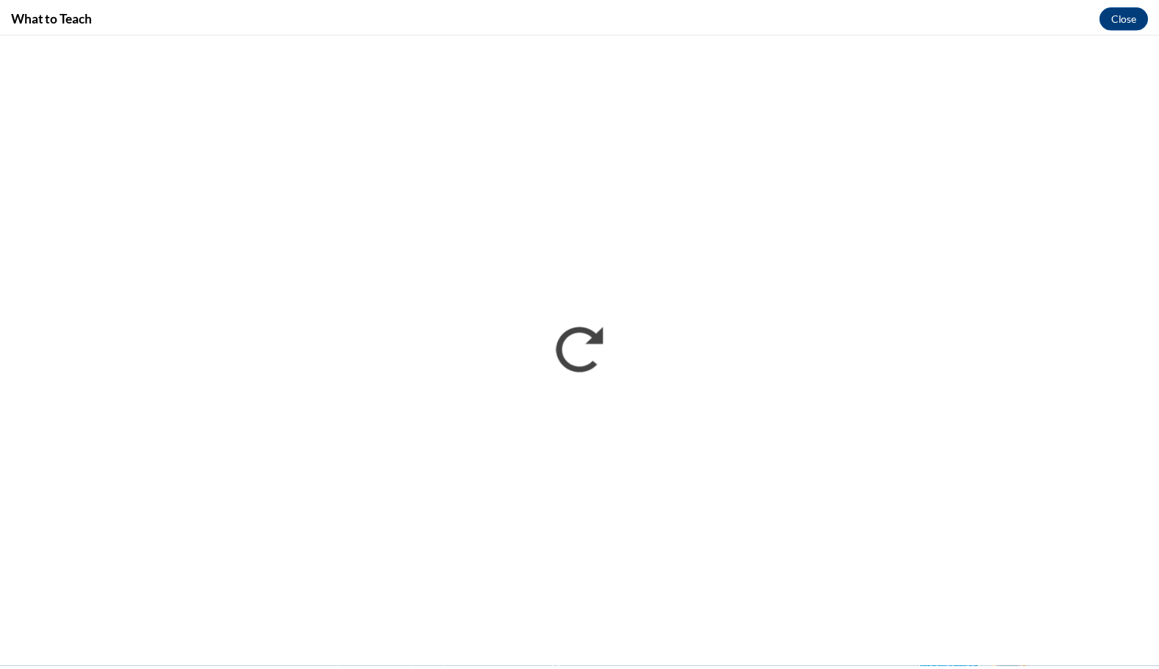
scroll to position [0, 0]
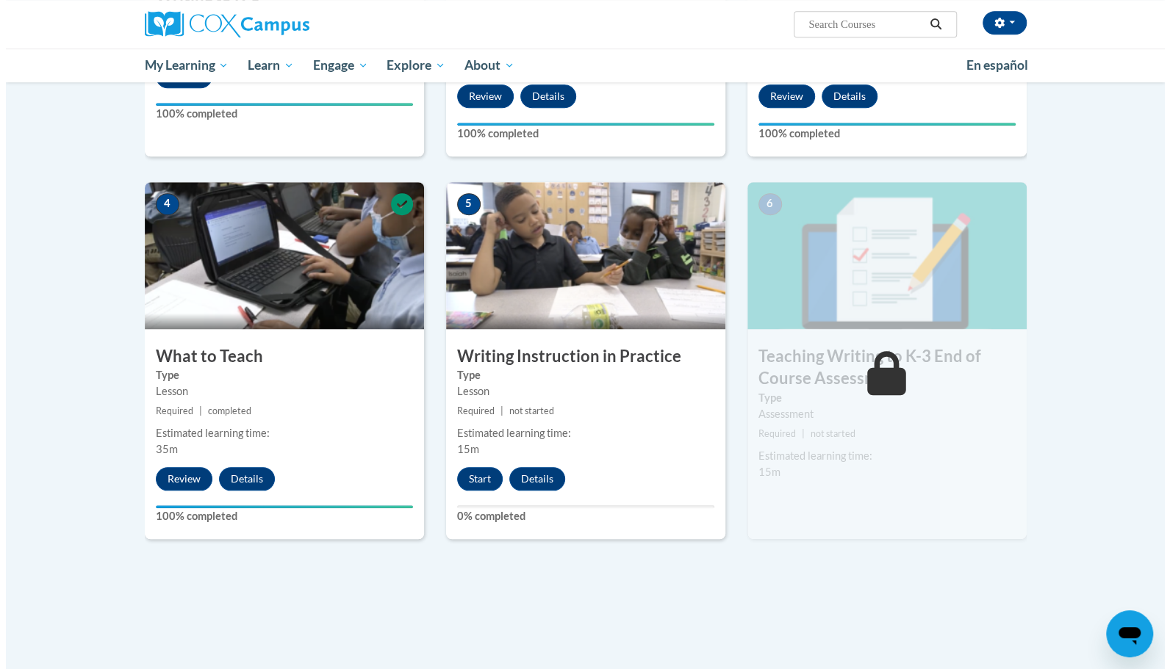
scroll to position [617, 0]
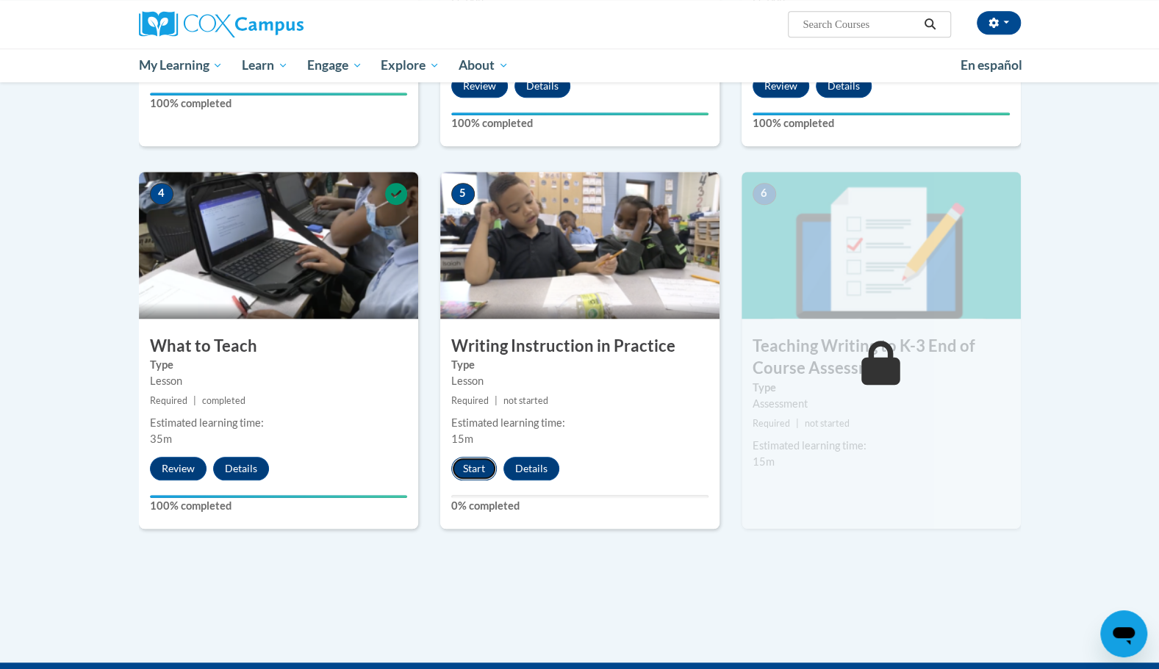
click at [467, 467] on button "Start" at bounding box center [474, 469] width 46 height 24
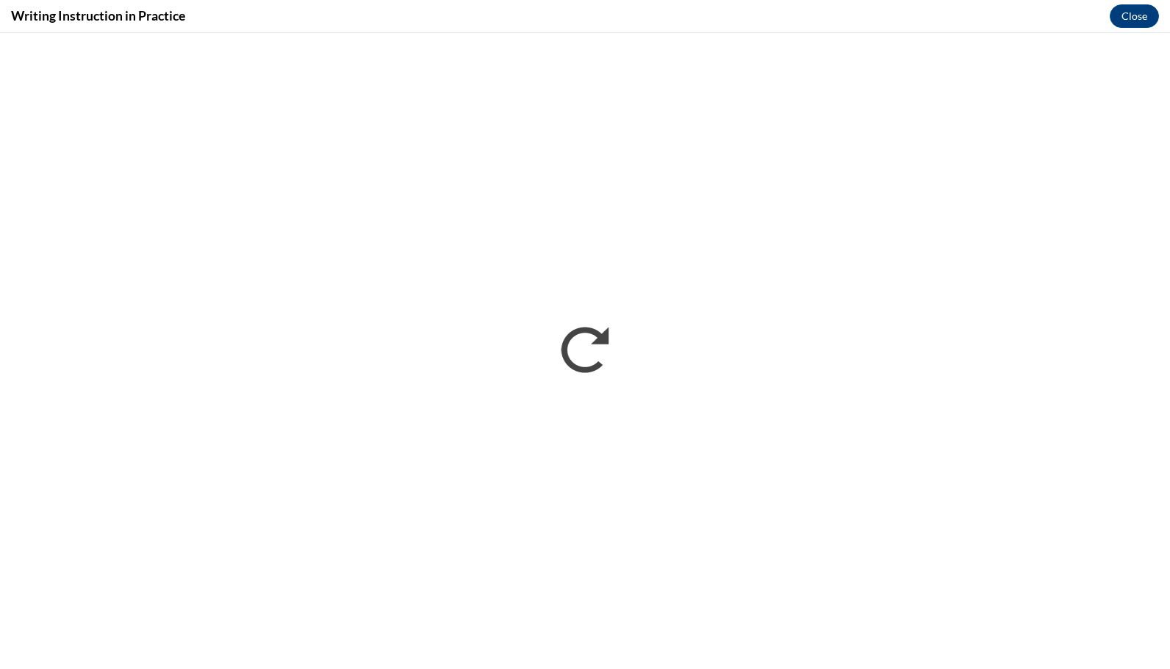
scroll to position [0, 0]
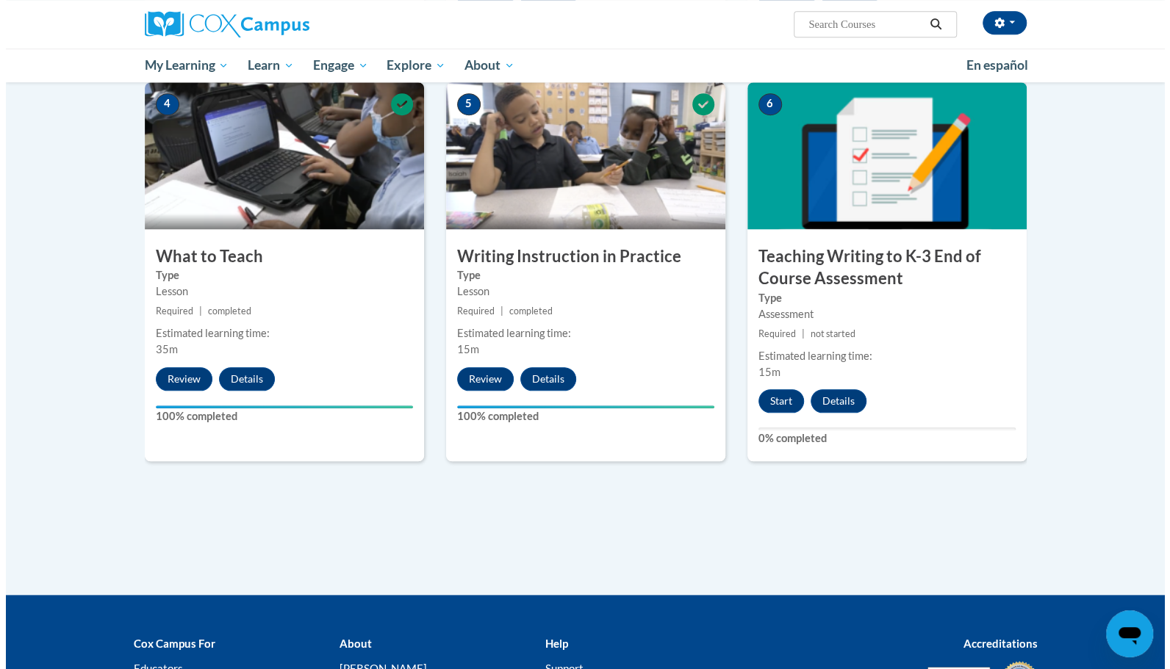
scroll to position [726, 0]
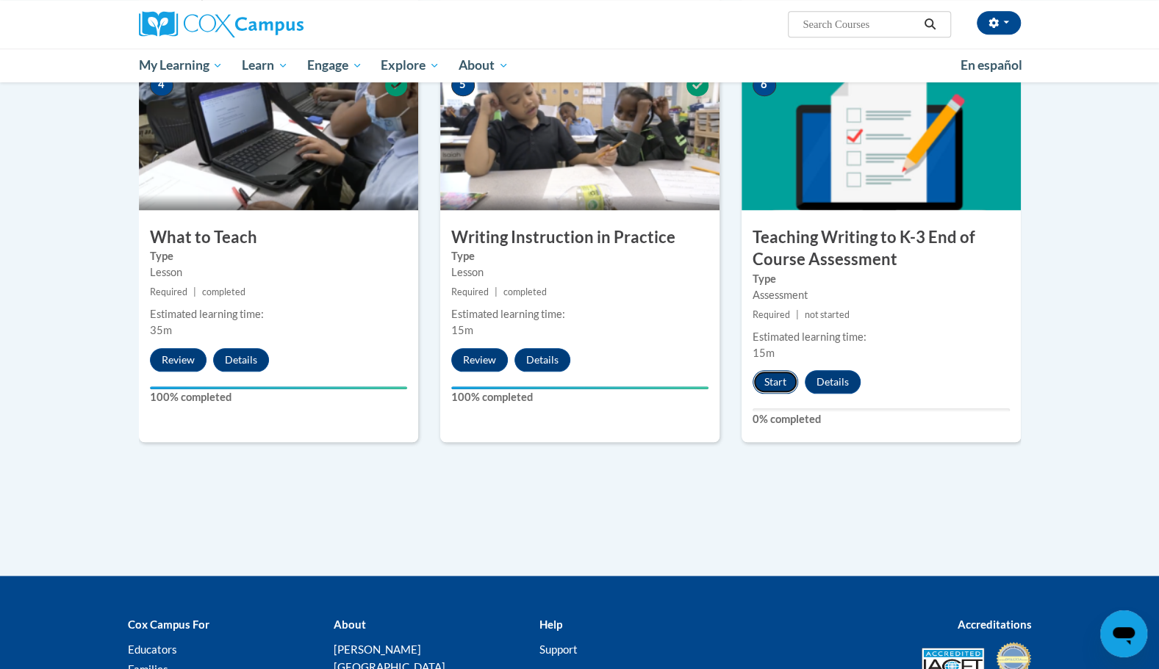
click at [782, 388] on button "Start" at bounding box center [775, 382] width 46 height 24
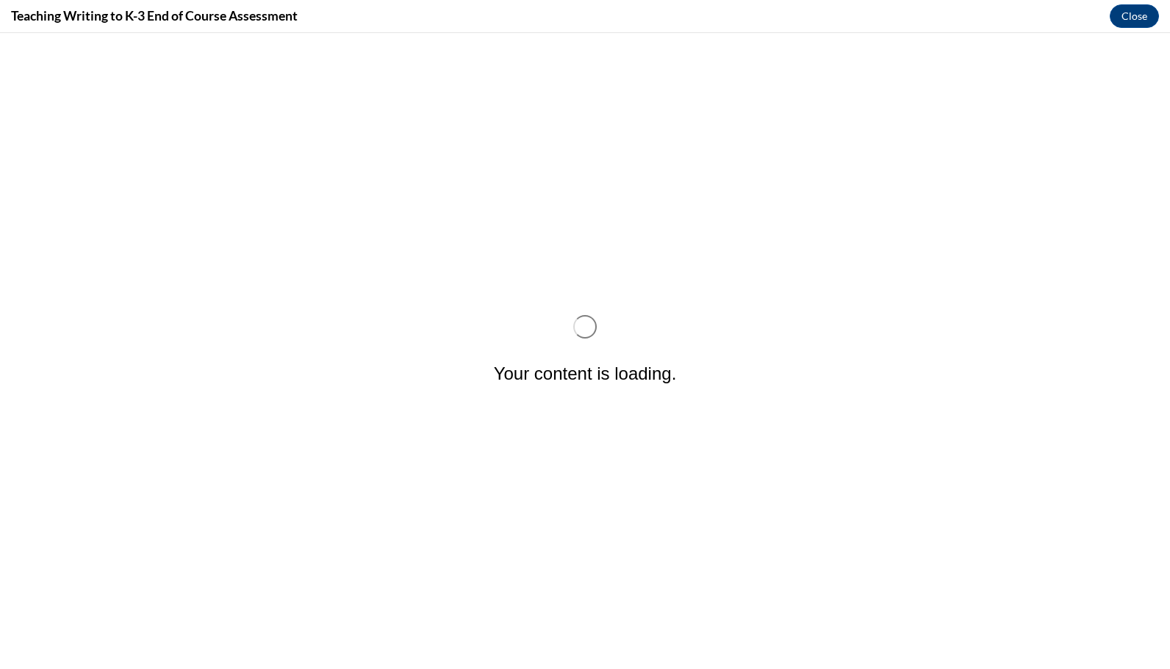
scroll to position [0, 0]
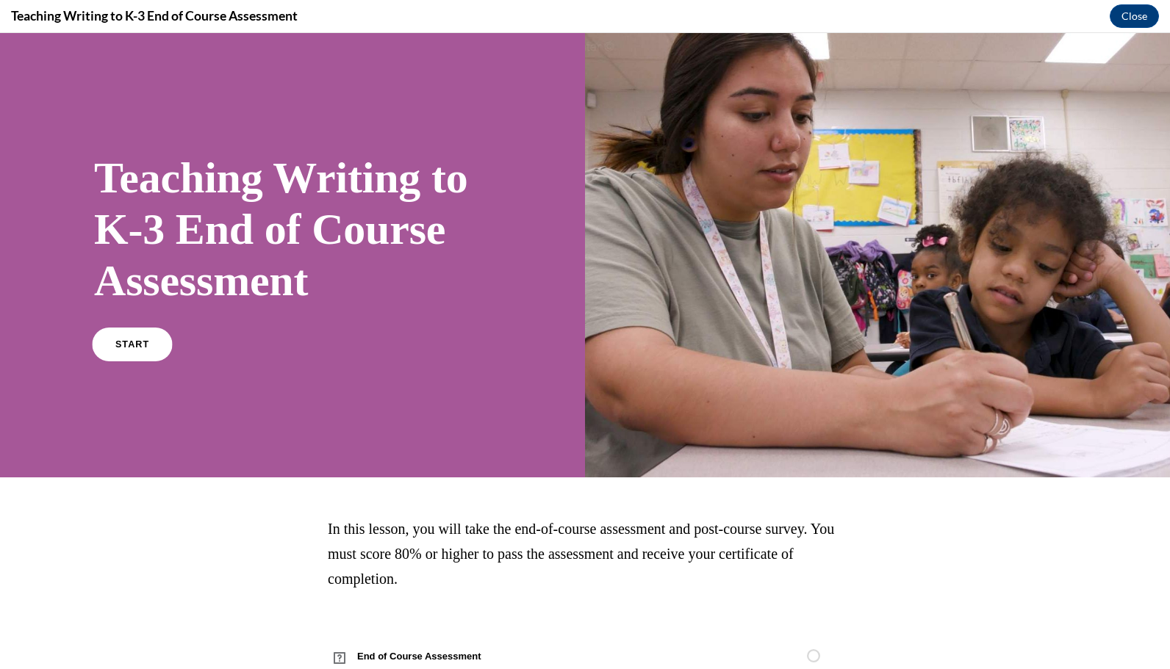
click at [131, 337] on link "START" at bounding box center [132, 345] width 80 height 34
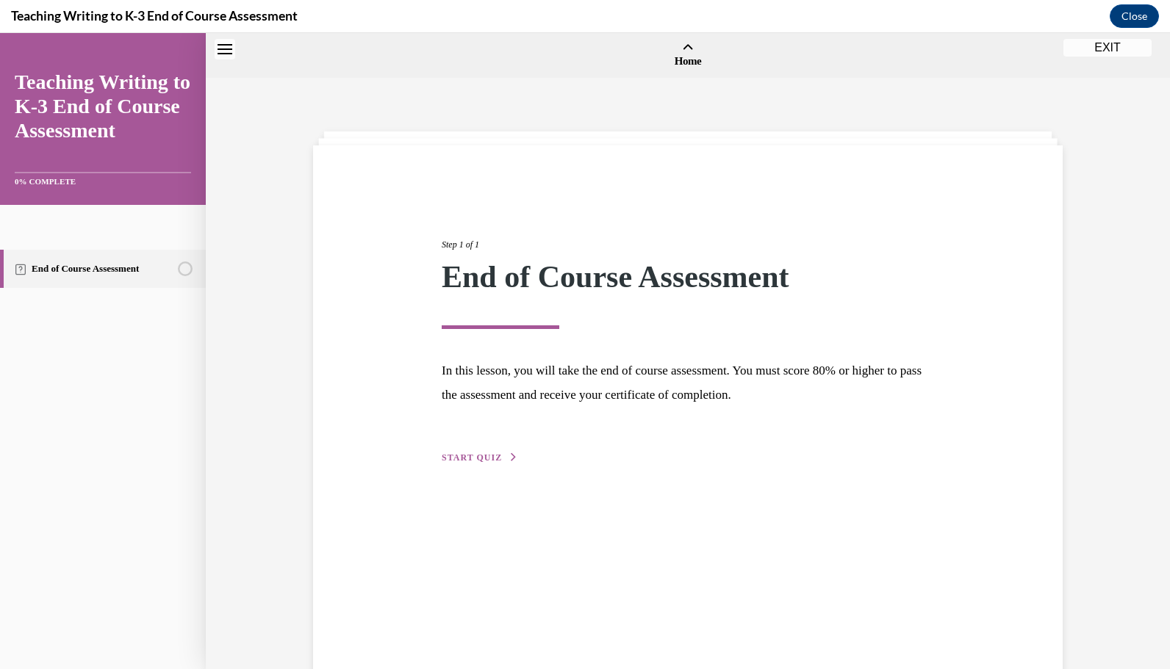
scroll to position [46, 0]
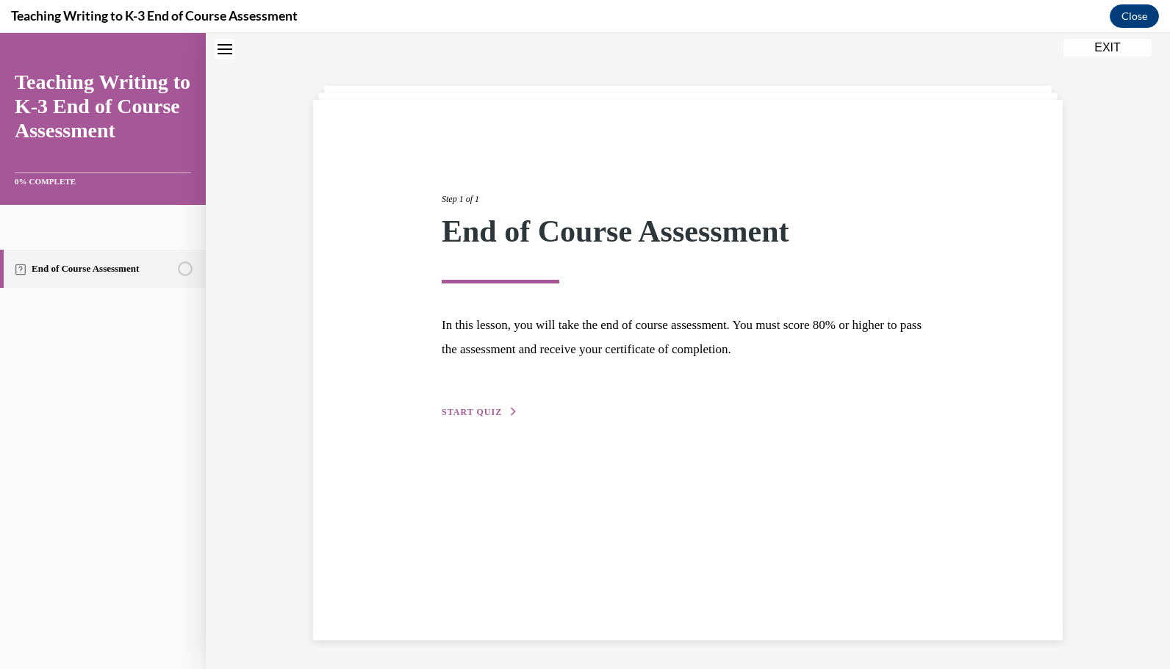
click at [472, 402] on div "Step 1 of 1 End of Course Assessment In this lesson, you will take the end of c…" at bounding box center [688, 290] width 514 height 262
click at [476, 411] on span "START QUIZ" at bounding box center [472, 412] width 60 height 10
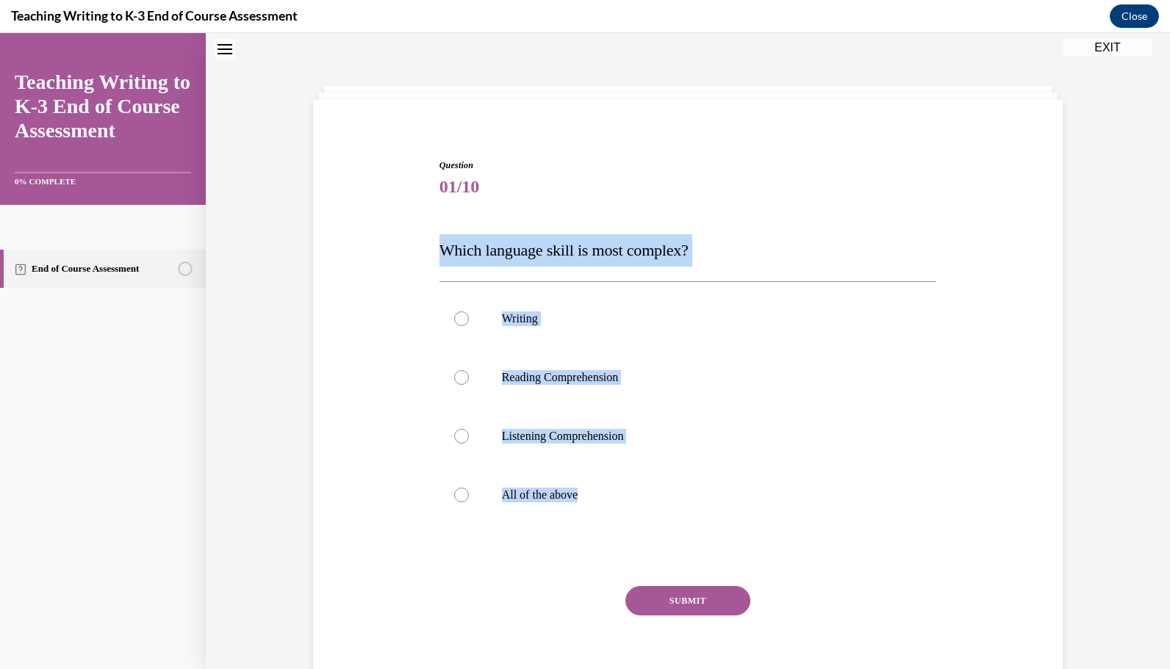
drag, startPoint x: 614, startPoint y: 516, endPoint x: 438, endPoint y: 256, distance: 313.6
click at [439, 256] on div "Question 01/10 Which language skill is most complex? Writing Reading Comprehens…" at bounding box center [687, 433] width 497 height 548
copy div "Which language skill is most complex? Writing Reading Comprehension Listening C…"
click at [454, 494] on div at bounding box center [461, 495] width 15 height 15
click at [454, 494] on input "All of the above" at bounding box center [461, 495] width 15 height 15
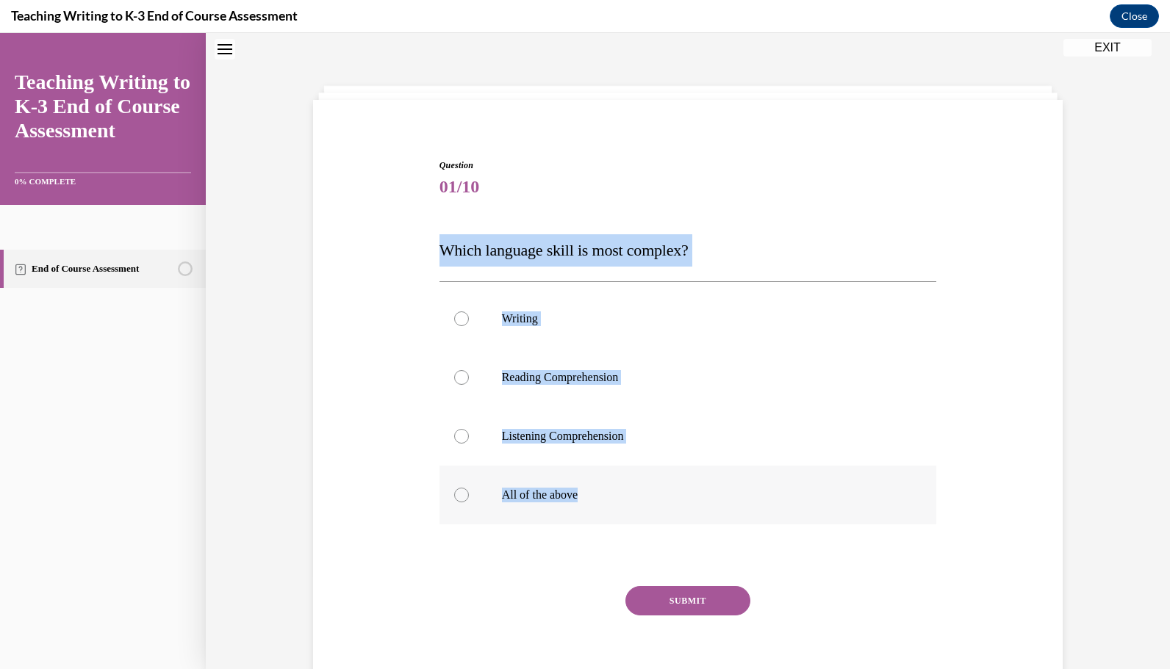
radio input "true"
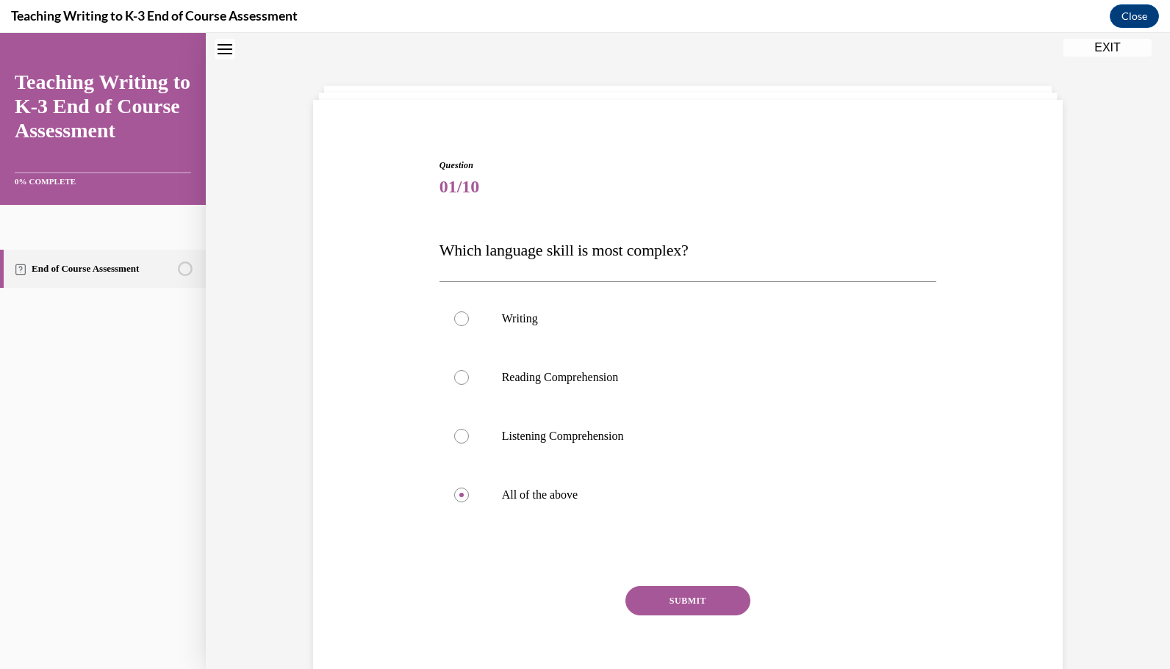
click at [687, 605] on button "SUBMIT" at bounding box center [687, 600] width 125 height 29
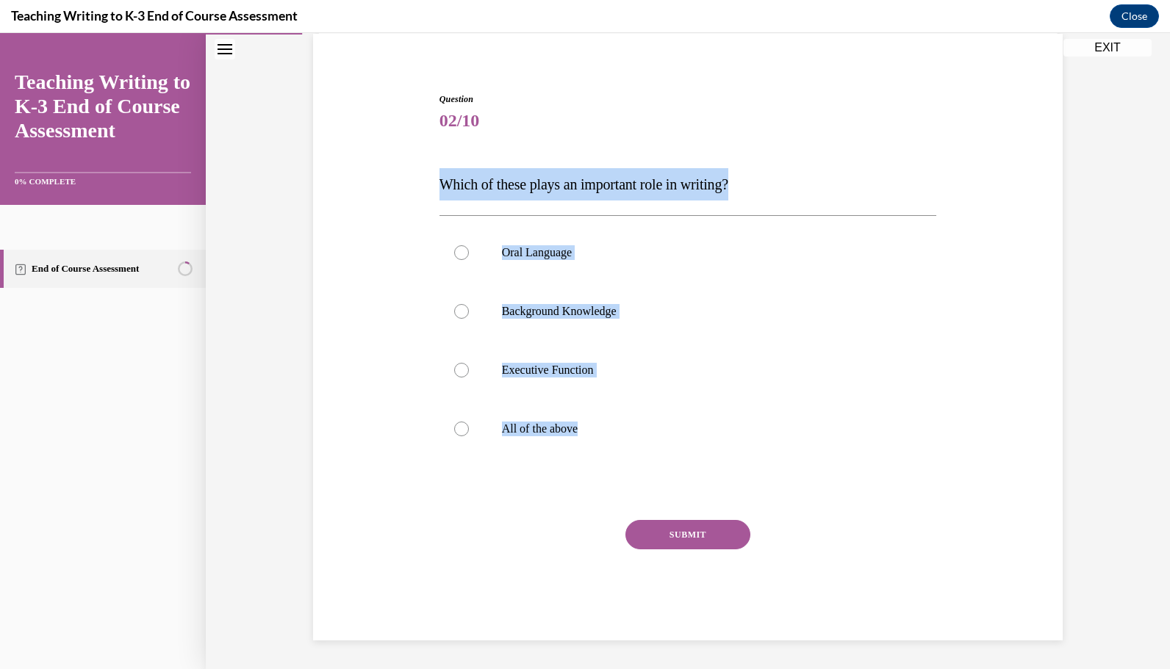
drag, startPoint x: 602, startPoint y: 429, endPoint x: 432, endPoint y: 199, distance: 286.2
click at [436, 199] on div "Question 02/10 Which of these plays an important role in writing? Oral Language…" at bounding box center [688, 356] width 505 height 570
copy div "Which of these plays an important role in writing? Oral Language Background Kno…"
click at [547, 433] on p "All of the above" at bounding box center [701, 429] width 398 height 15
click at [469, 433] on input "All of the above" at bounding box center [461, 429] width 15 height 15
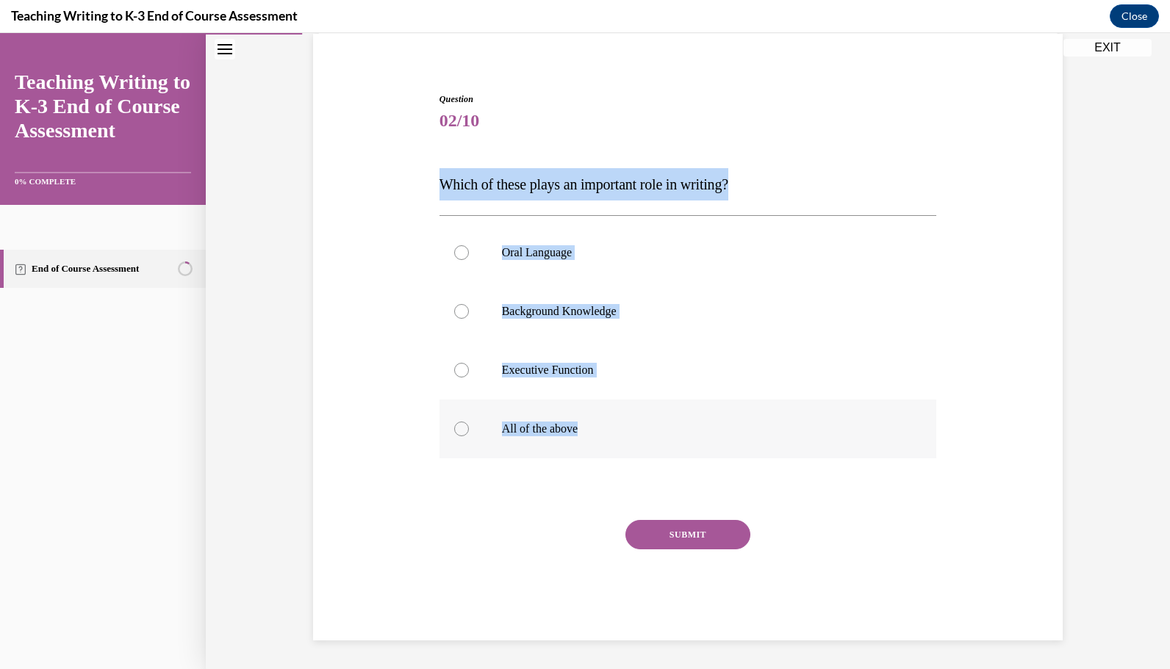
radio input "true"
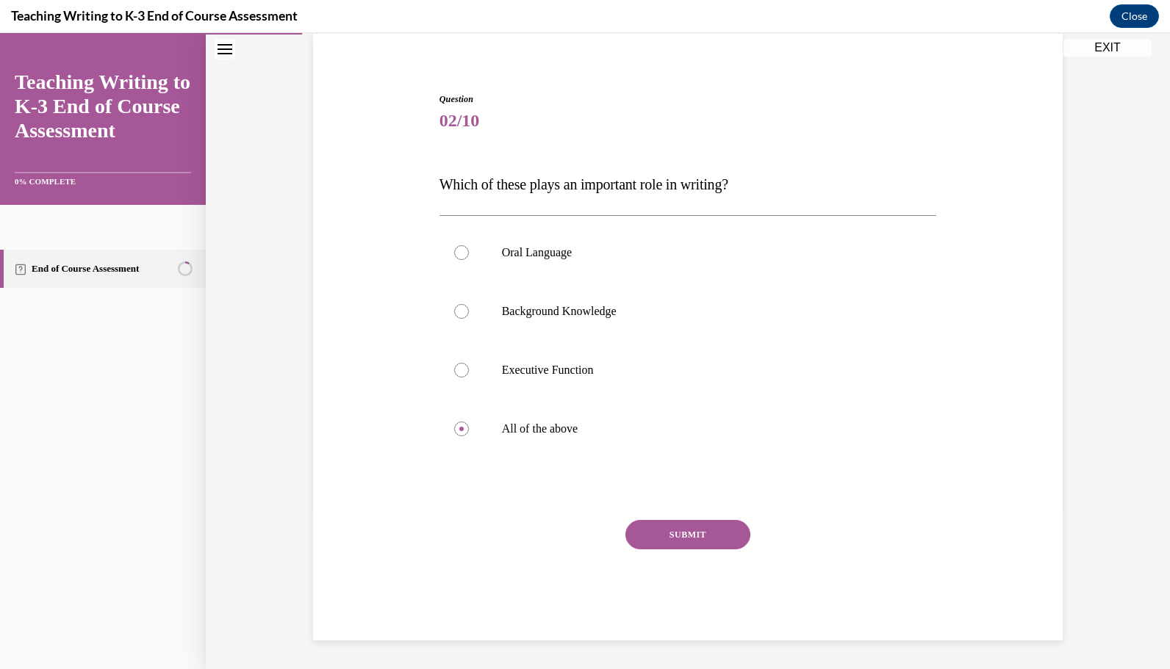
click at [695, 532] on button "SUBMIT" at bounding box center [687, 534] width 125 height 29
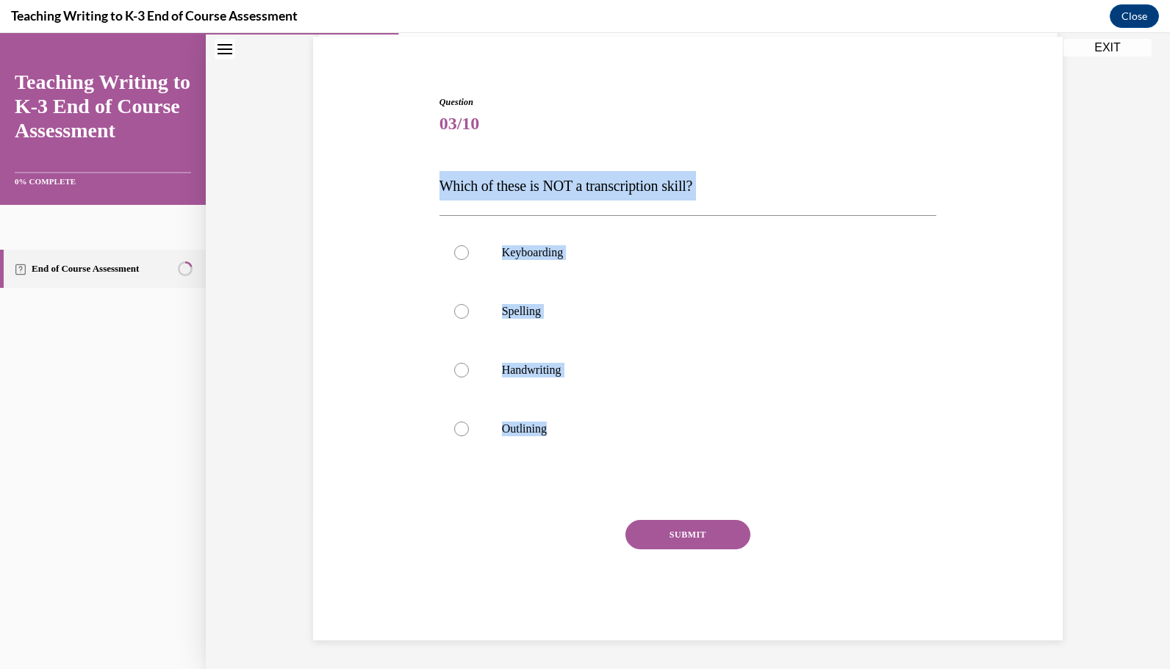
drag, startPoint x: 570, startPoint y: 426, endPoint x: 436, endPoint y: 188, distance: 273.4
click at [439, 188] on div "Question 03/10 Which of these is NOT a transcription skill? Keyboarding Spellin…" at bounding box center [687, 368] width 497 height 545
copy div "Which of these is NOT a transcription skill? Keyboarding Spelling Handwriting O…"
click at [490, 428] on label "Outlining" at bounding box center [687, 429] width 497 height 59
click at [469, 428] on input "Outlining" at bounding box center [461, 429] width 15 height 15
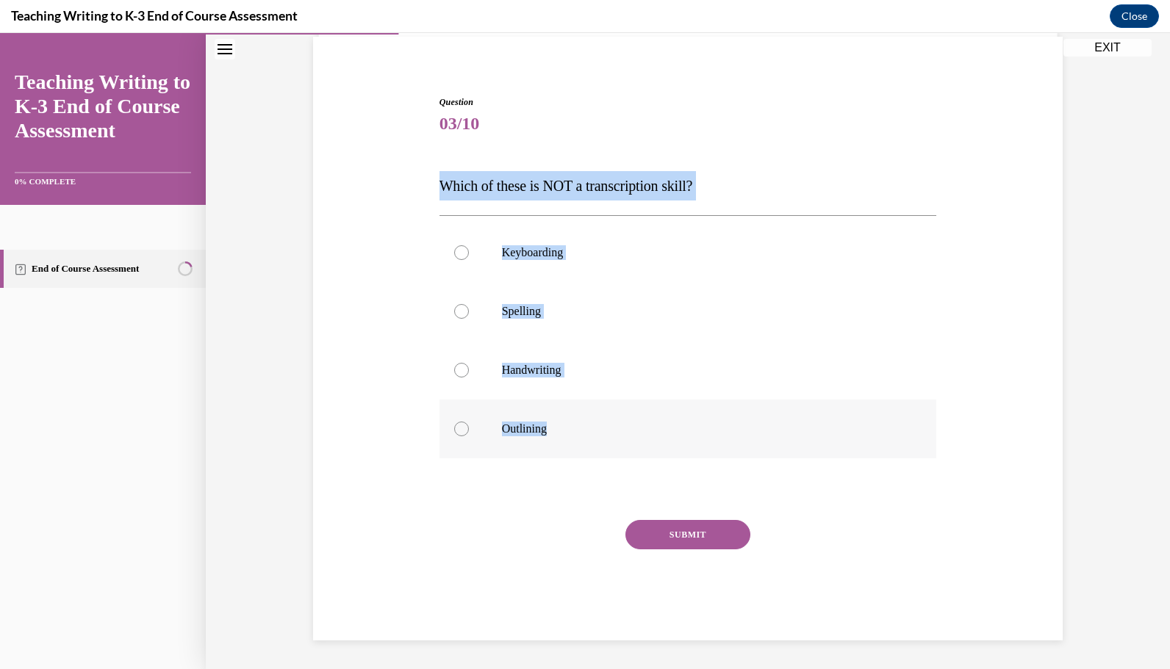
radio input "true"
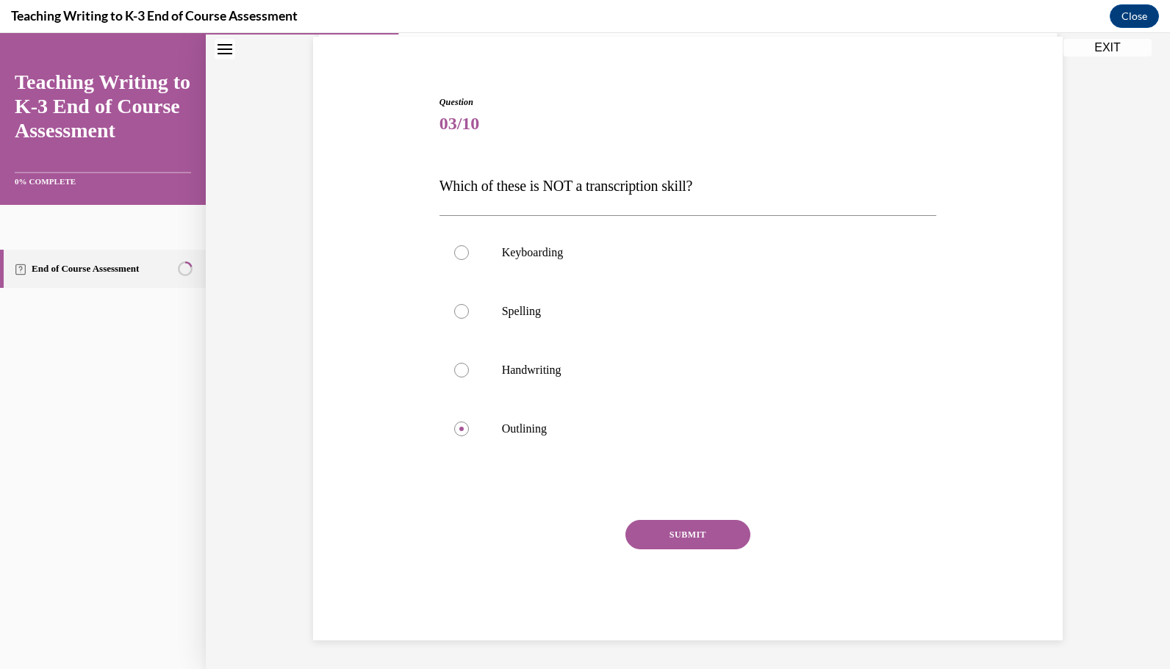
click at [663, 535] on button "SUBMIT" at bounding box center [687, 534] width 125 height 29
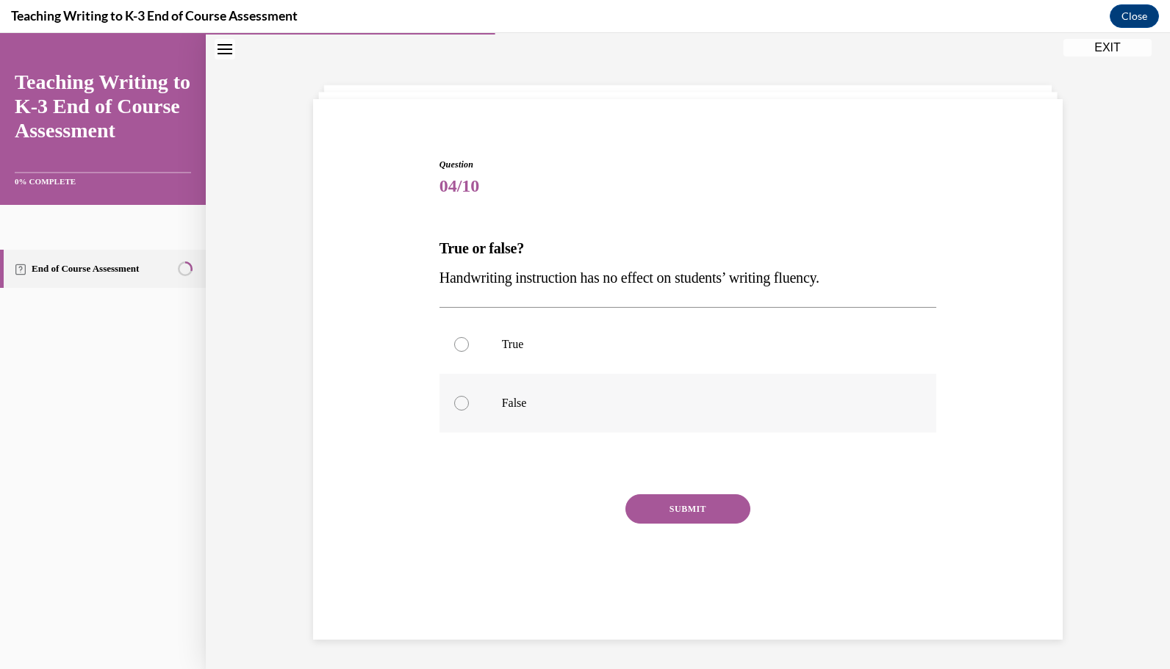
click at [513, 404] on p "False" at bounding box center [701, 403] width 398 height 15
click at [469, 404] on input "False" at bounding box center [461, 403] width 15 height 15
radio input "true"
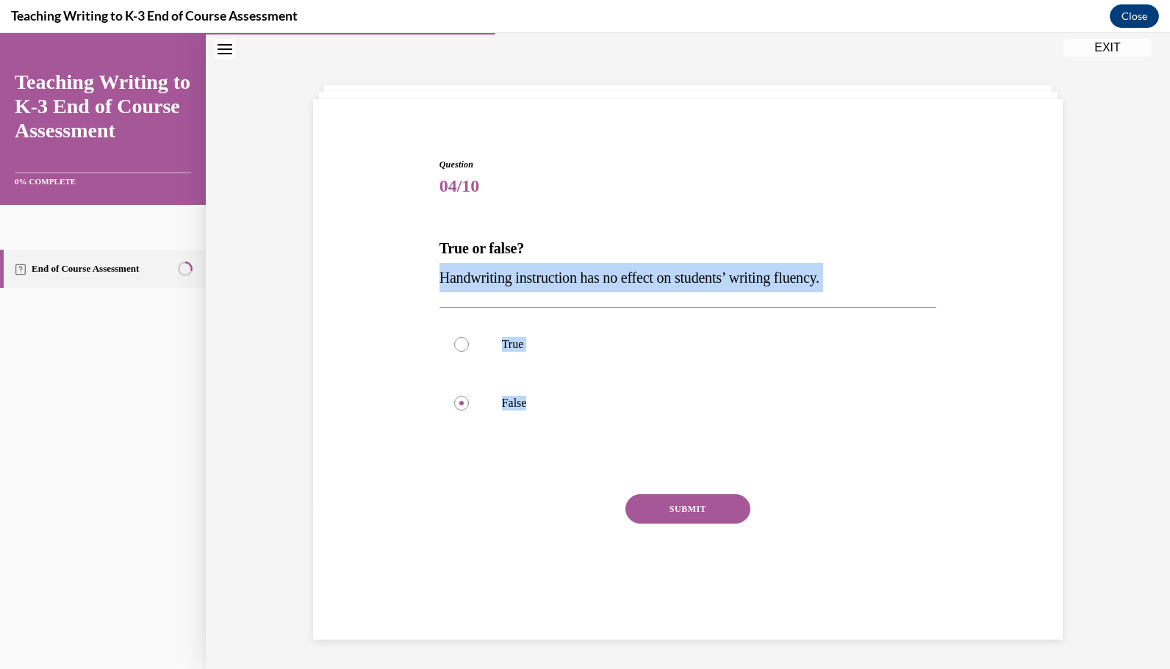
drag, startPoint x: 525, startPoint y: 404, endPoint x: 408, endPoint y: 285, distance: 167.3
click at [408, 285] on div "Question 04/10 True or false? Handwriting instruction has no effect on students…" at bounding box center [687, 364] width 757 height 501
copy div "Handwriting instruction has no effect on students’ writing fluency. True False"
click at [703, 513] on button "SUBMIT" at bounding box center [687, 508] width 125 height 29
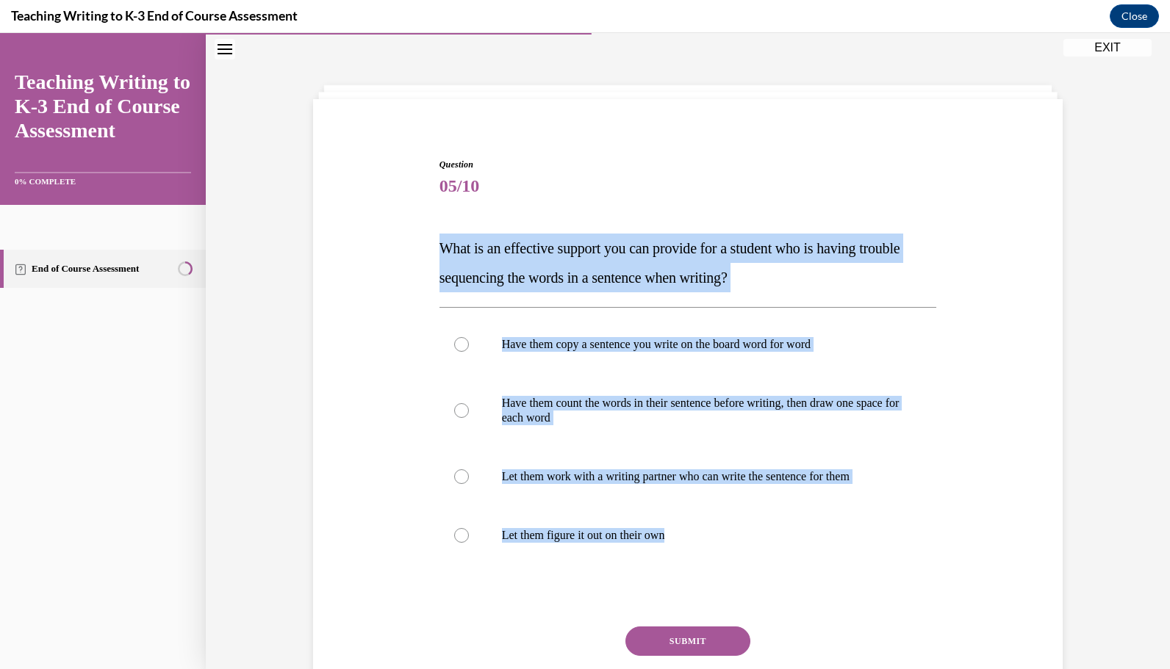
drag, startPoint x: 701, startPoint y: 533, endPoint x: 431, endPoint y: 252, distance: 389.7
click at [436, 252] on div "Question 05/10 What is an effective support you can provide for a student who i…" at bounding box center [688, 441] width 505 height 611
copy div "What is an effective support you can provide for a student who is having troubl…"
click at [454, 411] on div at bounding box center [461, 410] width 15 height 15
click at [454, 411] on input "Have them count the words in their sentence before writing, then draw one space…" at bounding box center [461, 410] width 15 height 15
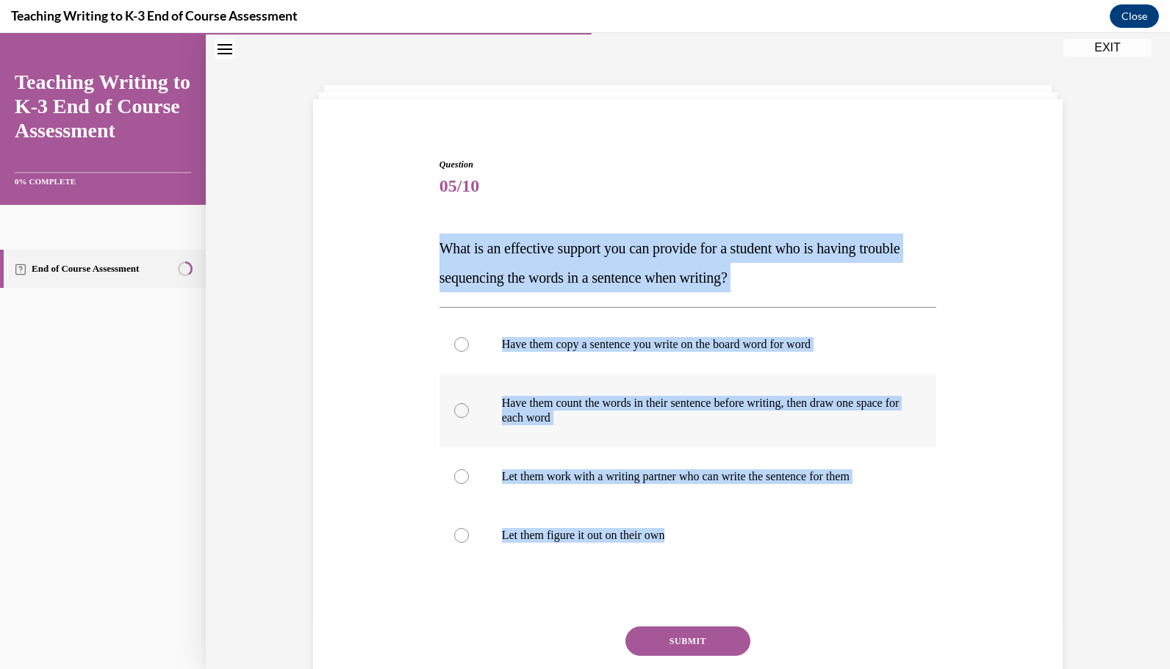
radio input "true"
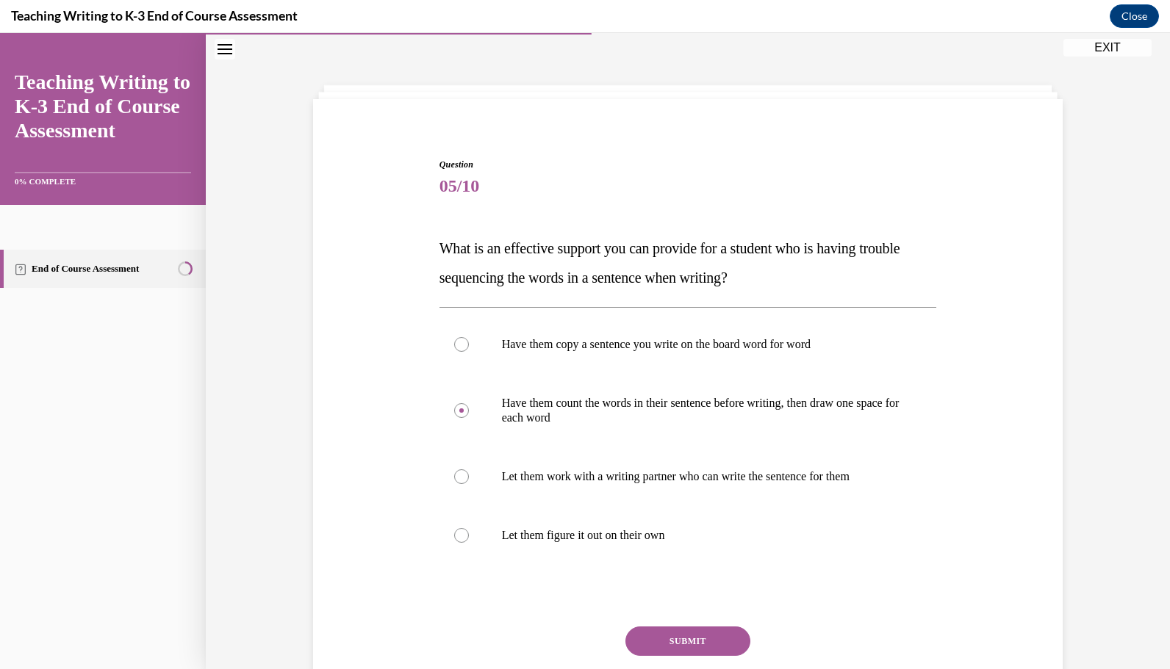
click at [699, 637] on button "SUBMIT" at bounding box center [687, 641] width 125 height 29
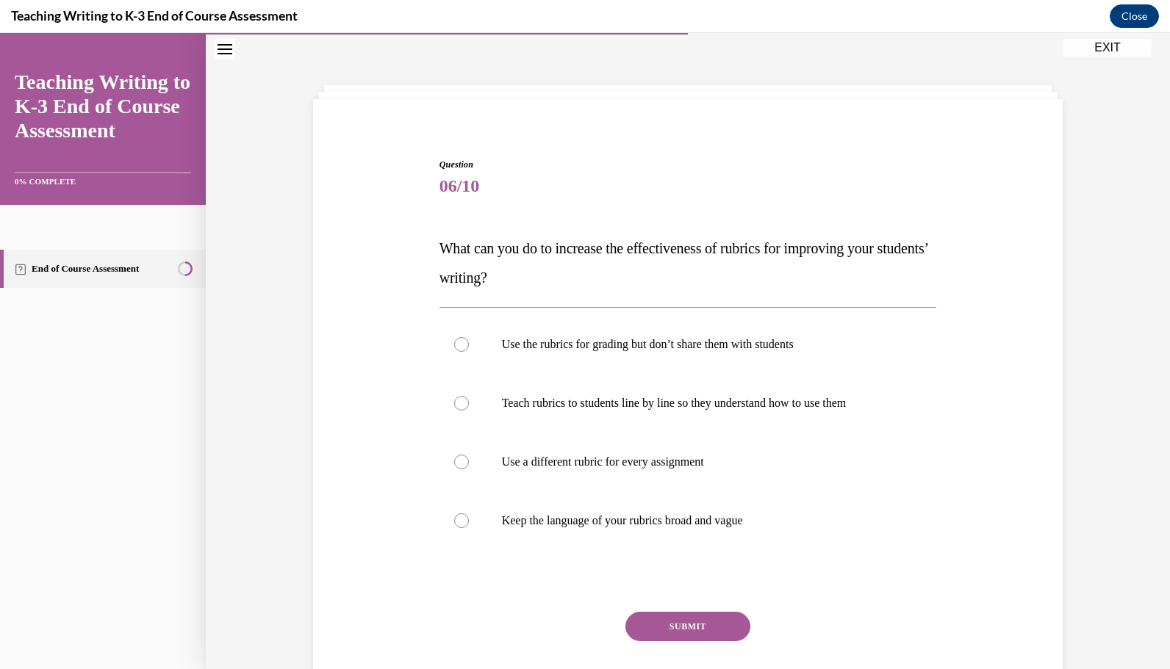
drag, startPoint x: 767, startPoint y: 525, endPoint x: 446, endPoint y: 220, distance: 442.8
click at [446, 220] on div "Question 06/10 What can you do to increase the effectiveness of rubrics for imp…" at bounding box center [687, 445] width 497 height 575
drag, startPoint x: 446, startPoint y: 220, endPoint x: 430, endPoint y: 252, distance: 36.1
click at [430, 252] on div "Question 06/10 What can you do to increase the effectiveness of rubrics for imp…" at bounding box center [687, 423] width 757 height 619
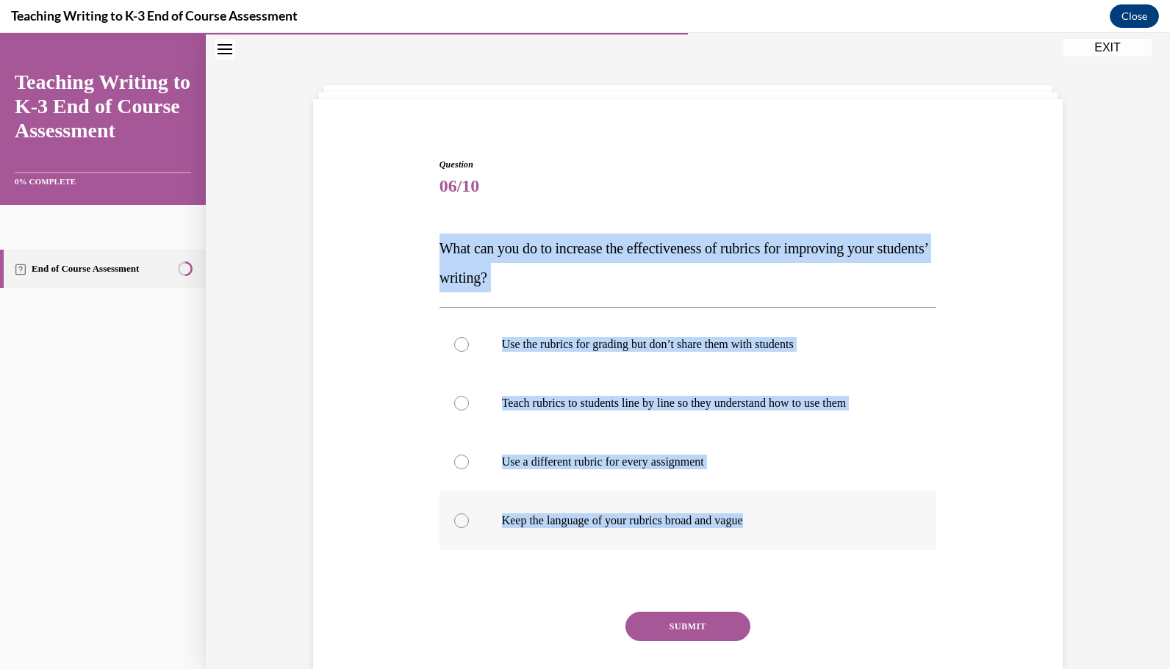
drag, startPoint x: 432, startPoint y: 251, endPoint x: 755, endPoint y: 516, distance: 418.1
click at [755, 516] on div "Question 06/10 What can you do to increase the effectiveness of rubrics for imp…" at bounding box center [688, 434] width 505 height 597
copy div "What can you do to increase the effectiveness of rubrics for improving your stu…"
click at [777, 414] on label "Teach rubrics to students line by line so they understand how to use them" at bounding box center [687, 403] width 497 height 59
click at [469, 411] on input "Teach rubrics to students line by line so they understand how to use them" at bounding box center [461, 403] width 15 height 15
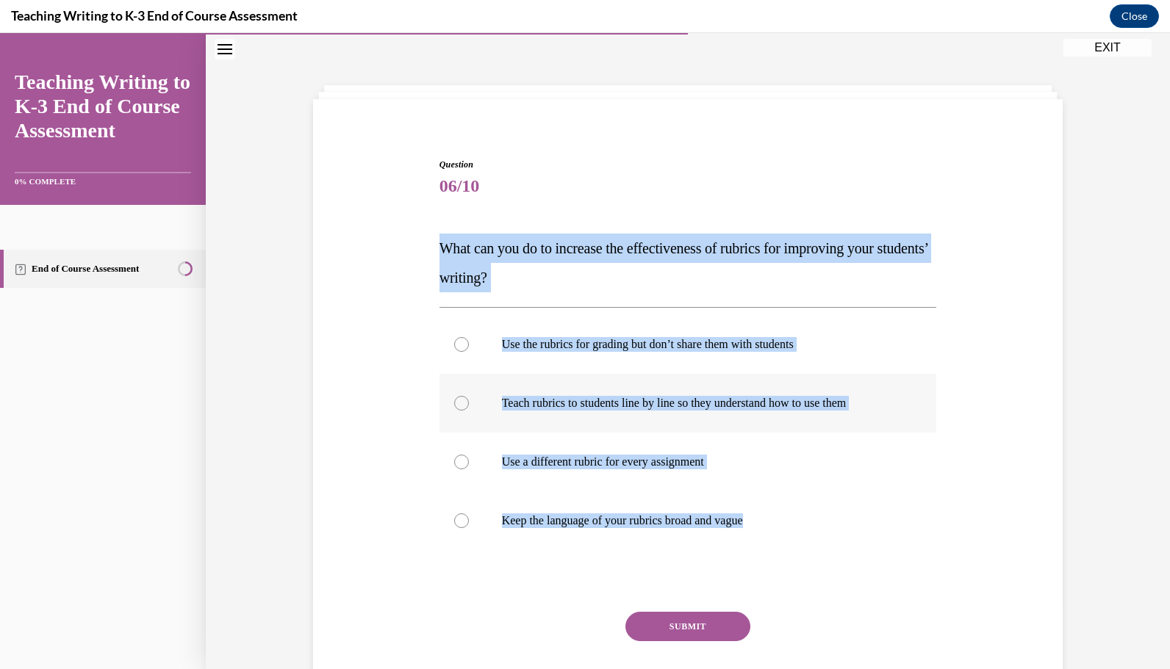
radio input "true"
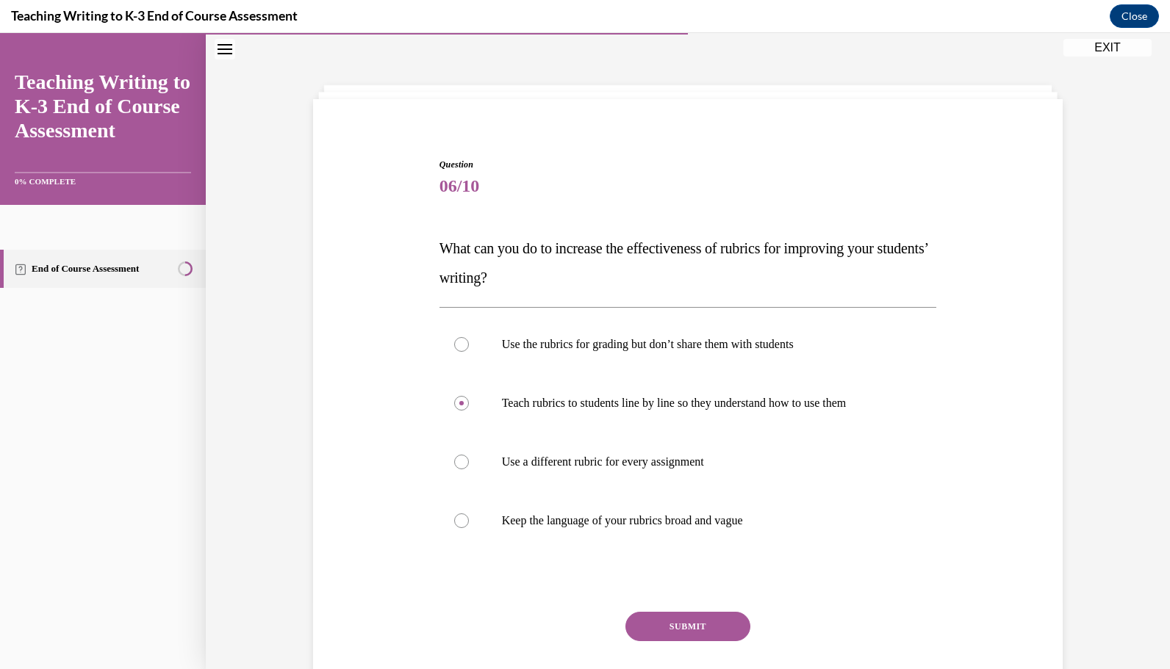
click at [689, 620] on button "SUBMIT" at bounding box center [687, 626] width 125 height 29
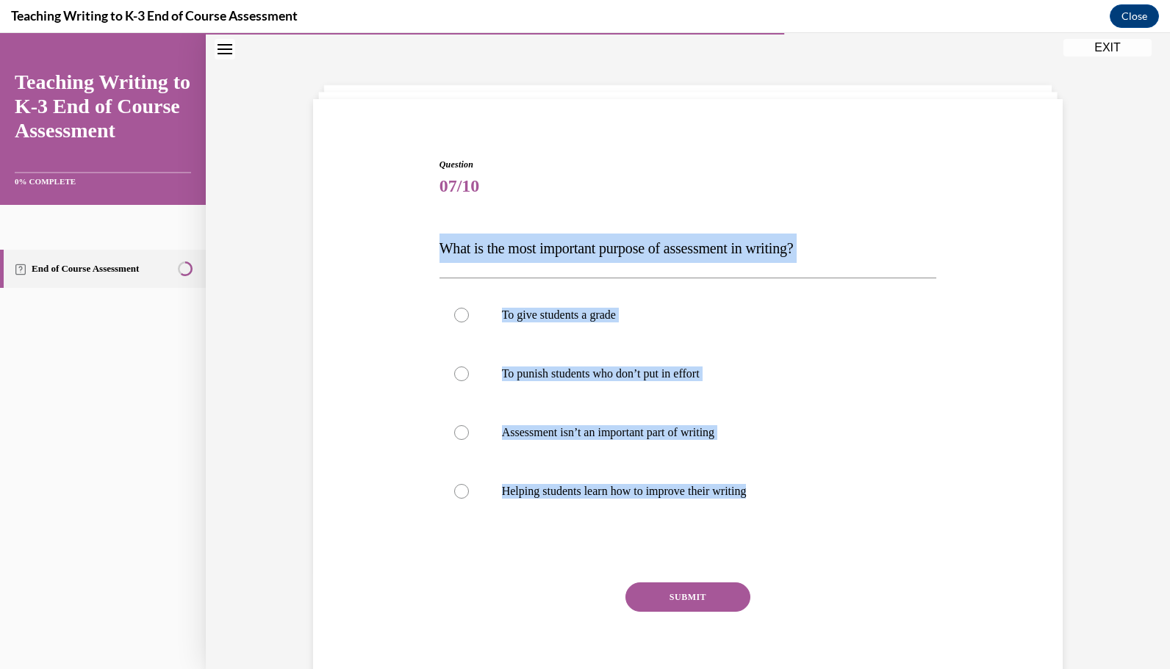
drag, startPoint x: 777, startPoint y: 508, endPoint x: 437, endPoint y: 257, distance: 422.9
click at [439, 257] on div "Question 07/10 What is the most important purpose of assessment in writing? To …" at bounding box center [687, 430] width 497 height 545
copy div "What is the most important purpose of assessment in writing? To give students a…"
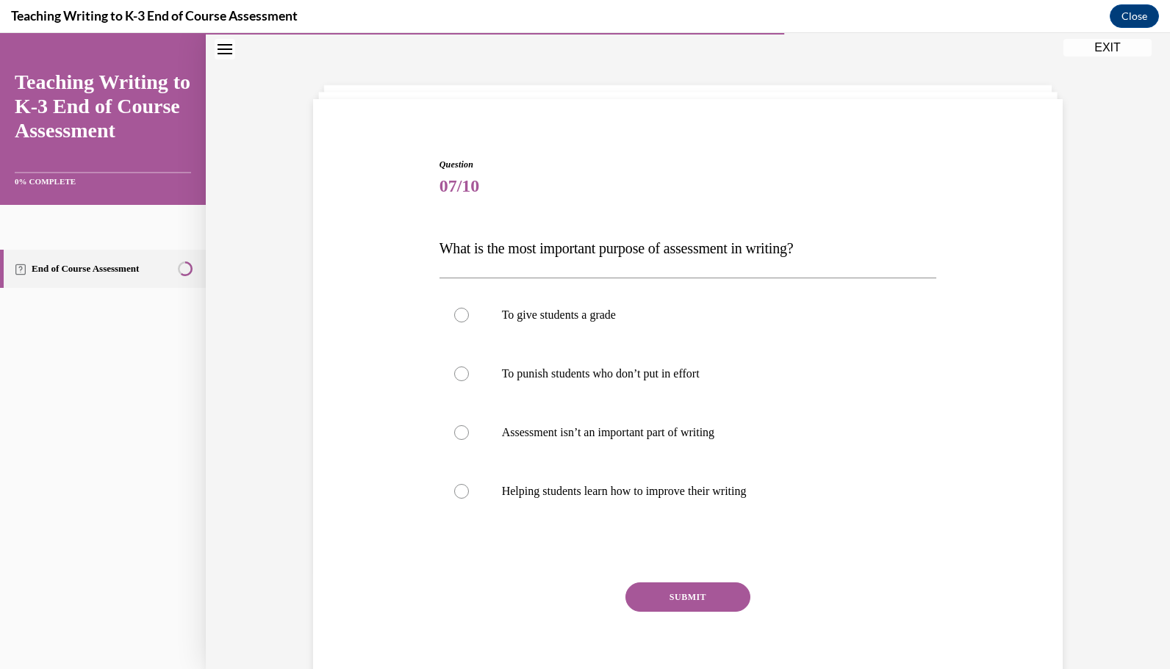
click at [541, 575] on div "Question 07/10 What is the most important purpose of assessment in writing? To …" at bounding box center [687, 430] width 497 height 545
click at [581, 496] on p "Helping students learn how to improve their writing" at bounding box center [701, 491] width 398 height 15
click at [469, 496] on input "Helping students learn how to improve their writing" at bounding box center [461, 491] width 15 height 15
radio input "true"
click at [710, 599] on button "SUBMIT" at bounding box center [687, 597] width 125 height 29
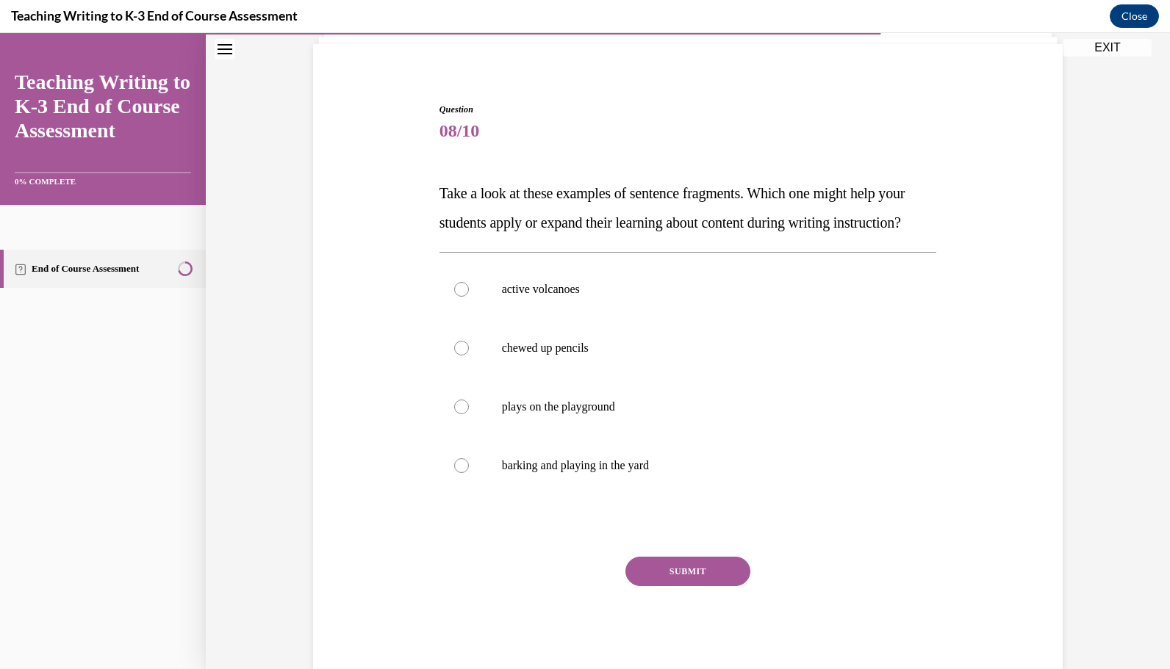
scroll to position [115, 0]
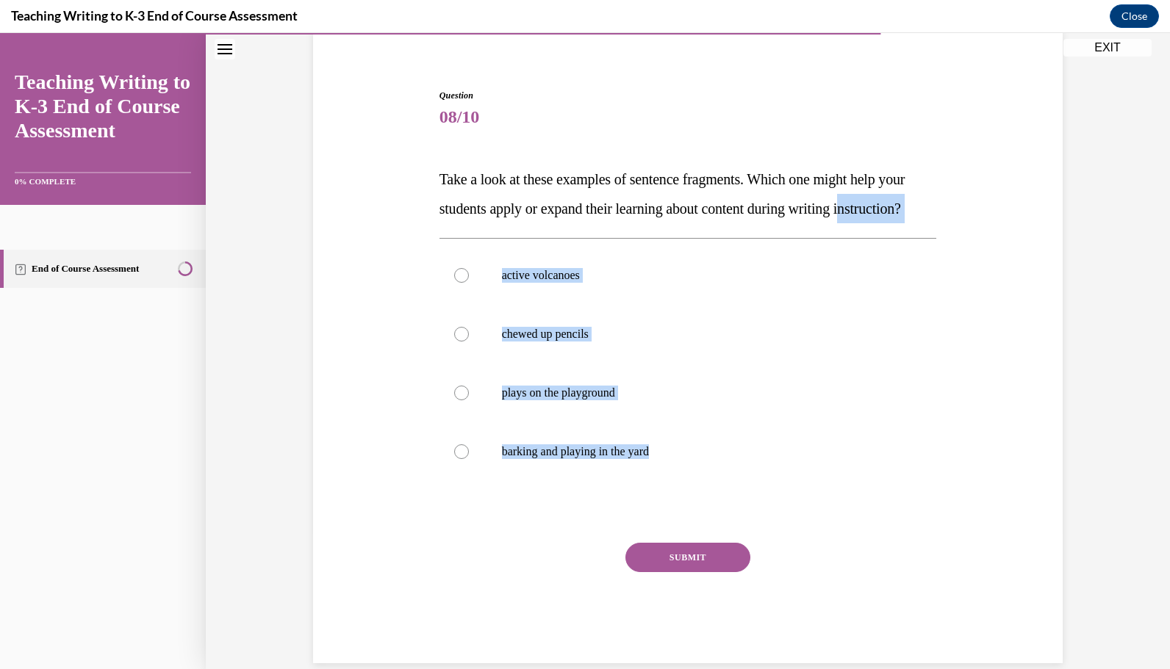
drag, startPoint x: 704, startPoint y: 547, endPoint x: 439, endPoint y: 250, distance: 398.1
click at [439, 250] on div "Question 08/10 Take a look at these examples of sentence fragments. Which one m…" at bounding box center [687, 376] width 497 height 575
click at [655, 459] on p "barking and playing in the yard" at bounding box center [701, 451] width 398 height 15
click at [469, 459] on input "barking and playing in the yard" at bounding box center [461, 451] width 15 height 15
radio input "true"
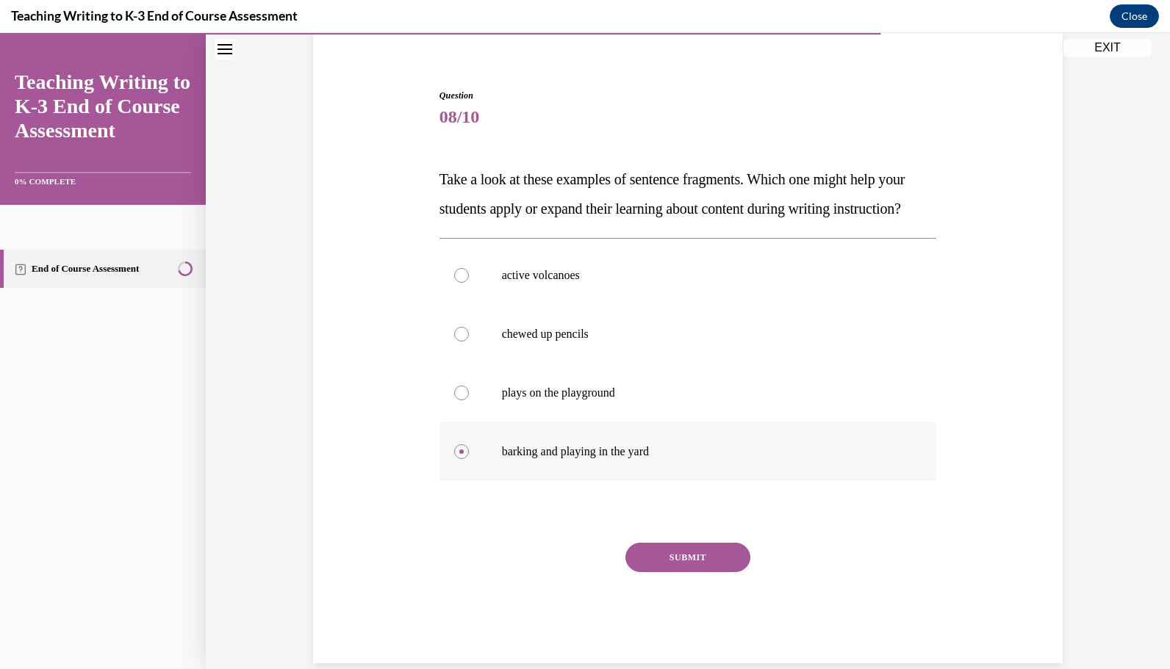
click at [655, 459] on p "barking and playing in the yard" at bounding box center [701, 451] width 398 height 15
click at [469, 459] on input "barking and playing in the yard" at bounding box center [461, 451] width 15 height 15
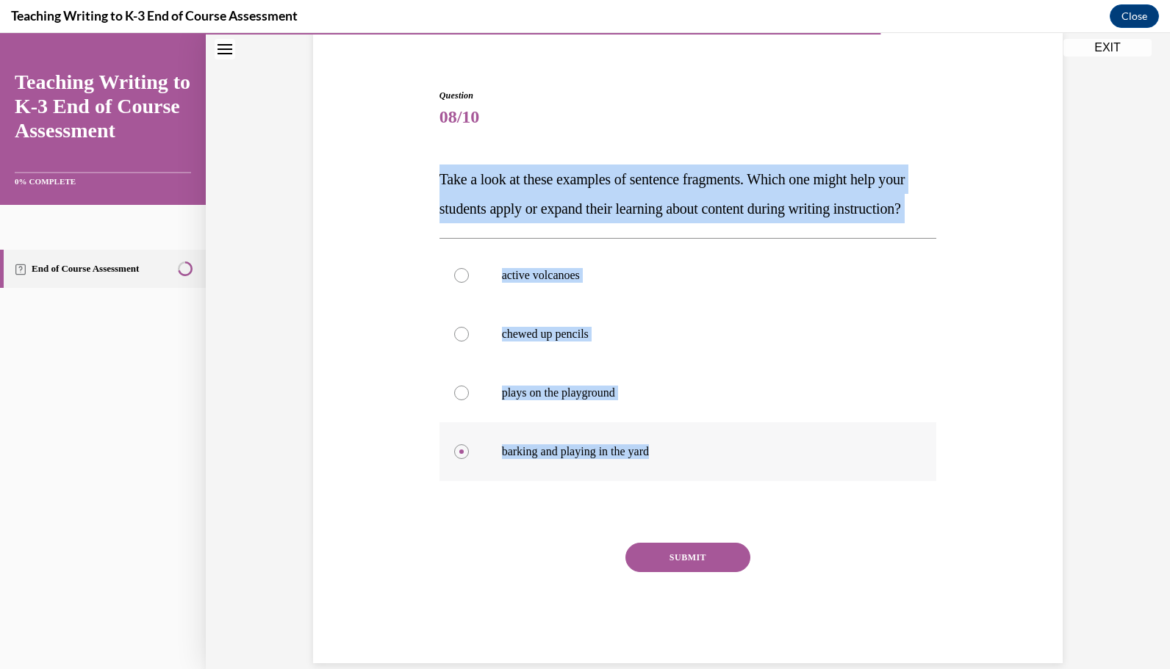
drag, startPoint x: 425, startPoint y: 176, endPoint x: 651, endPoint y: 482, distance: 380.3
click at [651, 482] on div "Question 08/10 Take a look at these examples of sentence fragments. Which one m…" at bounding box center [687, 354] width 757 height 619
copy div "Take a look at these examples of sentence fragments. Which one might help your …"
click at [376, 414] on div "Question 08/10 Take a look at these examples of sentence fragments. Which one m…" at bounding box center [687, 354] width 757 height 619
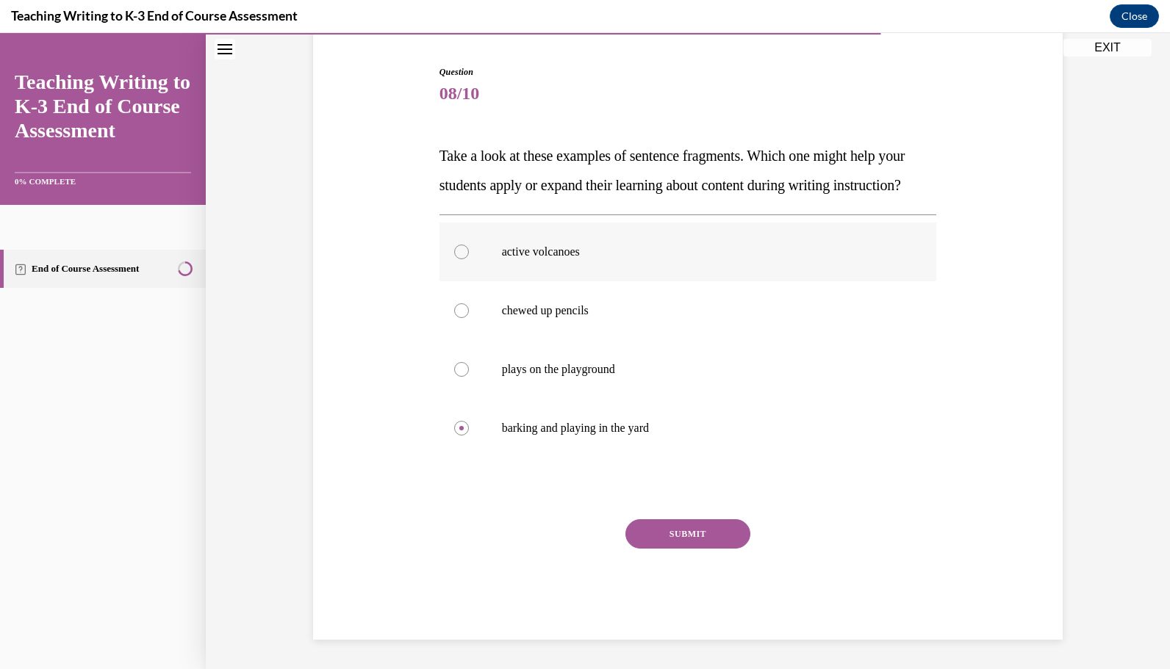
scroll to position [168, 0]
click at [472, 253] on label "active volcanoes" at bounding box center [687, 252] width 497 height 59
click at [469, 253] on input "active volcanoes" at bounding box center [461, 252] width 15 height 15
radio input "true"
click at [701, 533] on button "SUBMIT" at bounding box center [687, 533] width 125 height 29
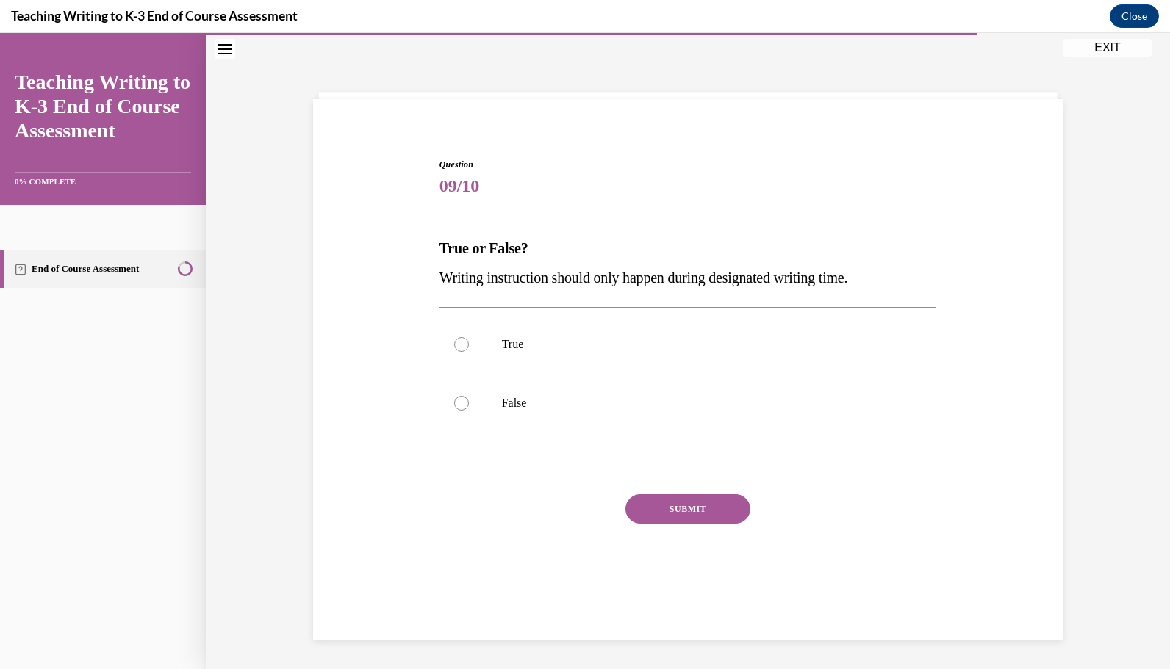
scroll to position [46, 0]
click at [554, 396] on p "False" at bounding box center [701, 403] width 398 height 15
click at [469, 396] on input "False" at bounding box center [461, 403] width 15 height 15
radio input "true"
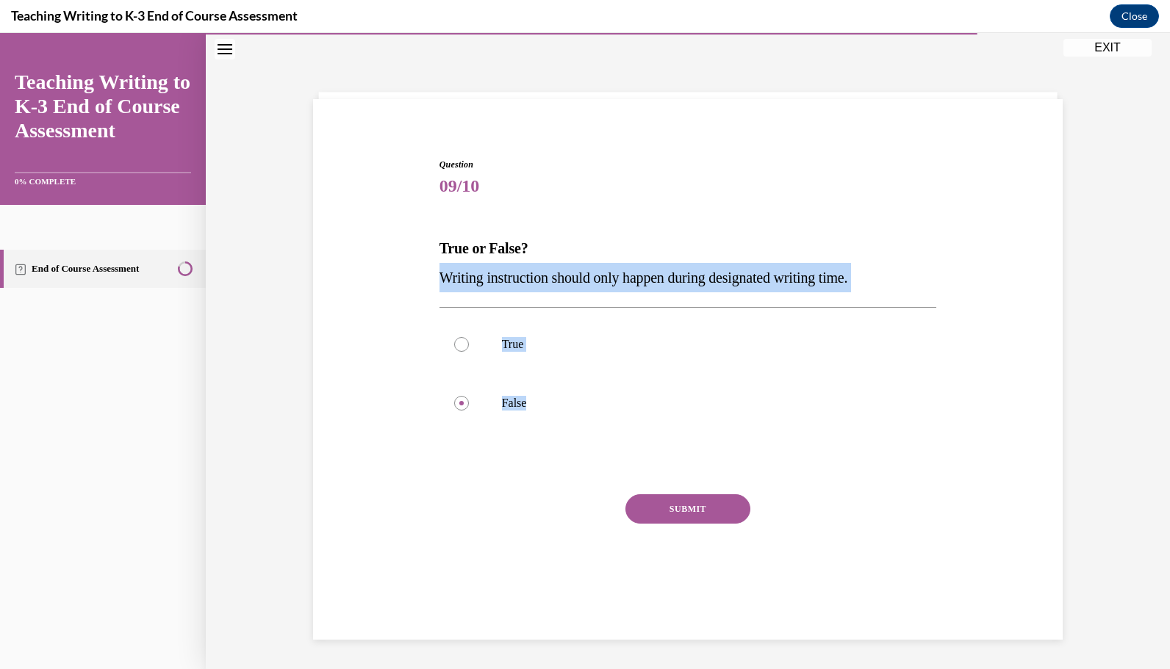
drag, startPoint x: 553, startPoint y: 400, endPoint x: 426, endPoint y: 275, distance: 178.7
click at [426, 275] on div "Question 09/10 True or False? Writing instruction should only happen during des…" at bounding box center [687, 364] width 757 height 501
copy div "Writing instruction should only happen during designated writing time. True Fal…"
click at [672, 505] on button "SUBMIT" at bounding box center [687, 508] width 125 height 29
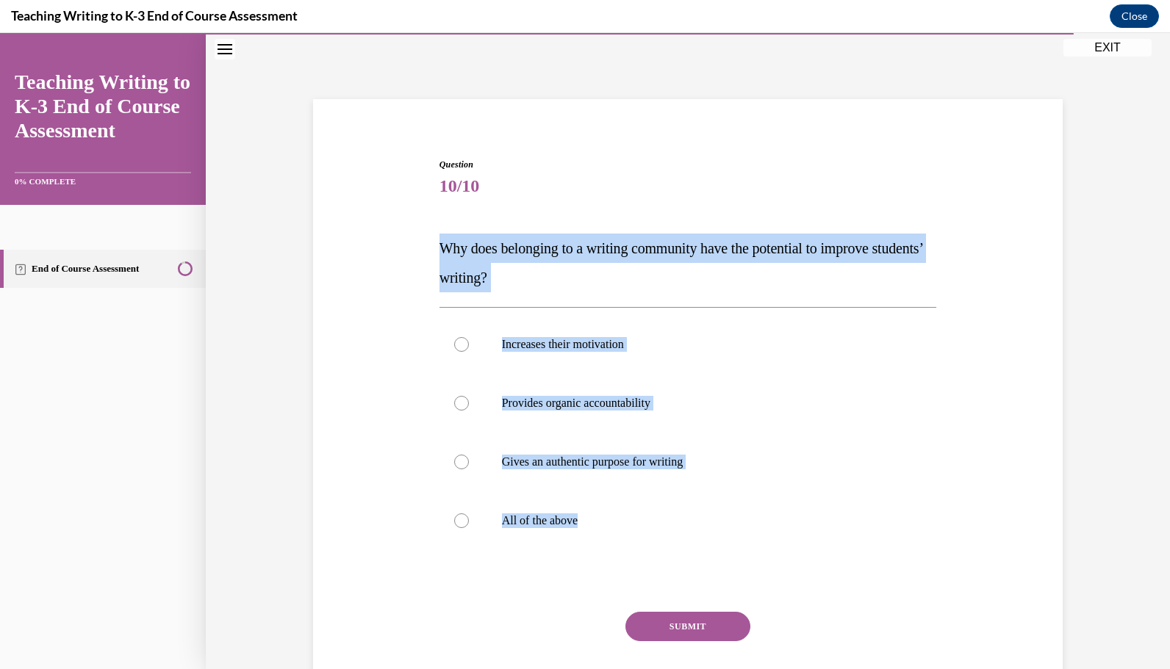
drag, startPoint x: 608, startPoint y: 527, endPoint x: 438, endPoint y: 250, distance: 325.8
click at [439, 250] on div "Question 10/10 Why does belonging to a writing community have the potential to …" at bounding box center [687, 445] width 497 height 575
copy div "Why does belonging to a writing community have the potential to improve student…"
click at [516, 528] on label "All of the above" at bounding box center [687, 520] width 497 height 59
click at [469, 528] on input "All of the above" at bounding box center [461, 521] width 15 height 15
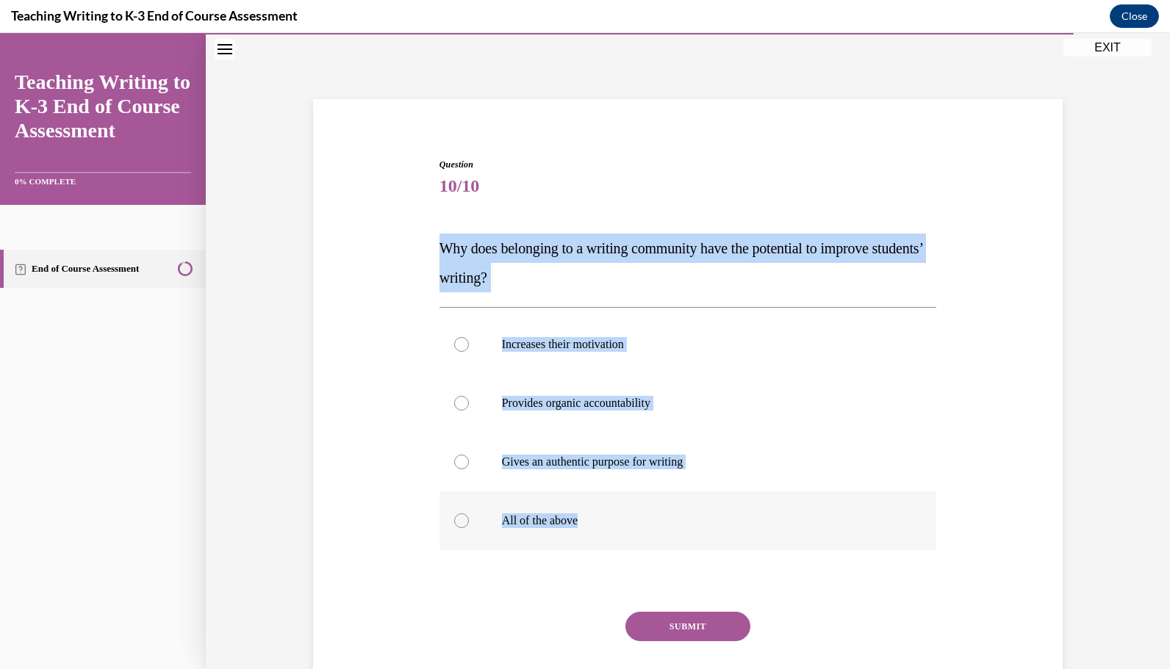
radio input "true"
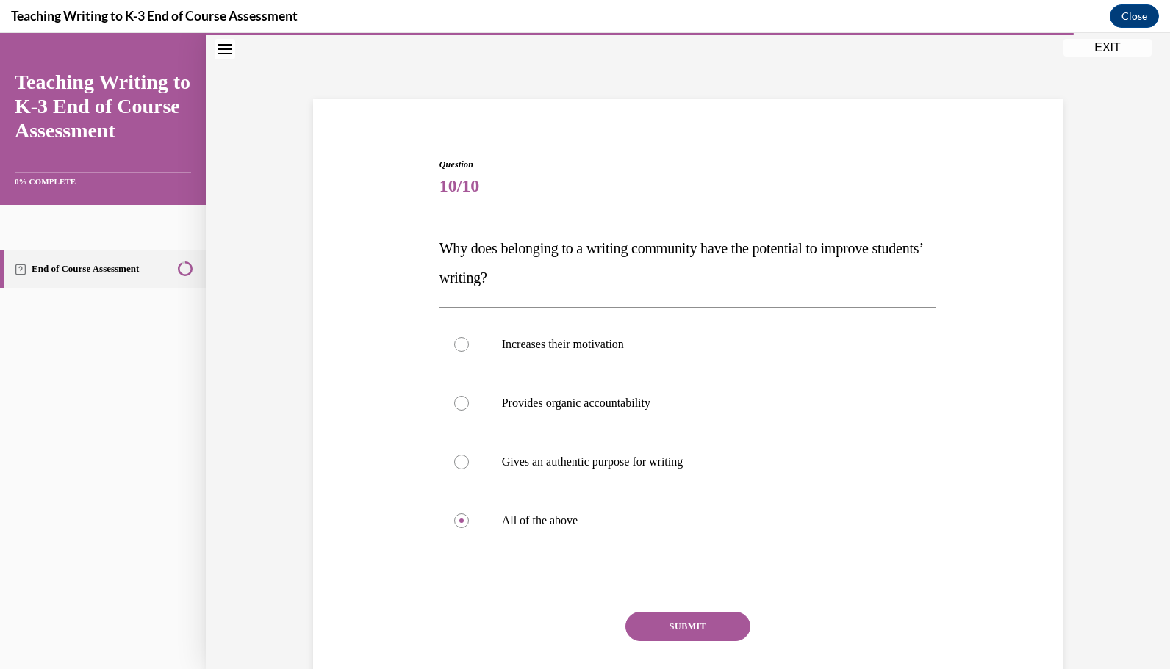
click at [688, 624] on button "SUBMIT" at bounding box center [687, 626] width 125 height 29
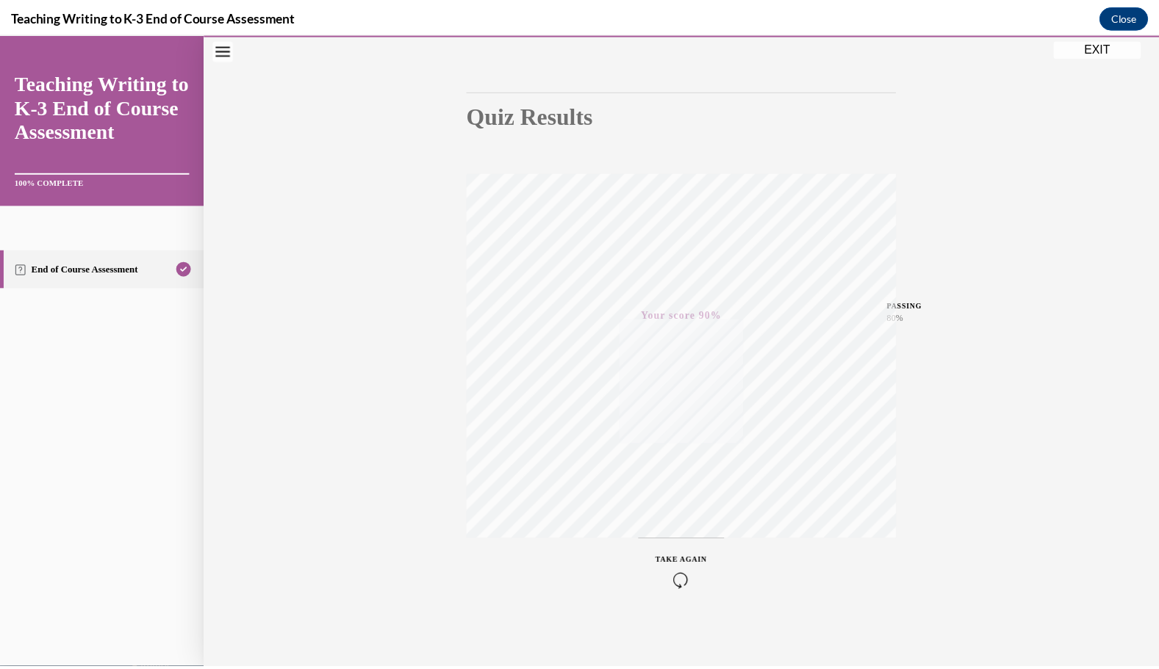
scroll to position [116, 0]
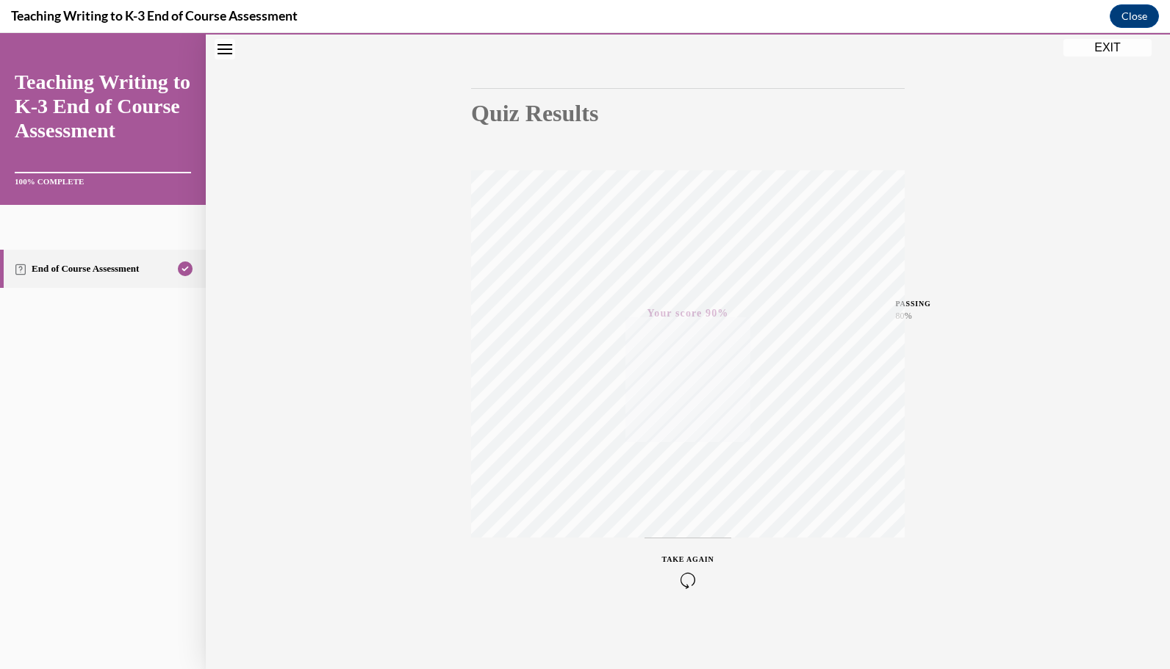
click at [1115, 48] on button "EXIT" at bounding box center [1107, 48] width 88 height 18
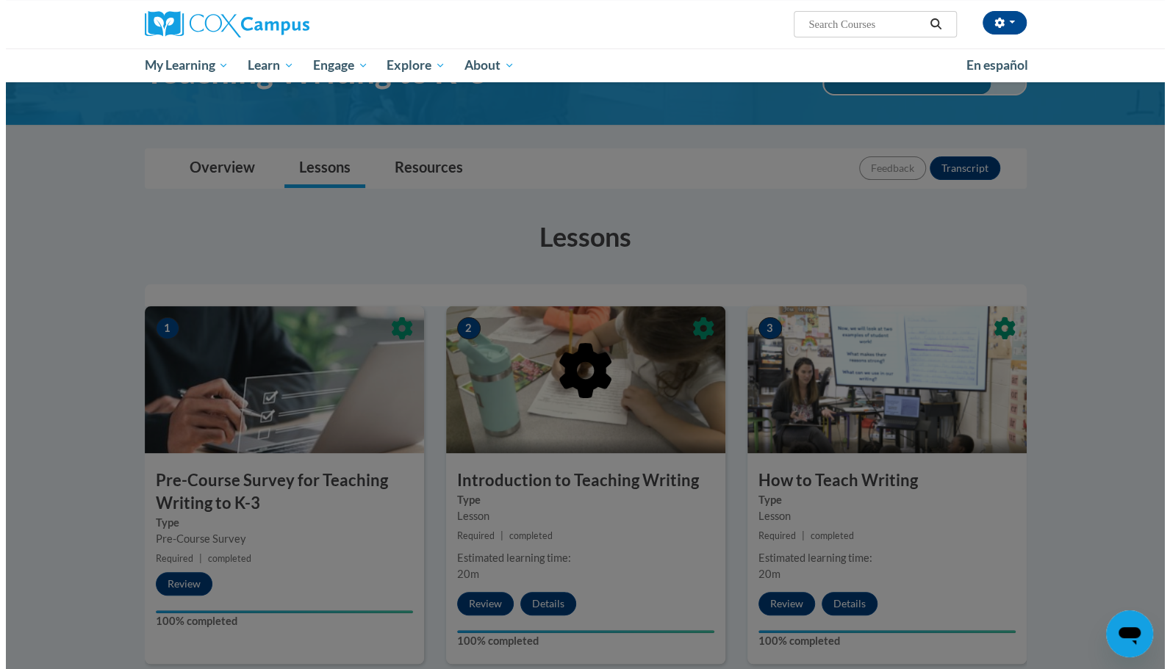
scroll to position [0, 0]
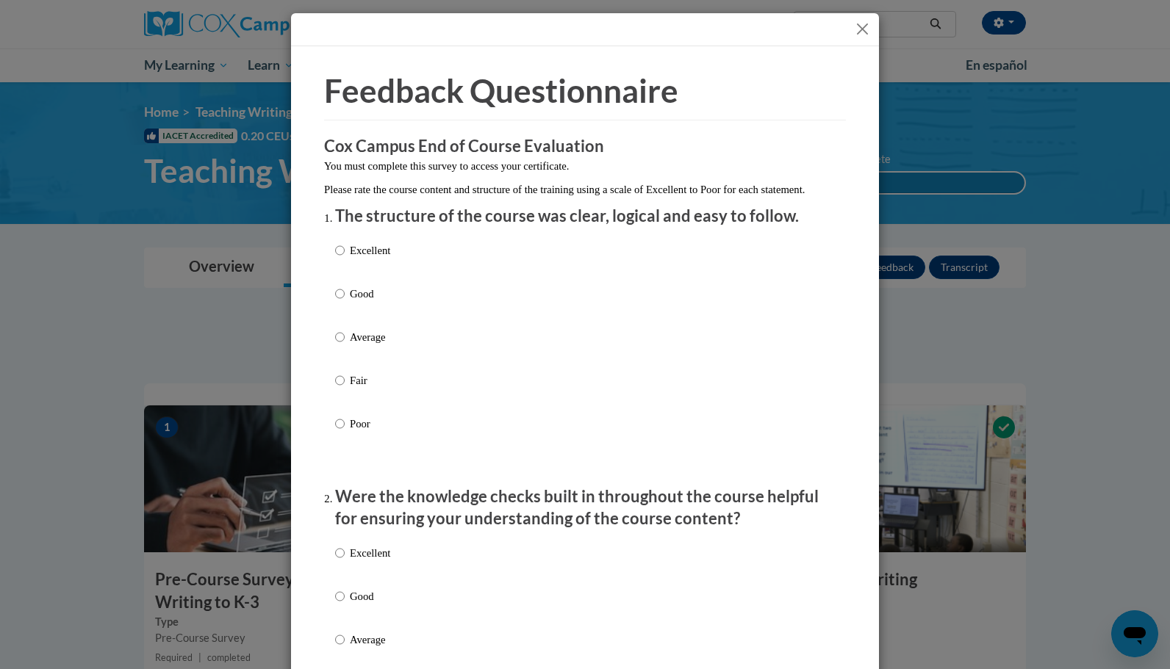
click at [425, 295] on div "Excellent Good Average Fair Poor" at bounding box center [585, 355] width 500 height 240
click at [366, 302] on p "Good" at bounding box center [370, 294] width 40 height 16
click at [345, 302] on input "Good" at bounding box center [340, 294] width 10 height 16
radio input "true"
click at [376, 605] on p "Good" at bounding box center [370, 596] width 40 height 16
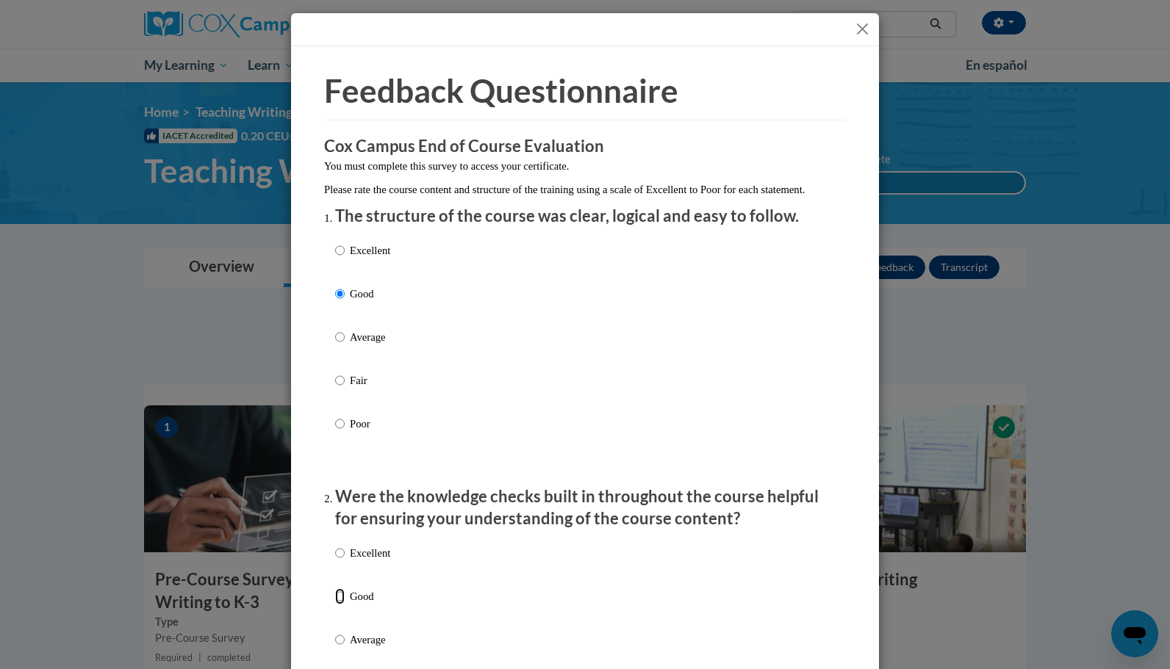
click at [345, 605] on input "Good" at bounding box center [340, 596] width 10 height 16
radio input "true"
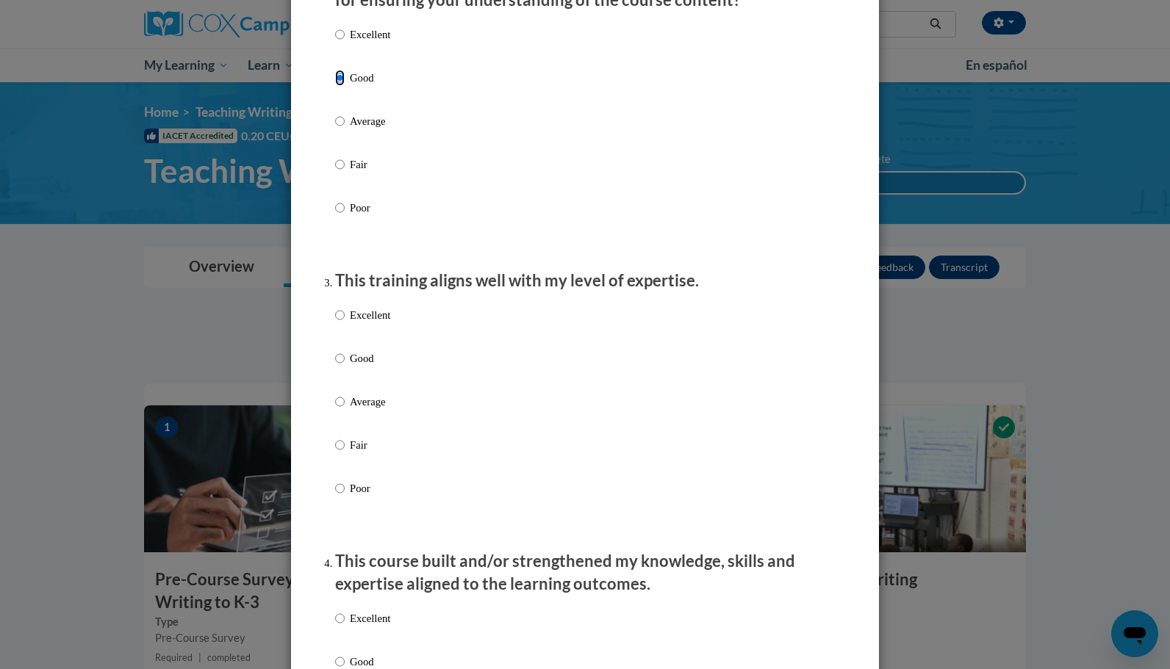
scroll to position [519, 0]
click at [363, 367] on p "Good" at bounding box center [370, 358] width 40 height 16
click at [345, 367] on input "Good" at bounding box center [340, 358] width 10 height 16
radio input "true"
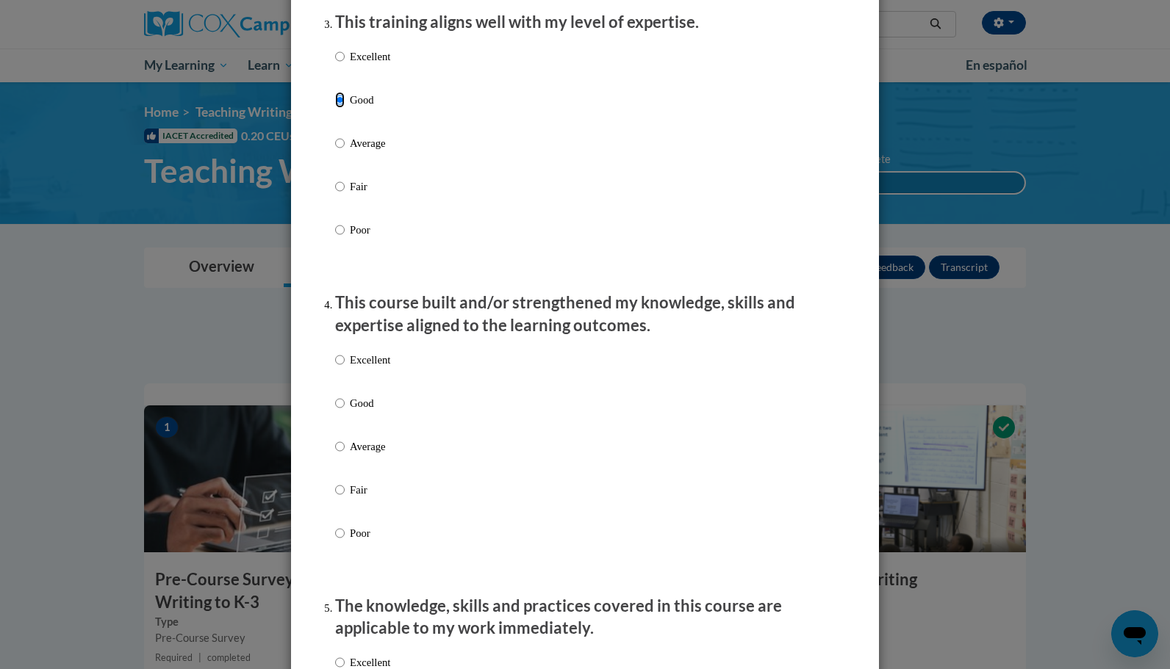
scroll to position [779, 0]
click at [390, 426] on div "Excellent Good Average Fair Poor" at bounding box center [585, 463] width 500 height 240
click at [380, 410] on p "Good" at bounding box center [370, 402] width 40 height 16
click at [345, 410] on input "Good" at bounding box center [340, 402] width 10 height 16
radio input "true"
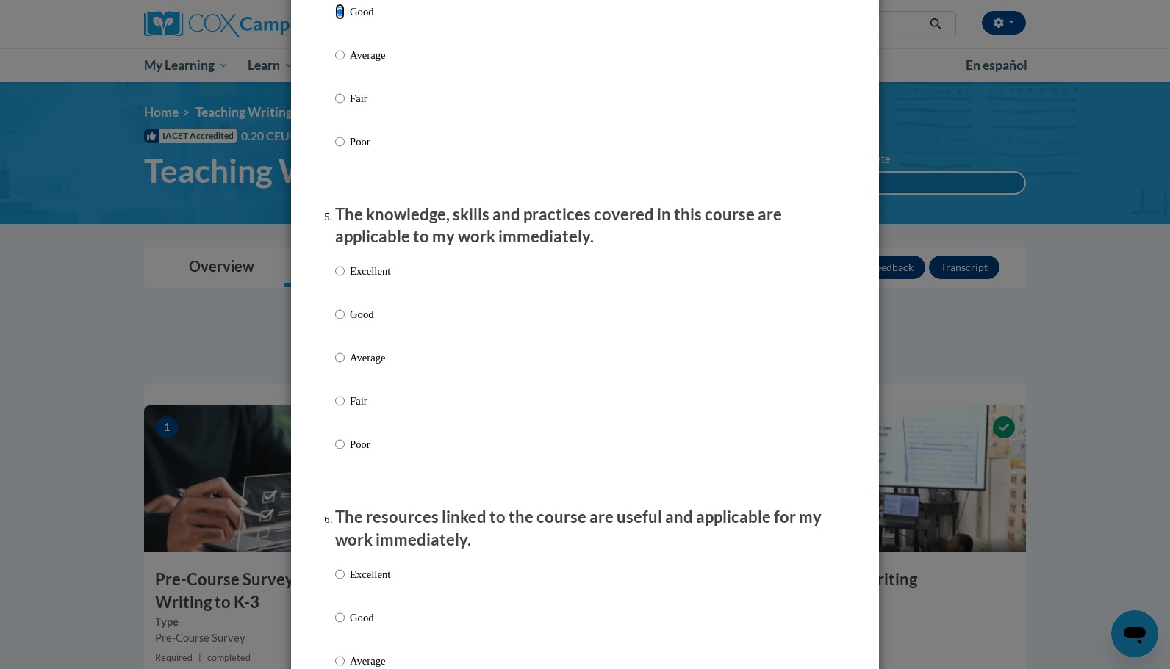
scroll to position [1174, 0]
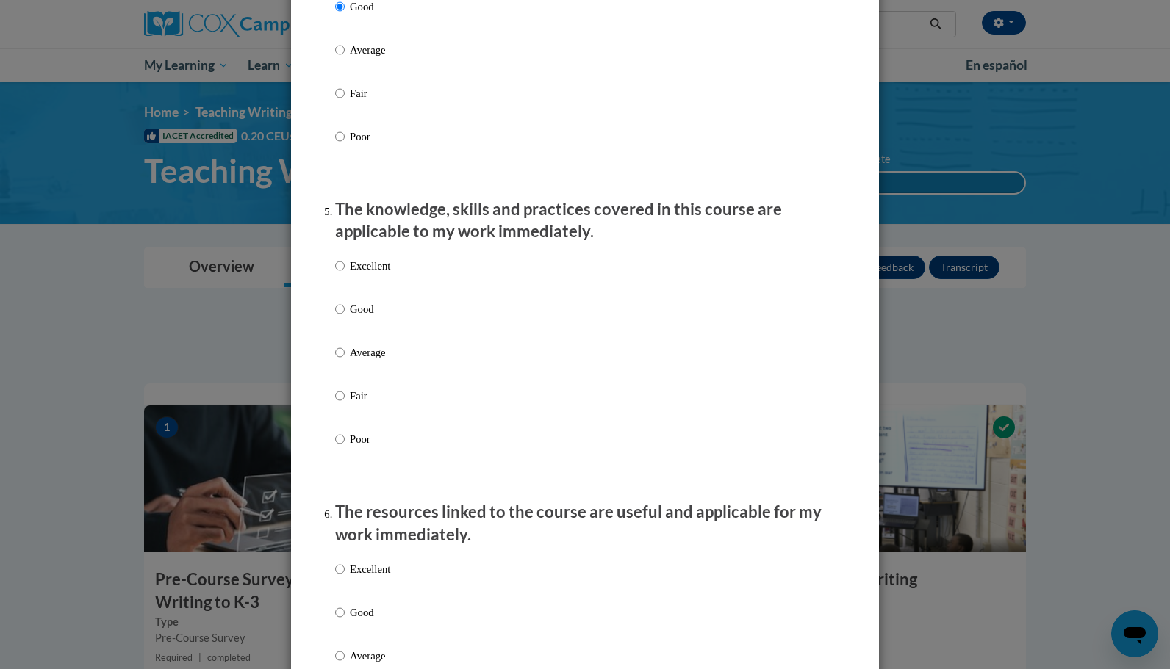
click at [351, 317] on p "Good" at bounding box center [370, 309] width 40 height 16
click at [345, 317] on input "Good" at bounding box center [340, 309] width 10 height 16
radio input "true"
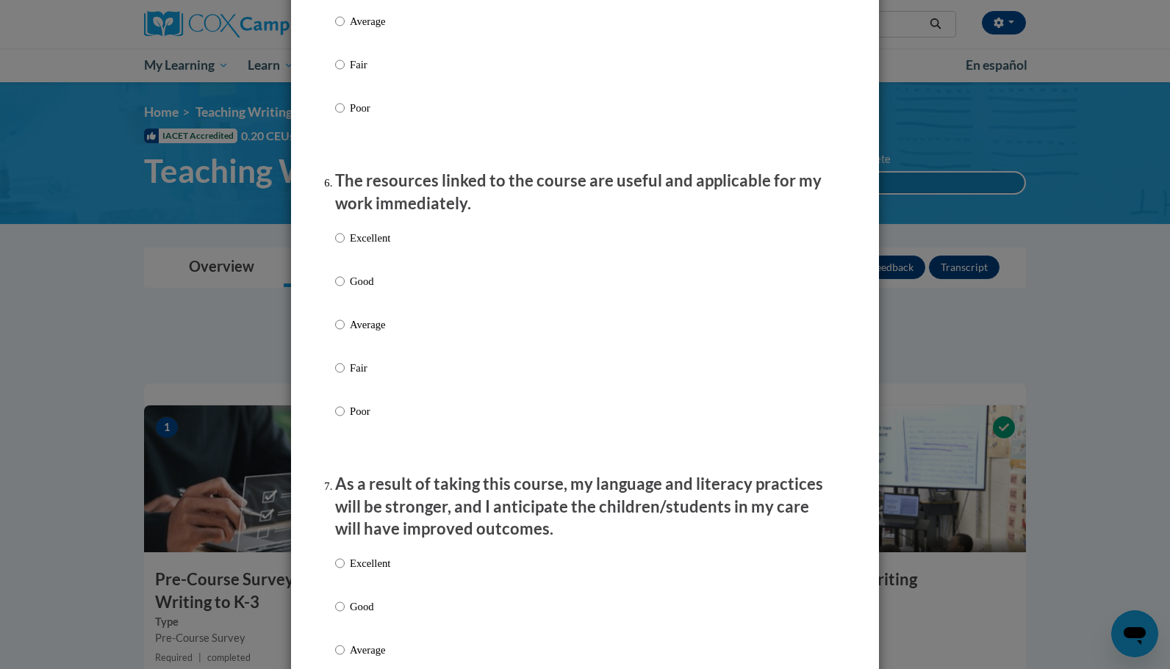
scroll to position [1508, 0]
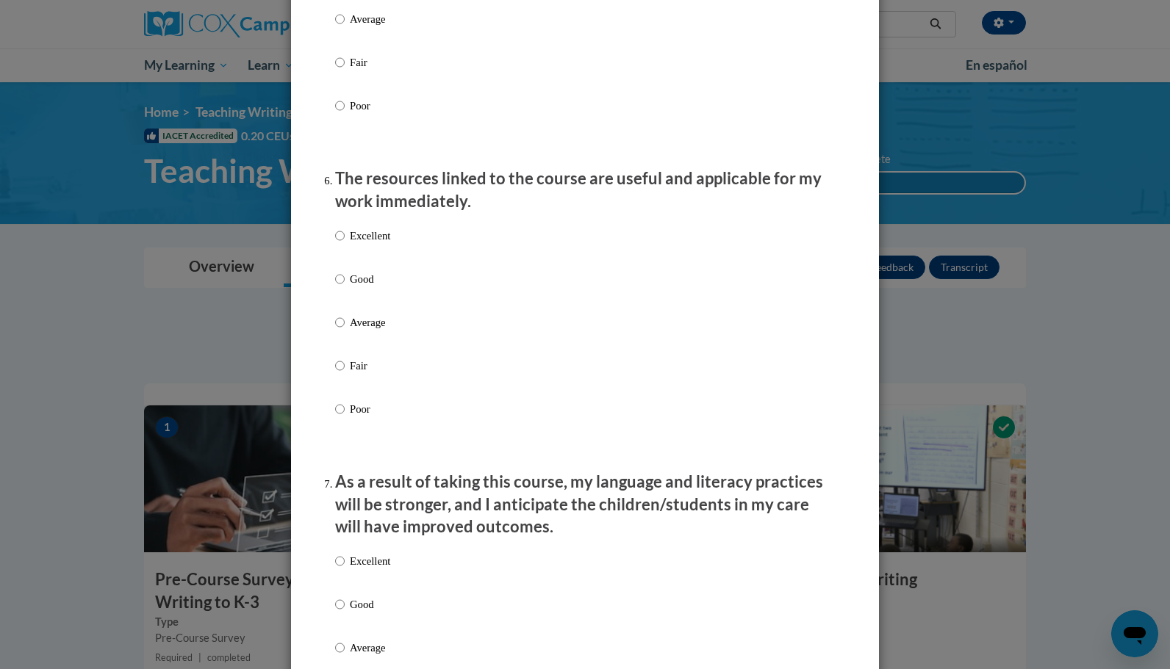
click at [350, 287] on p "Good" at bounding box center [370, 279] width 40 height 16
click at [345, 287] on input "Good" at bounding box center [340, 279] width 10 height 16
radio input "true"
click at [336, 613] on input "Good" at bounding box center [340, 605] width 10 height 16
radio input "true"
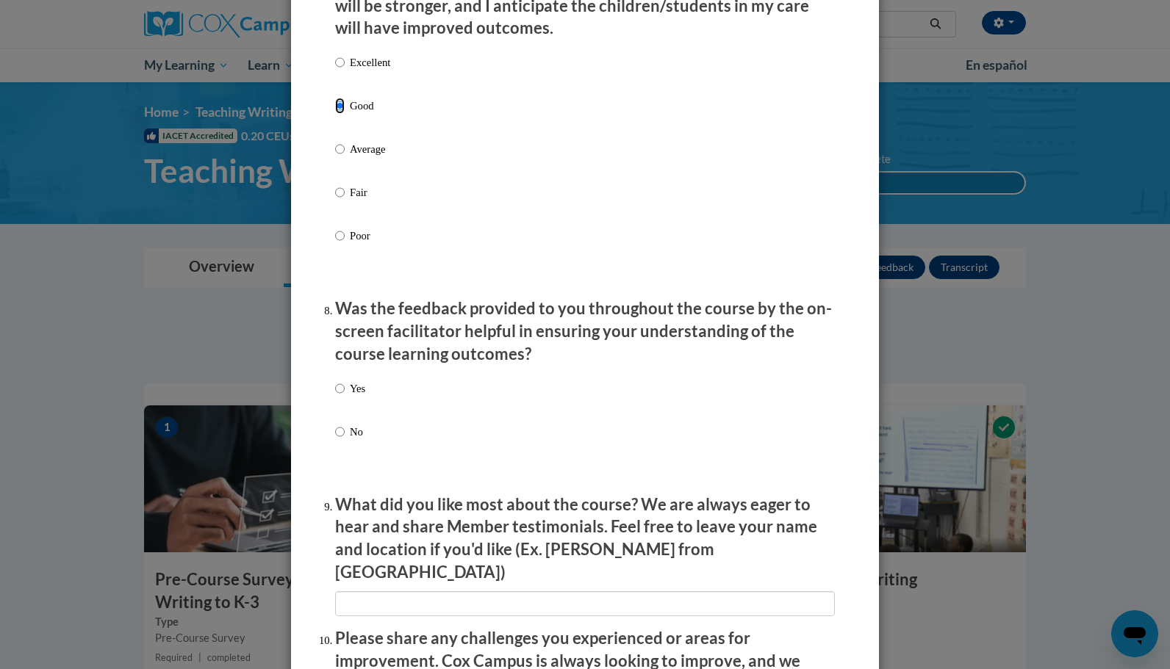
scroll to position [2008, 0]
click at [335, 419] on label "Yes" at bounding box center [350, 399] width 30 height 40
click at [335, 395] on input "Yes" at bounding box center [340, 387] width 10 height 16
radio input "true"
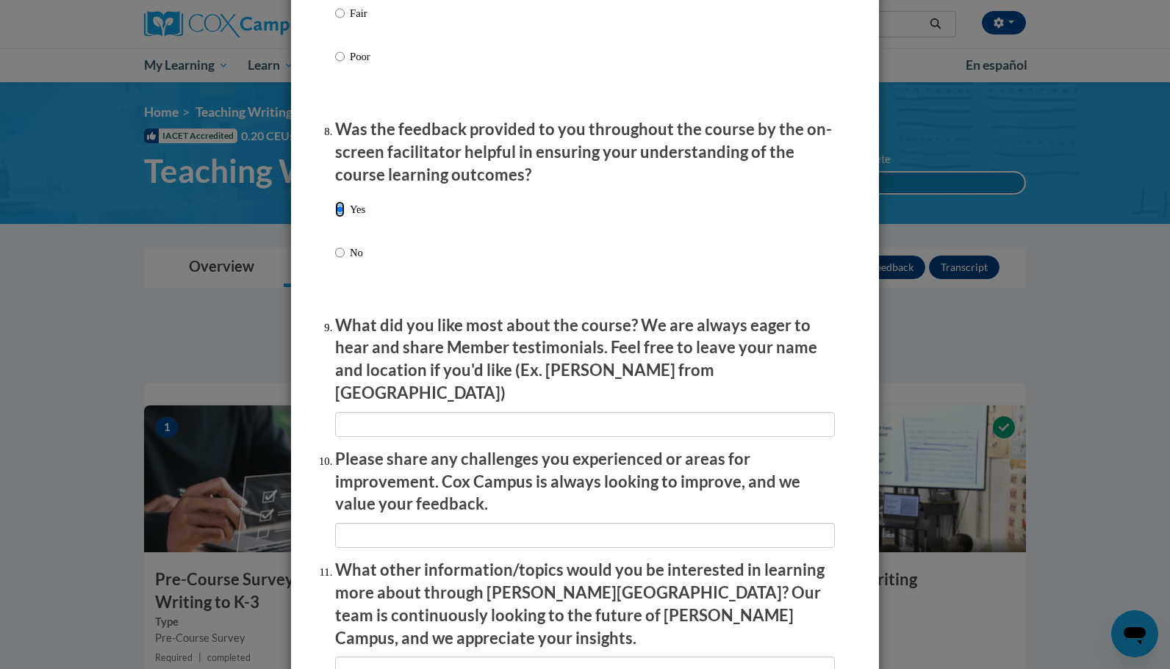
scroll to position [2385, 0]
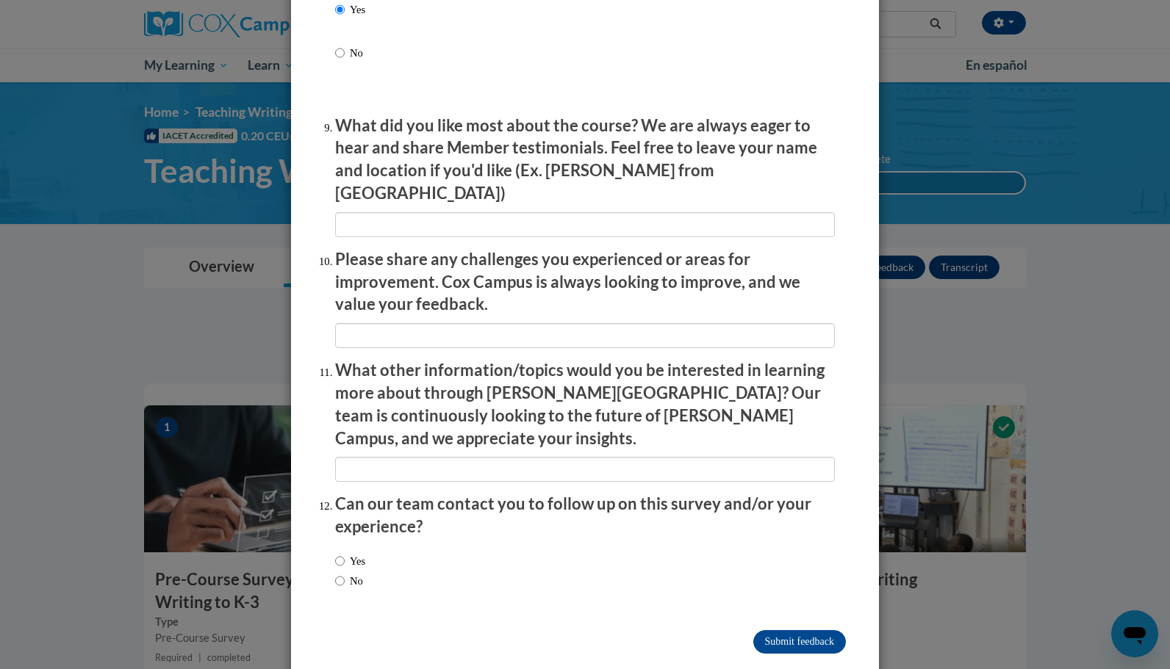
click at [356, 573] on label "No" at bounding box center [349, 581] width 28 height 16
click at [345, 573] on input "No" at bounding box center [340, 581] width 10 height 16
radio input "true"
click at [792, 630] on input "Submit feedback" at bounding box center [799, 642] width 93 height 24
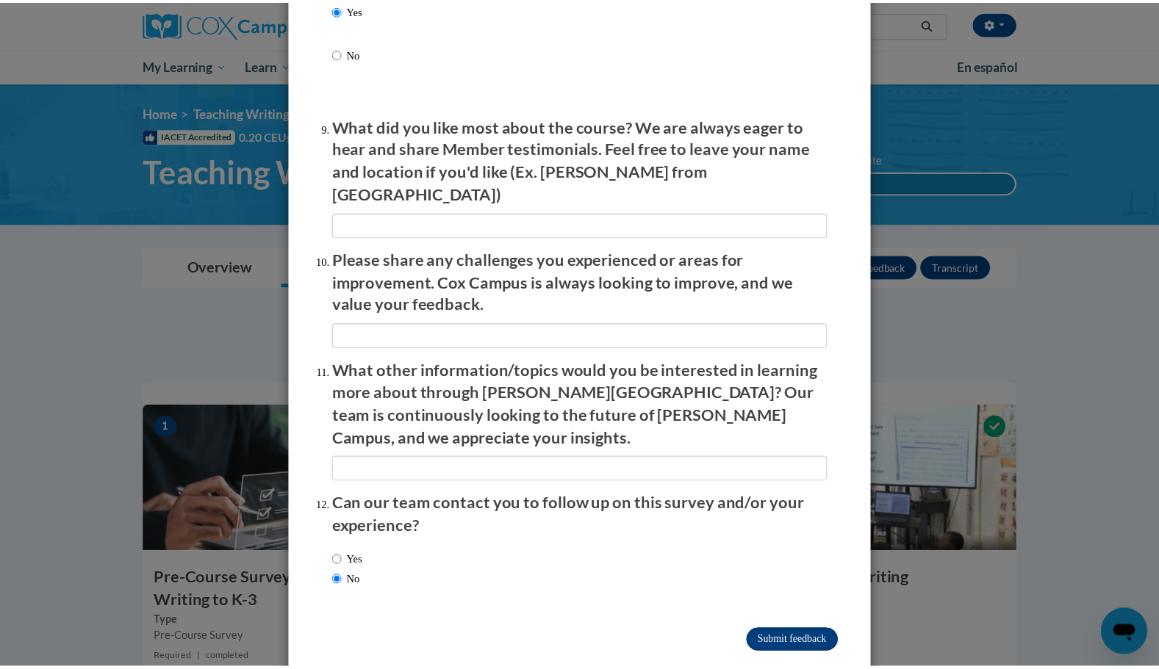
scroll to position [0, 0]
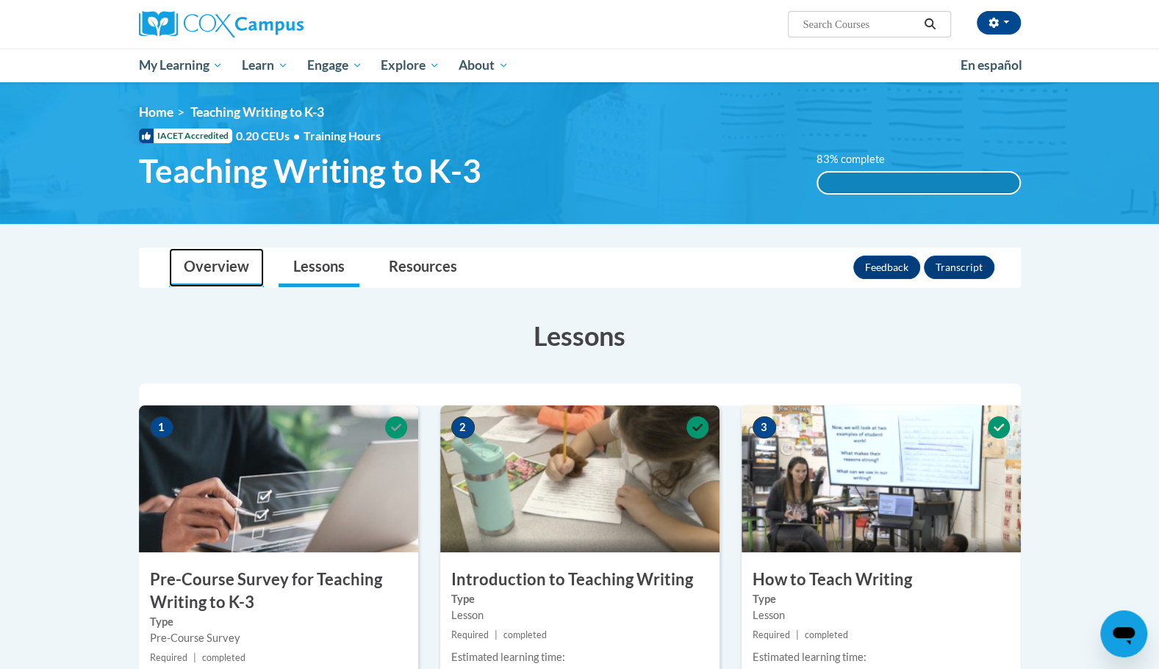
click at [185, 264] on link "Overview" at bounding box center [216, 267] width 95 height 39
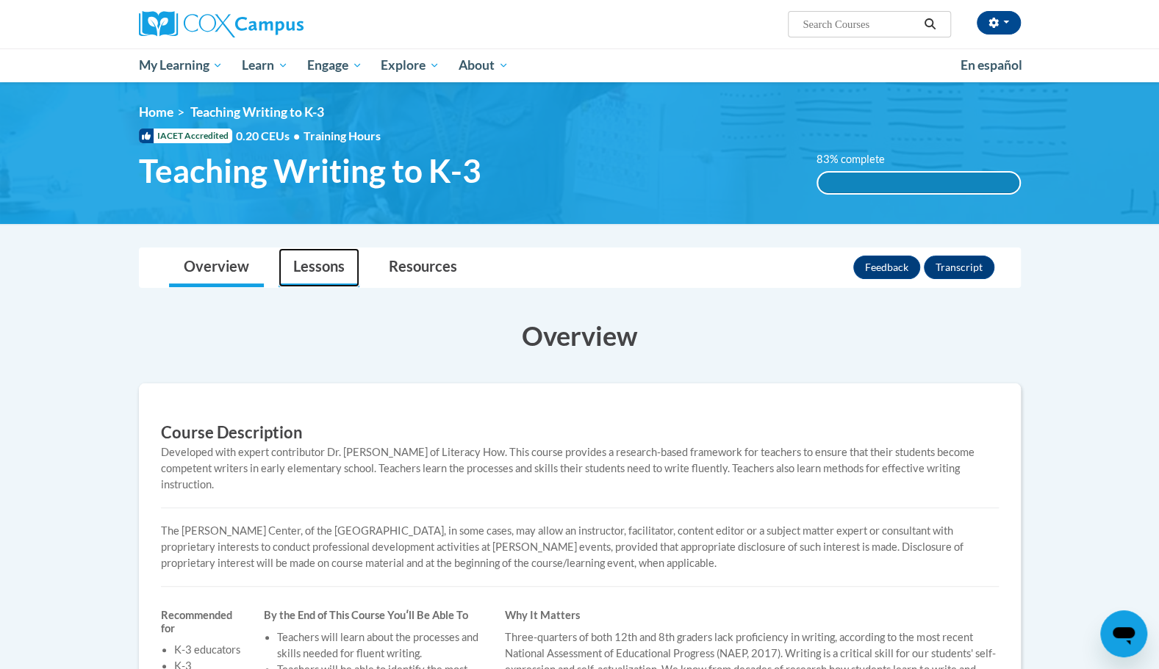
click at [320, 261] on link "Lessons" at bounding box center [318, 267] width 81 height 39
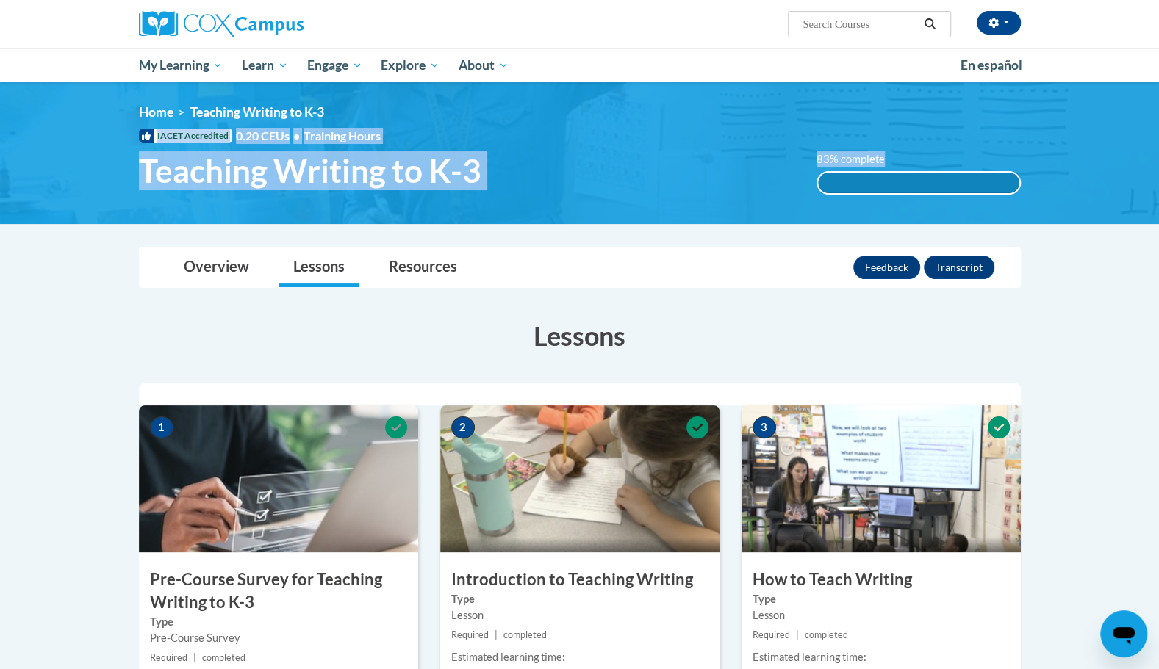
drag, startPoint x: 663, startPoint y: 235, endPoint x: 652, endPoint y: 132, distance: 103.4
drag, startPoint x: 652, startPoint y: 132, endPoint x: 632, endPoint y: 195, distance: 65.7
click at [632, 195] on div "<en>Home</en><fr>Accueil</fr><de>Zuhause</de><it>Casa</it><es>Casa</es><pt>Casa…" at bounding box center [580, 153] width 926 height 98
